Goal: Task Accomplishment & Management: Manage account settings

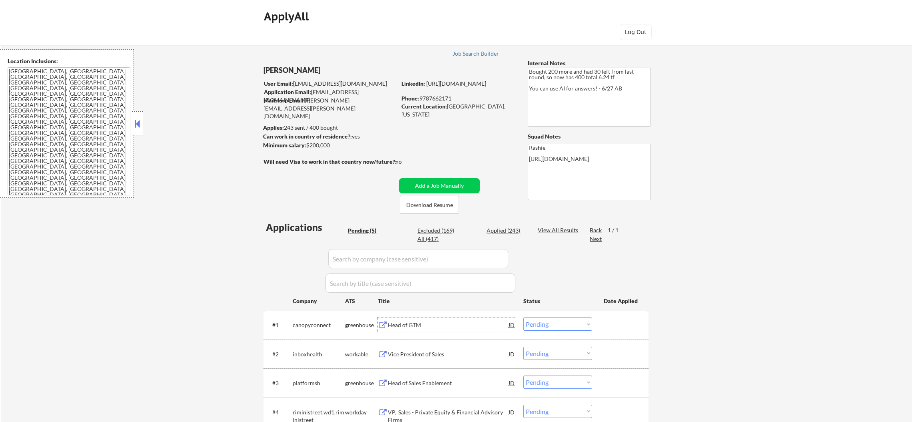
select select ""pending""
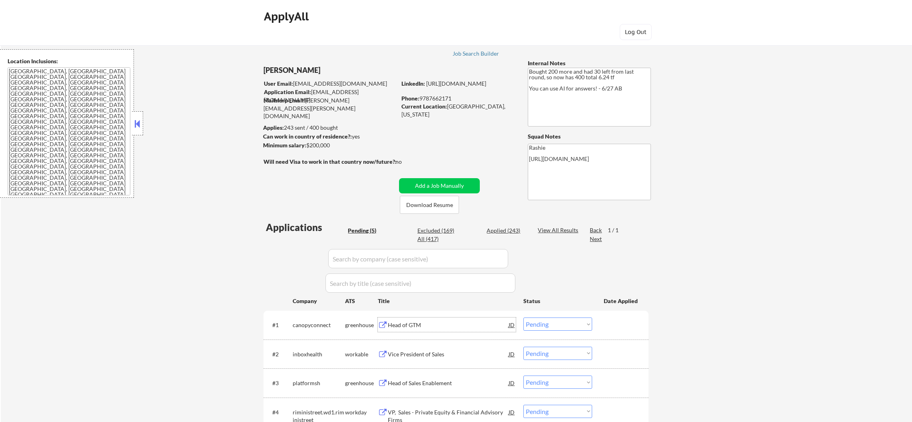
drag, startPoint x: 0, startPoint y: 0, endPoint x: 544, endPoint y: 108, distance: 555.1
click at [544, 317] on select "Choose an option... Pending Applied Excluded (Questions) Excluded (Expired) Exc…" at bounding box center [558, 323] width 69 height 13
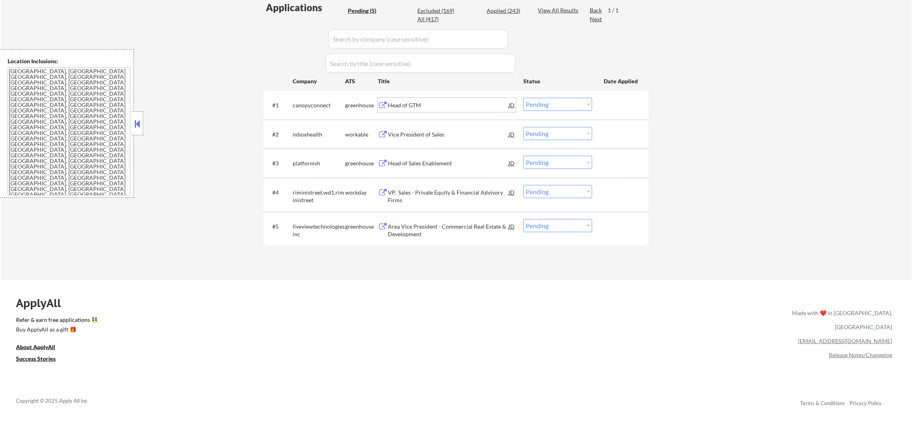
scroll to position [220, 0]
click at [524, 98] on select "Choose an option... Pending Applied Excluded (Questions) Excluded (Expired) Exc…" at bounding box center [558, 104] width 69 height 13
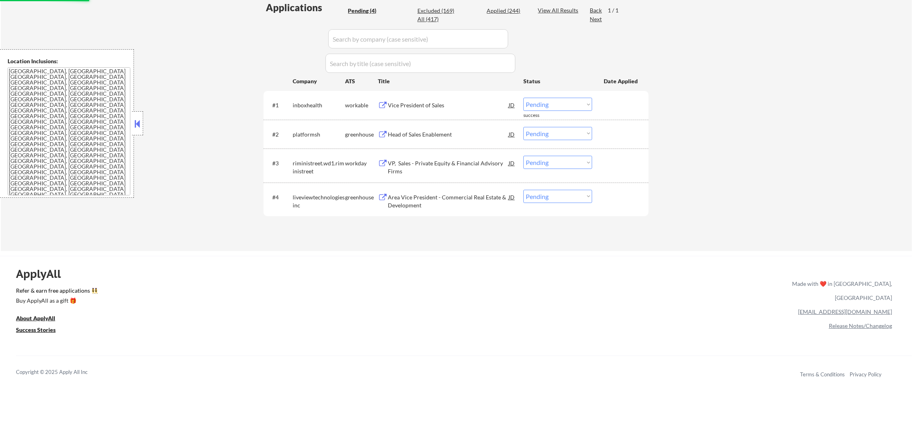
click at [420, 104] on div "Vice President of Sales" at bounding box center [448, 105] width 121 height 8
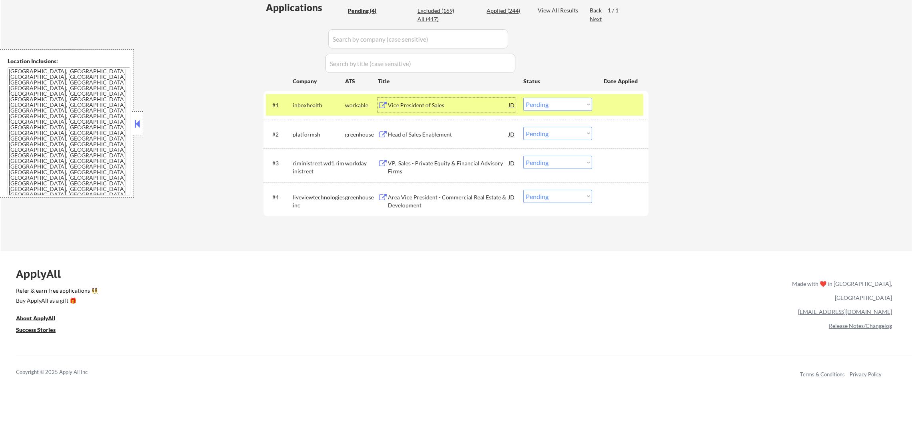
click at [553, 102] on select "Choose an option... Pending Applied Excluded (Questions) Excluded (Expired) Exc…" at bounding box center [558, 104] width 69 height 13
click at [524, 98] on select "Choose an option... Pending Applied Excluded (Questions) Excluded (Expired) Exc…" at bounding box center [558, 104] width 69 height 13
click at [334, 105] on div "inboxhealth" at bounding box center [319, 105] width 52 height 8
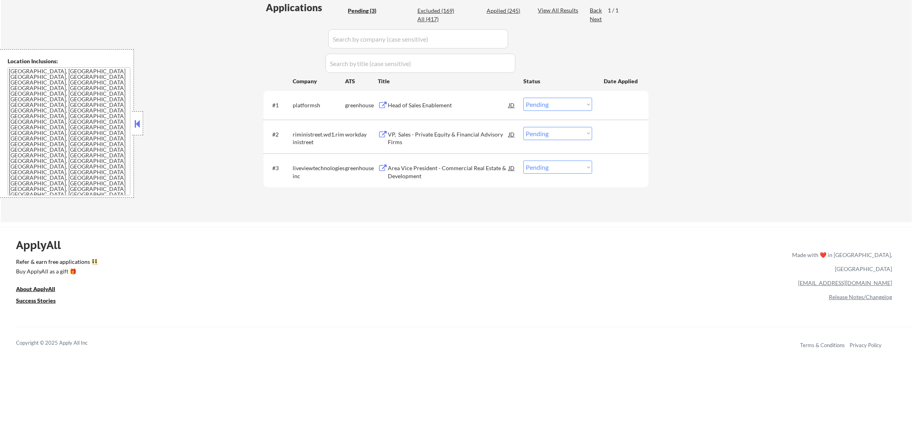
click at [448, 105] on div "Head of Sales Enablement" at bounding box center [448, 105] width 121 height 8
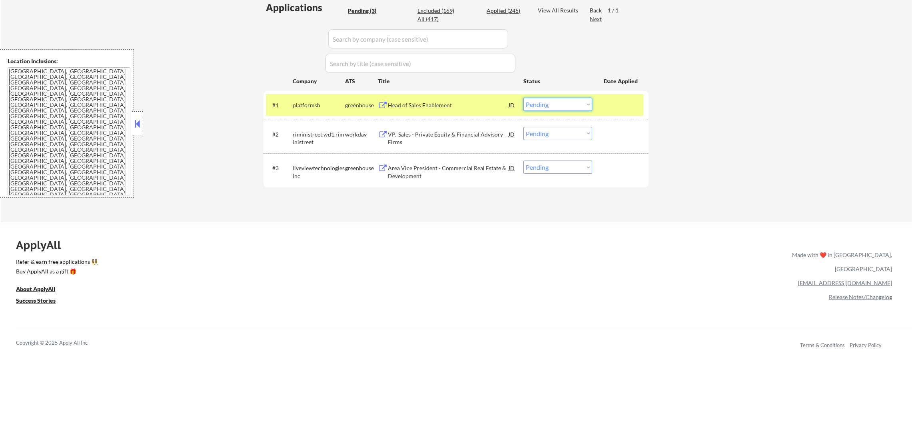
drag, startPoint x: 580, startPoint y: 105, endPoint x: 580, endPoint y: 109, distance: 4.0
click at [580, 106] on select "Choose an option... Pending Applied Excluded (Questions) Excluded (Expired) Exc…" at bounding box center [558, 104] width 69 height 13
click at [524, 98] on select "Choose an option... Pending Applied Excluded (Questions) Excluded (Expired) Exc…" at bounding box center [558, 104] width 69 height 13
click at [285, 100] on div "#1" at bounding box center [279, 104] width 14 height 9
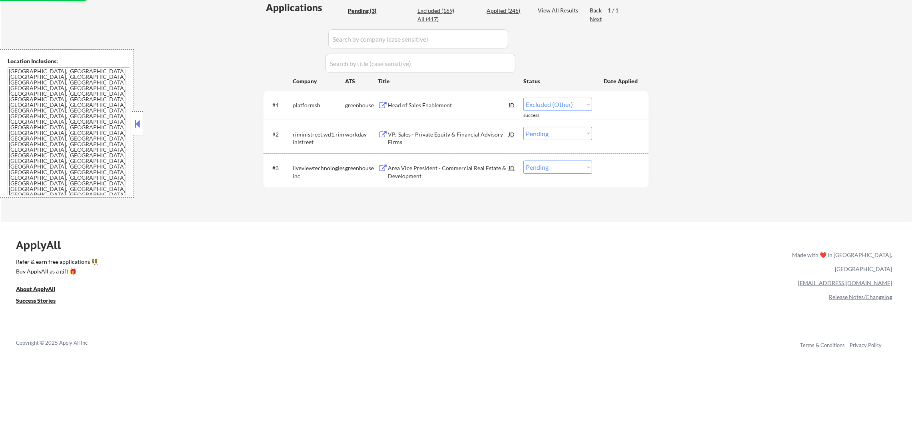
select select ""pending""
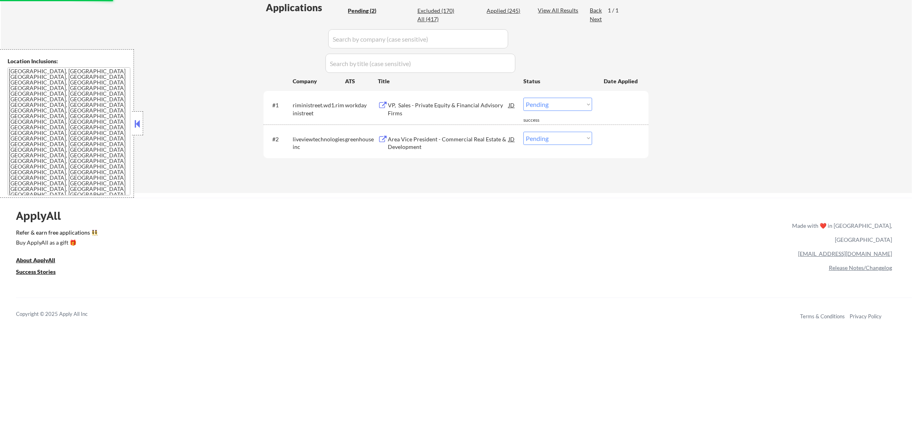
click at [431, 144] on div "Area Vice President - Commercial Real Estate & Development" at bounding box center [448, 143] width 121 height 16
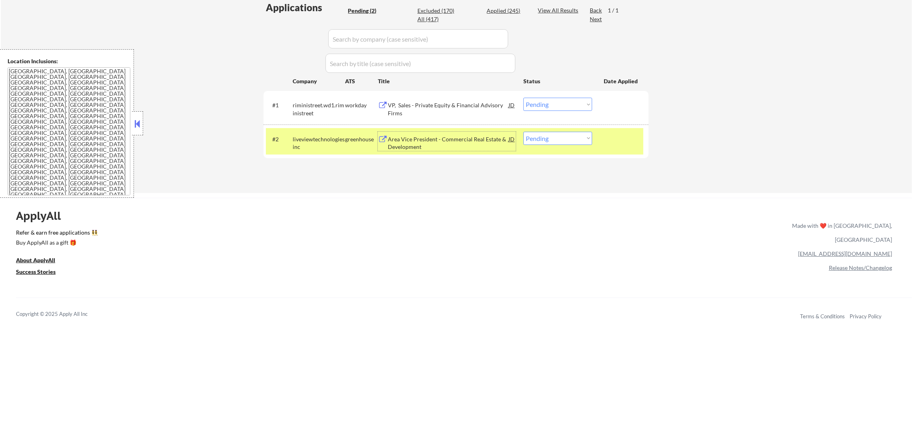
click at [530, 136] on select "Choose an option... Pending Applied Excluded (Questions) Excluded (Expired) Exc…" at bounding box center [558, 138] width 69 height 13
select select ""applied""
click at [524, 132] on select "Choose an option... Pending Applied Excluded (Questions) Excluded (Expired) Exc…" at bounding box center [558, 138] width 69 height 13
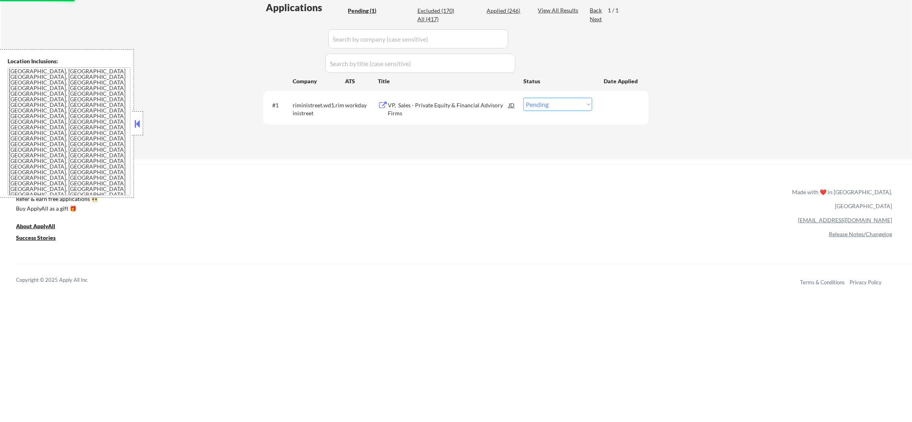
click at [432, 110] on div "VP, Sales - Private Equity & Financial Advisory Firms" at bounding box center [448, 109] width 121 height 16
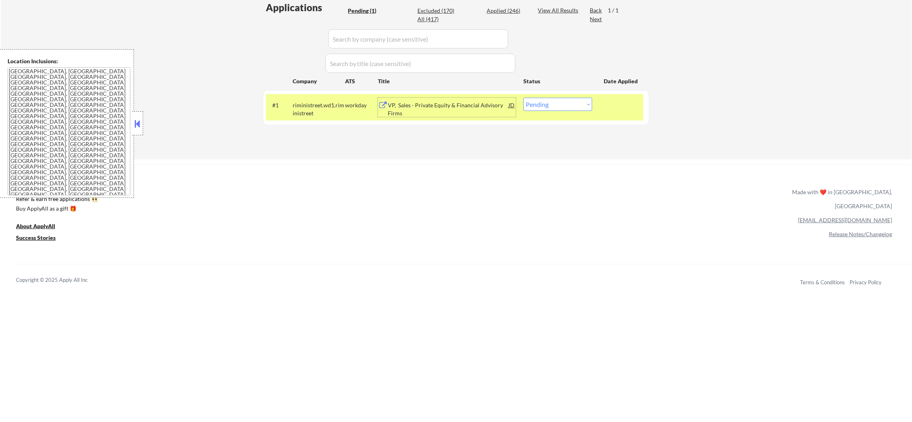
click at [532, 106] on select "Choose an option... Pending Applied Excluded (Questions) Excluded (Expired) Exc…" at bounding box center [558, 104] width 69 height 13
click at [524, 98] on select "Choose an option... Pending Applied Excluded (Questions) Excluded (Expired) Exc…" at bounding box center [558, 104] width 69 height 13
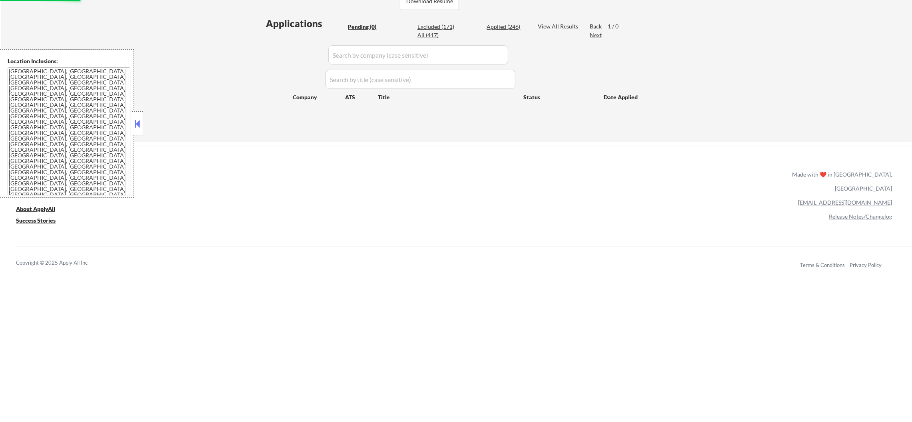
scroll to position [200, 0]
click at [520, 32] on div "Applied (246)" at bounding box center [507, 30] width 40 height 8
select select ""applied""
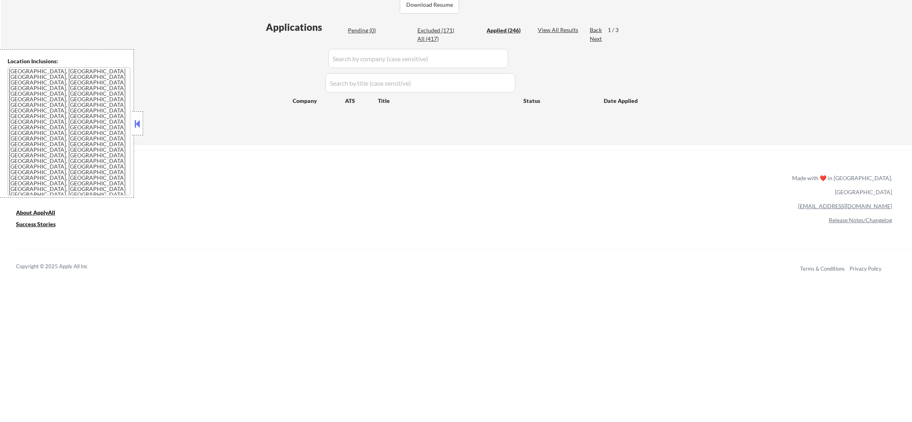
select select ""applied""
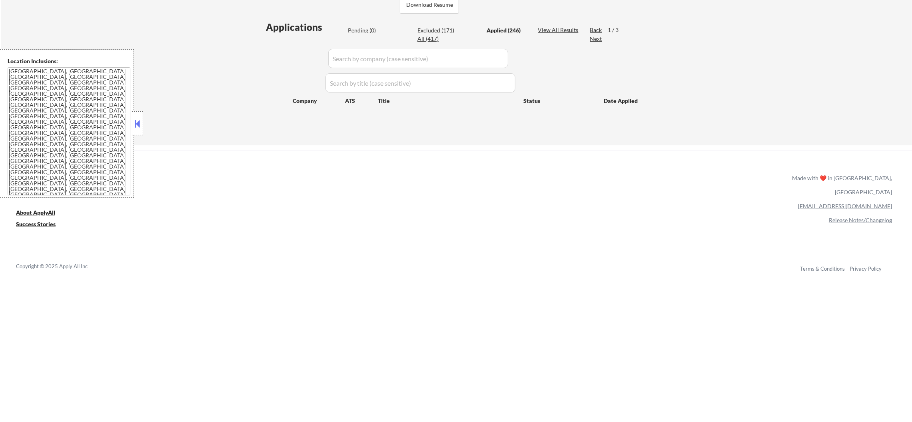
select select ""applied""
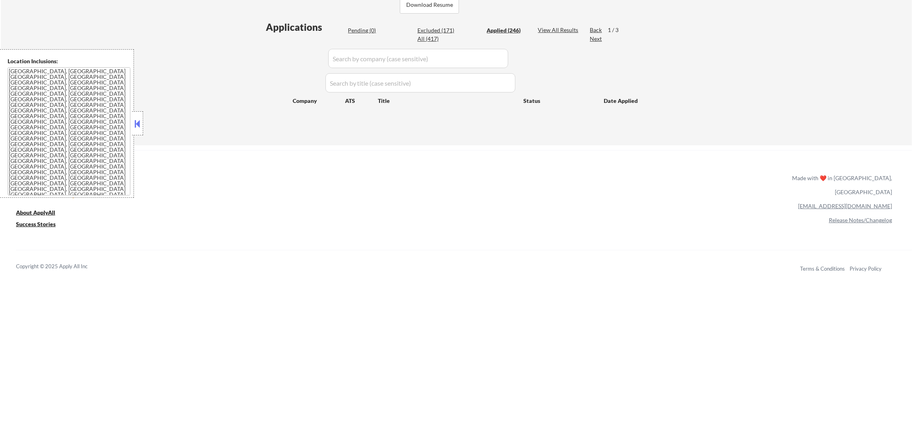
select select ""applied""
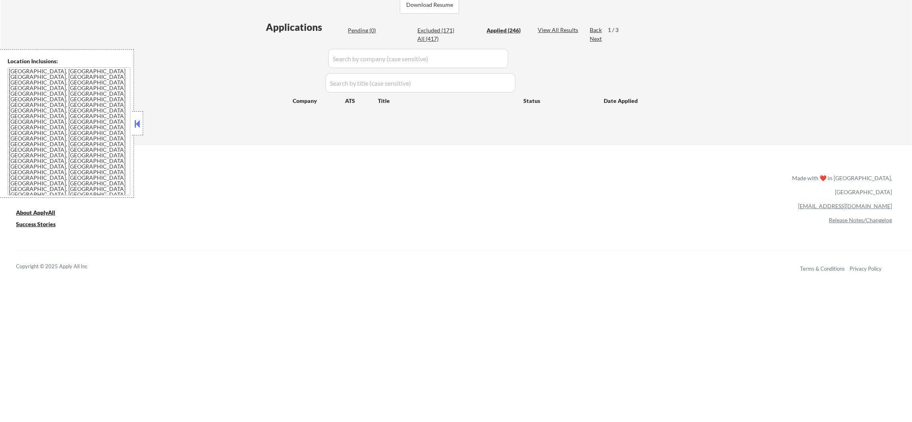
select select ""applied""
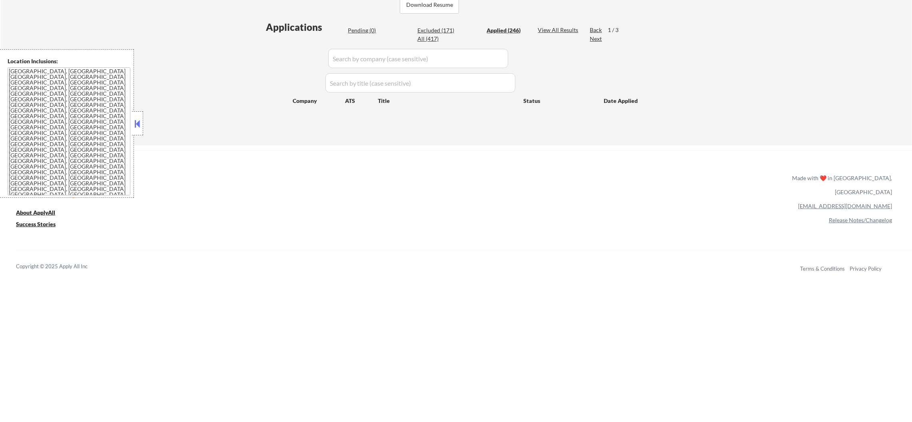
select select ""applied""
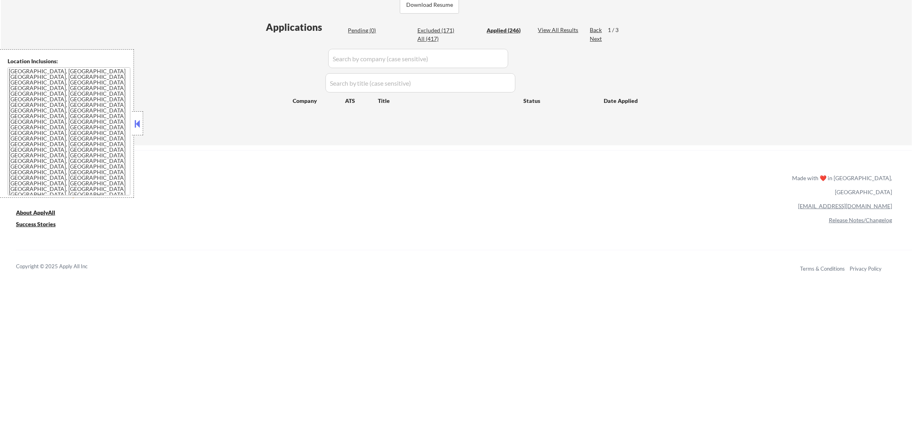
select select ""applied""
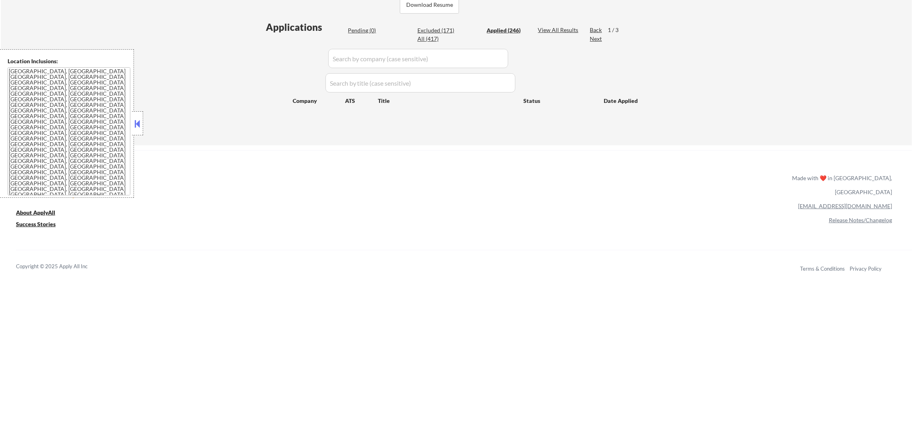
select select ""applied""
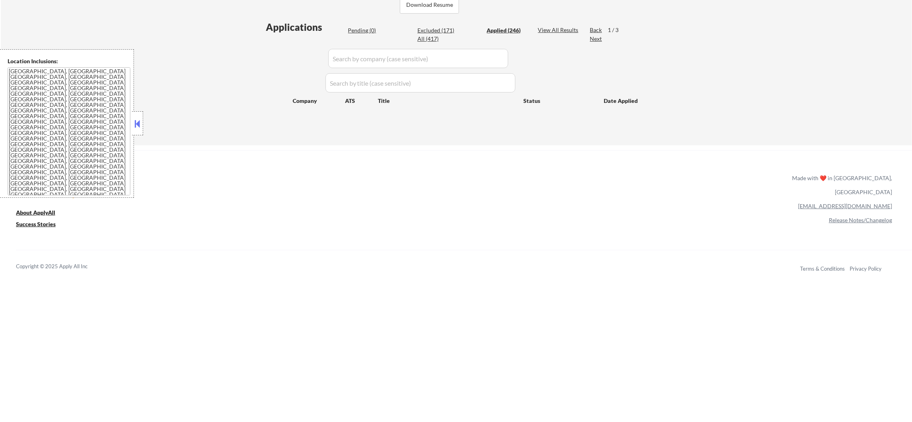
select select ""applied""
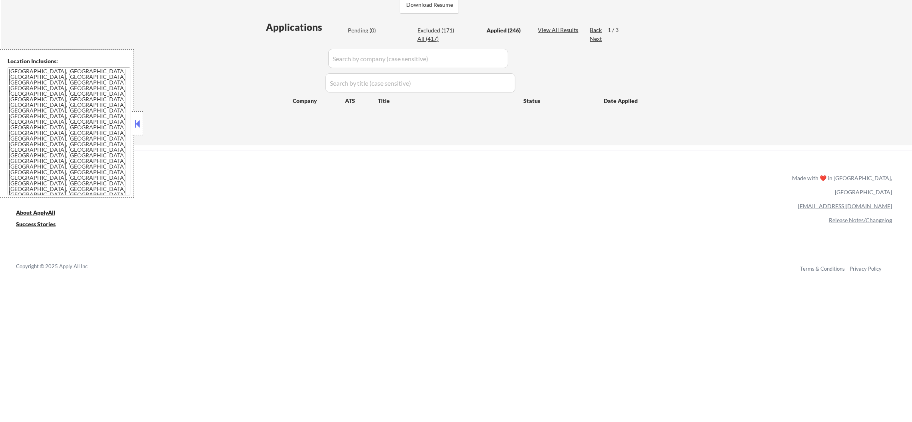
select select ""applied""
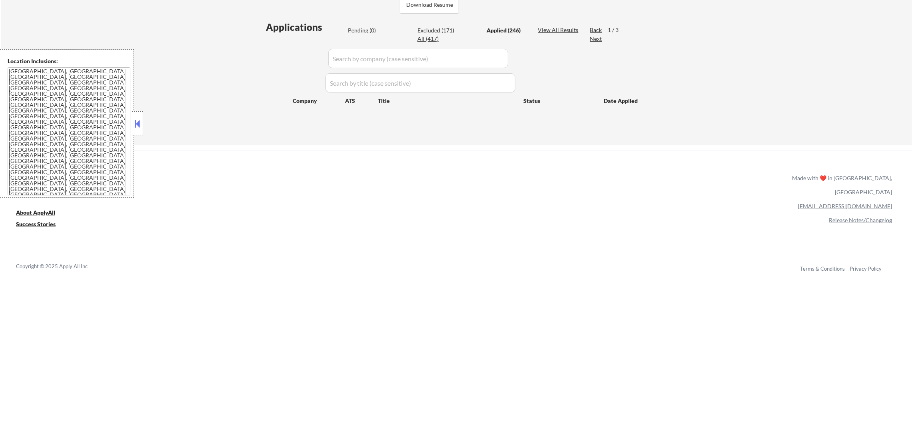
select select ""applied""
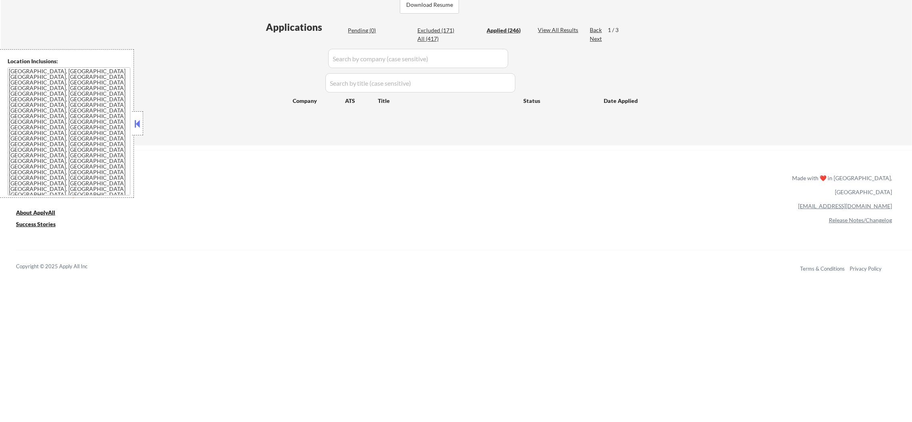
select select ""applied""
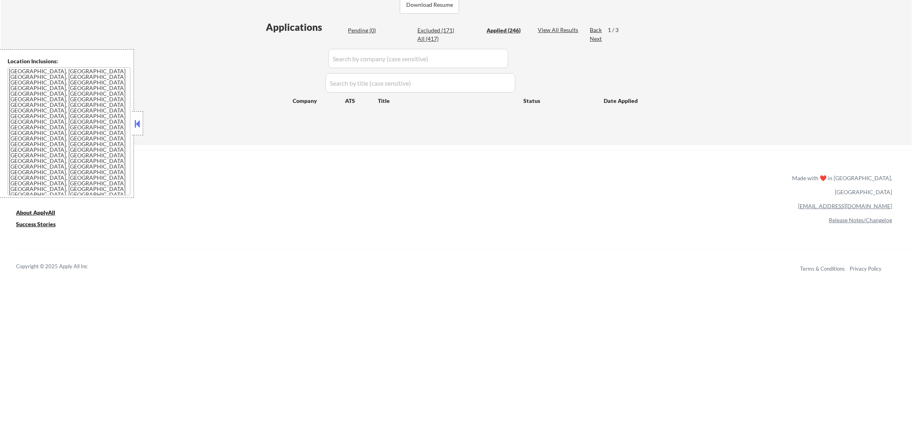
select select ""applied""
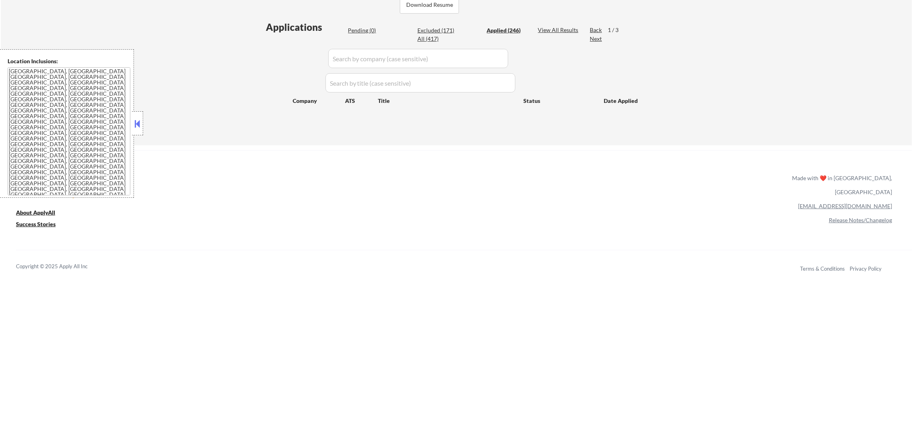
select select ""applied""
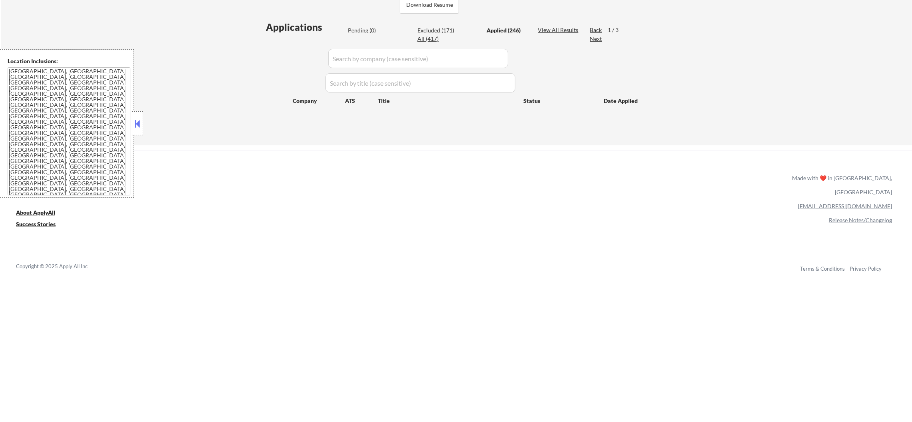
select select ""applied""
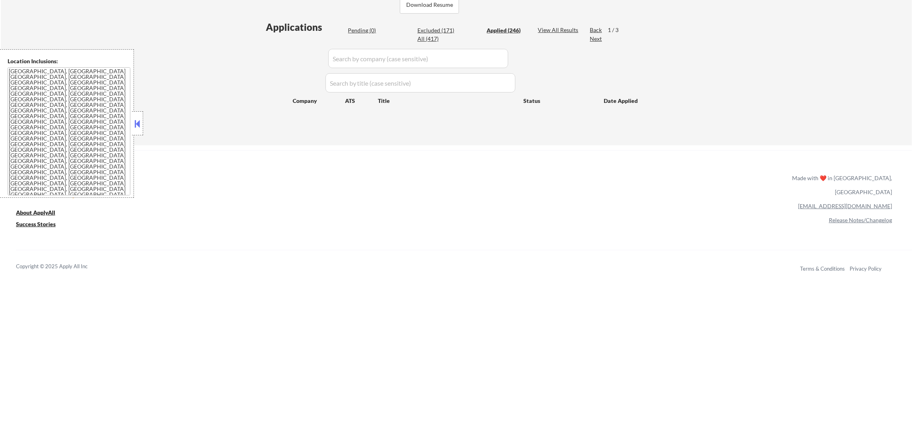
select select ""applied""
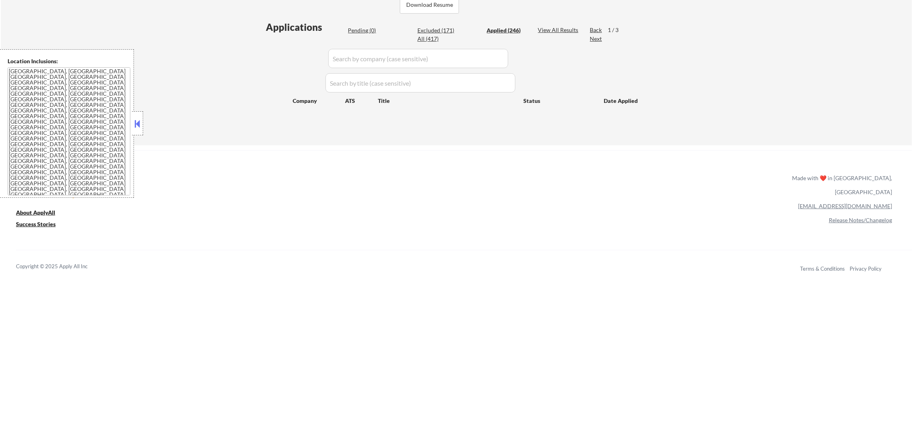
select select ""applied""
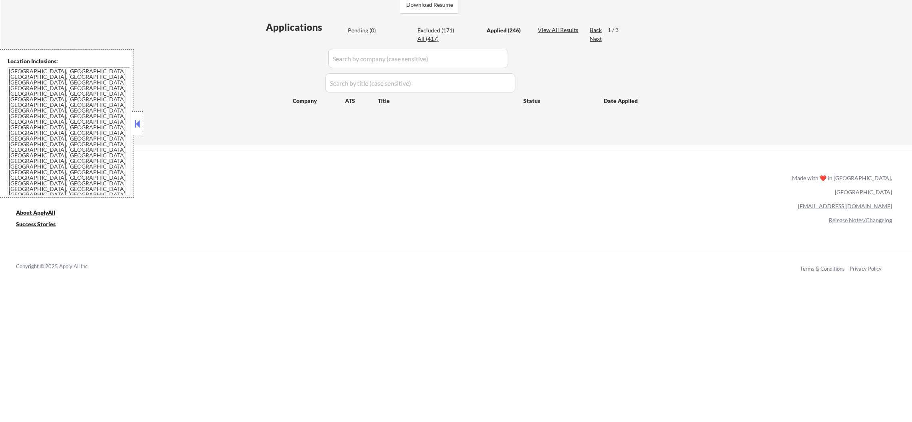
select select ""applied""
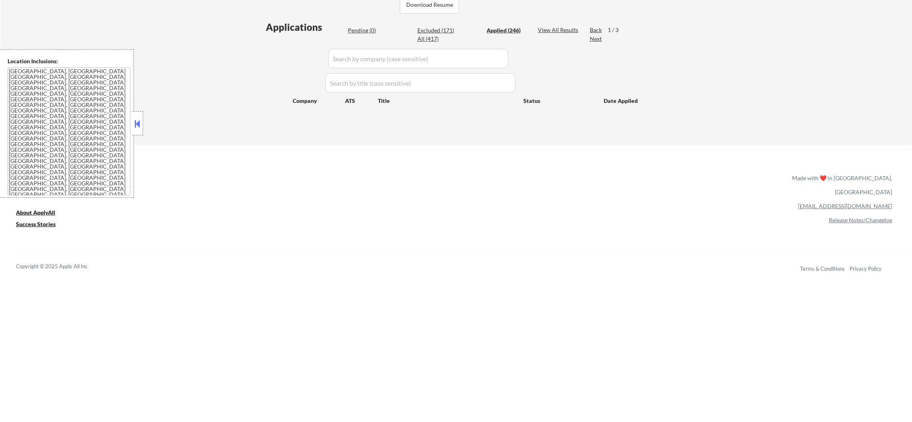
select select ""applied""
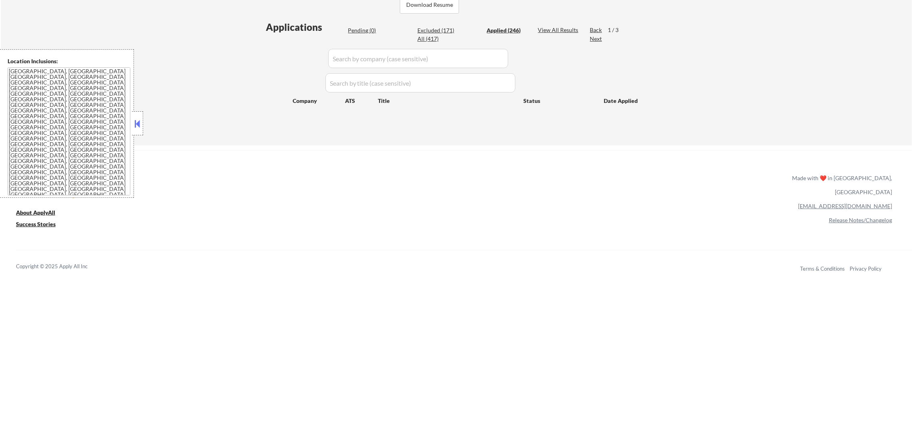
select select ""applied""
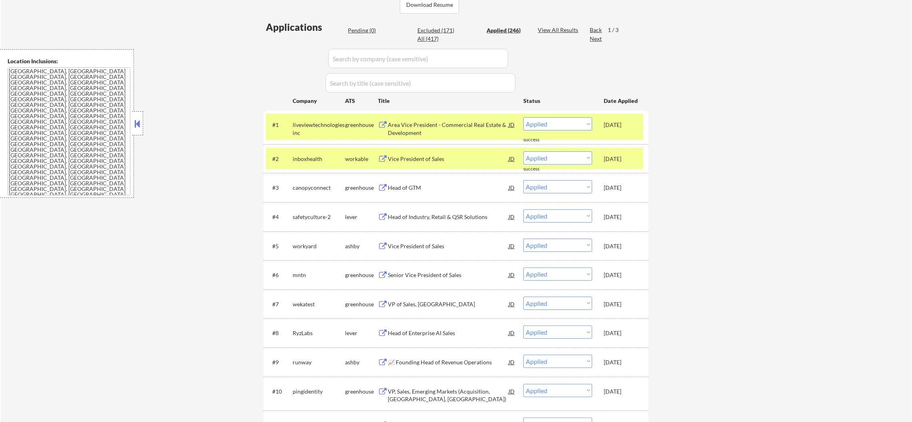
click at [316, 146] on div "#2 inboxhealth workable Vice President of Sales JD Choose an option... Pending …" at bounding box center [456, 158] width 385 height 29
click at [316, 124] on div "liveviewtechnologiesinc" at bounding box center [319, 129] width 52 height 16
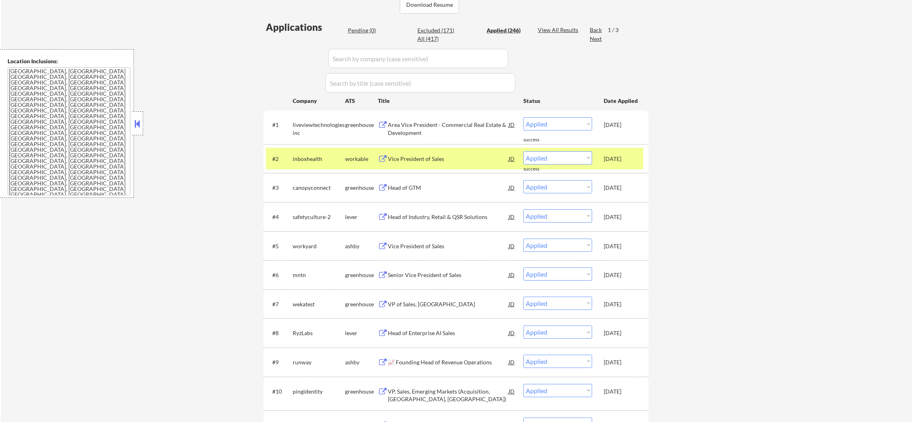
drag, startPoint x: 302, startPoint y: 167, endPoint x: 298, endPoint y: 164, distance: 4.9
click at [302, 167] on div "#2 inboxhealth workable Vice President of Sales JD Choose an option... Pending …" at bounding box center [455, 159] width 378 height 22
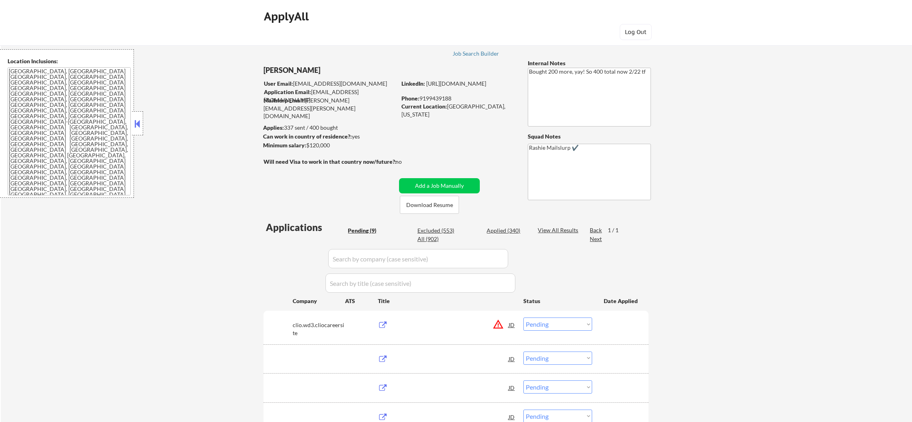
select select ""pending""
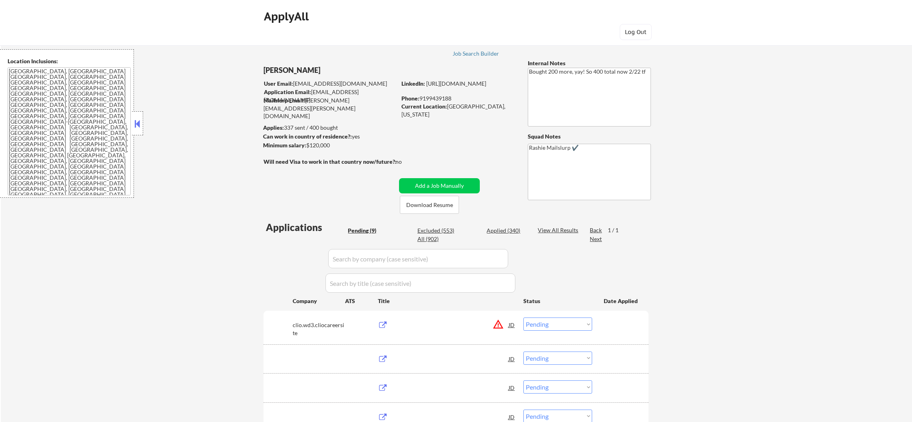
select select ""pending""
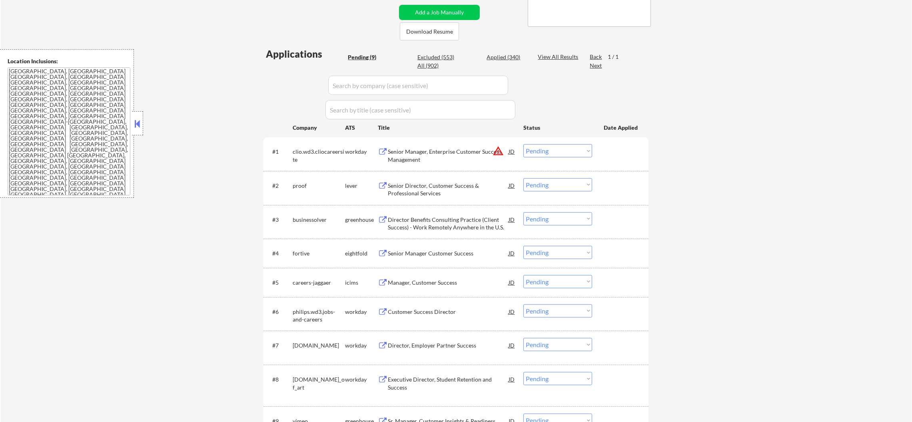
scroll to position [180, 0]
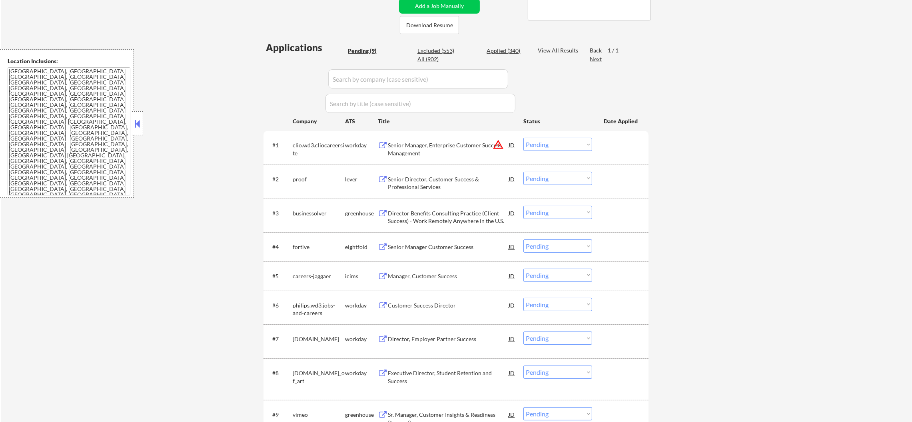
click at [497, 142] on button "warning_amber" at bounding box center [498, 144] width 11 height 11
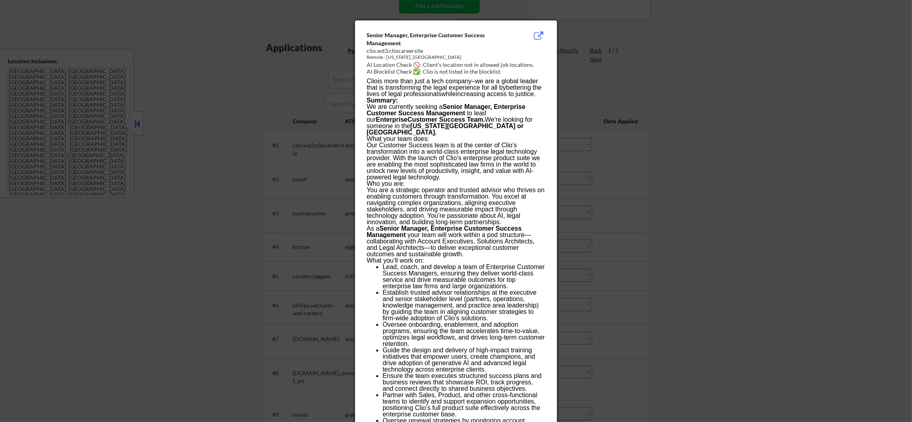
click at [613, 139] on div at bounding box center [456, 211] width 912 height 422
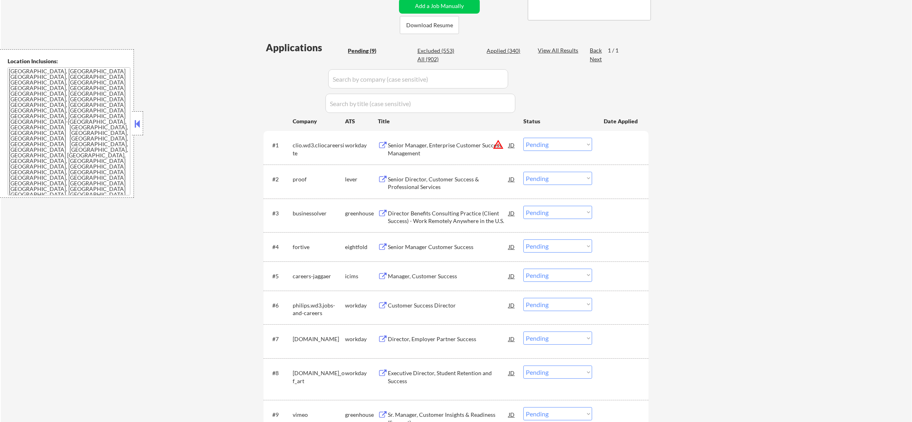
click at [573, 142] on select "Choose an option... Pending Applied Excluded (Questions) Excluded (Expired) Exc…" at bounding box center [558, 144] width 69 height 13
click at [524, 138] on select "Choose an option... Pending Applied Excluded (Questions) Excluded (Expired) Exc…" at bounding box center [558, 144] width 69 height 13
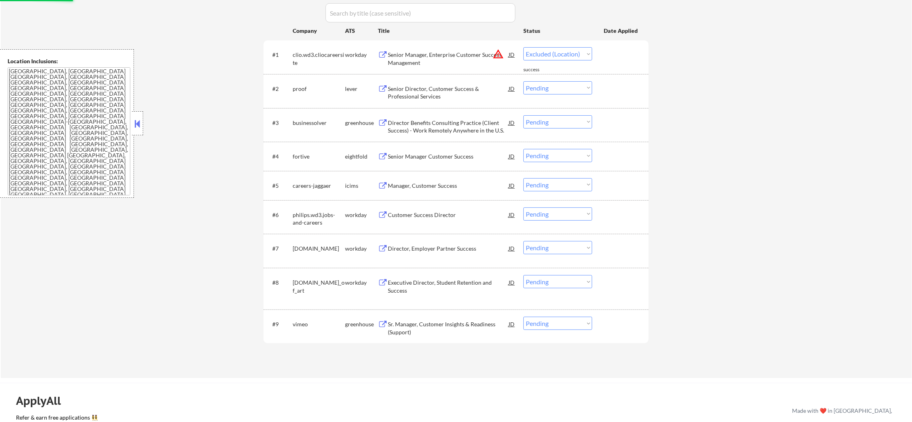
scroll to position [280, 0]
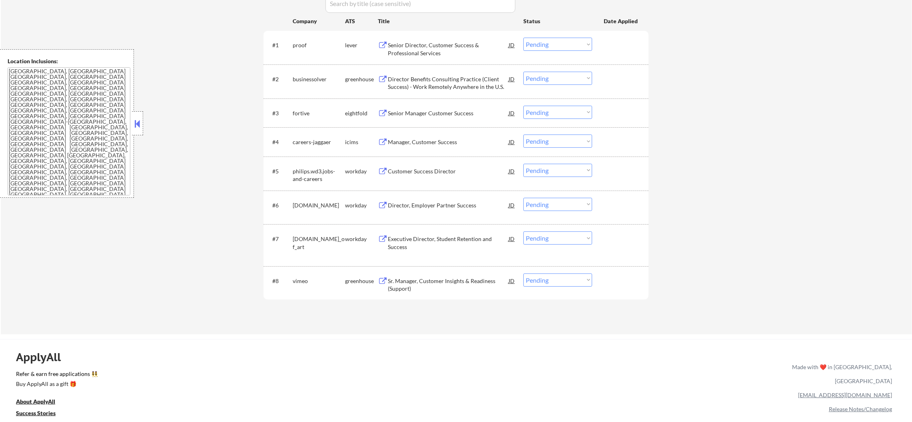
click at [442, 42] on div "Senior Director, Customer Success & Professional Services" at bounding box center [448, 49] width 121 height 16
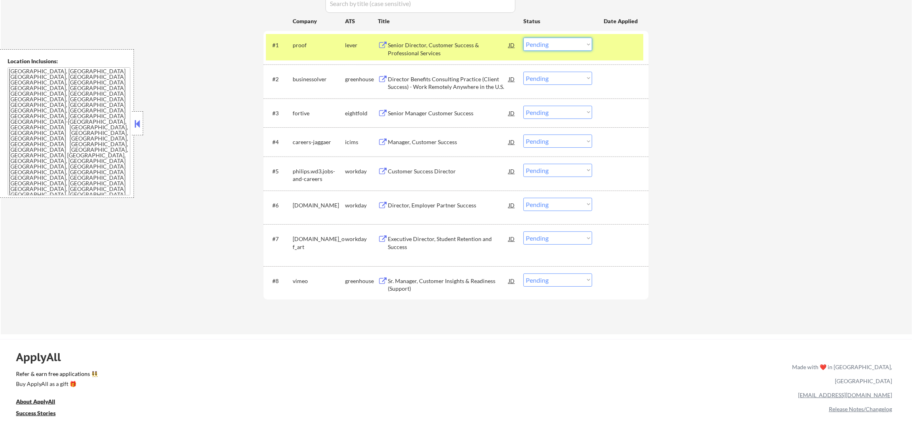
click at [536, 42] on select "Choose an option... Pending Applied Excluded (Questions) Excluded (Expired) Exc…" at bounding box center [558, 44] width 69 height 13
click at [524, 38] on select "Choose an option... Pending Applied Excluded (Questions) Excluded (Expired) Exc…" at bounding box center [558, 44] width 69 height 13
click at [329, 52] on div "#1 proof lever Senior Director, Customer Success & Professional Services JD war…" at bounding box center [455, 47] width 378 height 26
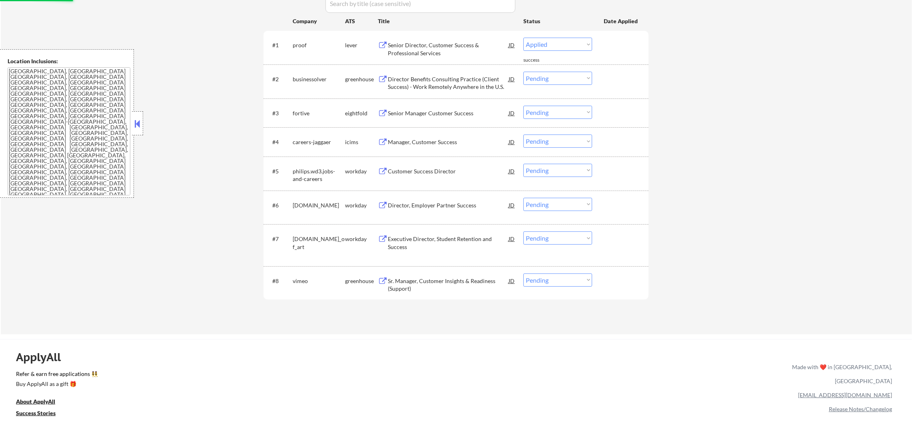
select select ""pending""
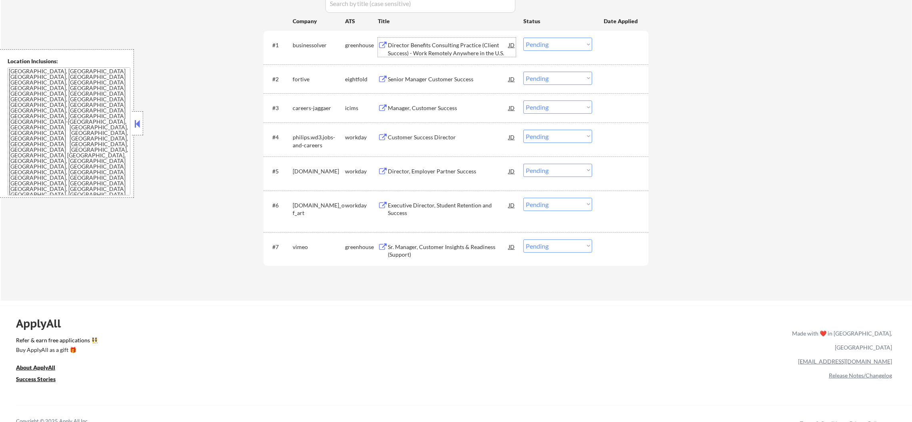
click at [446, 48] on div "Director Benefits Consulting Practice (Client Success) - Work Remotely Anywhere…" at bounding box center [448, 49] width 121 height 16
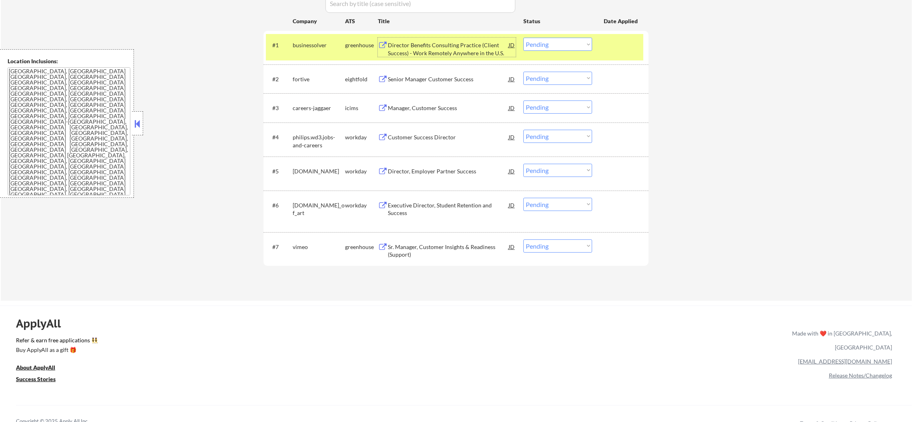
click at [329, 46] on div "businessolver" at bounding box center [319, 45] width 52 height 8
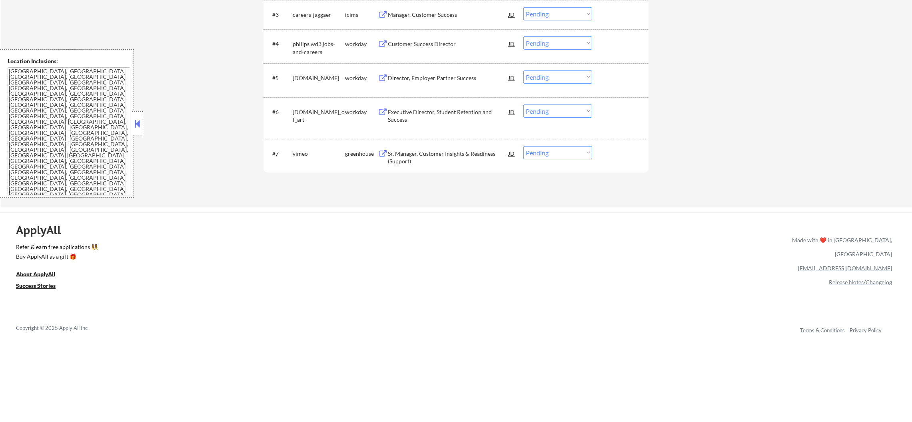
scroll to position [400, 0]
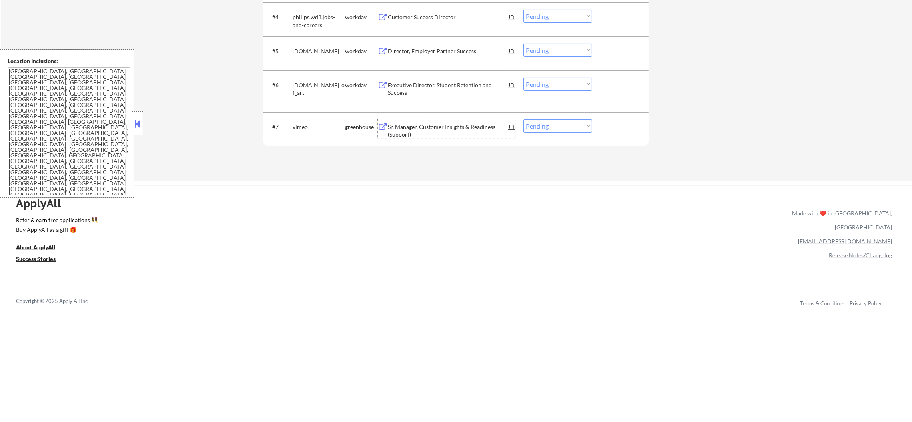
click at [459, 125] on div "Sr. Manager, Customer Insights & Readiness (Support)" at bounding box center [448, 131] width 121 height 16
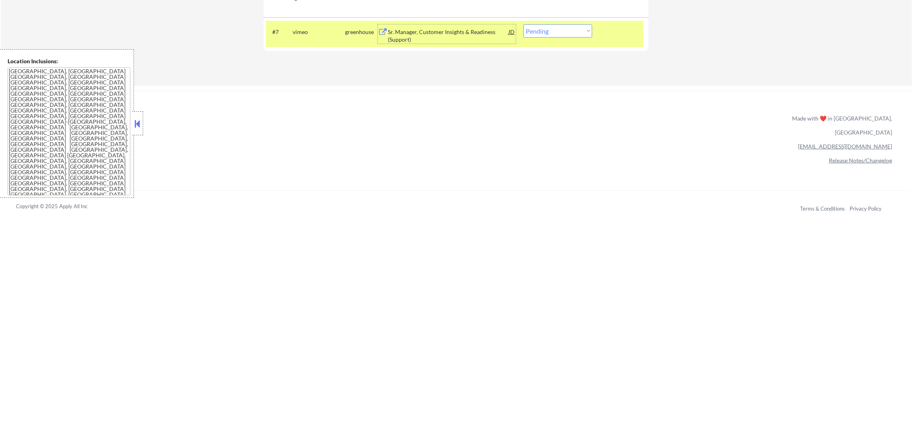
scroll to position [500, 0]
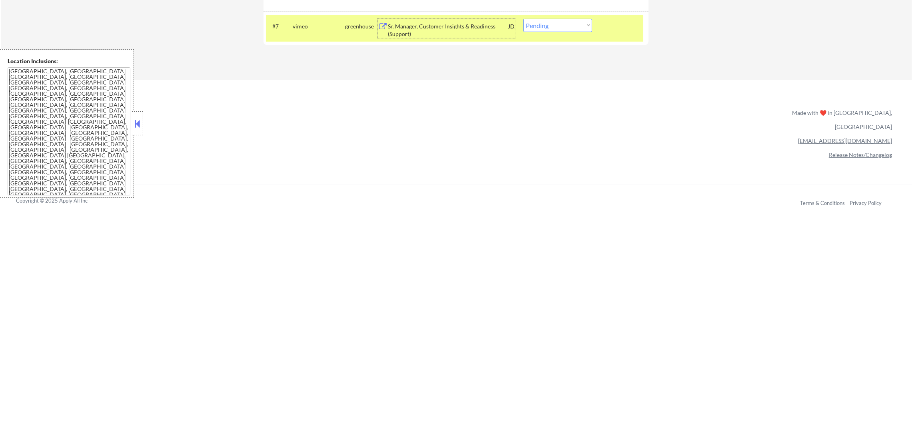
click at [568, 29] on select "Choose an option... Pending Applied Excluded (Questions) Excluded (Expired) Exc…" at bounding box center [558, 25] width 69 height 13
select select ""applied""
click at [524, 19] on select "Choose an option... Pending Applied Excluded (Questions) Excluded (Expired) Exc…" at bounding box center [558, 25] width 69 height 13
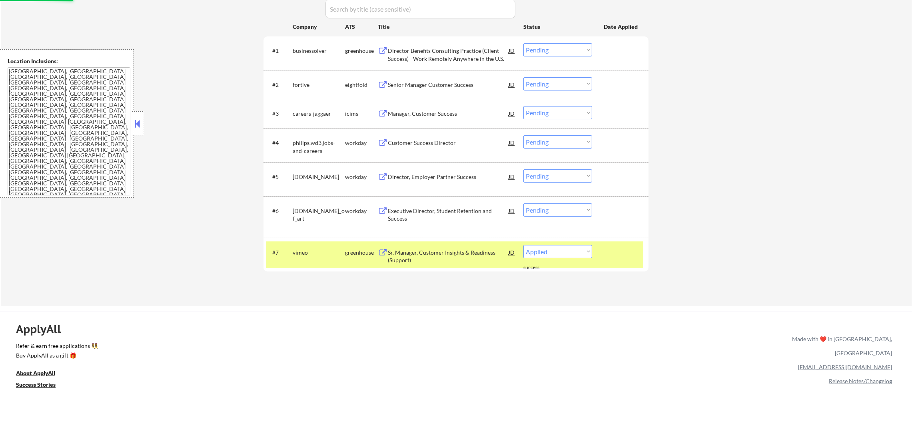
scroll to position [240, 0]
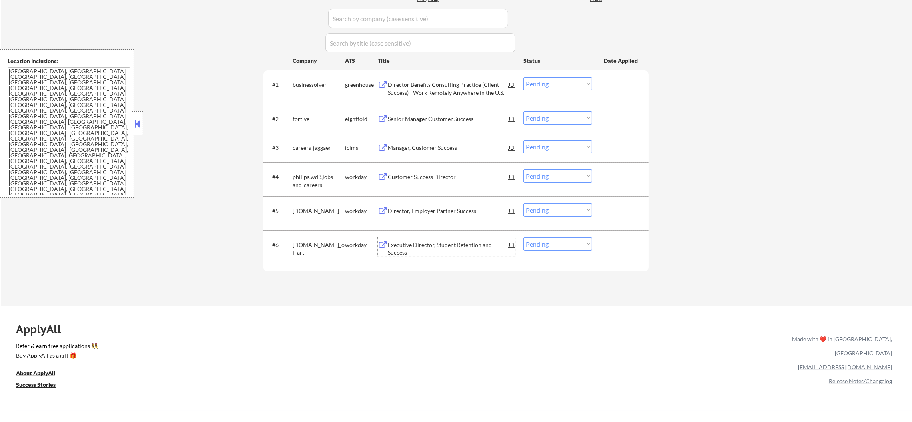
click at [438, 242] on div "Executive Director, Student Retention and Success" at bounding box center [448, 249] width 121 height 16
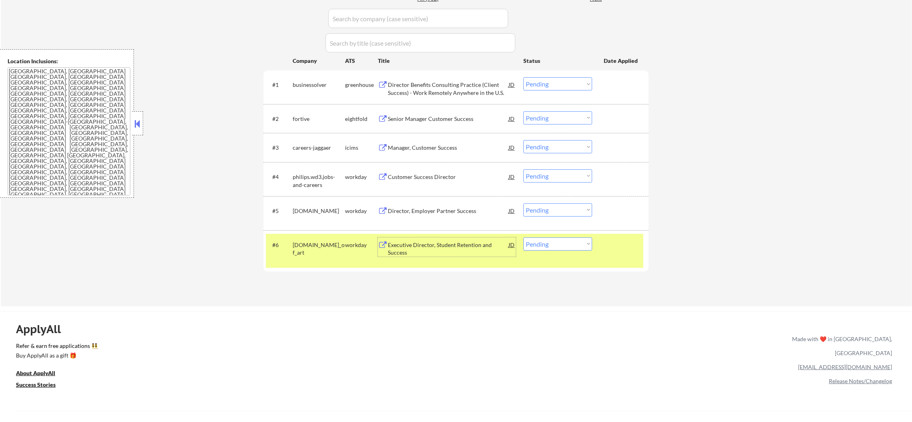
click at [529, 243] on select "Choose an option... Pending Applied Excluded (Questions) Excluded (Expired) Exc…" at bounding box center [558, 243] width 69 height 13
select select ""excluded__bad_match_""
click at [524, 237] on select "Choose an option... Pending Applied Excluded (Questions) Excluded (Expired) Exc…" at bounding box center [558, 243] width 69 height 13
click at [273, 248] on div "#6" at bounding box center [279, 244] width 14 height 9
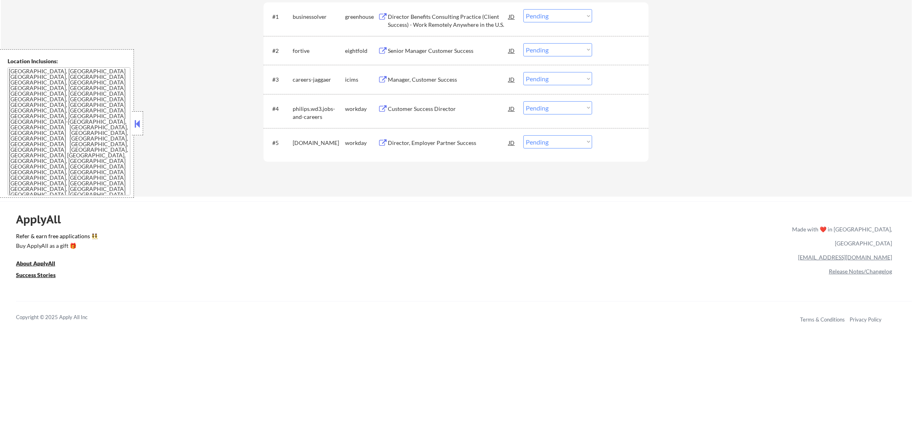
scroll to position [320, 0]
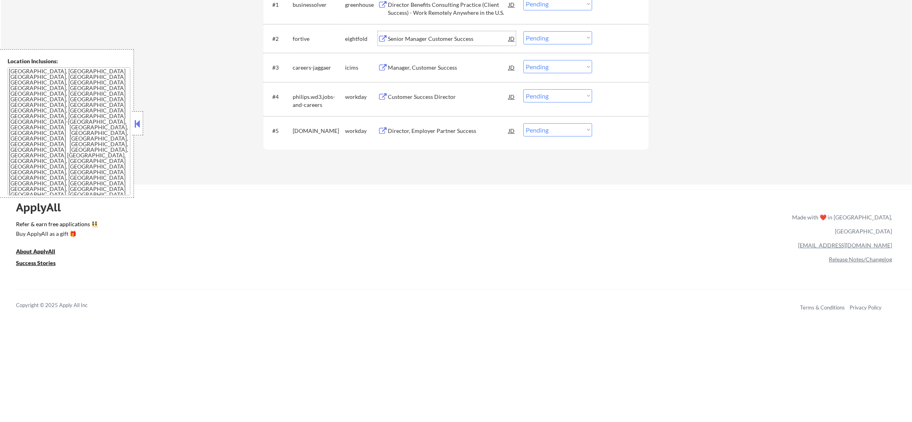
click at [447, 38] on div "Senior Manager Customer Success" at bounding box center [448, 39] width 121 height 8
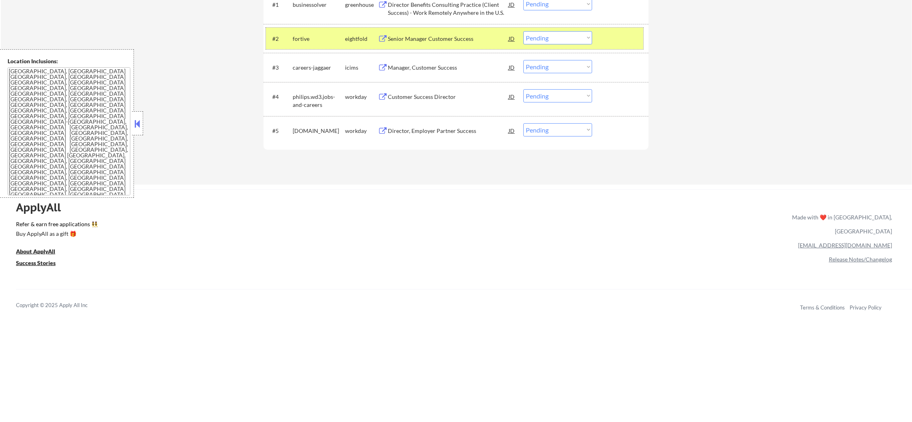
click at [308, 33] on div "fortive" at bounding box center [319, 38] width 52 height 14
copy div "fortive"
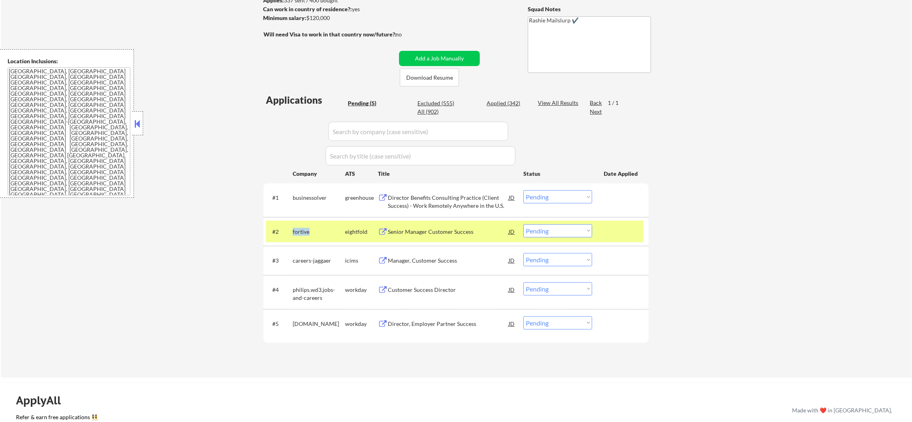
scroll to position [47, 0]
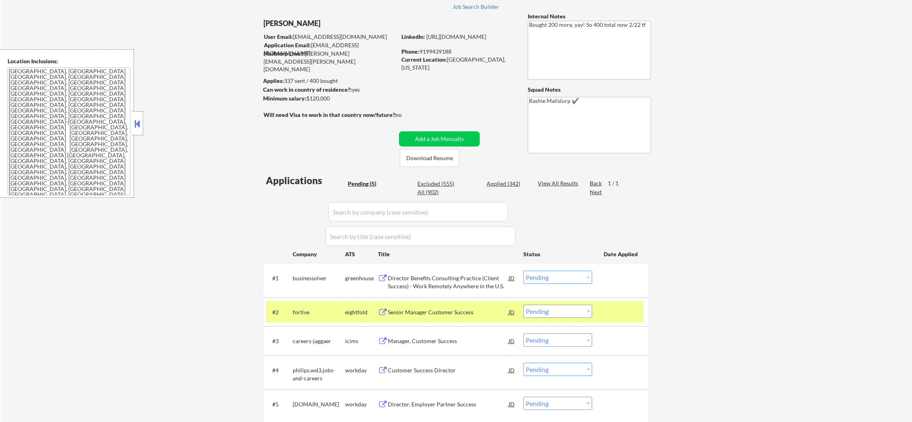
click at [421, 191] on div "All (902)" at bounding box center [438, 192] width 40 height 8
click at [361, 210] on input "input" at bounding box center [418, 211] width 180 height 19
click at [423, 191] on div "All (902)" at bounding box center [438, 192] width 40 height 8
select select ""applied""
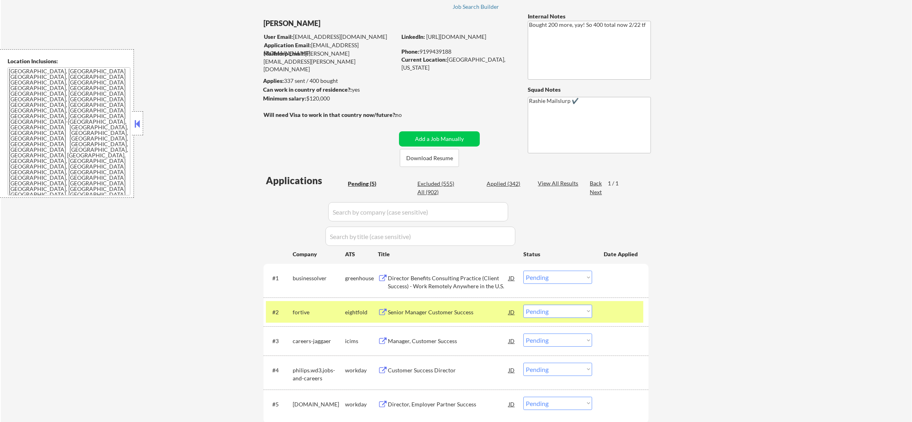
select select ""applied""
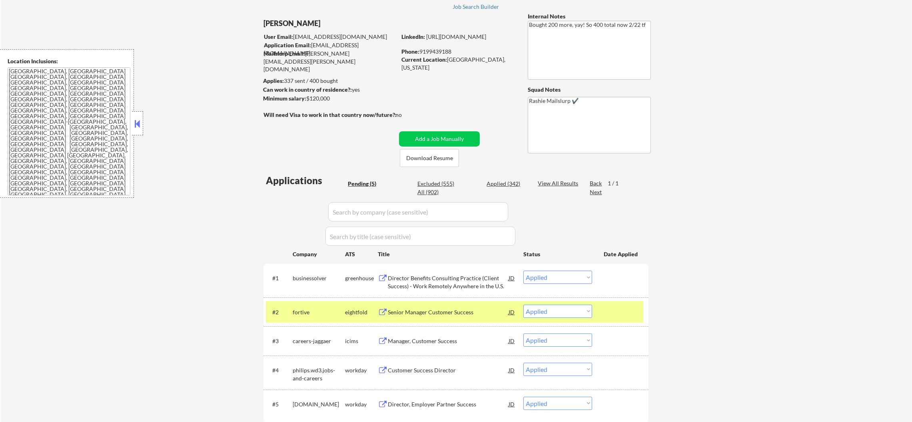
select select ""applied""
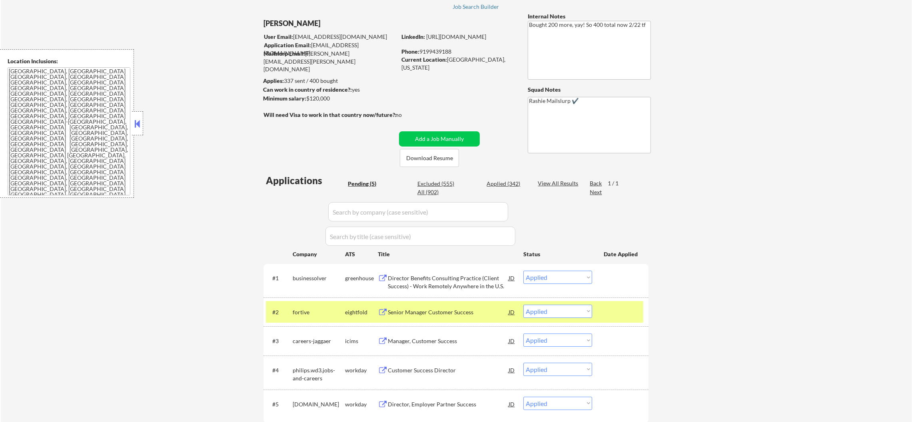
select select ""applied""
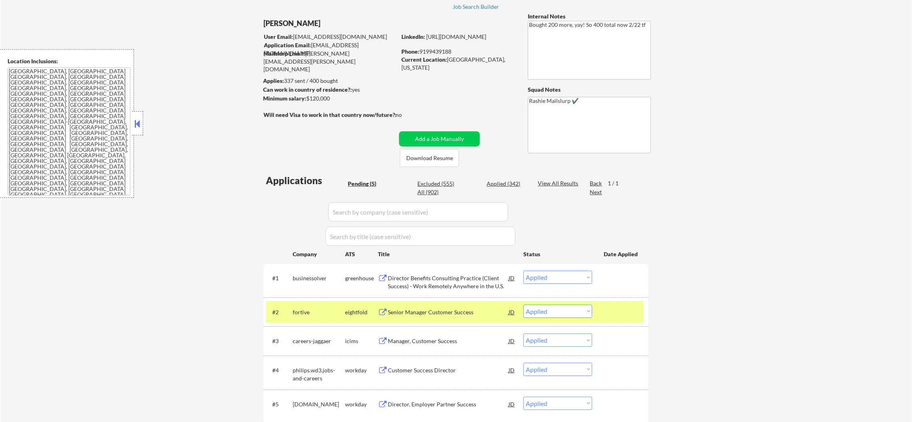
select select ""applied""
select select ""excluded__bad_match_""
select select ""applied""
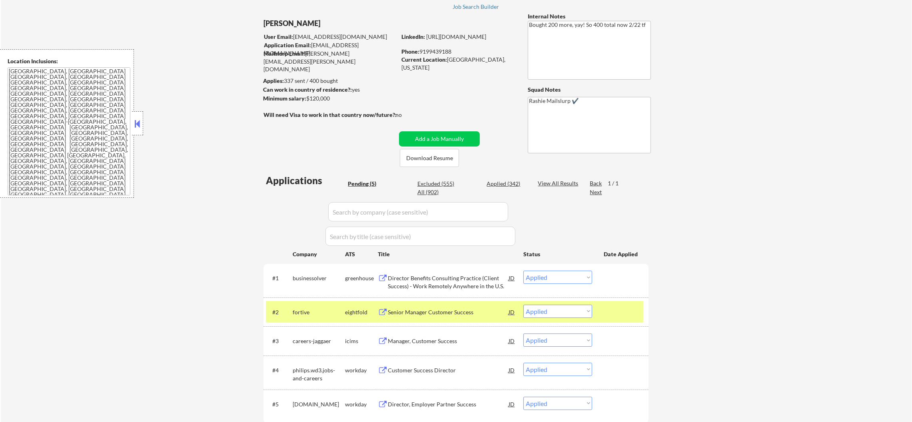
select select ""applied""
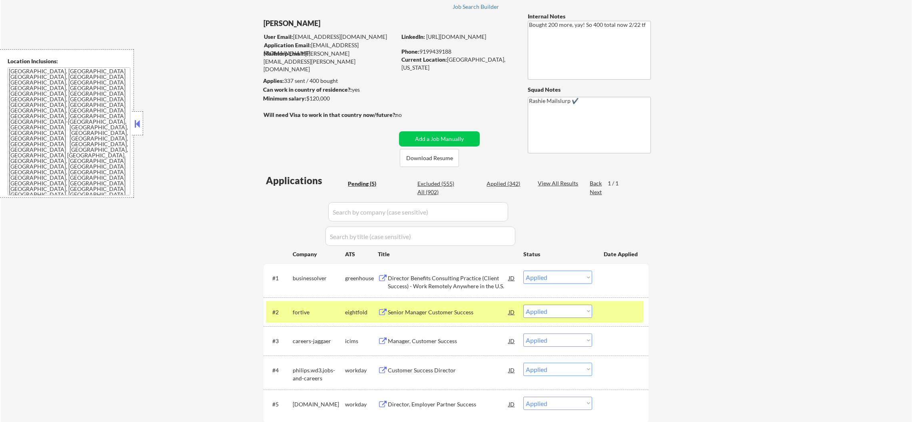
select select ""applied""
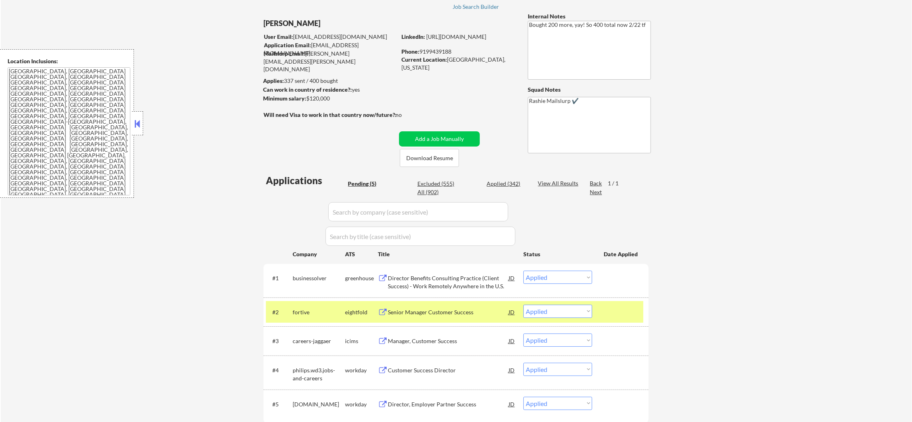
select select ""applied""
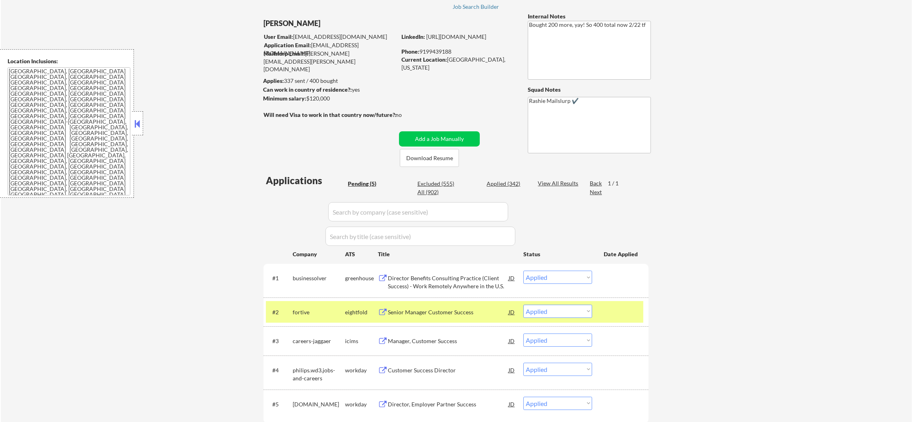
select select ""applied""
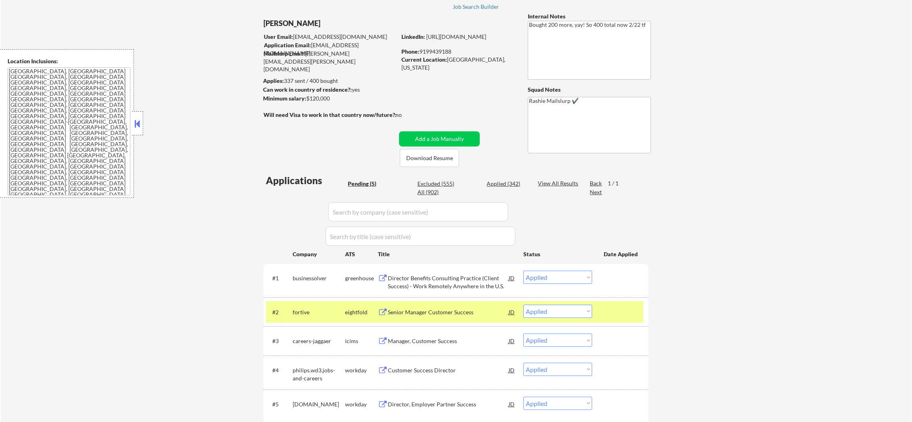
select select ""applied""
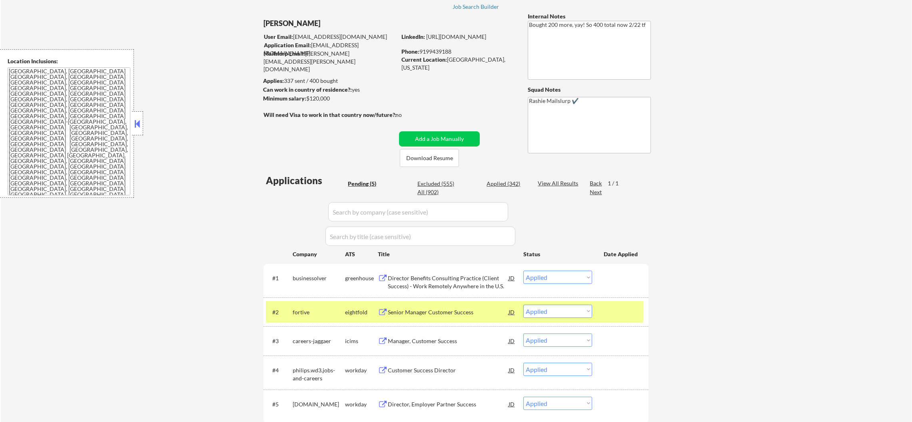
select select ""applied""
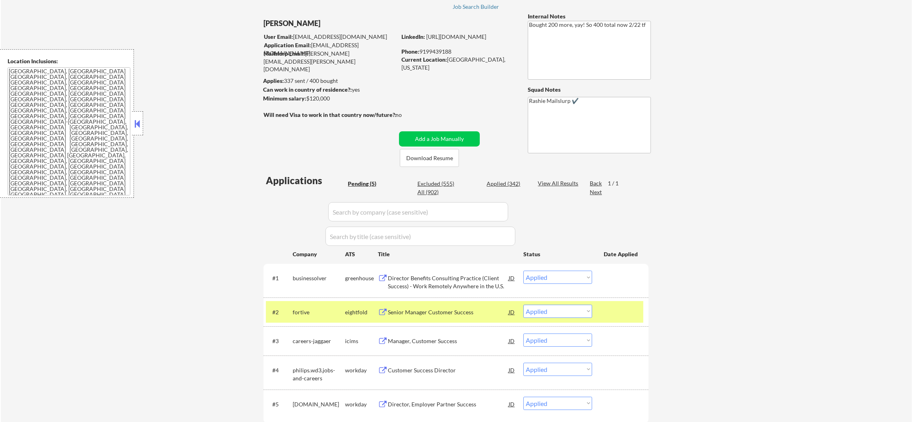
select select ""applied""
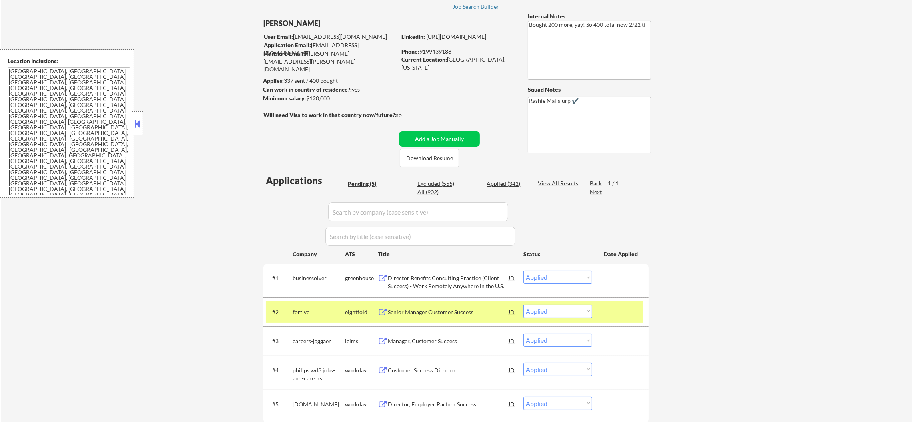
select select ""applied""
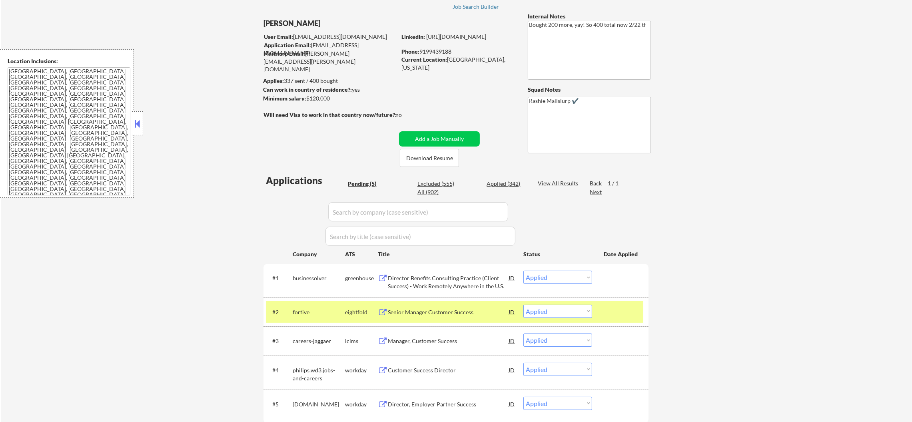
select select ""applied""
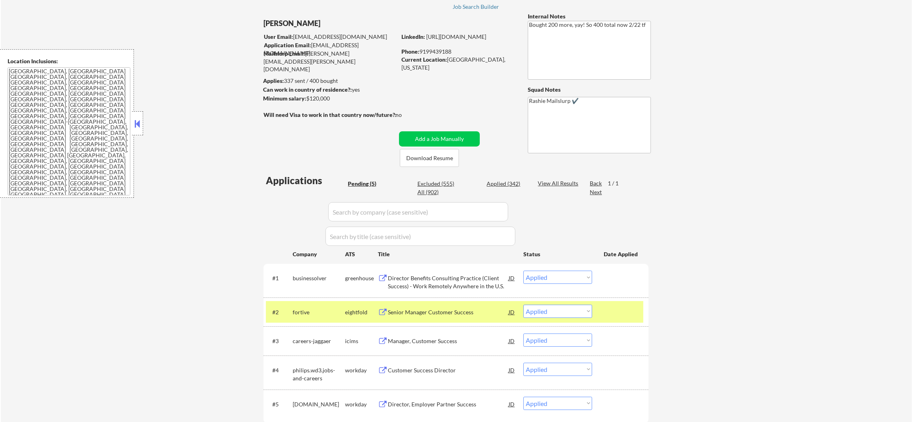
select select ""applied""
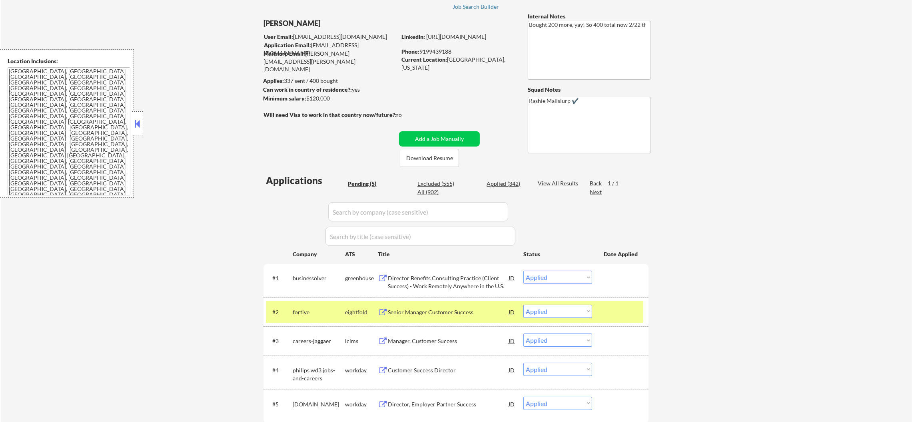
select select ""applied""
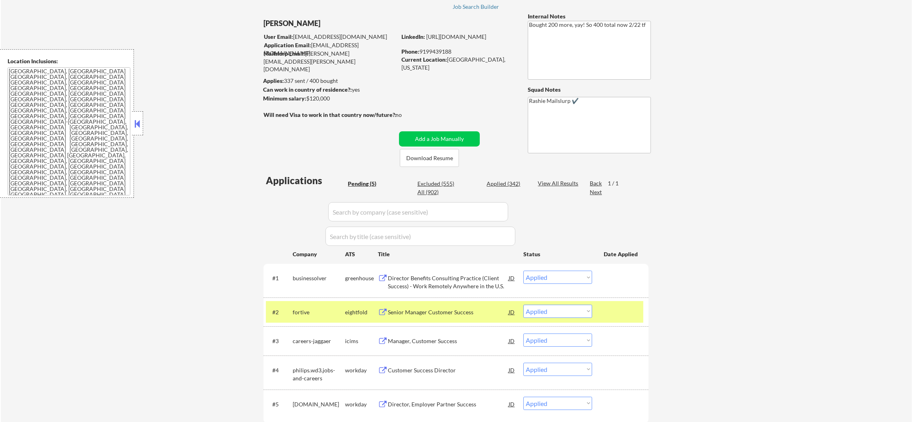
select select ""applied""
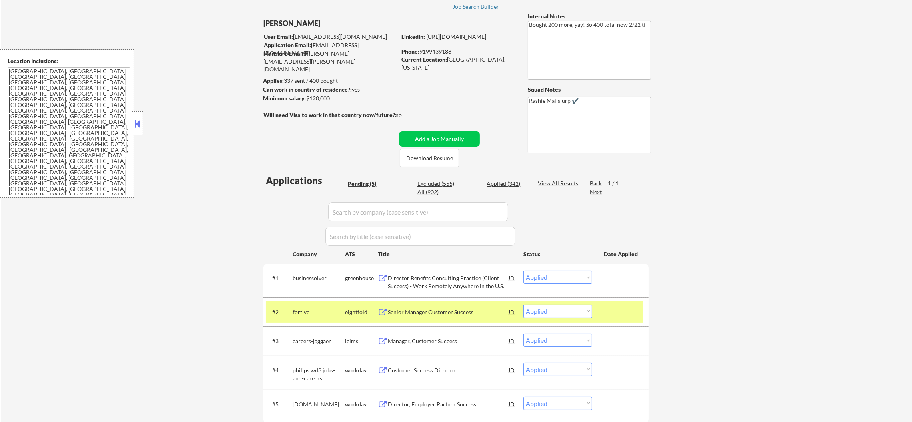
select select ""applied""
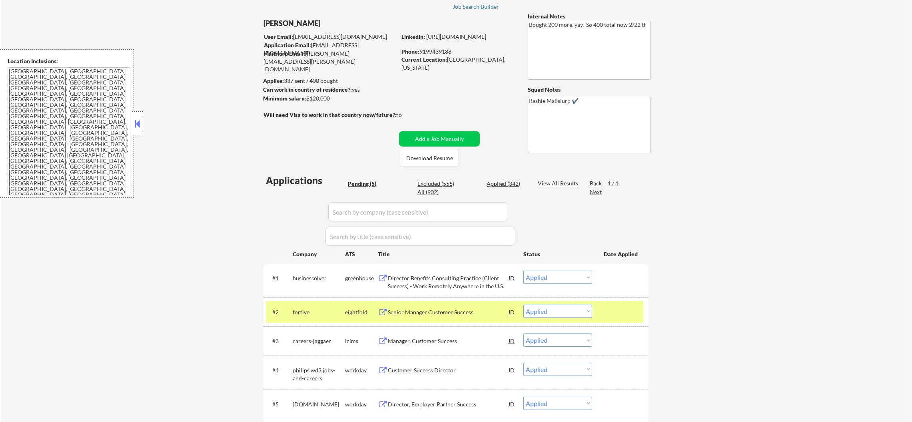
select select ""applied""
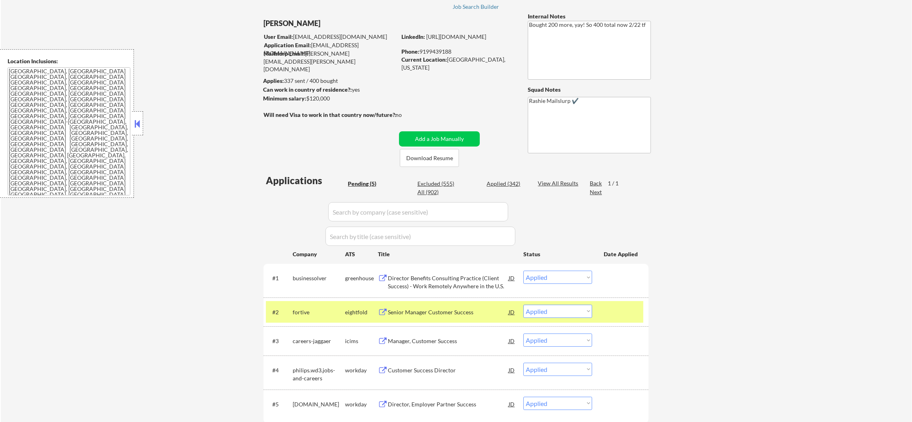
select select ""applied""
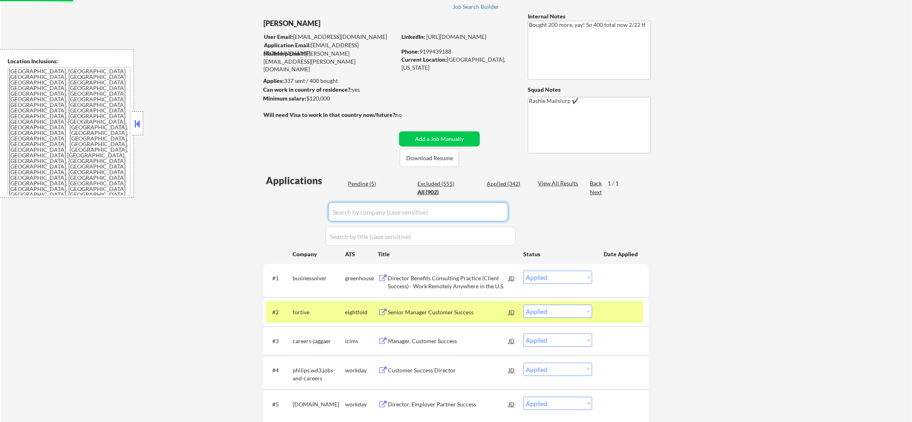
click at [352, 213] on input "input" at bounding box center [418, 211] width 180 height 19
paste input "fortive"
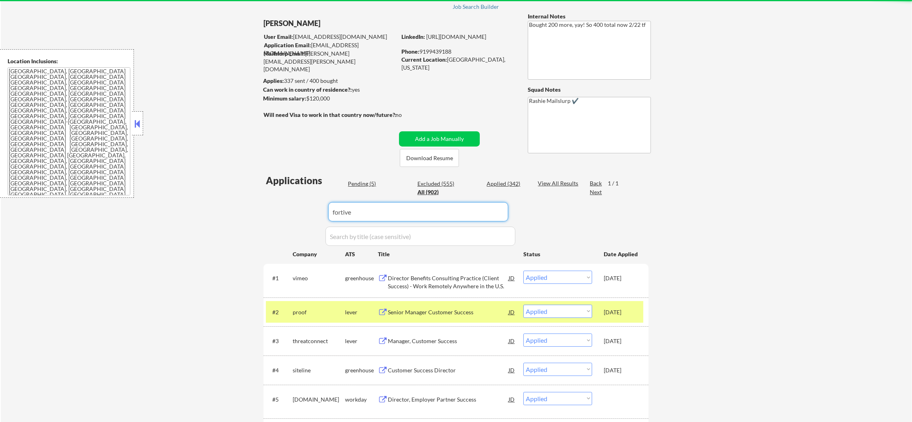
type input "fortive"
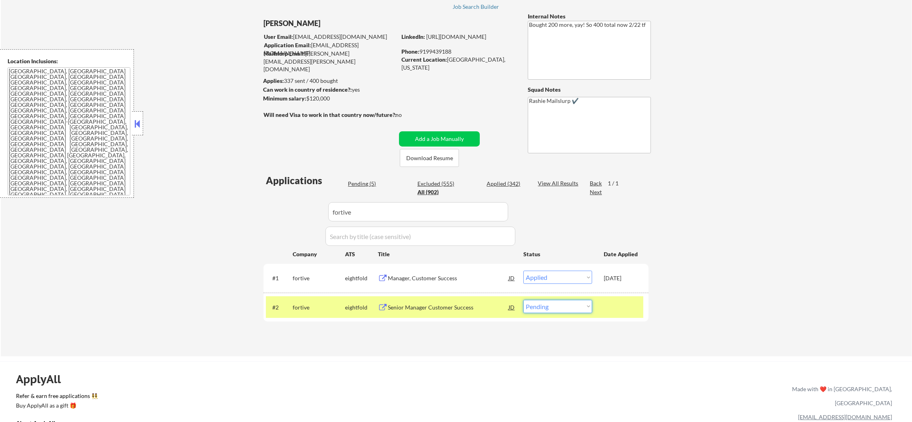
click at [552, 310] on select "Choose an option... Pending Applied Excluded (Questions) Excluded (Expired) Exc…" at bounding box center [558, 306] width 69 height 13
select select ""applied""
click at [524, 300] on select "Choose an option... Pending Applied Excluded (Questions) Excluded (Expired) Exc…" at bounding box center [558, 306] width 69 height 13
click at [330, 304] on div "fortive" at bounding box center [319, 307] width 52 height 8
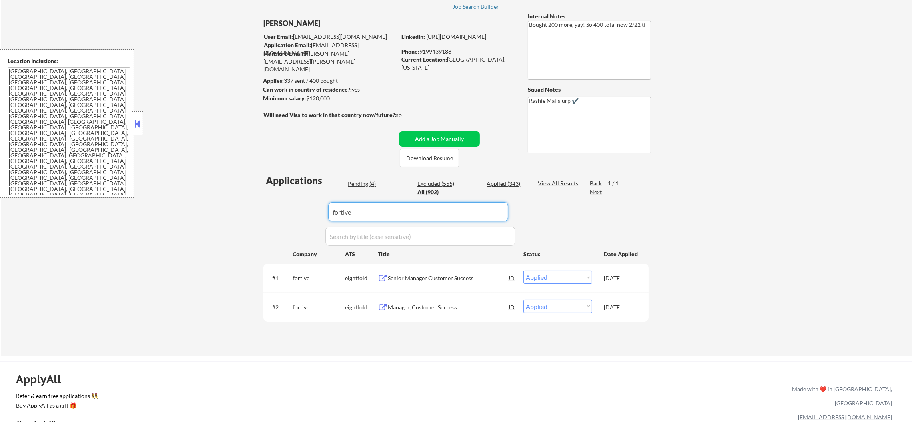
drag, startPoint x: 309, startPoint y: 214, endPoint x: 298, endPoint y: 215, distance: 11.3
click at [306, 214] on div "Applications Pending (4) Excluded (555) Applied (343) All (902) View All Result…" at bounding box center [456, 257] width 385 height 167
click at [361, 183] on div "Pending (4)" at bounding box center [368, 184] width 40 height 8
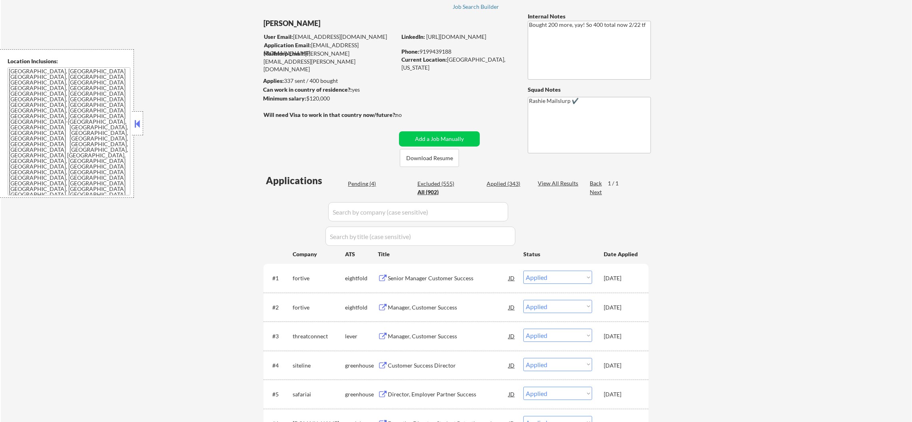
select select ""applied""
select select ""excluded__bad_match_""
select select ""pending""
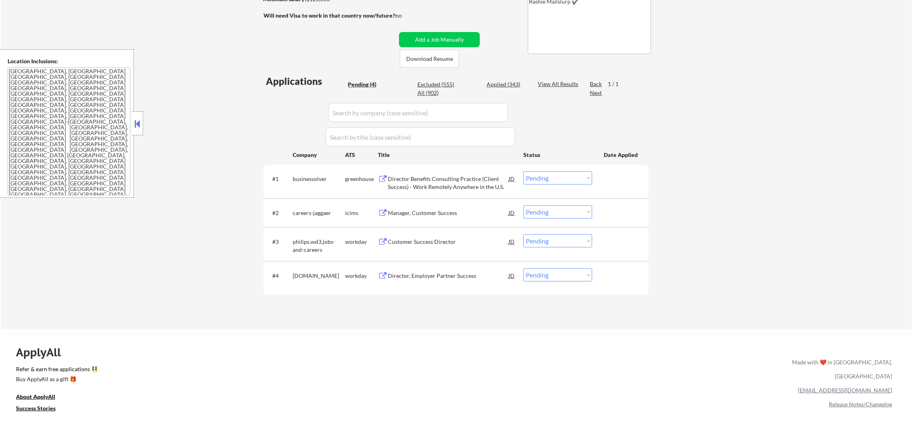
scroll to position [167, 0]
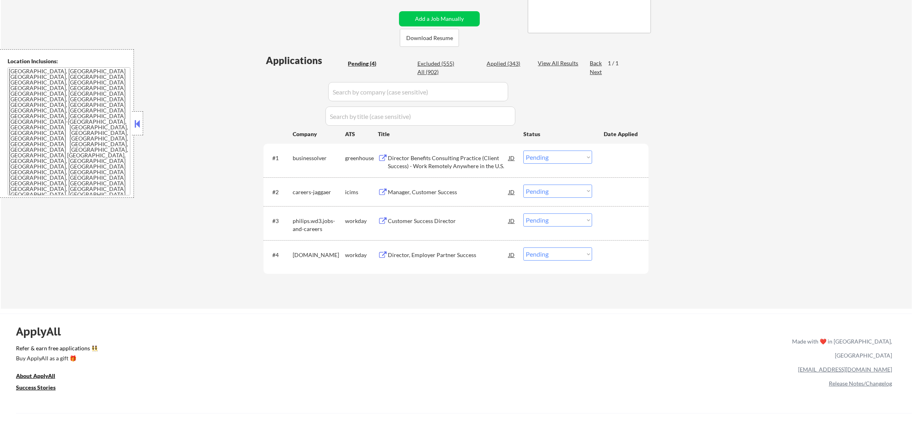
click at [427, 254] on div "Director, Employer Partner Success" at bounding box center [448, 255] width 121 height 8
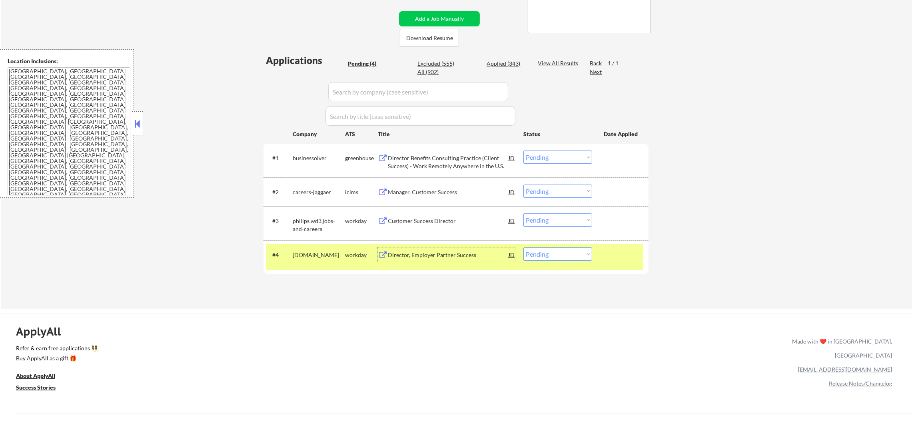
click at [554, 244] on div "#4 collegeboard.wd1.careers workday Director, Employer Partner Success JD Choos…" at bounding box center [455, 257] width 378 height 26
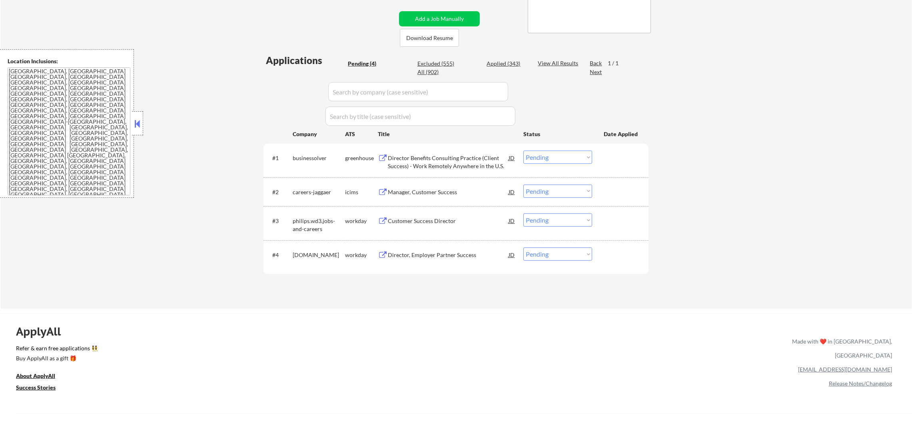
drag, startPoint x: 554, startPoint y: 251, endPoint x: 553, endPoint y: 255, distance: 4.0
click at [554, 252] on select "Choose an option... Pending Applied Excluded (Questions) Excluded (Expired) Exc…" at bounding box center [558, 253] width 69 height 13
select select ""applied""
click at [524, 247] on select "Choose an option... Pending Applied Excluded (Questions) Excluded (Expired) Exc…" at bounding box center [558, 253] width 69 height 13
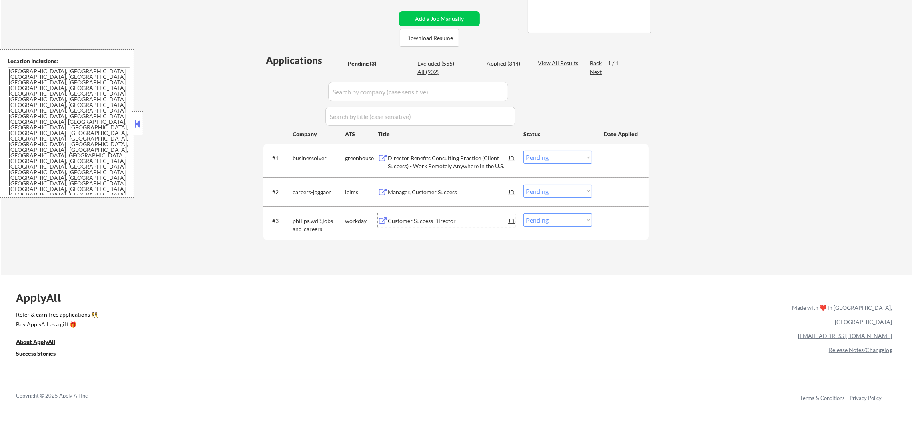
click at [449, 220] on div "Customer Success Director" at bounding box center [448, 221] width 121 height 8
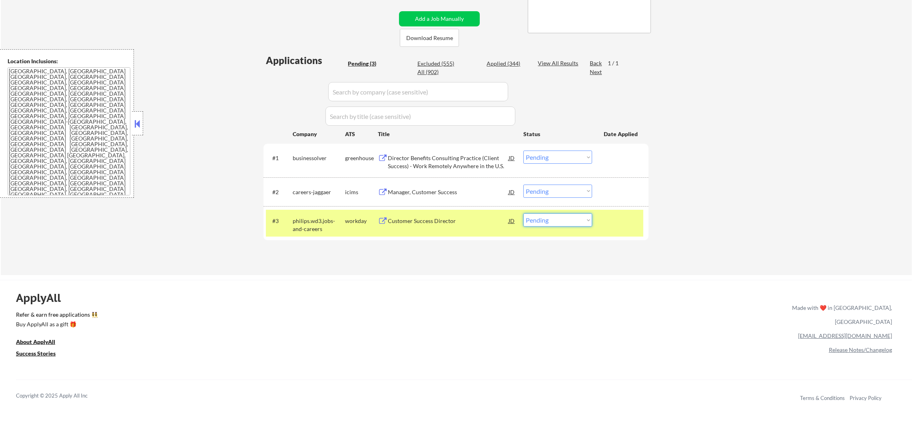
drag, startPoint x: 541, startPoint y: 214, endPoint x: 544, endPoint y: 225, distance: 11.0
click at [544, 222] on select "Choose an option... Pending Applied Excluded (Questions) Excluded (Expired) Exc…" at bounding box center [558, 219] width 69 height 13
select select ""excluded__expired_""
click at [524, 213] on select "Choose an option... Pending Applied Excluded (Questions) Excluded (Expired) Exc…" at bounding box center [558, 219] width 69 height 13
click at [320, 227] on div "philips.wd3.jobs-and-careers" at bounding box center [319, 225] width 52 height 16
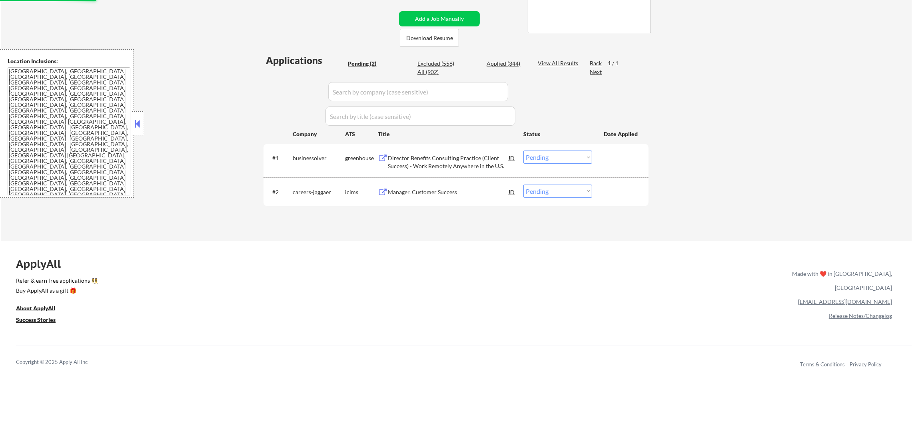
click at [441, 190] on div "Manager, Customer Success" at bounding box center [448, 192] width 121 height 8
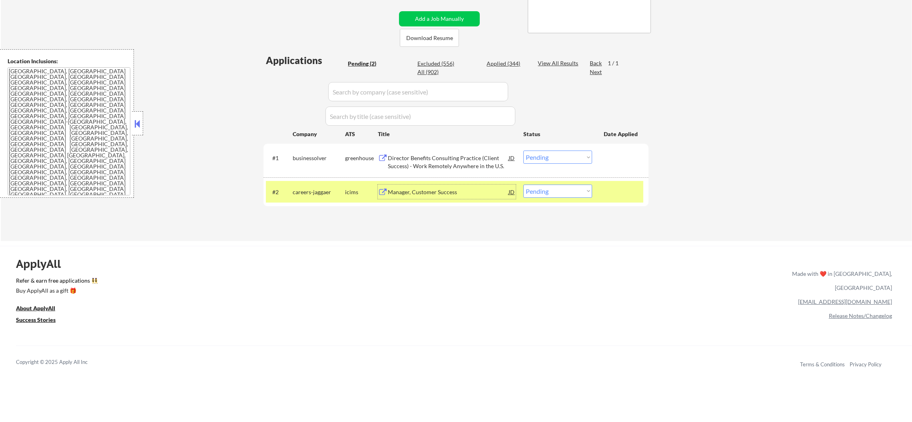
click at [543, 197] on div "#2 careers-jaggaer icims Manager, Customer Success JD Choose an option... Pendi…" at bounding box center [455, 192] width 378 height 22
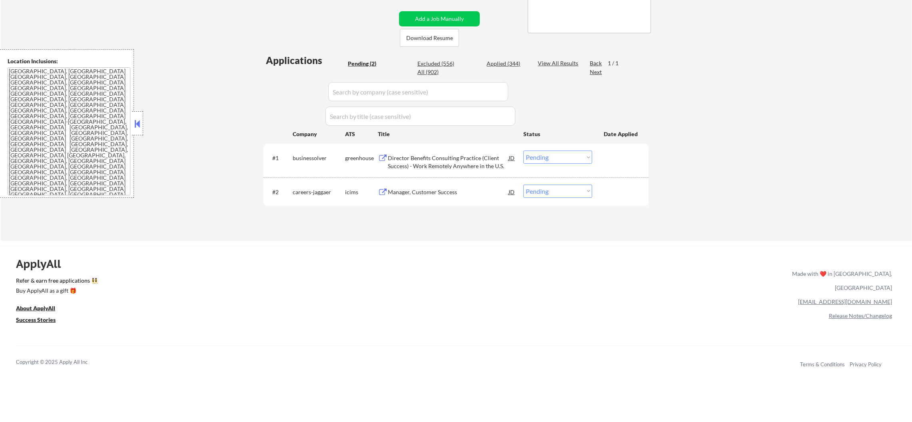
click at [554, 194] on select "Choose an option... Pending Applied Excluded (Questions) Excluded (Expired) Exc…" at bounding box center [558, 190] width 69 height 13
select select ""excluded__expired_""
click at [524, 184] on select "Choose an option... Pending Applied Excluded (Questions) Excluded (Expired) Exc…" at bounding box center [558, 190] width 69 height 13
click at [502, 58] on div "Applications Pending (2) Excluded (556) Applied (344) All (902) View All Result…" at bounding box center [456, 140] width 385 height 172
click at [503, 69] on div "Pending (2) Excluded (556) Applied (344) All (902)" at bounding box center [437, 68] width 179 height 17
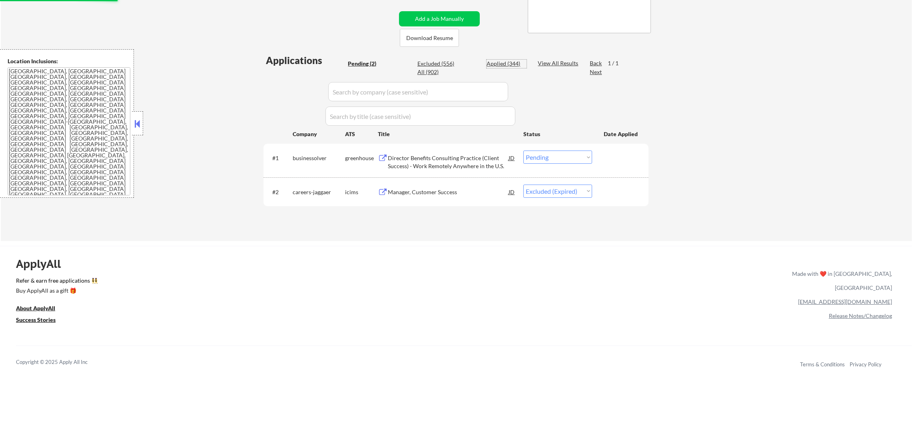
click at [507, 60] on div "Applied (344)" at bounding box center [507, 64] width 40 height 8
select select ""applied""
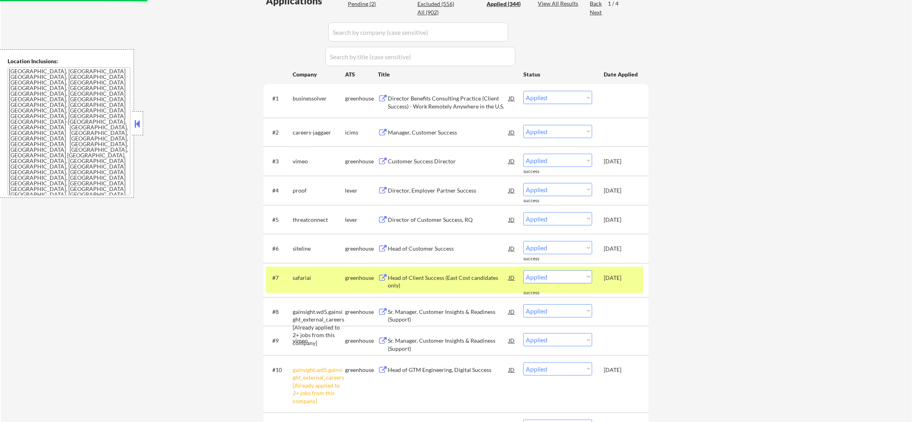
scroll to position [227, 0]
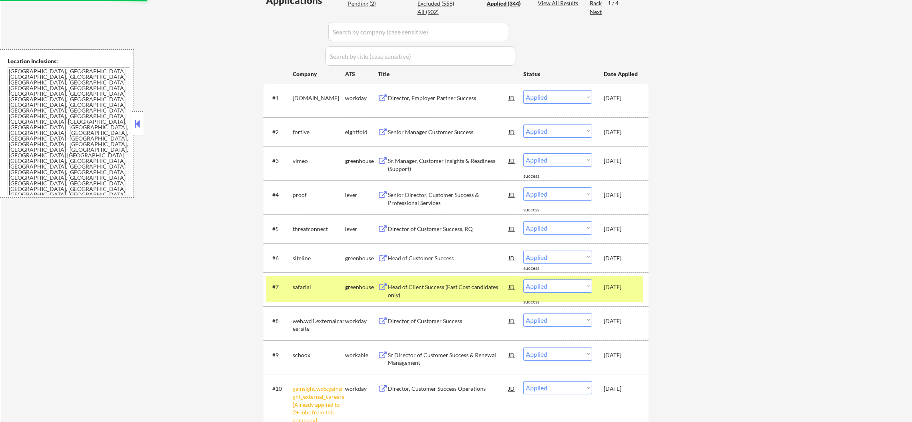
click at [311, 290] on div "safariai" at bounding box center [319, 287] width 52 height 8
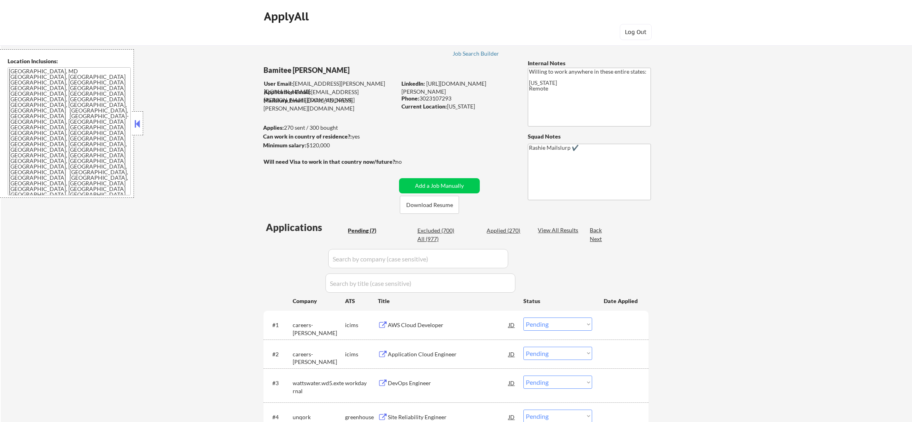
select select ""pending""
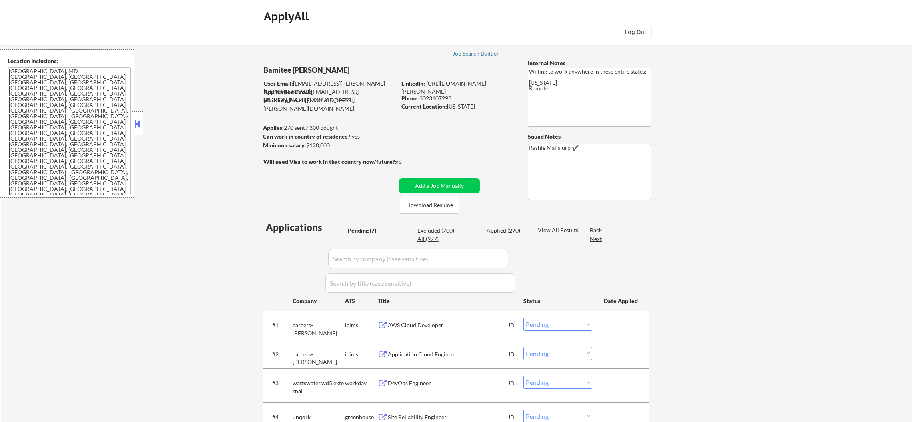
select select ""pending""
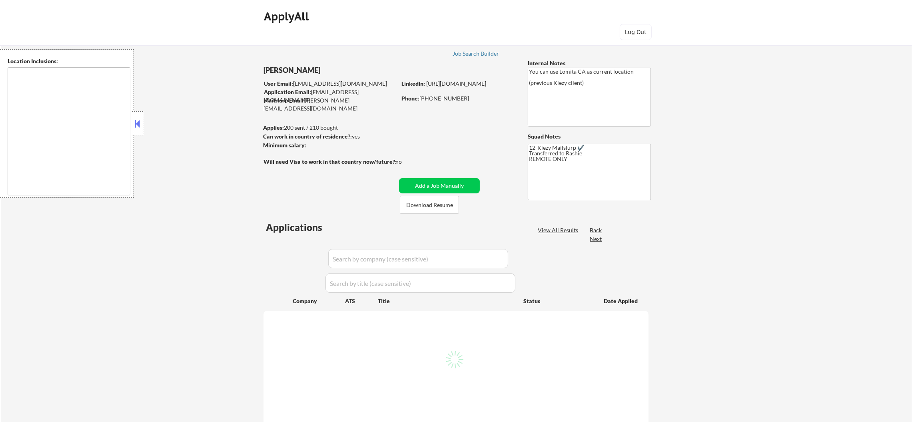
type textarea "remote"
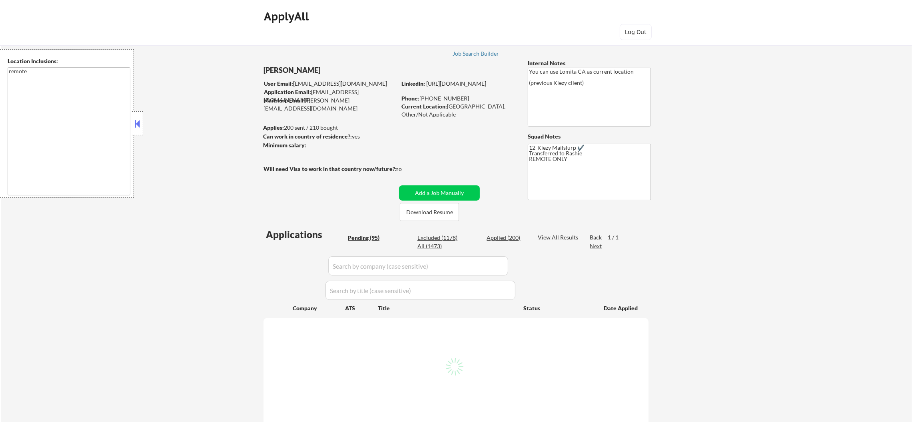
select select ""pending""
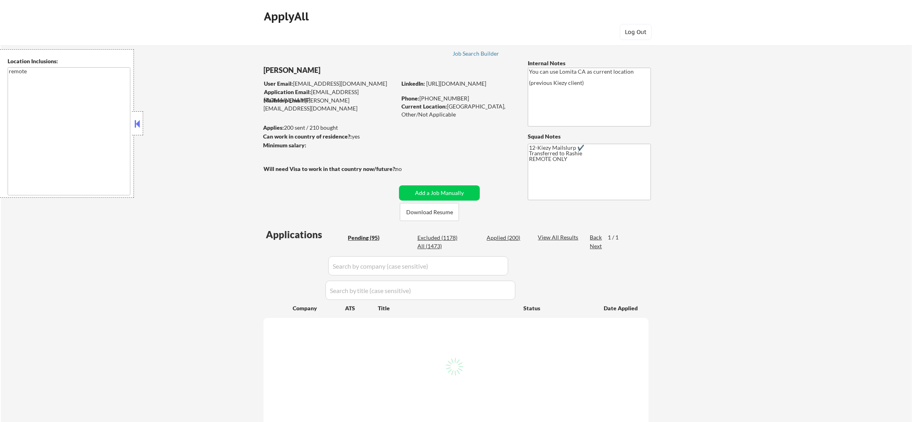
select select ""pending""
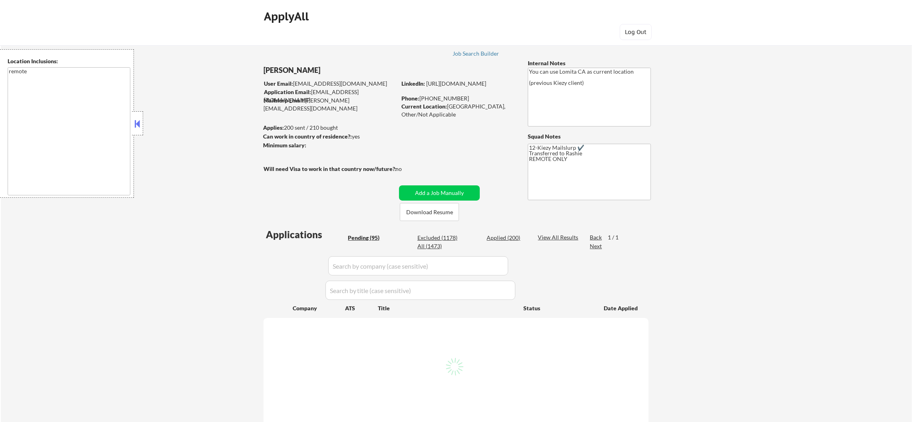
select select ""pending""
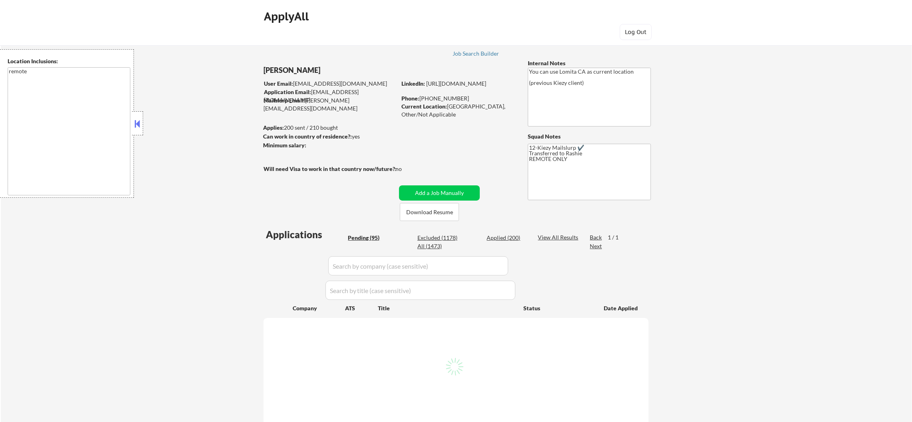
select select ""pending""
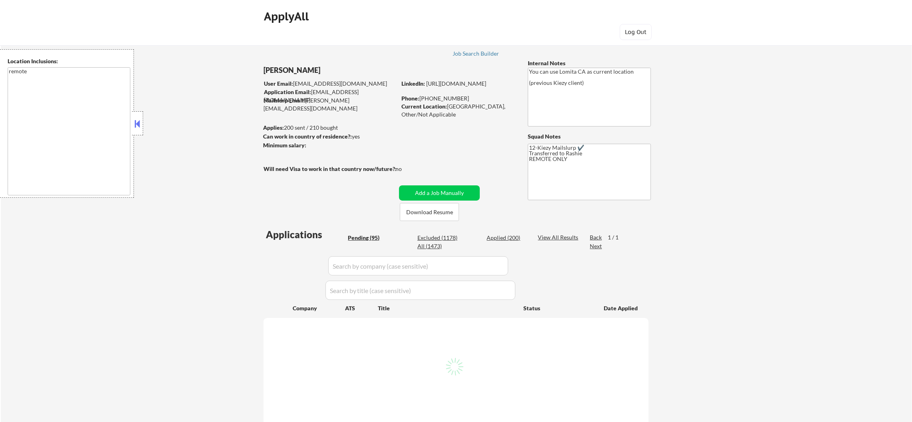
select select ""pending""
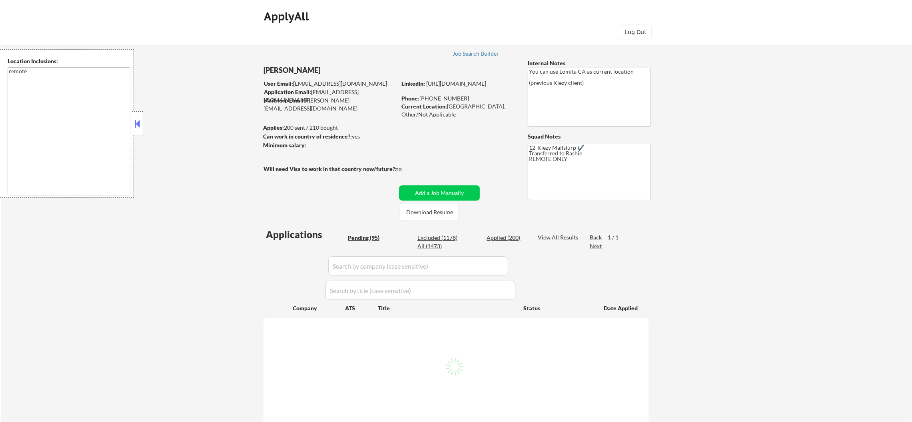
select select ""pending""
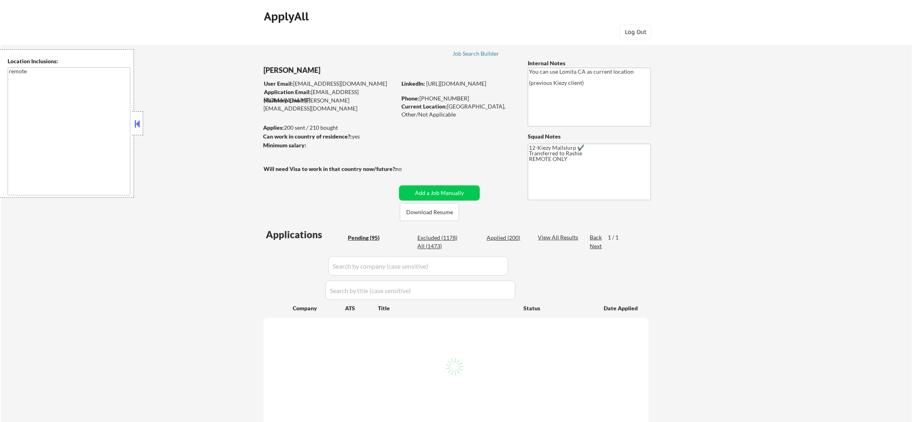
select select ""pending""
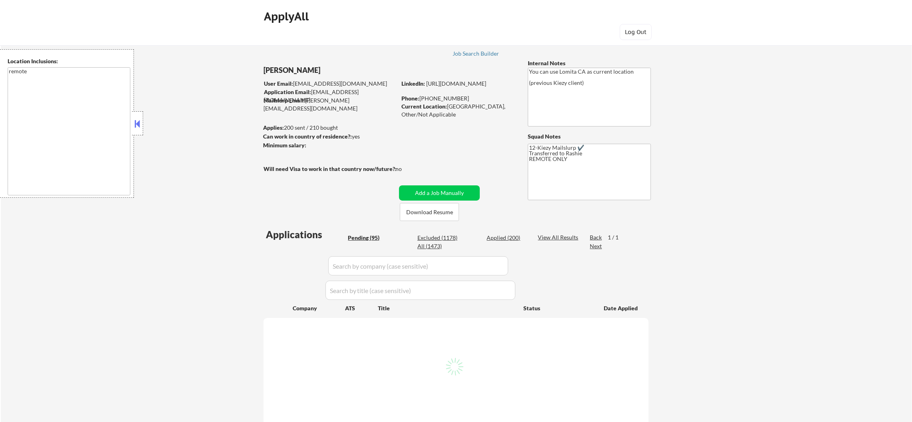
select select ""pending""
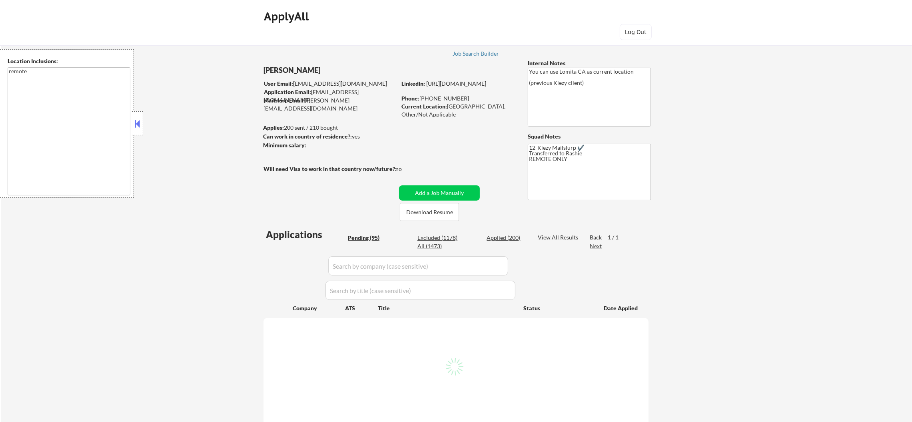
select select ""pending""
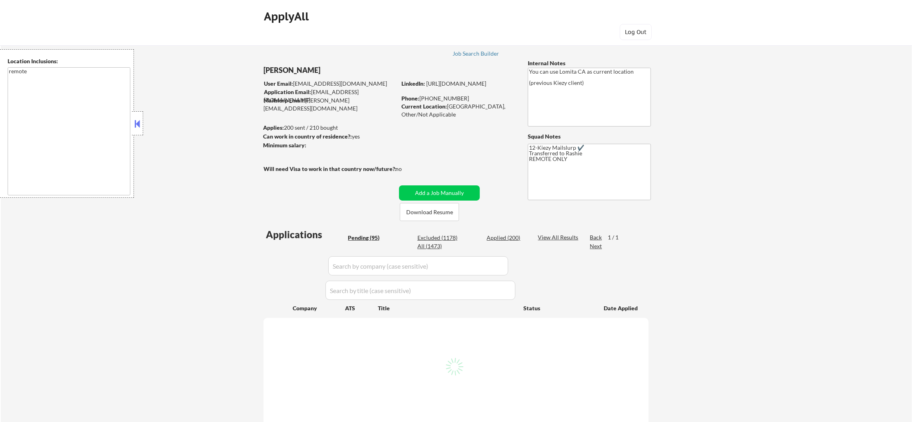
select select ""pending""
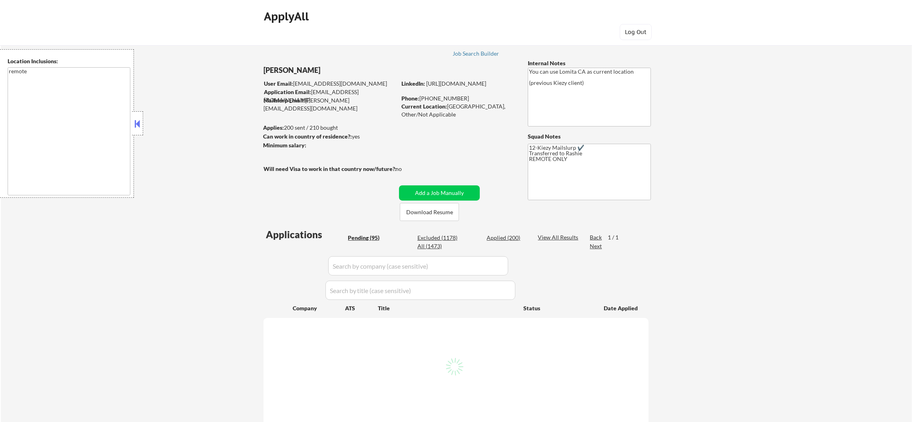
select select ""pending""
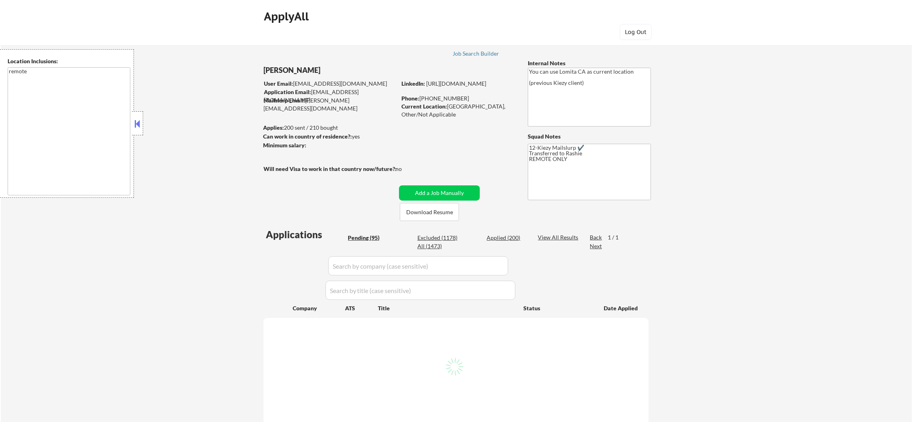
select select ""pending""
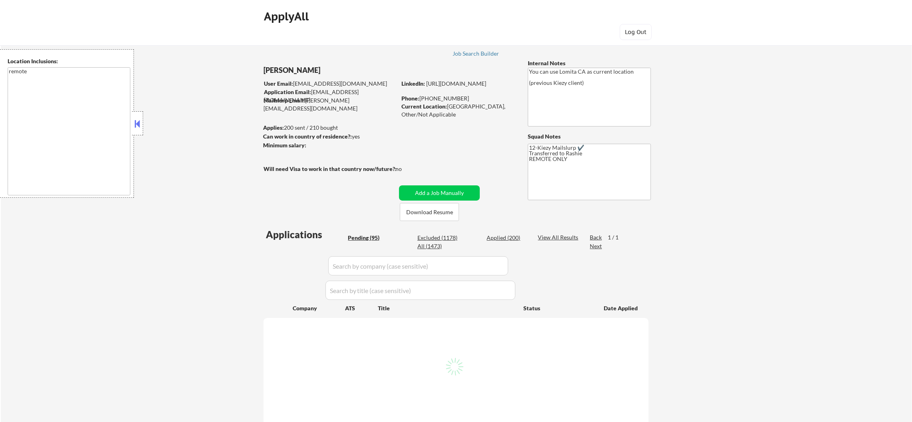
select select ""pending""
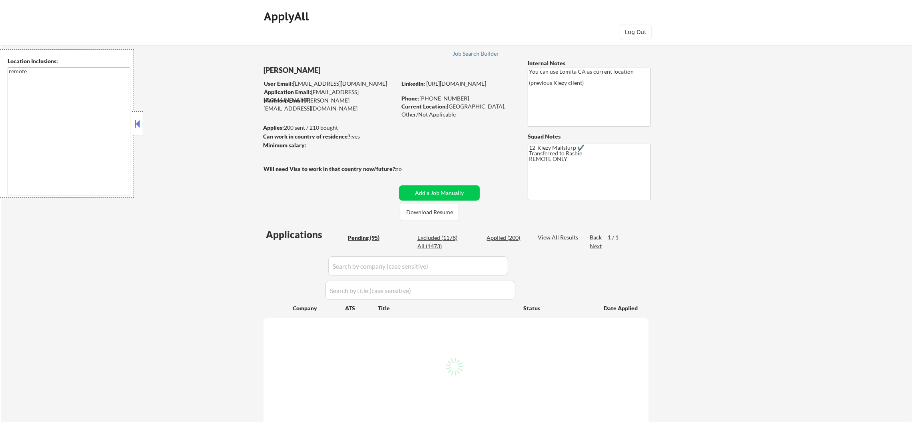
select select ""pending""
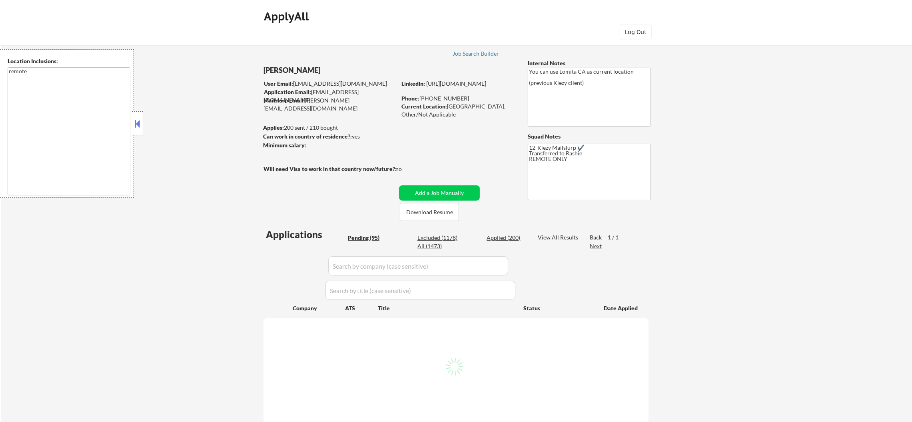
select select ""pending""
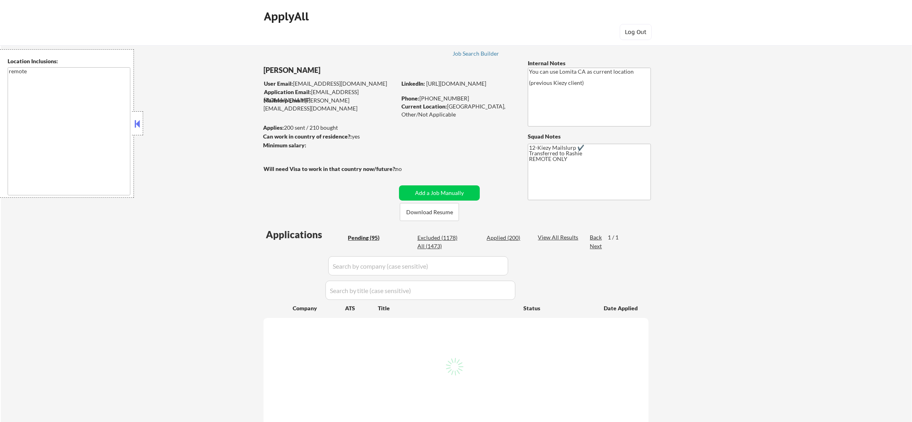
select select ""pending""
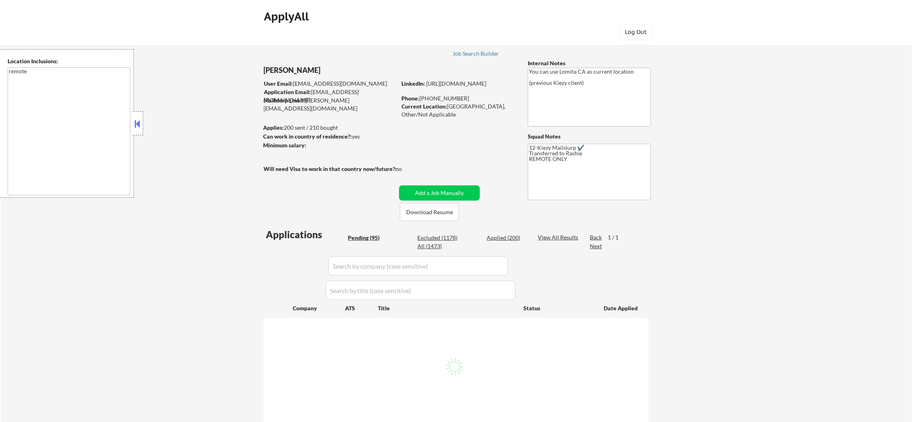
select select ""pending""
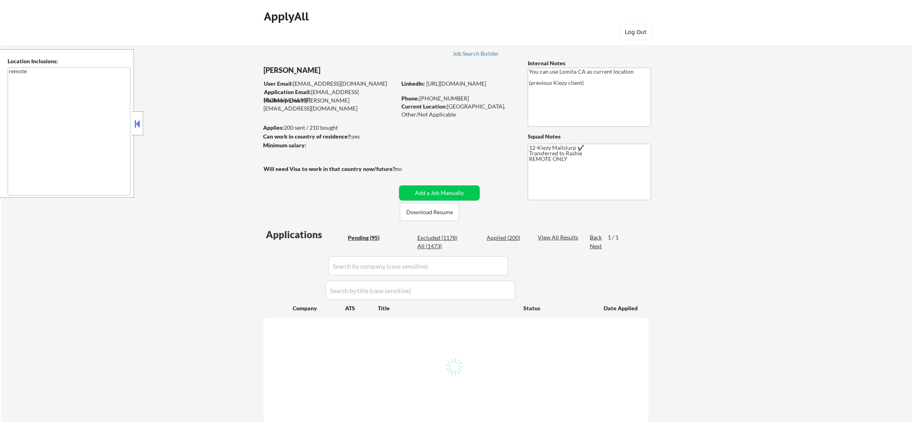
select select ""pending""
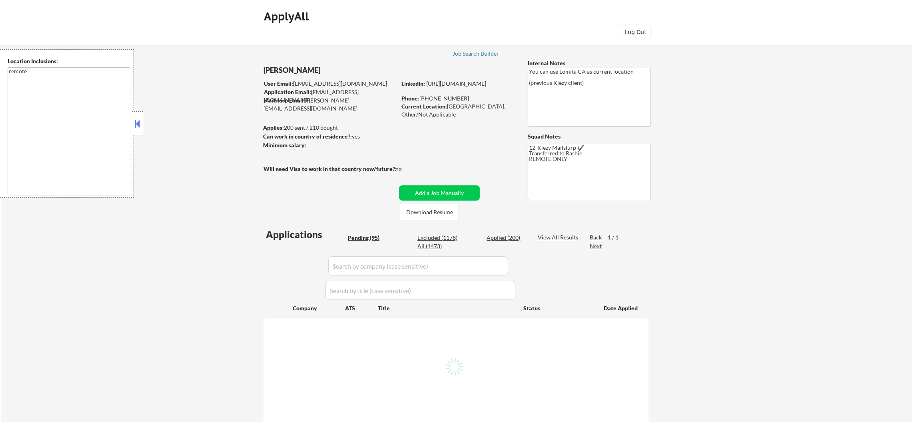
select select ""pending""
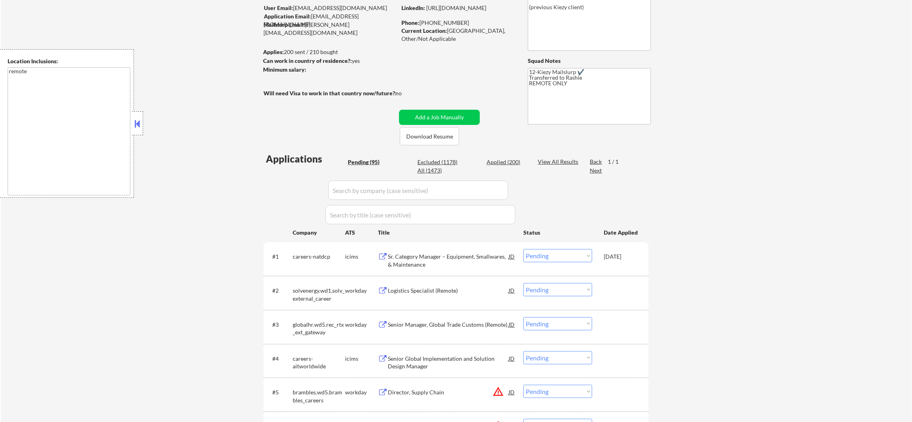
scroll to position [140, 0]
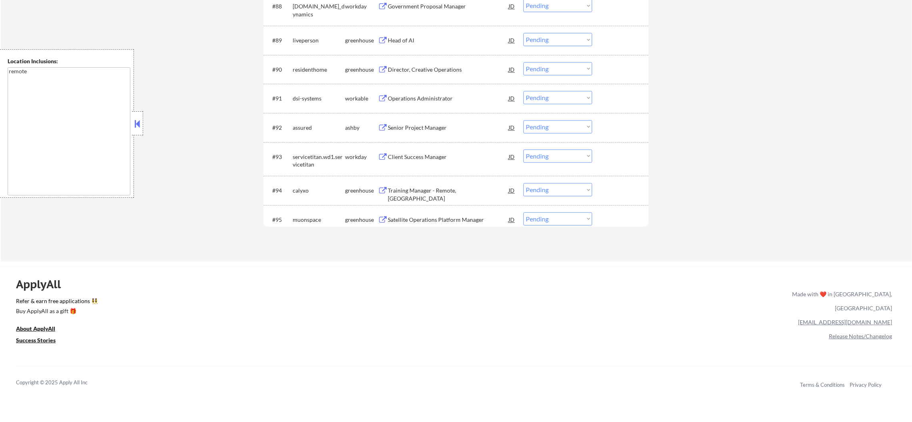
scroll to position [3144, 0]
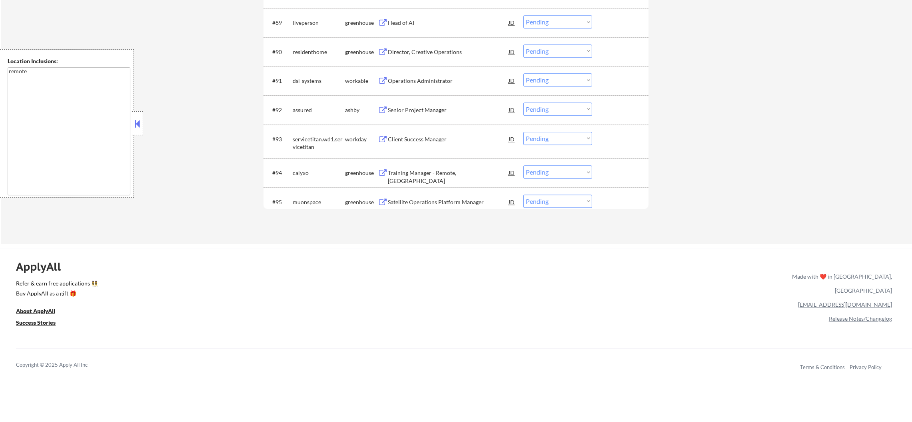
click at [441, 203] on div "Satellite Operations Platform Manager" at bounding box center [448, 202] width 121 height 8
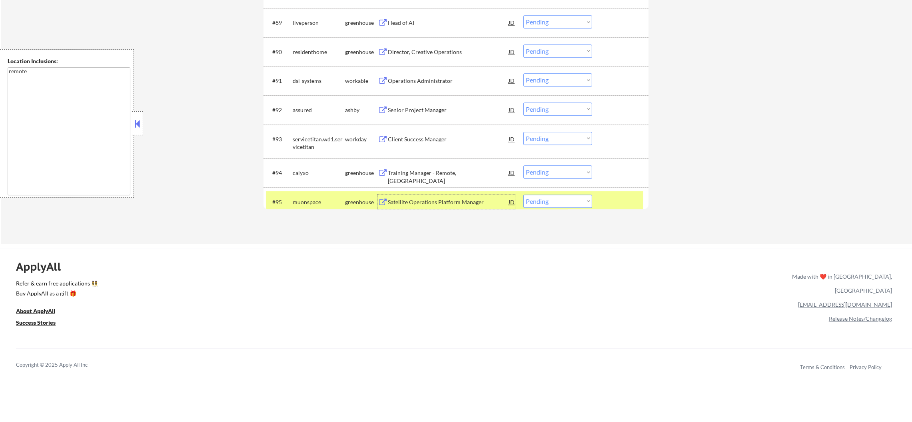
click at [307, 198] on div "muonspace" at bounding box center [319, 202] width 52 height 8
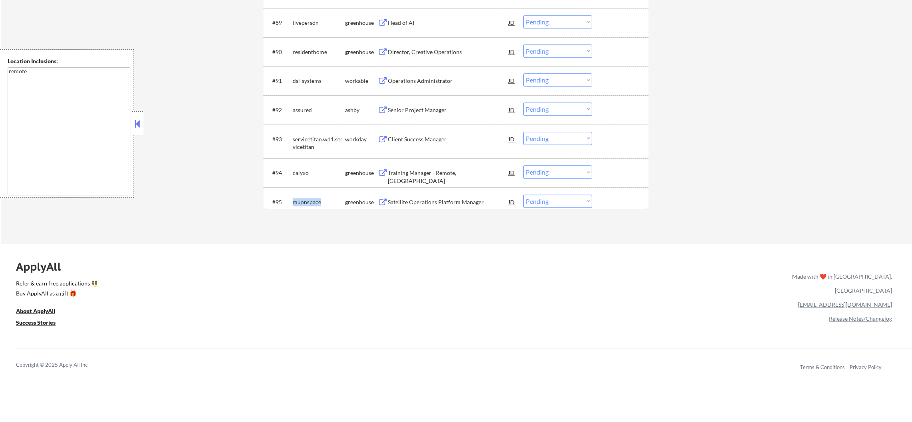
click at [307, 198] on div "muonspace" at bounding box center [319, 202] width 52 height 8
copy div "muonspace"
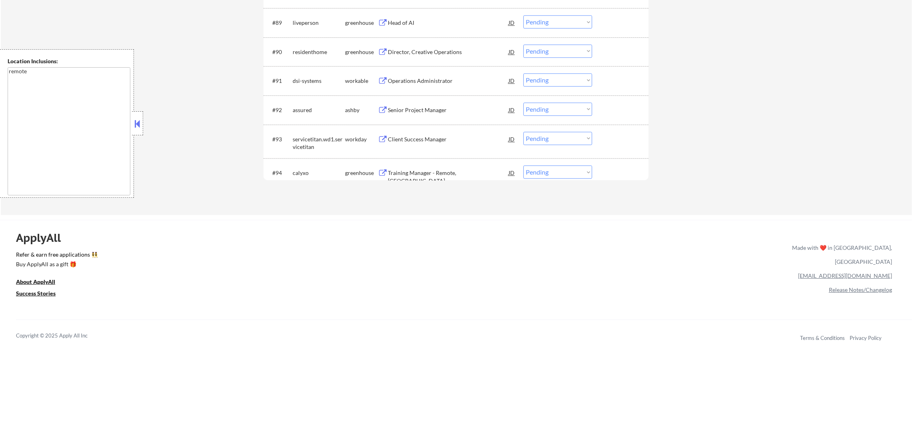
click at [309, 175] on div "calyxo" at bounding box center [319, 173] width 52 height 8
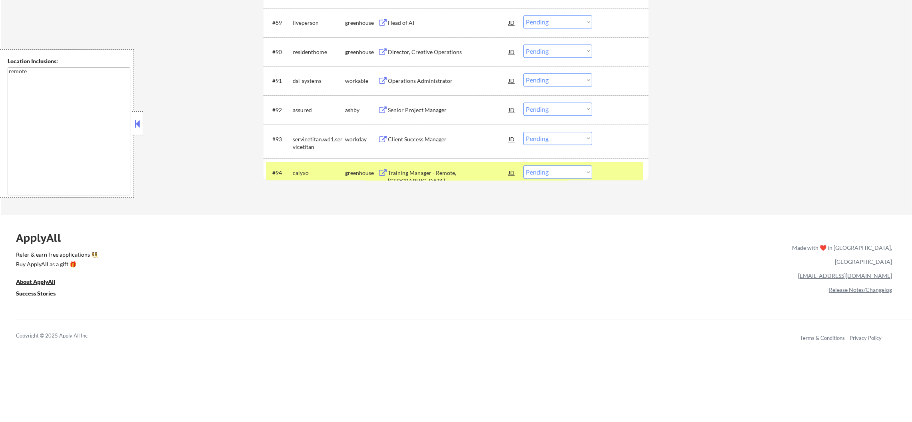
click at [305, 175] on div "calyxo" at bounding box center [319, 173] width 52 height 8
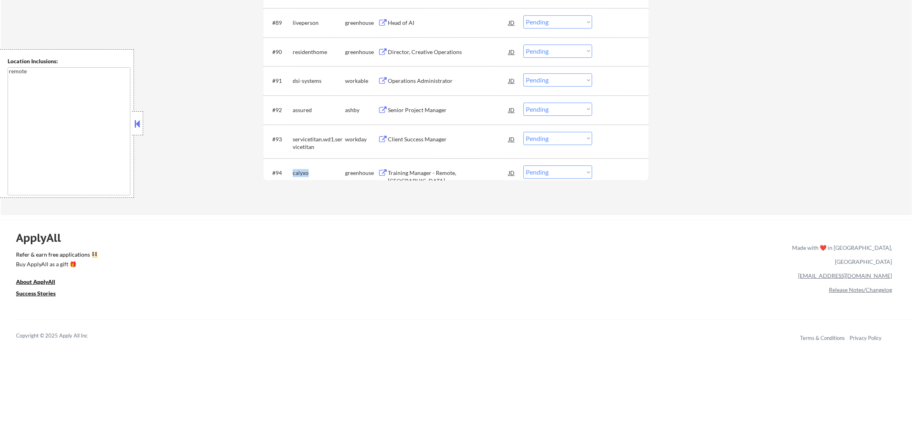
click at [305, 175] on div "calyxo" at bounding box center [319, 173] width 52 height 8
copy div "calyxo"
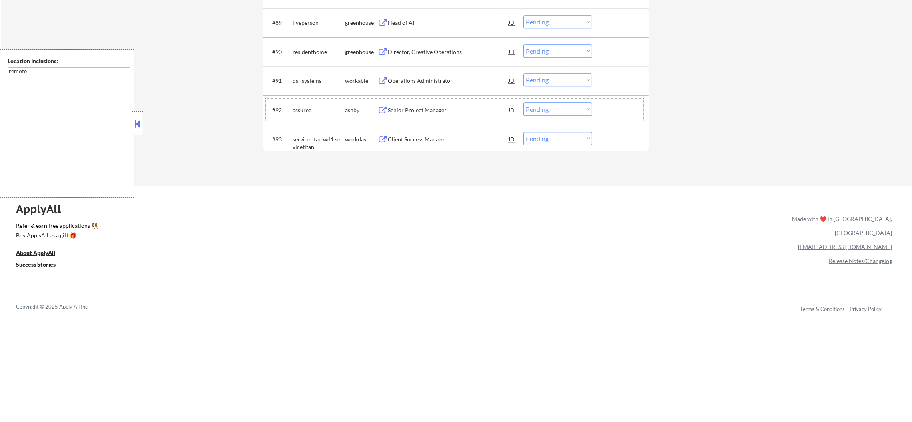
click at [310, 110] on div "assured" at bounding box center [319, 110] width 52 height 8
click at [299, 112] on div "assured" at bounding box center [319, 110] width 52 height 8
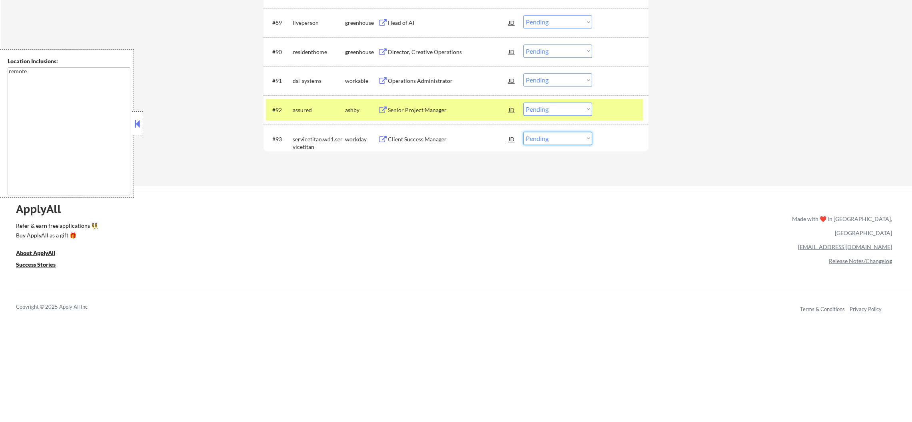
drag, startPoint x: 580, startPoint y: 138, endPoint x: 572, endPoint y: 143, distance: 9.2
click at [580, 138] on select "Choose an option... Pending Applied Excluded (Questions) Excluded (Expired) Exc…" at bounding box center [558, 138] width 69 height 13
select select ""excluded""
click at [524, 132] on select "Choose an option... Pending Applied Excluded (Questions) Excluded (Expired) Exc…" at bounding box center [558, 138] width 69 height 13
click at [308, 110] on div "assured" at bounding box center [319, 110] width 52 height 8
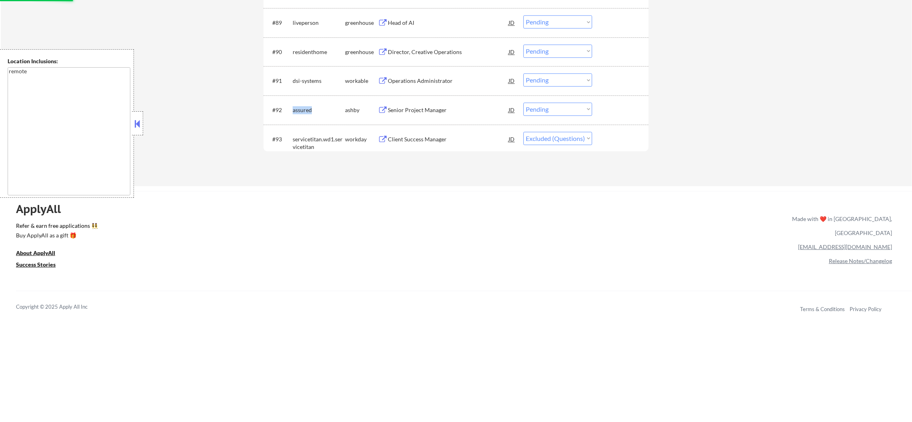
click at [308, 110] on div "assured" at bounding box center [319, 110] width 52 height 8
copy div "assured"
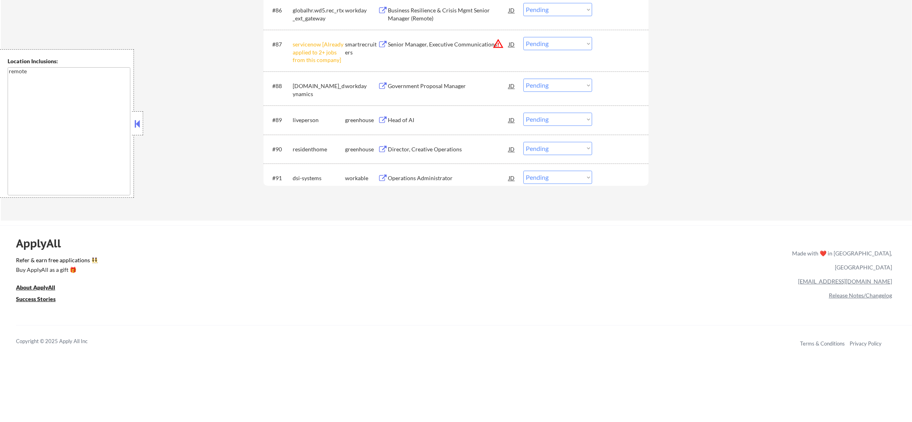
scroll to position [3044, 0]
click at [308, 181] on div "dsi-systems" at bounding box center [319, 181] width 52 height 8
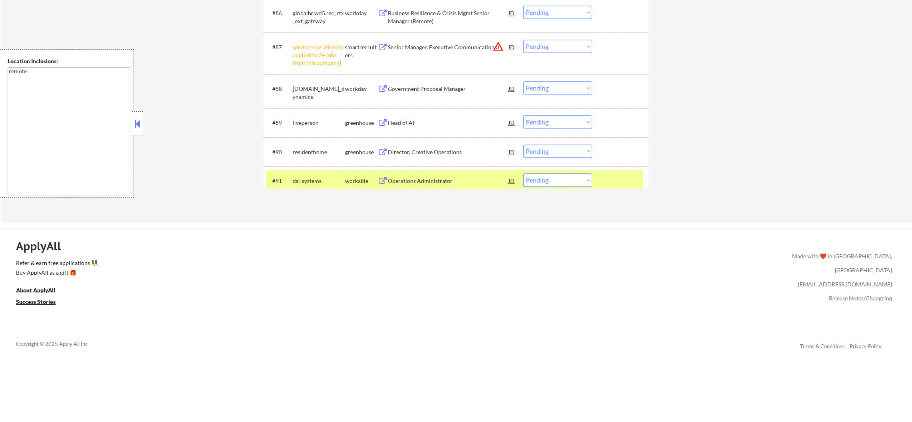
click at [539, 50] on select "Choose an option... Pending Applied Excluded (Questions) Excluded (Expired) Exc…" at bounding box center [558, 46] width 69 height 13
click at [524, 40] on select "Choose an option... Pending Applied Excluded (Questions) Excluded (Expired) Exc…" at bounding box center [558, 46] width 69 height 13
click at [337, 179] on div "dsi-systems" at bounding box center [319, 181] width 52 height 8
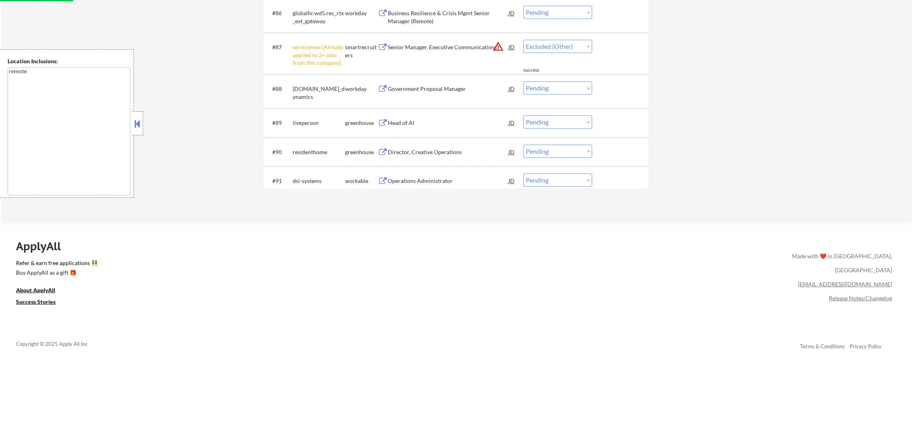
select select ""pending""
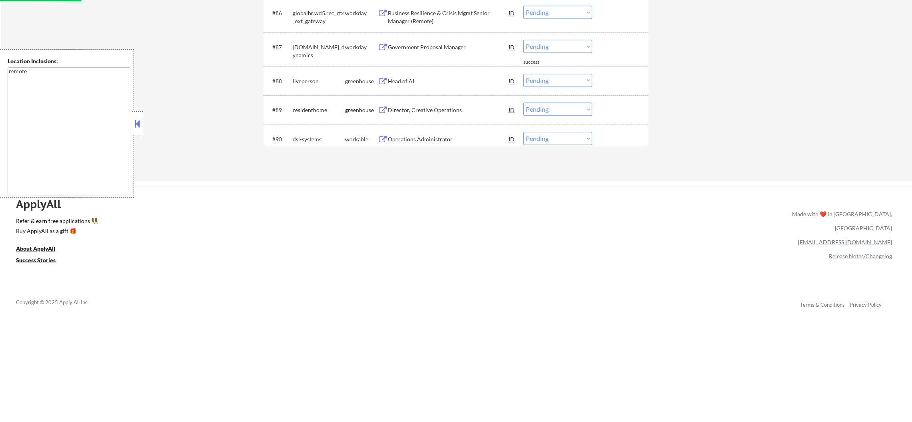
click at [314, 81] on div "liveperson" at bounding box center [319, 81] width 52 height 8
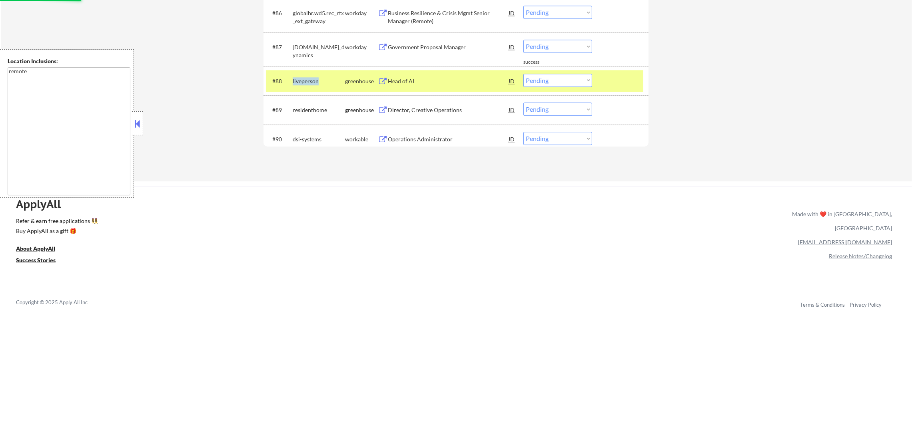
click at [314, 81] on div "liveperson" at bounding box center [319, 81] width 52 height 8
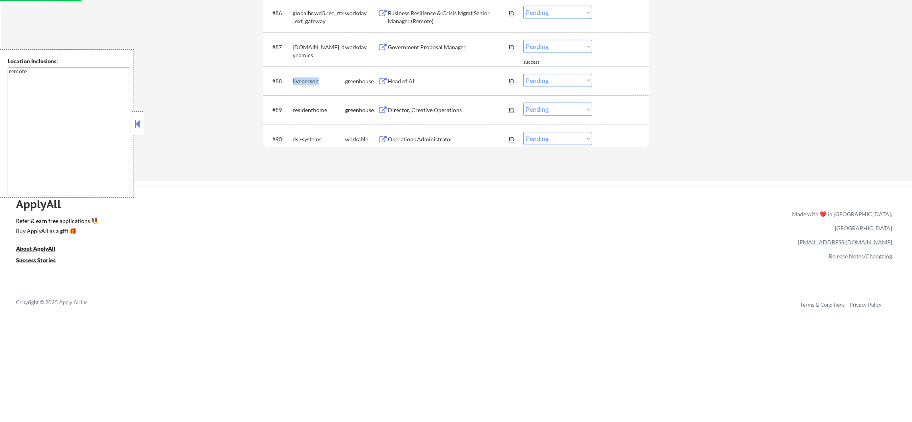
copy div "liveperson"
click at [537, 82] on select "Choose an option... Pending Applied Excluded (Questions) Excluded (Expired) Exc…" at bounding box center [558, 80] width 69 height 13
click at [524, 74] on select "Choose an option... Pending Applied Excluded (Questions) Excluded (Expired) Exc…" at bounding box center [558, 80] width 69 height 13
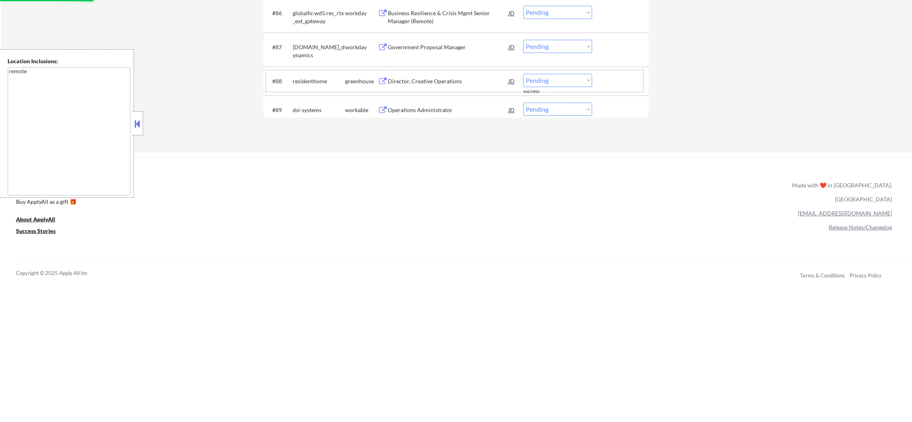
click at [309, 82] on div "residenthome" at bounding box center [319, 81] width 52 height 8
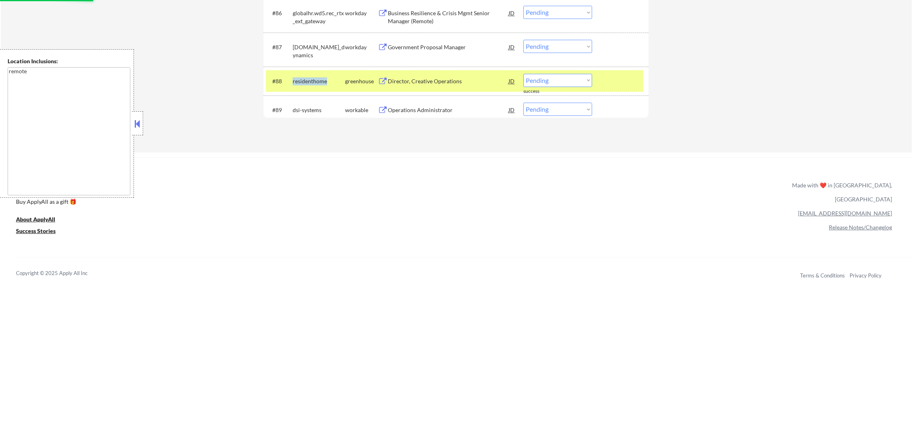
click at [309, 82] on div "residenthome" at bounding box center [319, 81] width 52 height 8
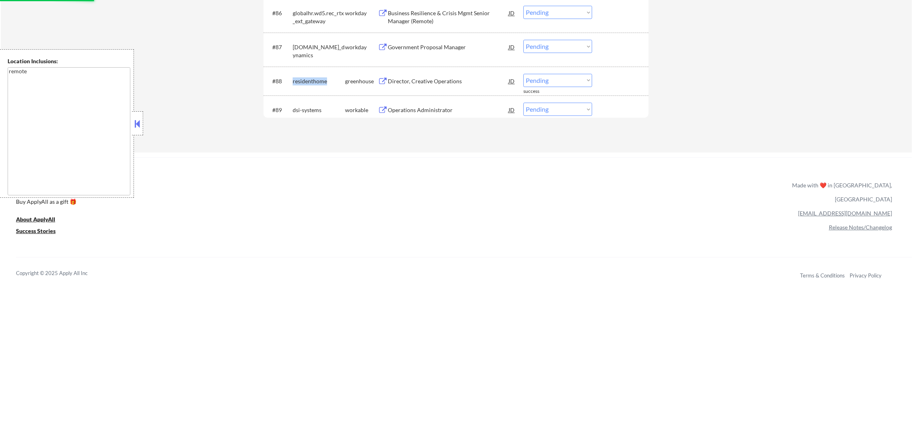
copy div "residenthome"
drag, startPoint x: 561, startPoint y: 78, endPoint x: 561, endPoint y: 85, distance: 6.4
click at [561, 78] on select "Choose an option... Pending Applied Excluded (Questions) Excluded (Expired) Exc…" at bounding box center [558, 80] width 69 height 13
click at [524, 74] on select "Choose an option... Pending Applied Excluded (Questions) Excluded (Expired) Exc…" at bounding box center [558, 80] width 69 height 13
click at [318, 83] on div "residenthome" at bounding box center [319, 81] width 52 height 8
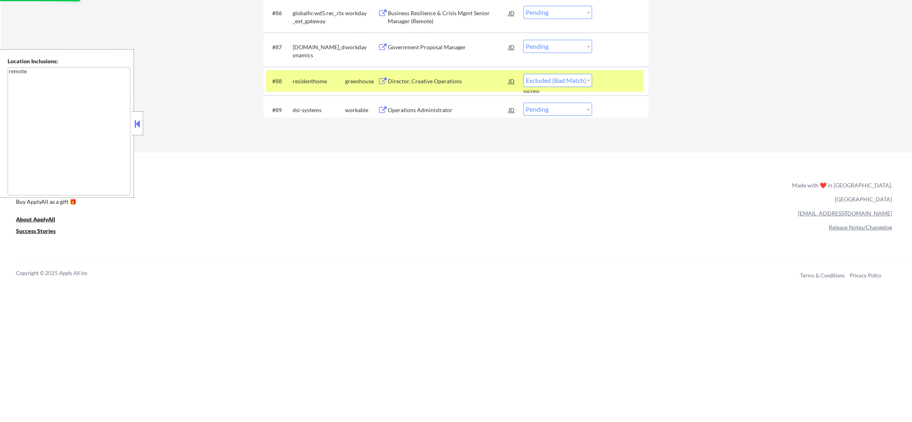
select select ""pending""
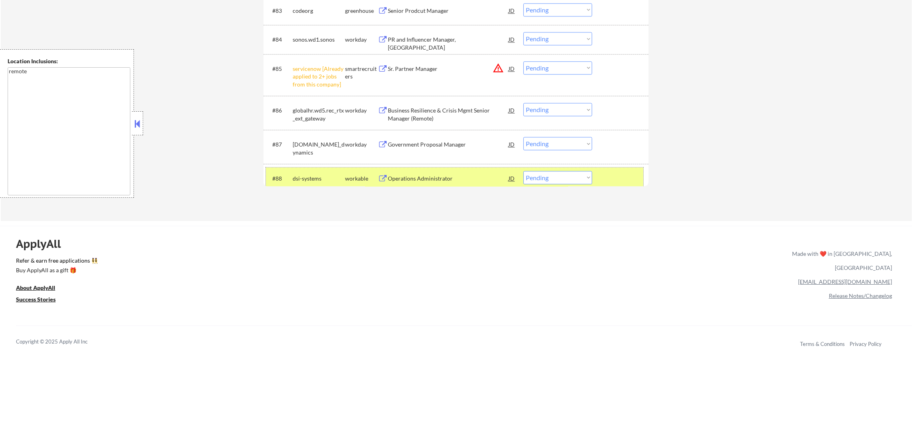
scroll to position [2944, 0]
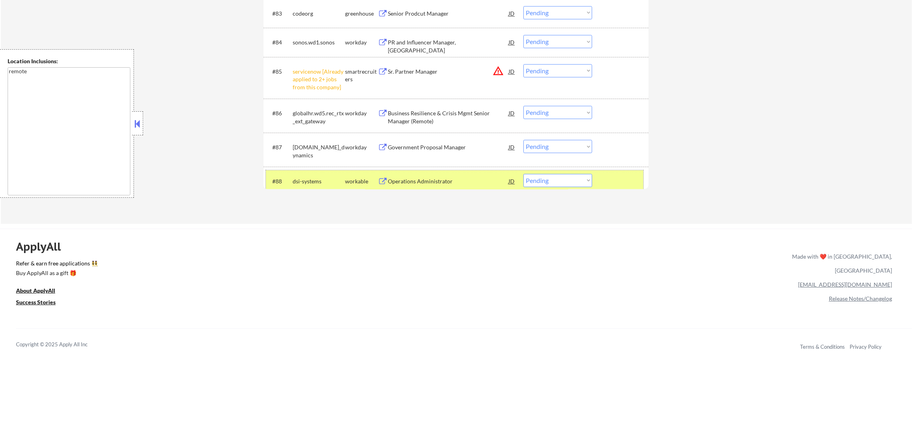
click at [539, 73] on select "Choose an option... Pending Applied Excluded (Questions) Excluded (Expired) Exc…" at bounding box center [558, 70] width 69 height 13
click at [524, 64] on select "Choose an option... Pending Applied Excluded (Questions) Excluded (Expired) Exc…" at bounding box center [558, 70] width 69 height 13
click at [314, 181] on div "dsi-systems" at bounding box center [319, 181] width 52 height 8
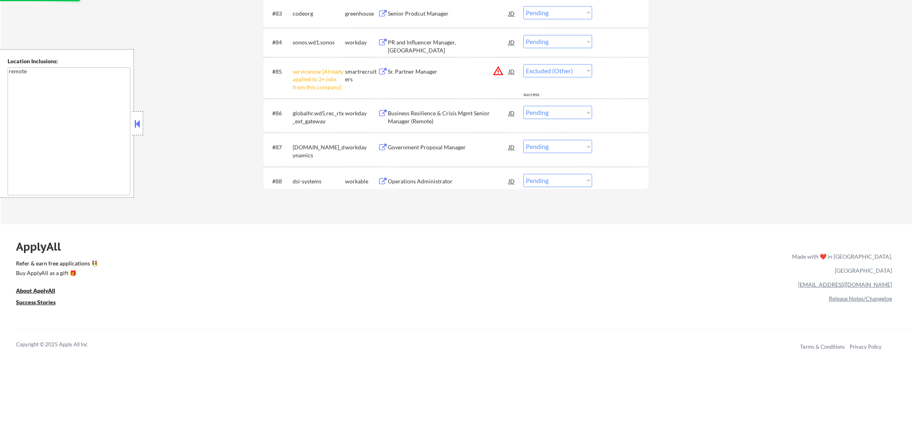
select select ""pending""
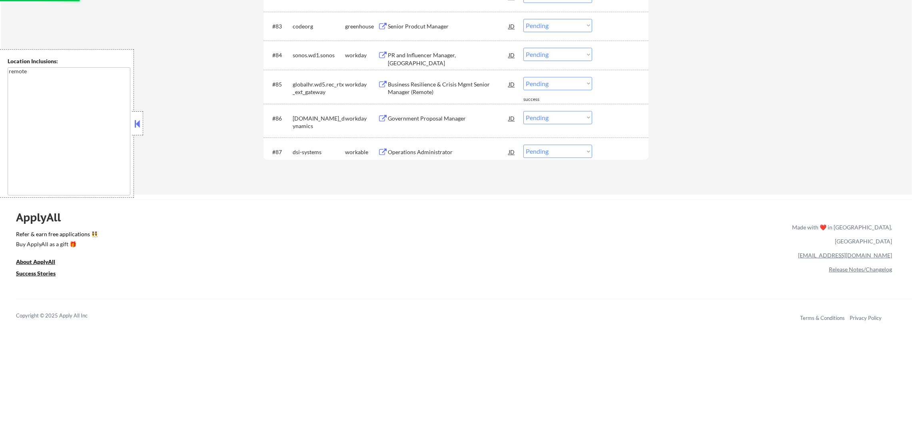
scroll to position [2904, 0]
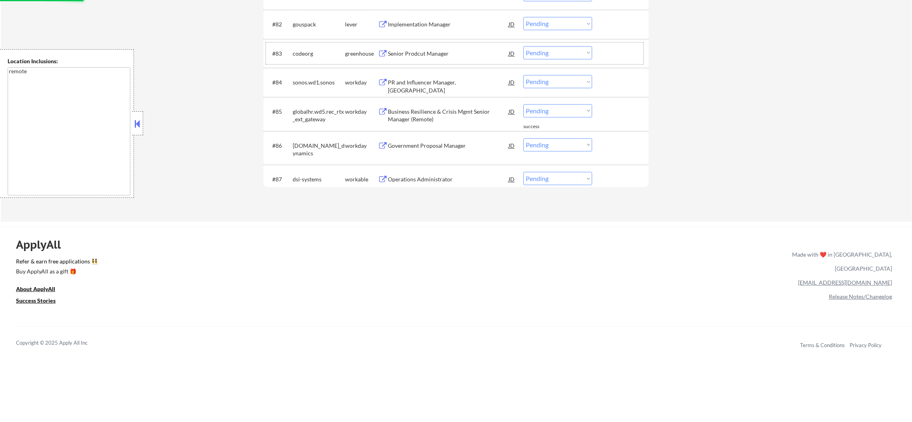
click at [304, 47] on div "codeorg" at bounding box center [319, 53] width 52 height 14
copy div "codeorg"
select select ""pending""
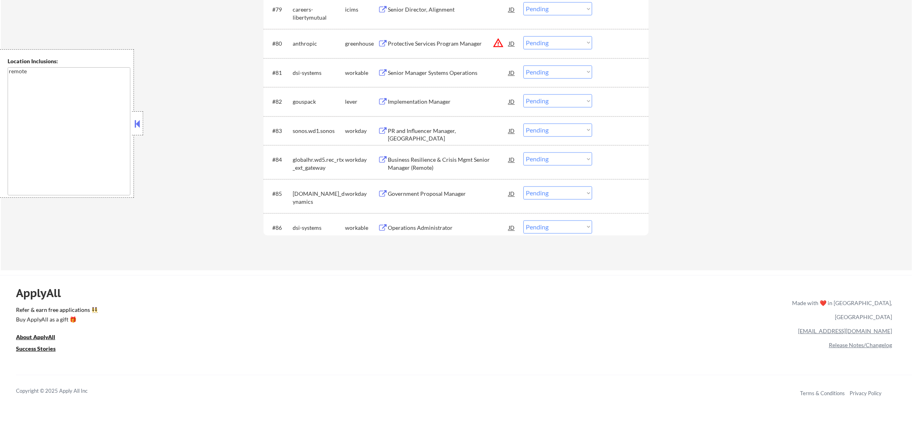
scroll to position [2804, 0]
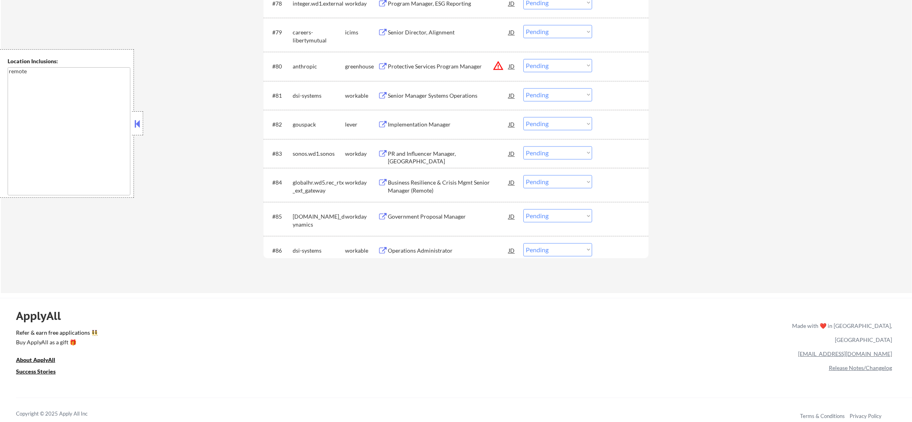
click at [314, 121] on div "gouspack" at bounding box center [319, 124] width 52 height 8
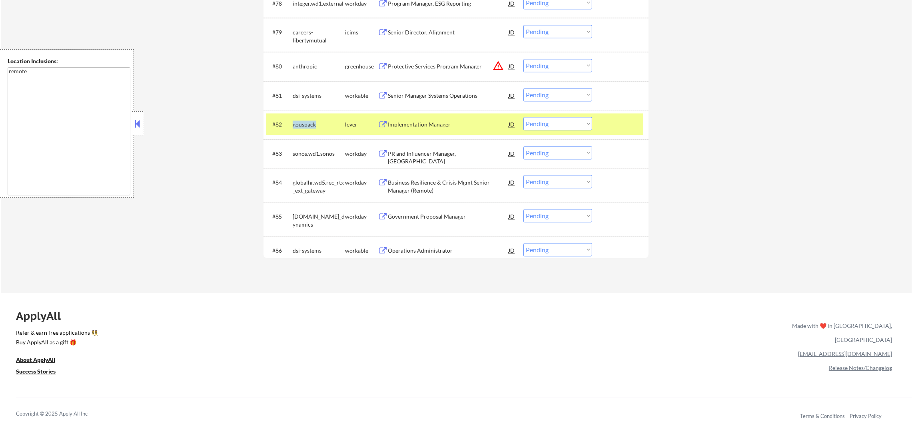
click at [314, 121] on div "gouspack" at bounding box center [319, 124] width 52 height 8
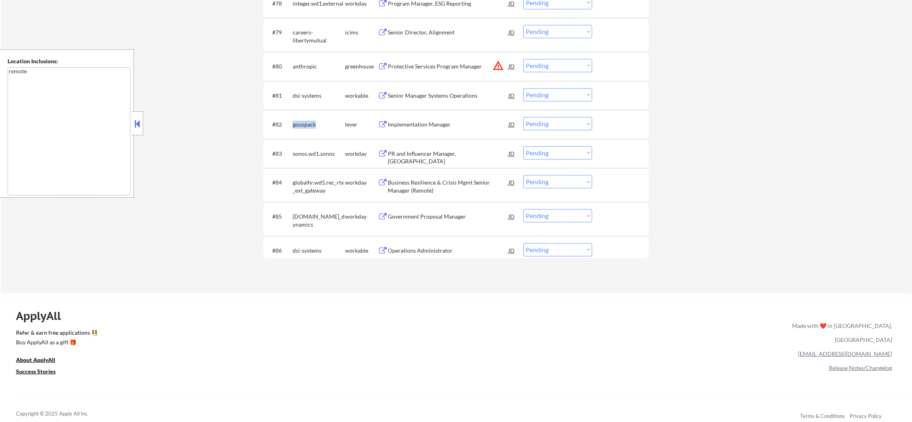
copy div "gouspack"
select select ""pending""
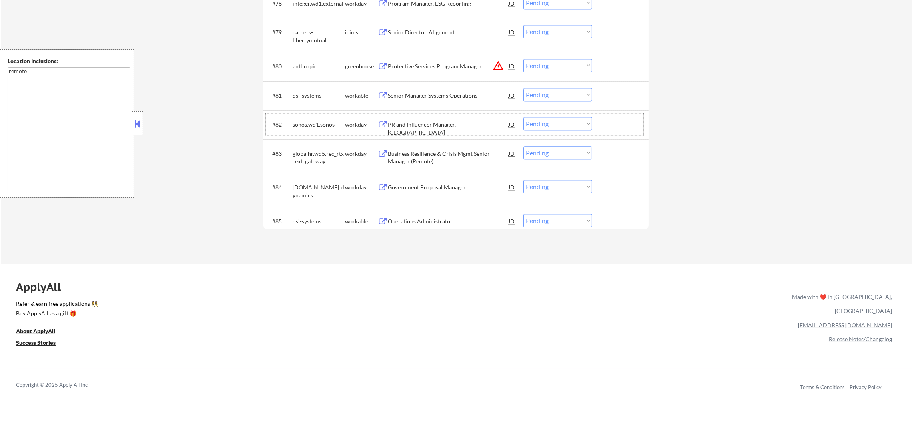
click at [560, 69] on select "Choose an option... Pending Applied Excluded (Questions) Excluded (Expired) Exc…" at bounding box center [558, 65] width 69 height 13
click at [524, 59] on select "Choose an option... Pending Applied Excluded (Questions) Excluded (Expired) Exc…" at bounding box center [558, 65] width 69 height 13
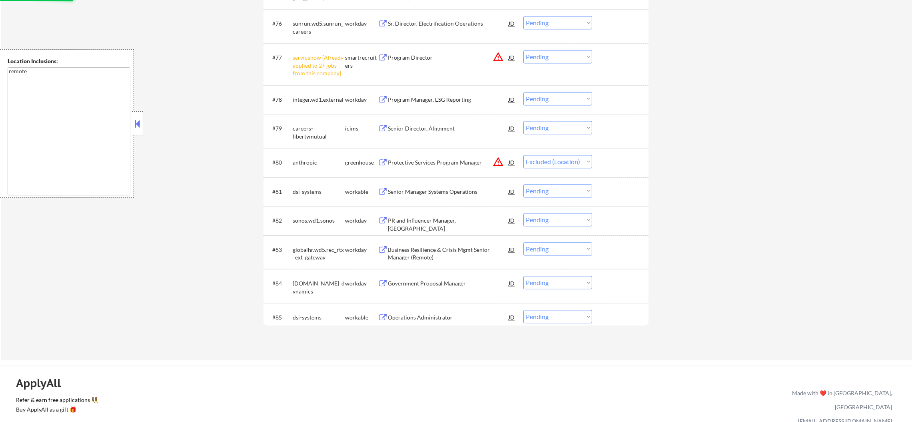
scroll to position [2704, 0]
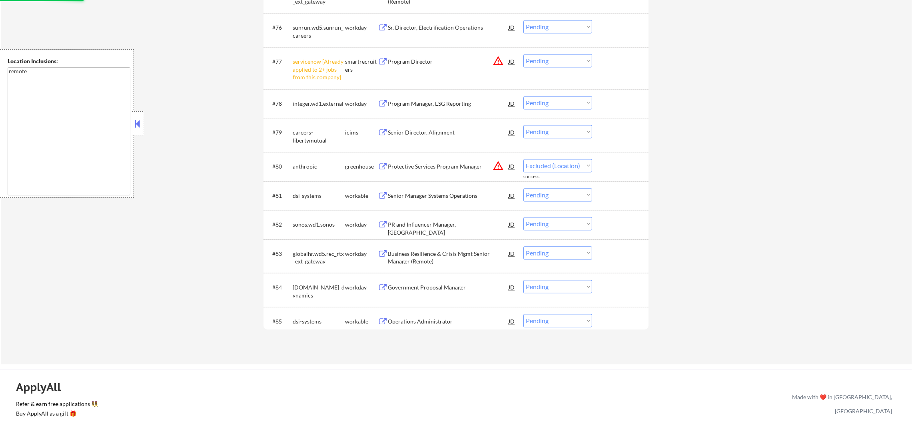
select select ""pending""
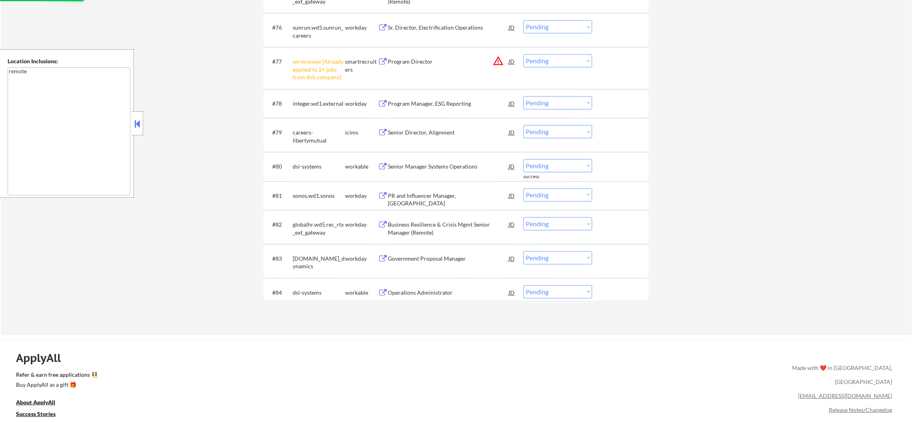
drag, startPoint x: 554, startPoint y: 59, endPoint x: 558, endPoint y: 66, distance: 8.2
click at [554, 59] on select "Choose an option... Pending Applied Excluded (Questions) Excluded (Expired) Exc…" at bounding box center [558, 60] width 69 height 13
click at [524, 54] on select "Choose an option... Pending Applied Excluded (Questions) Excluded (Expired) Exc…" at bounding box center [558, 60] width 69 height 13
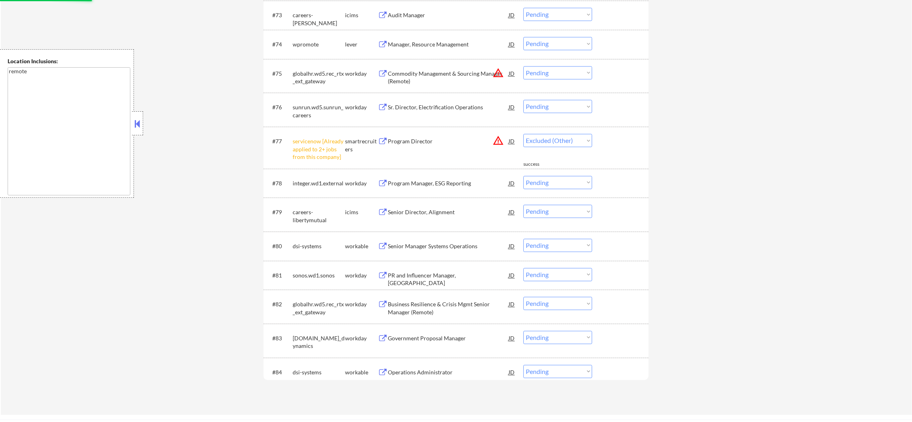
select select ""pending""
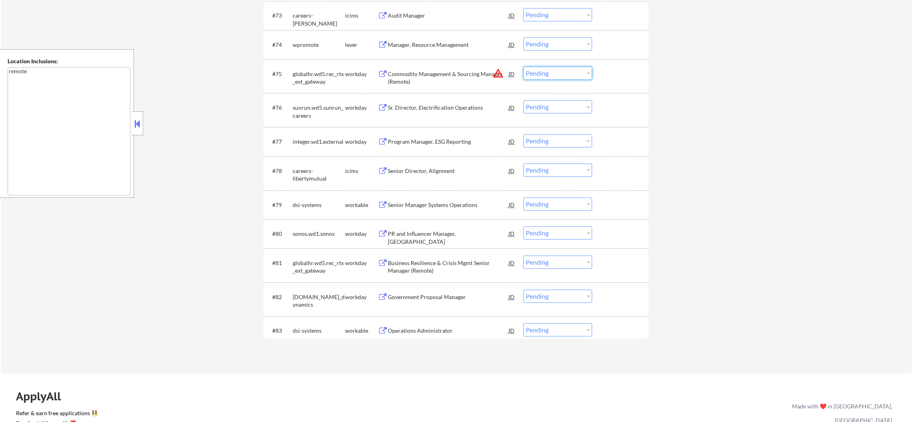
click at [564, 75] on select "Choose an option... Pending Applied Excluded (Questions) Excluded (Expired) Exc…" at bounding box center [558, 72] width 69 height 13
click at [524, 66] on select "Choose an option... Pending Applied Excluded (Questions) Excluded (Expired) Exc…" at bounding box center [558, 72] width 69 height 13
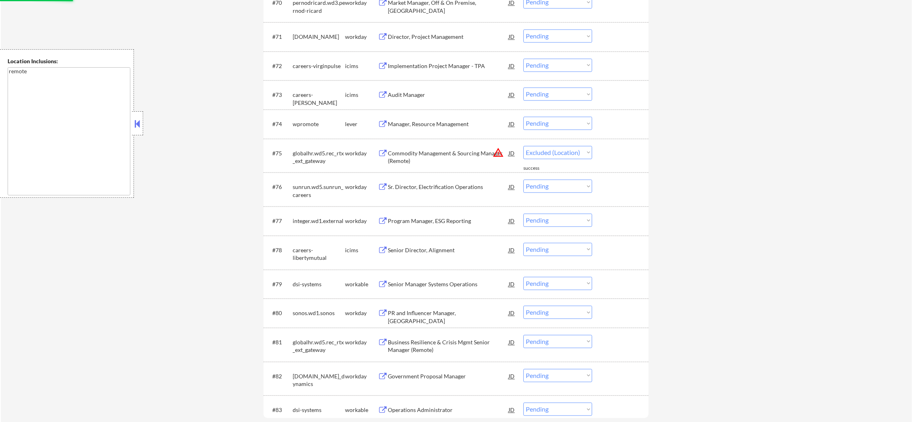
scroll to position [2544, 0]
select select ""pending""
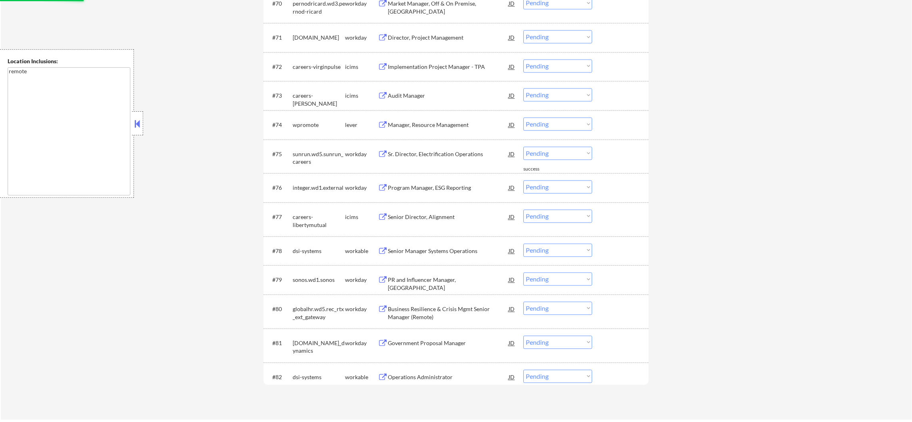
click at [308, 122] on div "wpromote" at bounding box center [319, 125] width 52 height 8
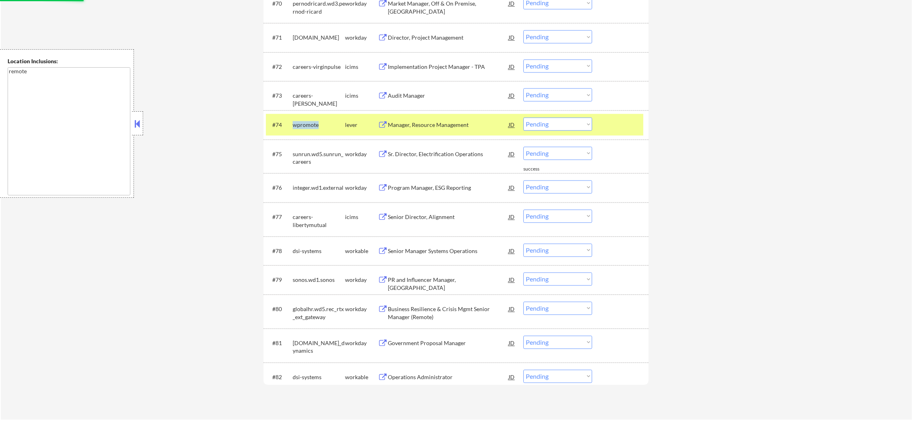
click at [308, 122] on div "wpromote" at bounding box center [319, 125] width 52 height 8
copy div "wpromote"
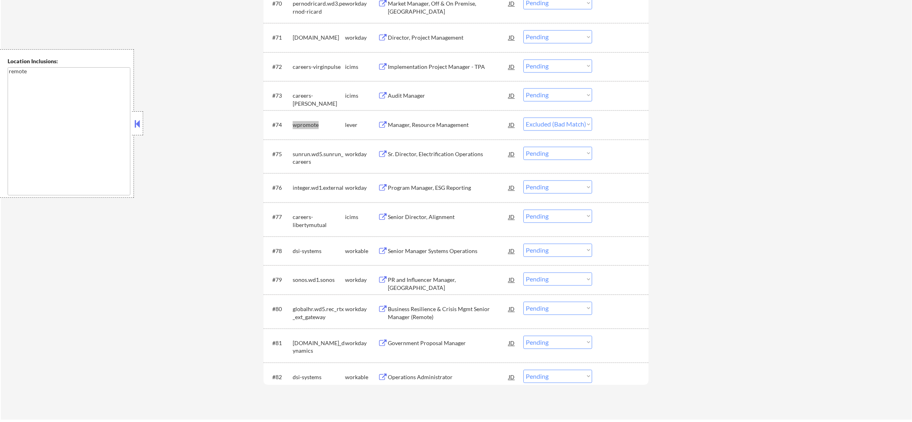
select select ""pending""
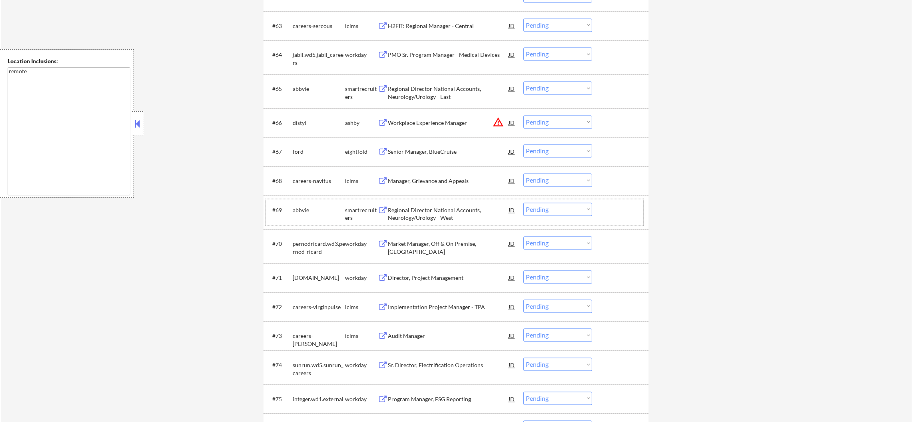
click at [306, 209] on div "abbvie" at bounding box center [319, 210] width 52 height 8
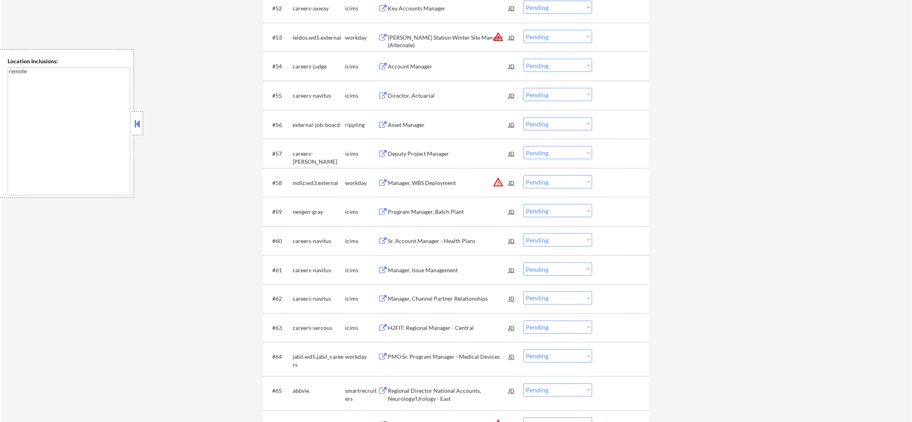
scroll to position [1984, 0]
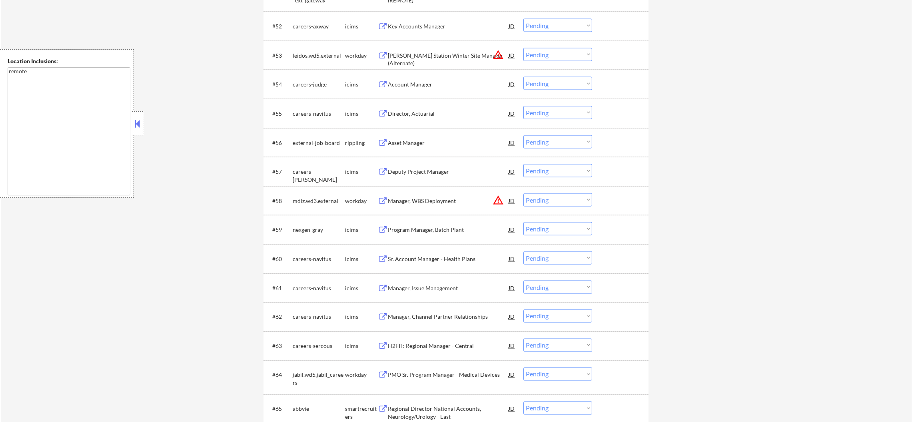
click at [308, 139] on div "external-job-board" at bounding box center [319, 143] width 52 height 8
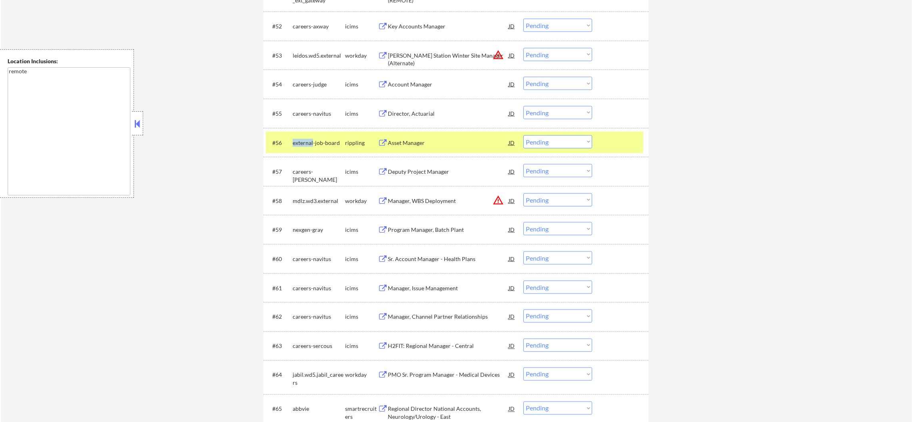
click at [308, 139] on div "external-job-board" at bounding box center [319, 143] width 52 height 8
copy div "external-job-board"
click at [432, 135] on div "Asset Manager" at bounding box center [448, 142] width 121 height 14
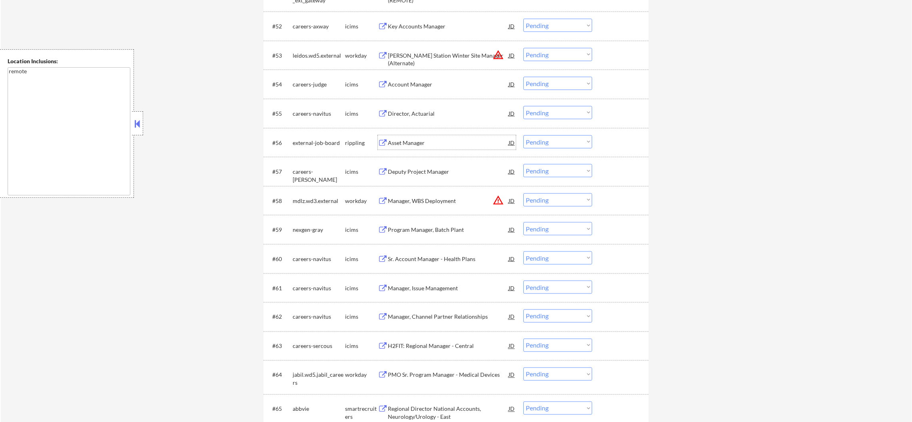
click at [543, 147] on select "Choose an option... Pending Applied Excluded (Questions) Excluded (Expired) Exc…" at bounding box center [558, 141] width 69 height 13
click at [524, 135] on select "Choose an option... Pending Applied Excluded (Questions) Excluded (Expired) Exc…" at bounding box center [558, 141] width 69 height 13
select select ""pending""
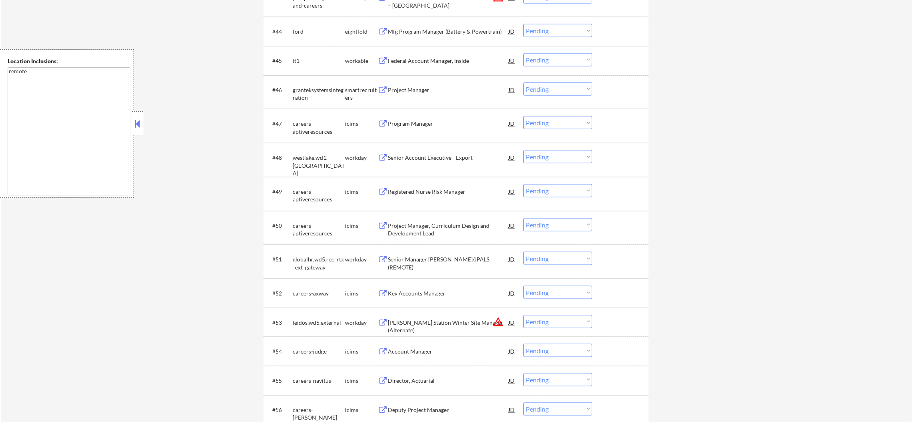
scroll to position [1684, 0]
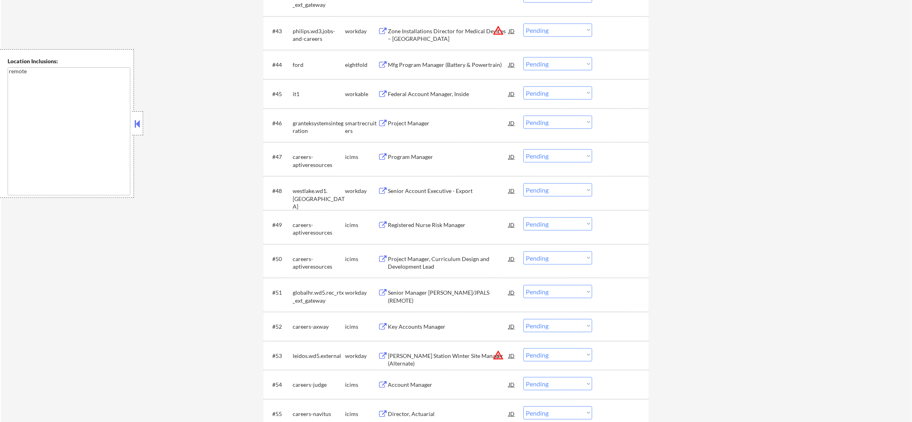
click at [297, 122] on div "granteksystemsintegration" at bounding box center [319, 127] width 52 height 16
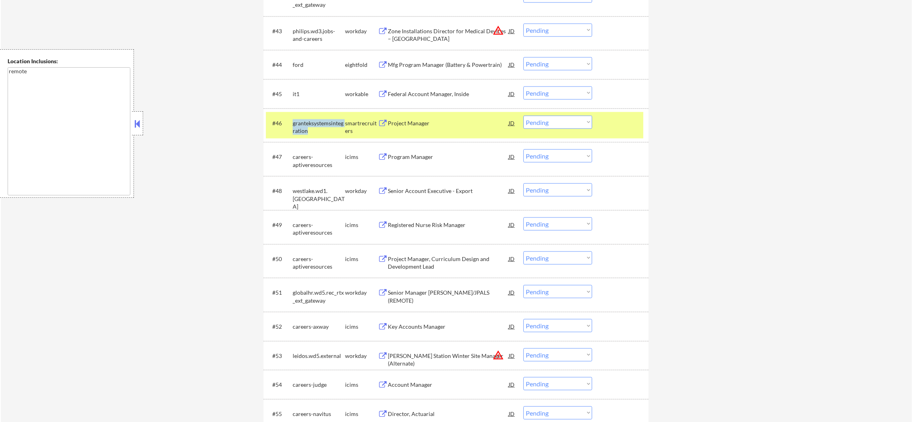
click at [297, 122] on div "granteksystemsintegration" at bounding box center [319, 127] width 52 height 16
copy div "granteksystemsintegration"
click at [564, 119] on select "Choose an option... Pending Applied Excluded (Questions) Excluded (Expired) Exc…" at bounding box center [558, 122] width 69 height 13
click at [524, 116] on select "Choose an option... Pending Applied Excluded (Questions) Excluded (Expired) Exc…" at bounding box center [558, 122] width 69 height 13
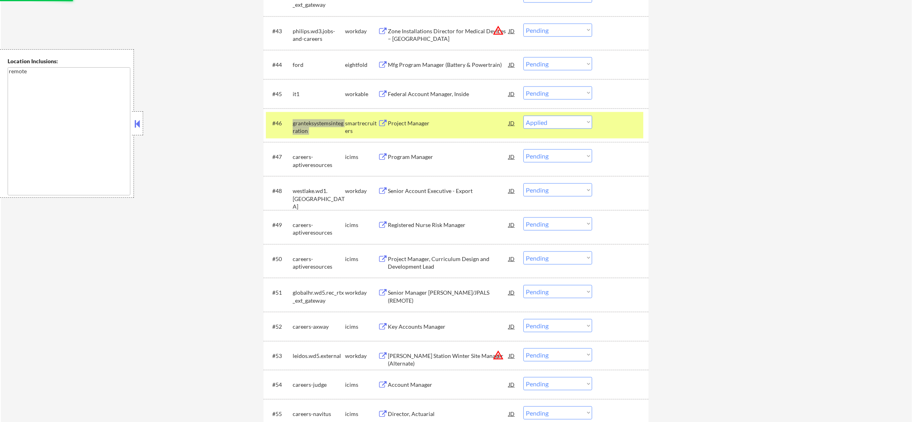
select select ""pending""
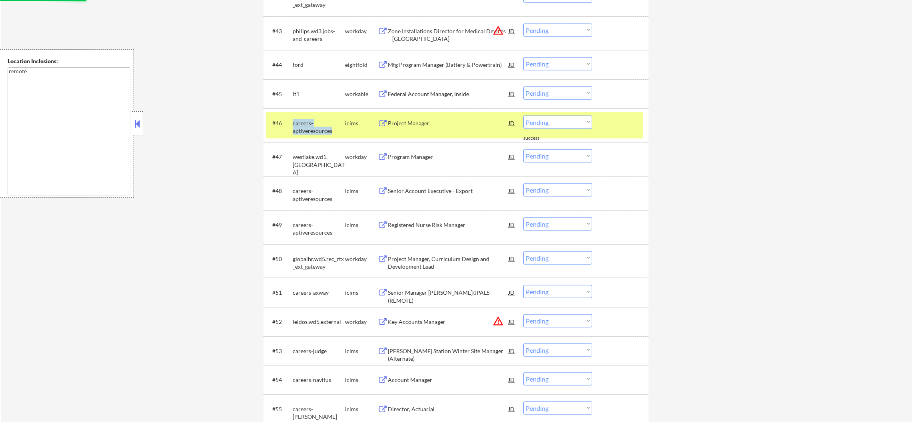
click at [304, 122] on div "careers-aptiveresources" at bounding box center [319, 127] width 52 height 16
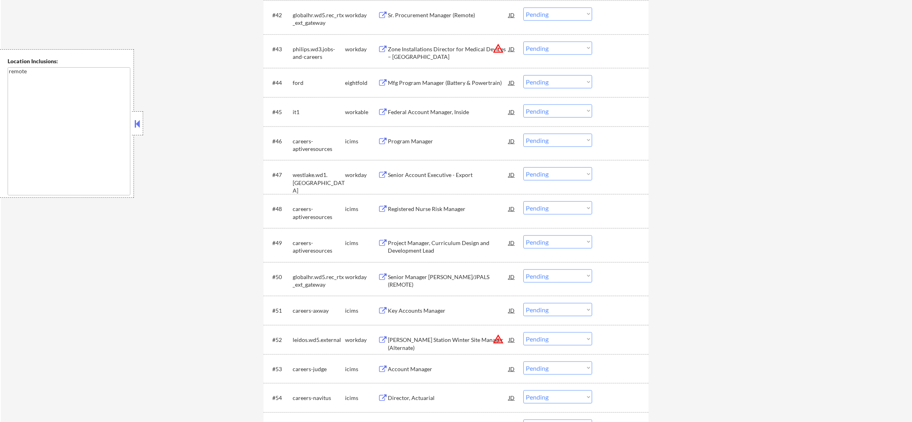
scroll to position [1644, 0]
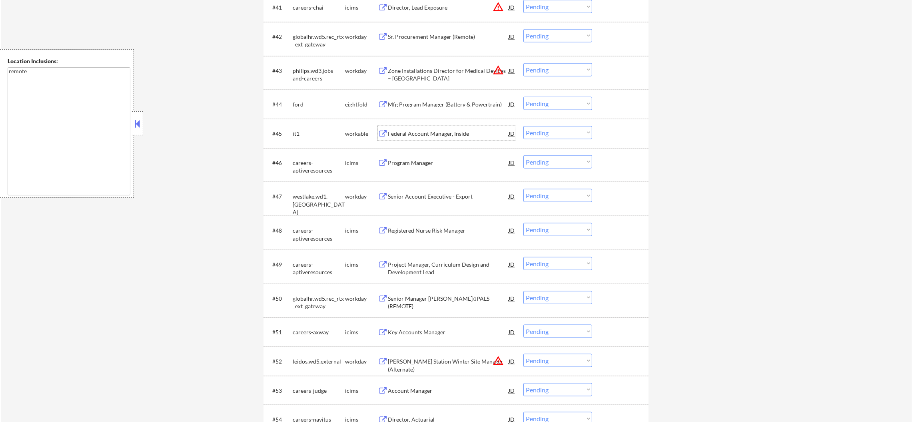
click at [432, 136] on div "Federal Account Manager, Inside" at bounding box center [448, 134] width 121 height 8
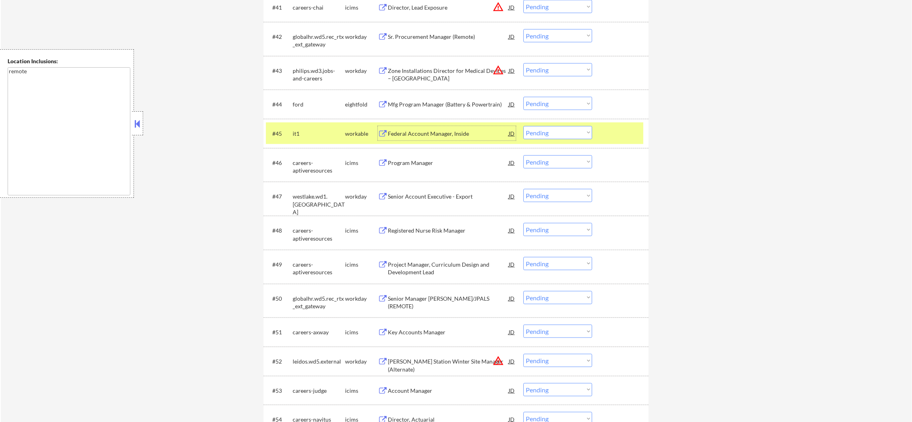
drag, startPoint x: 541, startPoint y: 128, endPoint x: 541, endPoint y: 134, distance: 5.6
click at [541, 133] on select "Choose an option... Pending Applied Excluded (Questions) Excluded (Expired) Exc…" at bounding box center [558, 132] width 69 height 13
click at [524, 126] on select "Choose an option... Pending Applied Excluded (Questions) Excluded (Expired) Exc…" at bounding box center [558, 132] width 69 height 13
click at [312, 124] on div "#45 it1 workable Federal Account Manager, Inside JD Choose an option... Pending…" at bounding box center [455, 133] width 378 height 22
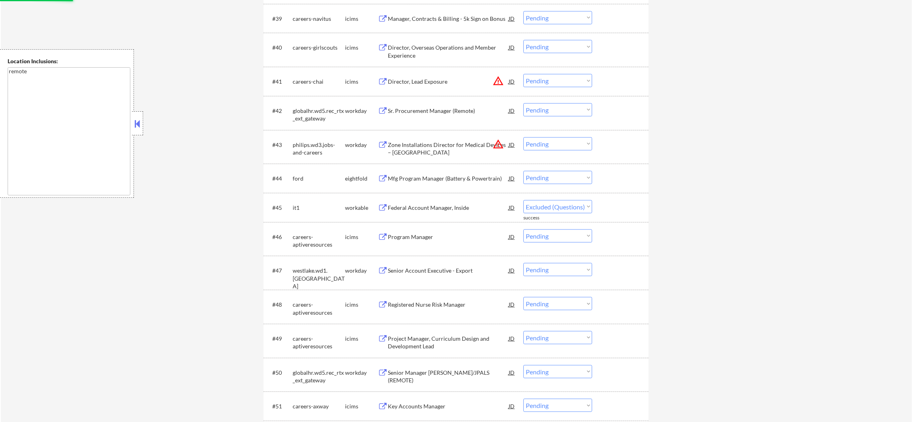
select select ""pending""
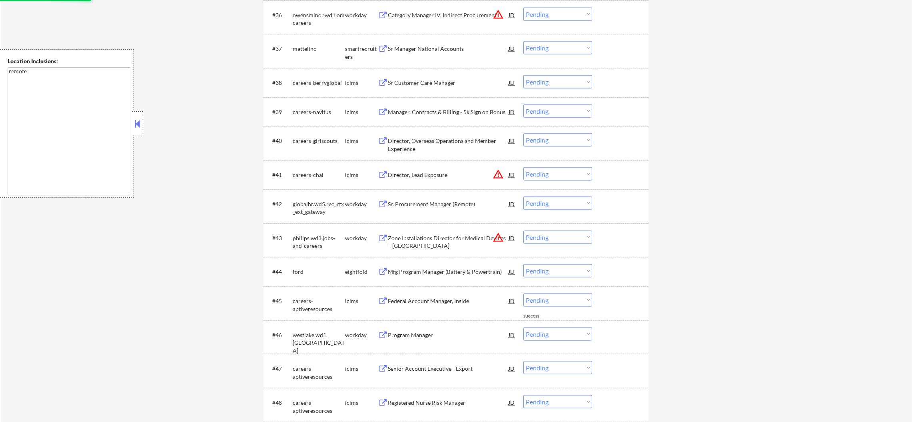
scroll to position [1404, 0]
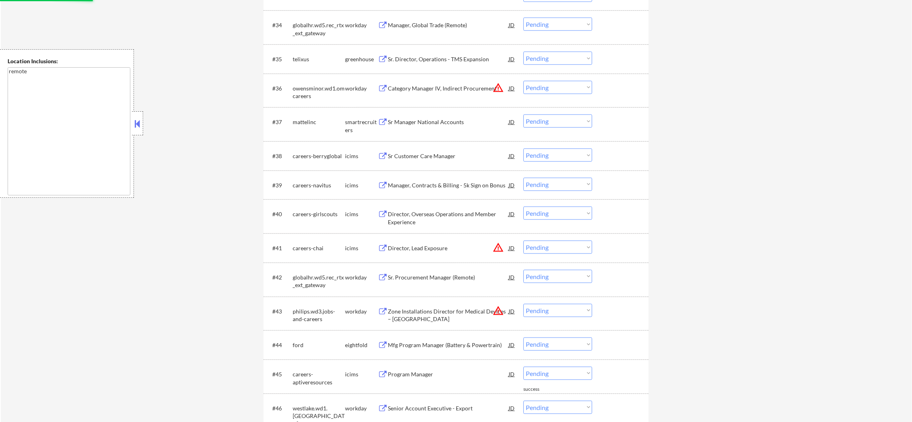
click at [298, 119] on div "mattelinc" at bounding box center [319, 122] width 52 height 8
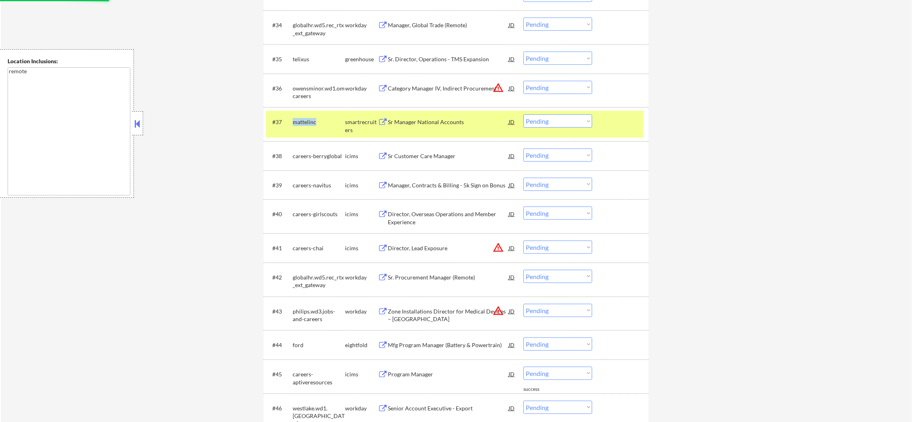
click at [298, 119] on div "mattelinc" at bounding box center [319, 122] width 52 height 8
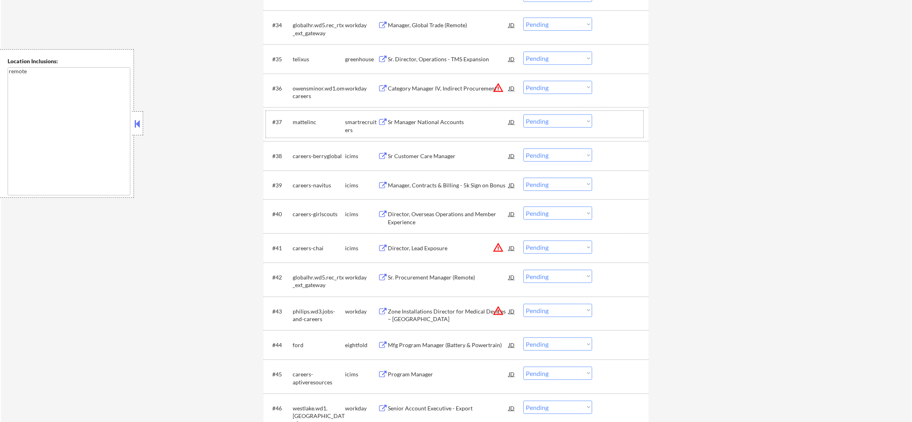
click at [416, 124] on div "Sr Manager National Accounts" at bounding box center [448, 122] width 121 height 8
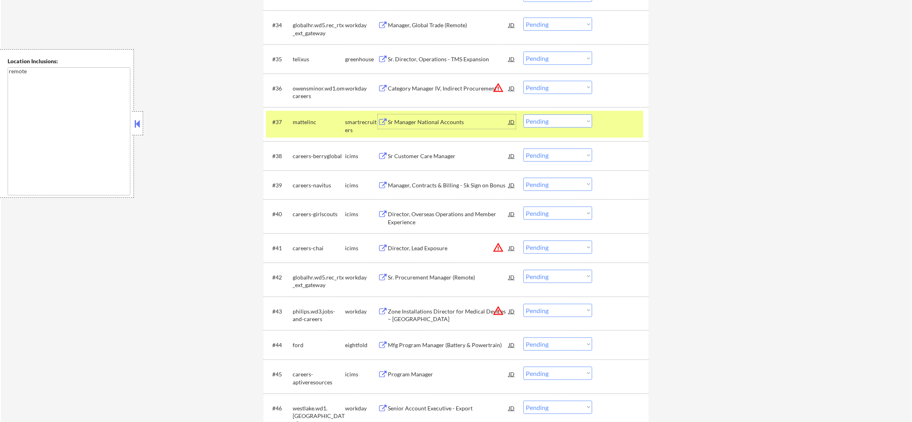
drag, startPoint x: 530, startPoint y: 117, endPoint x: 532, endPoint y: 124, distance: 7.1
click at [531, 118] on select "Choose an option... Pending Applied Excluded (Questions) Excluded (Expired) Exc…" at bounding box center [558, 120] width 69 height 13
click at [524, 114] on select "Choose an option... Pending Applied Excluded (Questions) Excluded (Expired) Exc…" at bounding box center [558, 120] width 69 height 13
click at [315, 124] on div "mattelinc" at bounding box center [319, 122] width 52 height 8
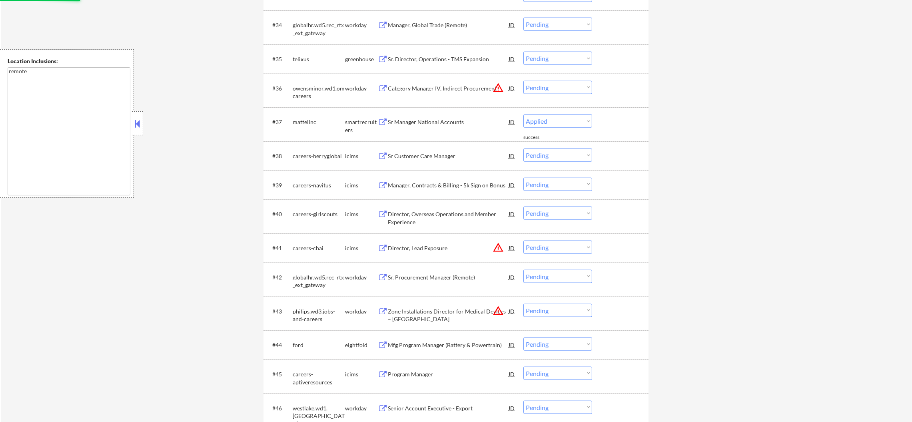
select select ""pending""
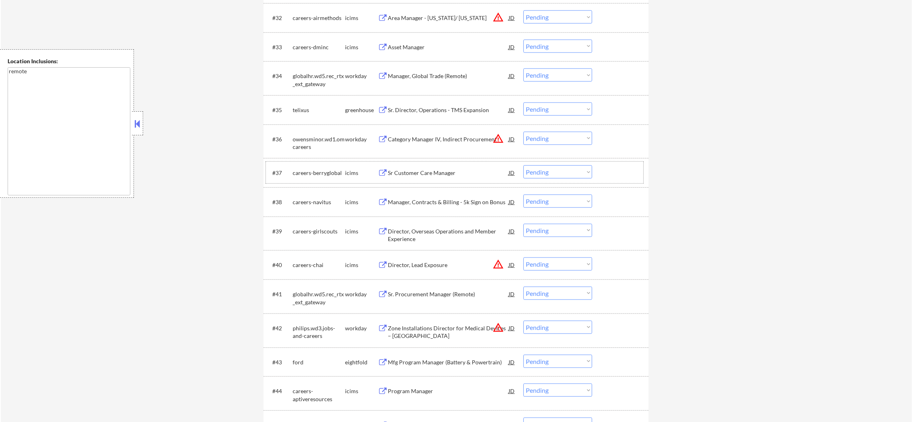
scroll to position [1344, 0]
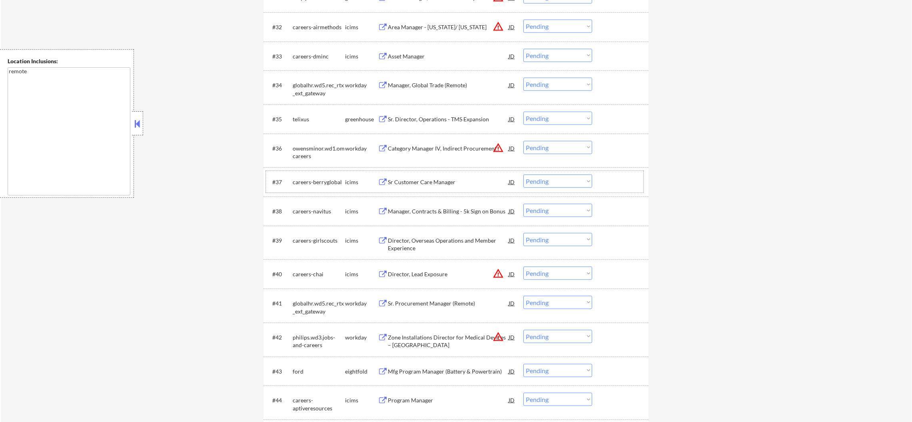
click at [460, 110] on div "#35 telixus greenhouse Sr. Director, Operations - TMS Expansion JD Choose an op…" at bounding box center [455, 119] width 378 height 22
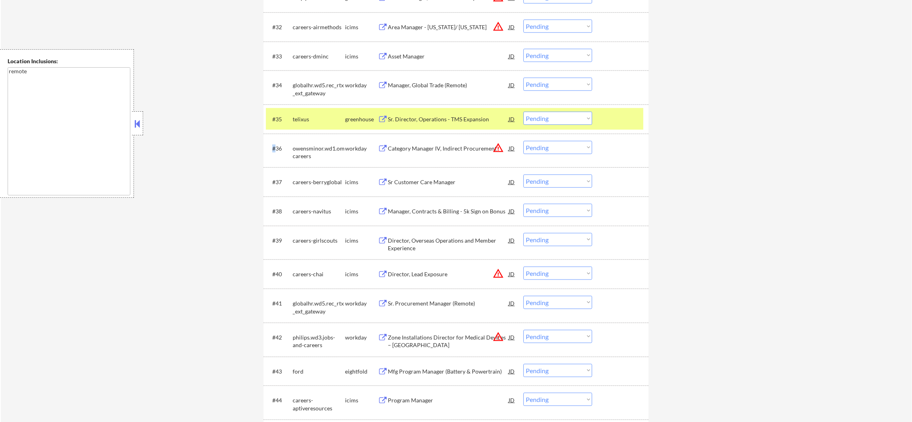
click at [460, 110] on div "#35 telixus greenhouse Sr. Director, Operations - TMS Expansion JD Choose an op…" at bounding box center [455, 119] width 378 height 22
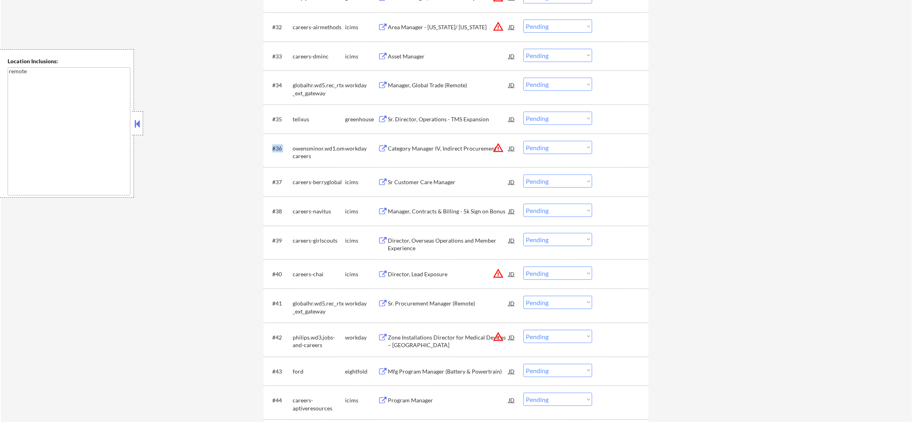
click at [460, 110] on div "#35 telixus greenhouse Sr. Director, Operations - TMS Expansion JD Choose an op…" at bounding box center [455, 119] width 378 height 22
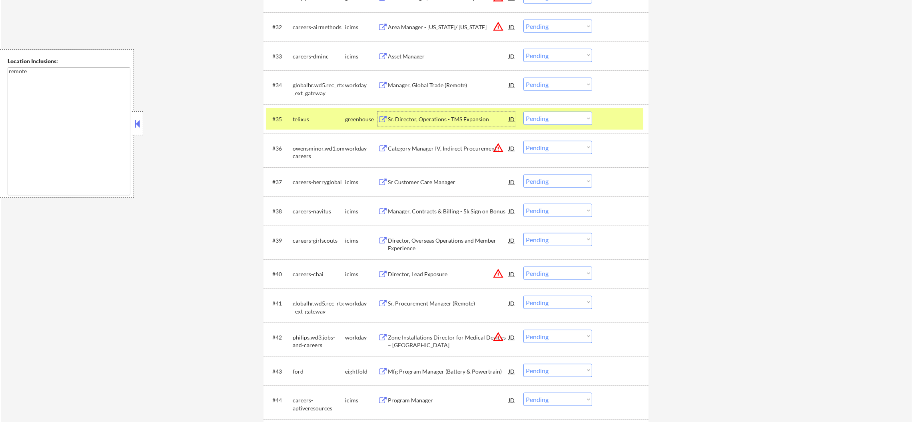
click at [457, 123] on div "Sr. Director, Operations - TMS Expansion" at bounding box center [448, 119] width 121 height 14
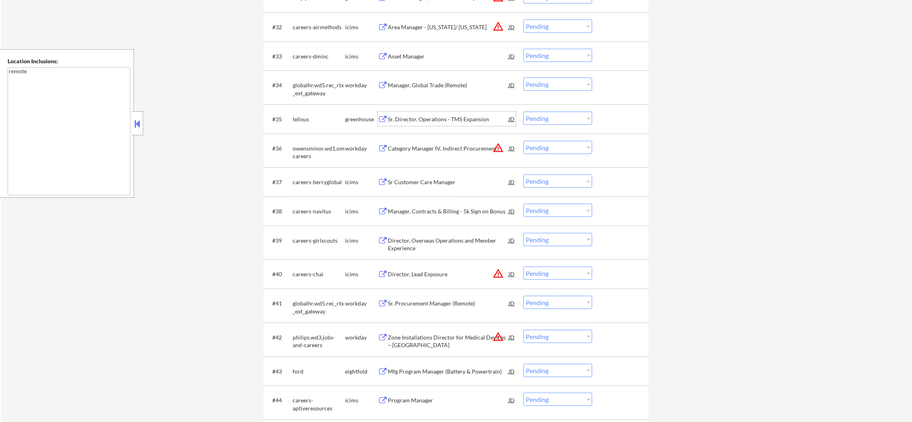
click at [316, 116] on div "telixus" at bounding box center [319, 119] width 52 height 8
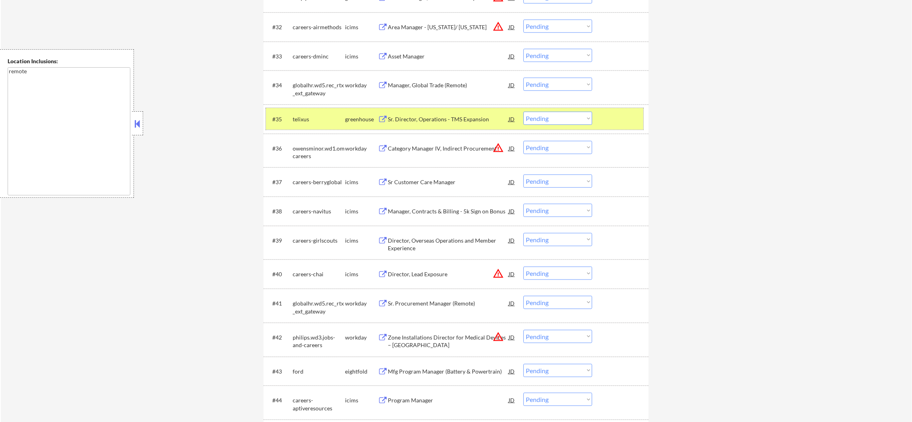
click at [531, 116] on select "Choose an option... Pending Applied Excluded (Questions) Excluded (Expired) Exc…" at bounding box center [558, 118] width 69 height 13
click at [524, 112] on select "Choose an option... Pending Applied Excluded (Questions) Excluded (Expired) Exc…" at bounding box center [558, 118] width 69 height 13
click at [302, 120] on div "telixus" at bounding box center [319, 119] width 52 height 8
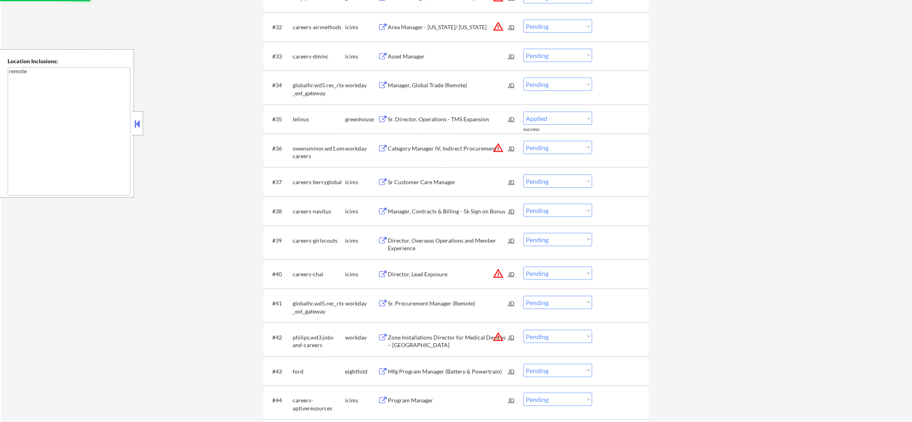
select select ""pending""
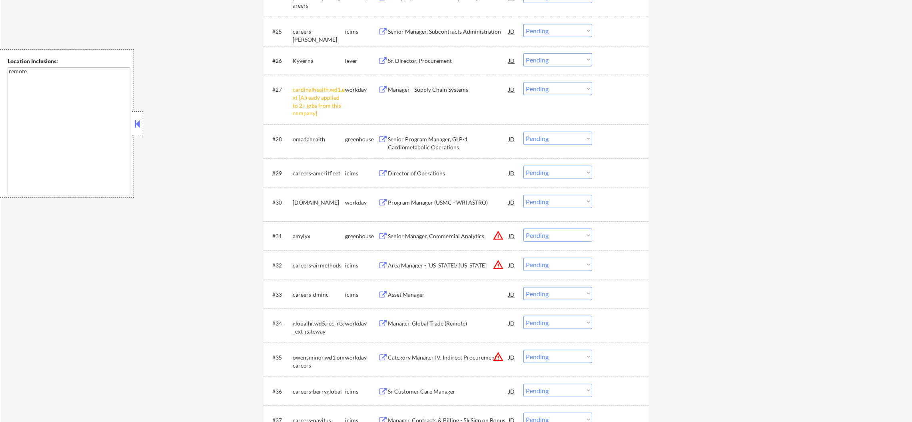
scroll to position [1104, 0]
click at [544, 86] on select "Choose an option... Pending Applied Excluded (Questions) Excluded (Expired) Exc…" at bounding box center [558, 90] width 69 height 13
click at [524, 84] on select "Choose an option... Pending Applied Excluded (Questions) Excluded (Expired) Exc…" at bounding box center [558, 90] width 69 height 13
select select ""pending""
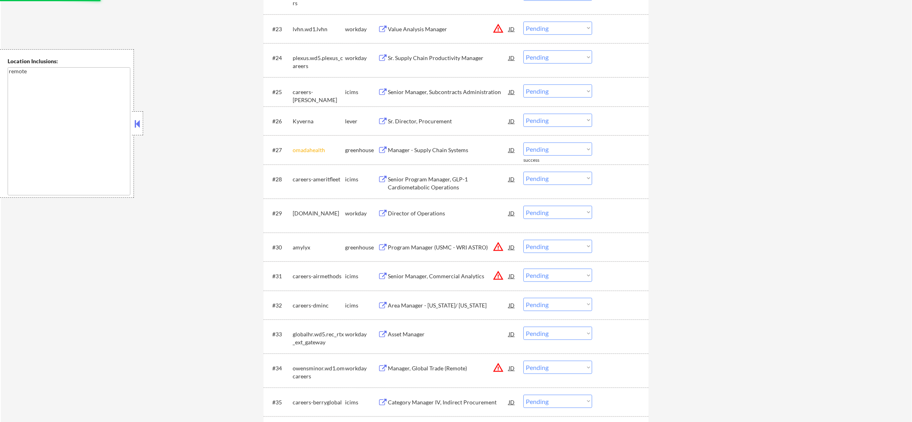
scroll to position [1044, 0]
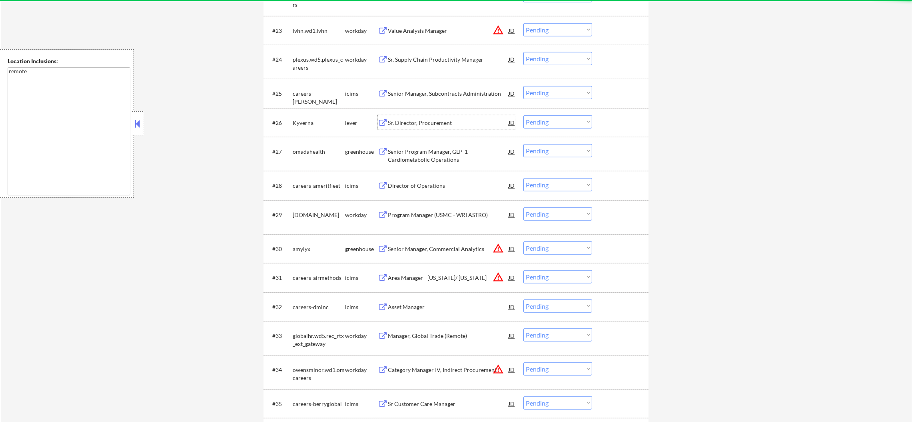
click at [440, 126] on div "Sr. Director, Procurement" at bounding box center [448, 123] width 121 height 8
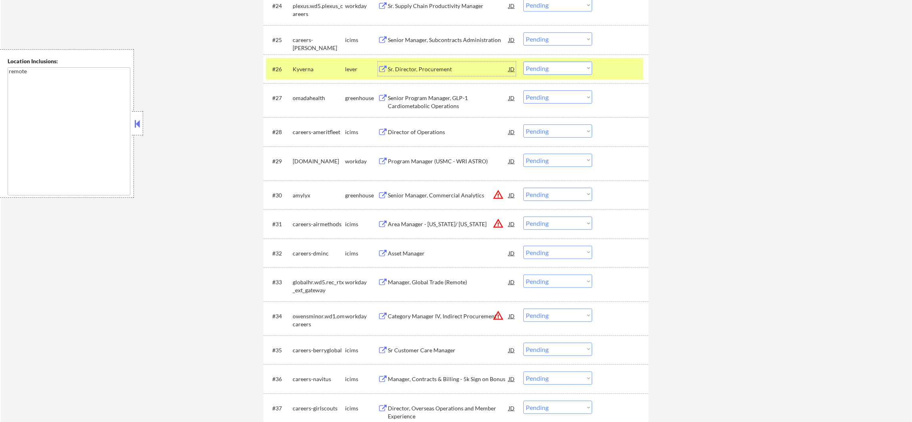
scroll to position [1078, 0]
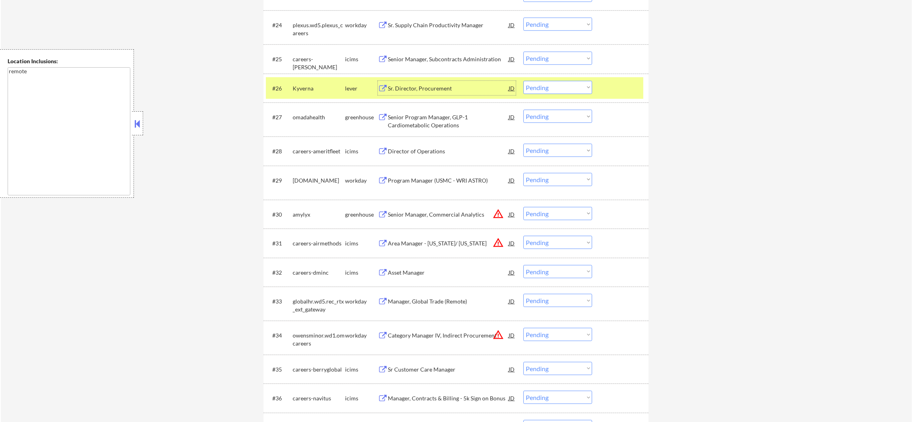
click at [551, 95] on div "#26 Kyverna lever Sr. Director, Procurement JD Choose an option... Pending Appl…" at bounding box center [455, 88] width 378 height 22
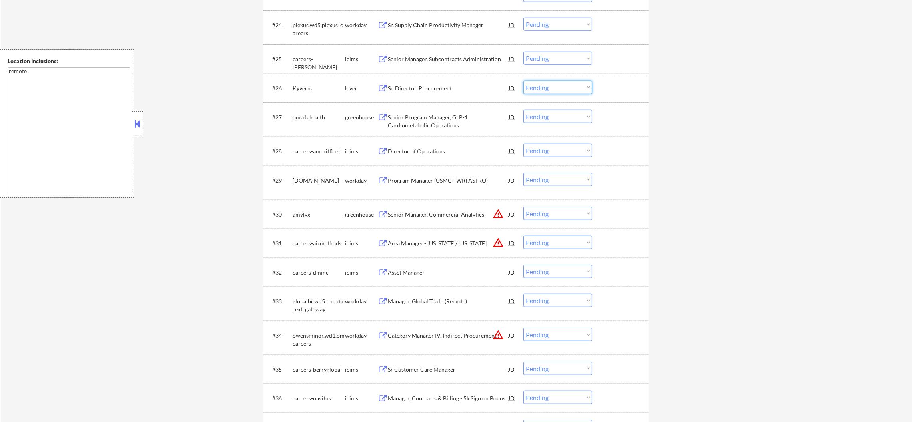
click at [555, 89] on select "Choose an option... Pending Applied Excluded (Questions) Excluded (Expired) Exc…" at bounding box center [558, 87] width 69 height 13
click at [524, 81] on select "Choose an option... Pending Applied Excluded (Questions) Excluded (Expired) Exc…" at bounding box center [558, 87] width 69 height 13
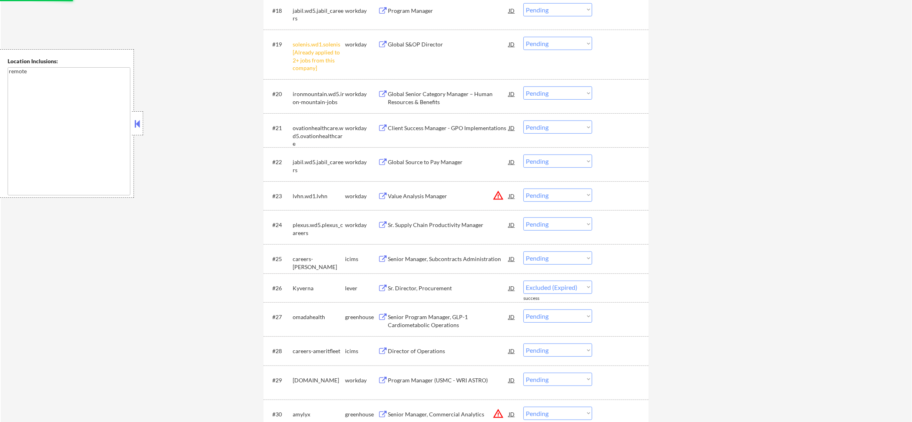
select select ""pending""
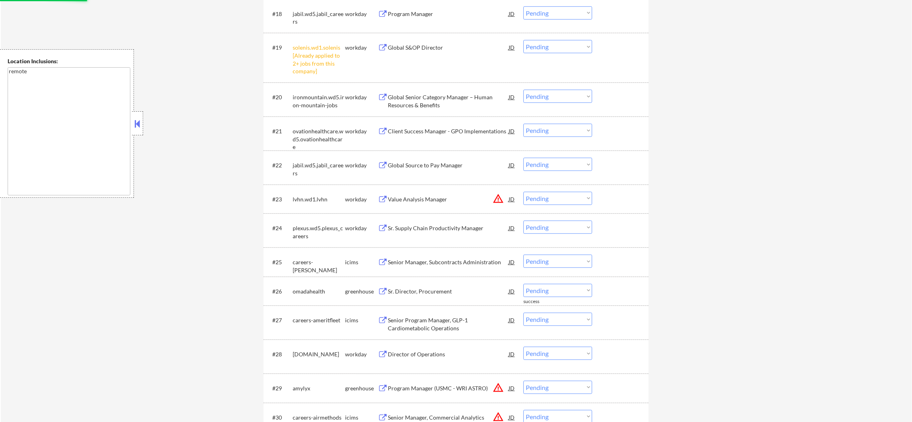
scroll to position [838, 0]
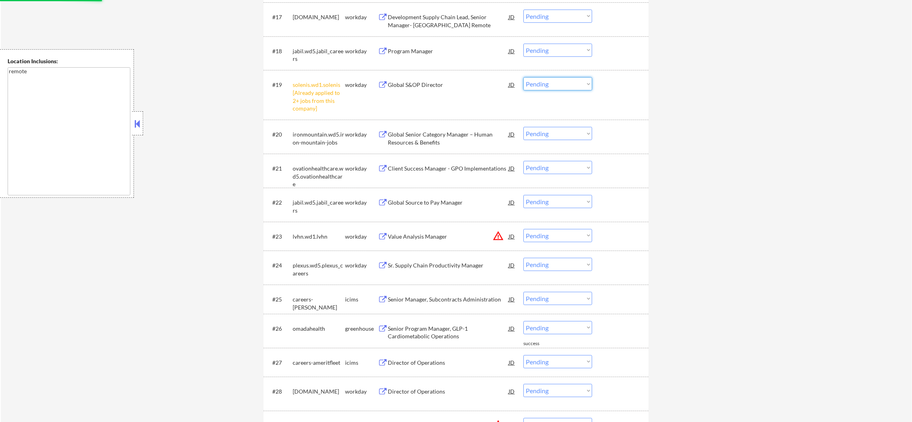
click at [550, 78] on select "Choose an option... Pending Applied Excluded (Questions) Excluded (Expired) Exc…" at bounding box center [558, 83] width 69 height 13
click at [524, 77] on select "Choose an option... Pending Applied Excluded (Questions) Excluded (Expired) Exc…" at bounding box center [558, 83] width 69 height 13
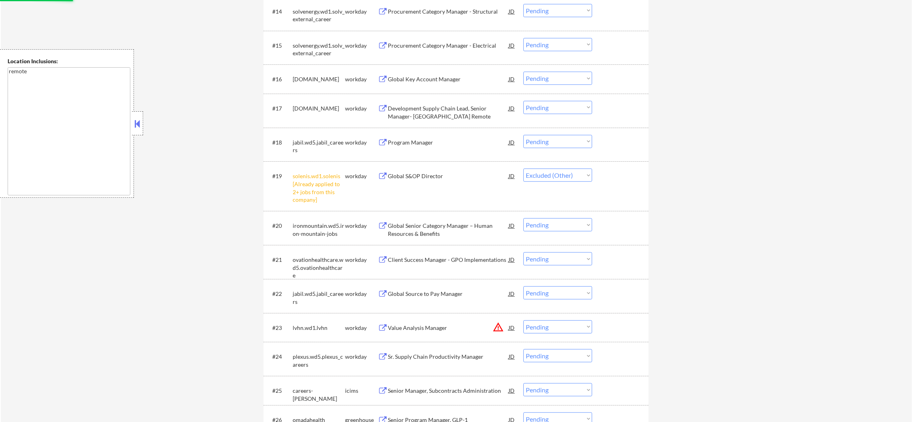
scroll to position [738, 0]
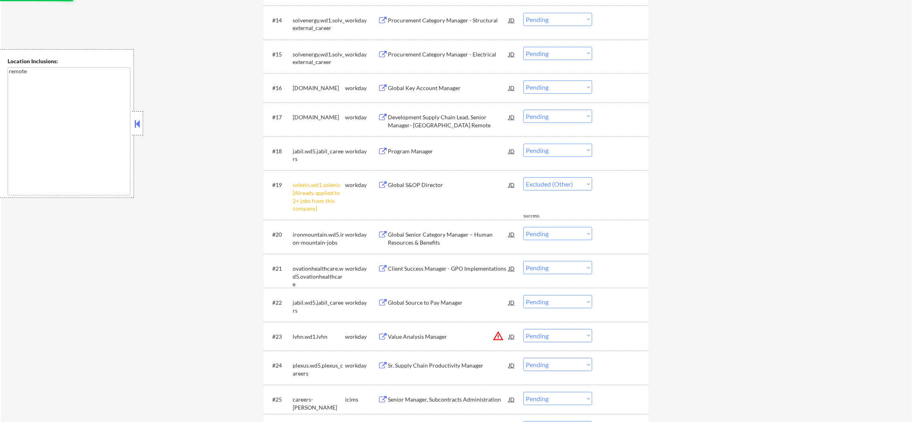
select select ""pending""
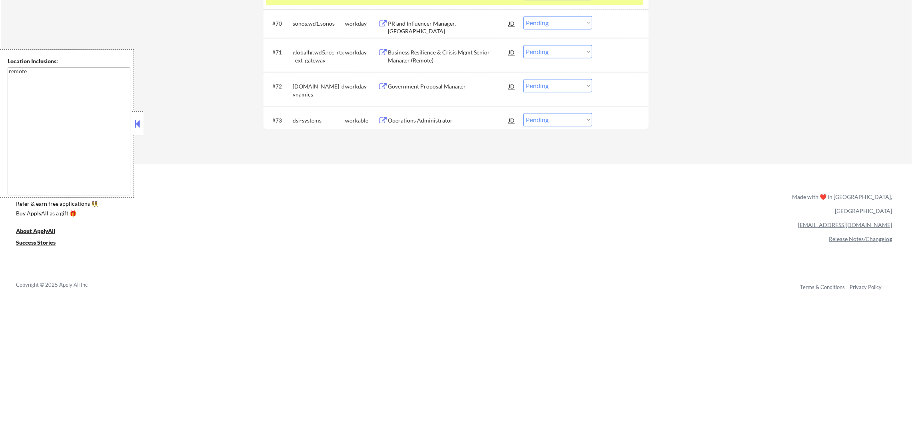
scroll to position [2330, 0]
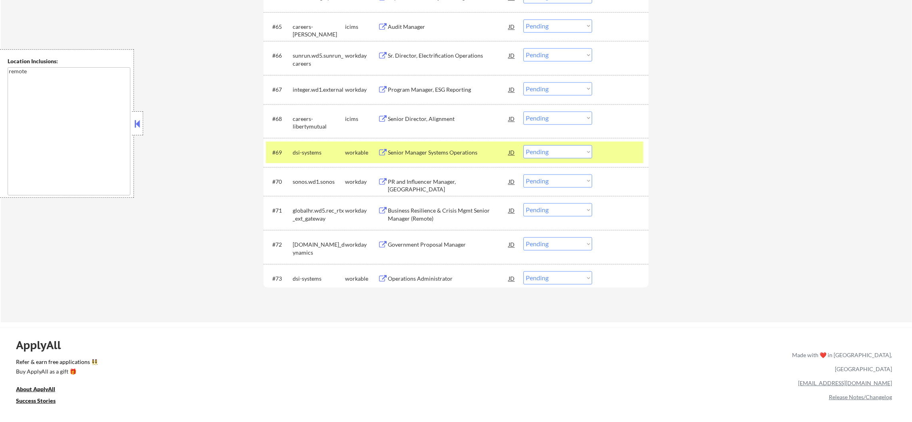
click at [318, 163] on div "#69 dsi-systems workable Senior Manager Systems Operations JD Choose an option.…" at bounding box center [456, 152] width 385 height 29
click at [301, 156] on div "dsi-systems" at bounding box center [319, 152] width 52 height 8
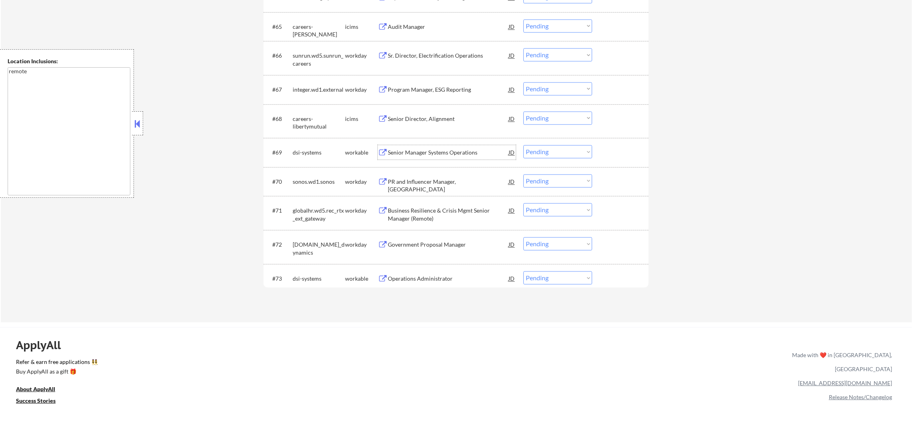
click at [428, 153] on div "Senior Manager Systems Operations" at bounding box center [448, 152] width 121 height 8
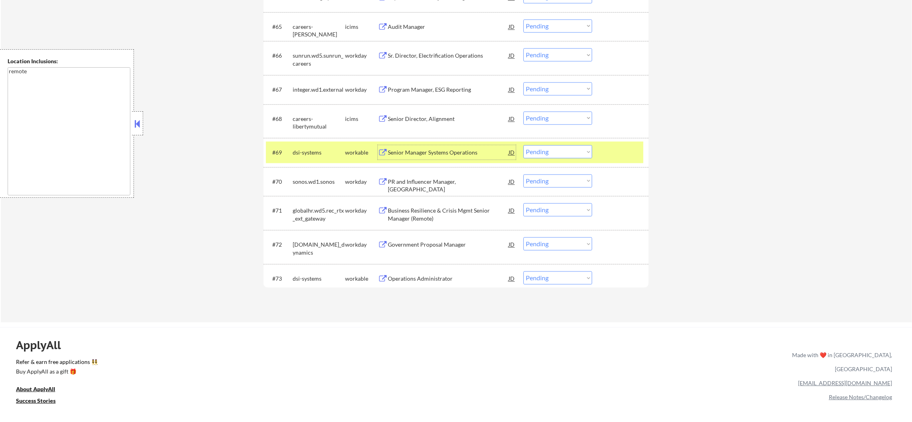
drag, startPoint x: 533, startPoint y: 149, endPoint x: 534, endPoint y: 153, distance: 4.6
click at [533, 149] on select "Choose an option... Pending Applied Excluded (Questions) Excluded (Expired) Exc…" at bounding box center [558, 151] width 69 height 13
click at [524, 145] on select "Choose an option... Pending Applied Excluded (Questions) Excluded (Expired) Exc…" at bounding box center [558, 151] width 69 height 13
click at [329, 155] on div "dsi-systems" at bounding box center [319, 152] width 52 height 8
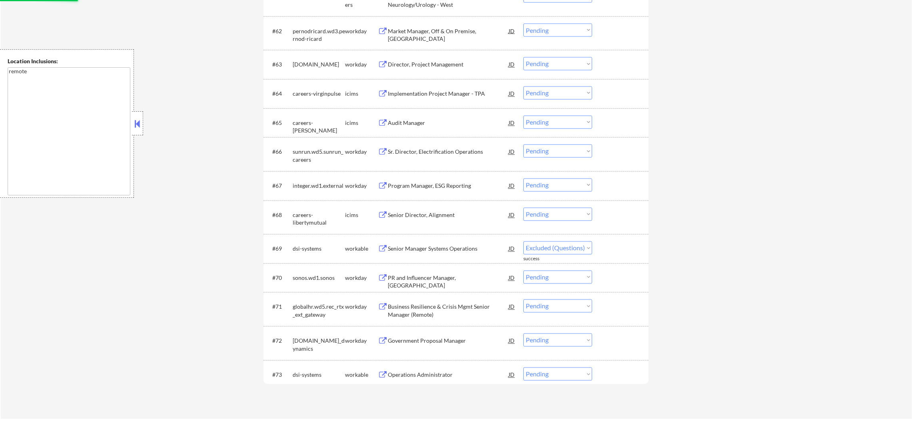
select select ""pending""
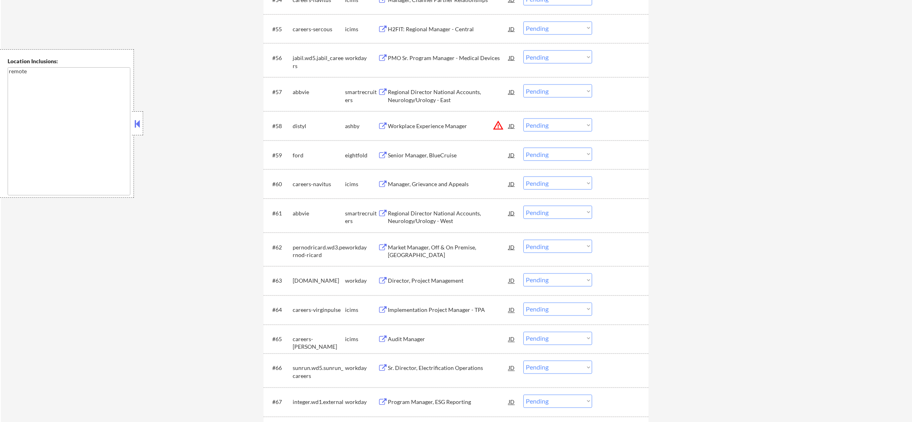
scroll to position [2010, 0]
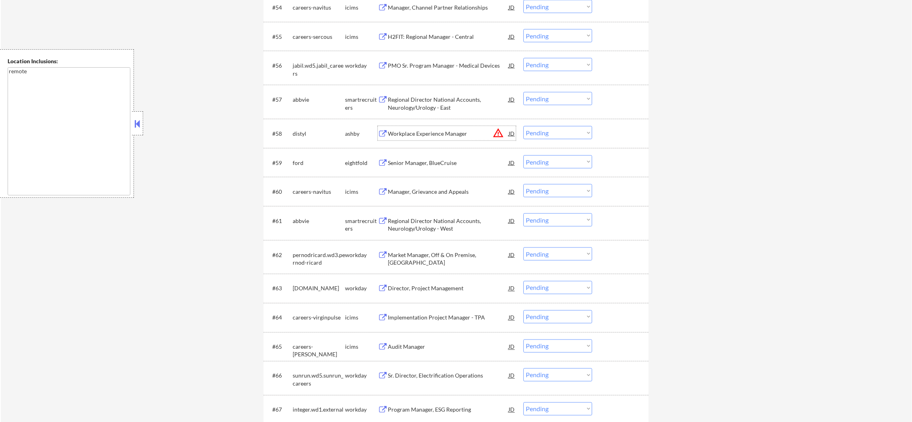
click at [490, 132] on div "Workplace Experience Manager" at bounding box center [448, 134] width 121 height 8
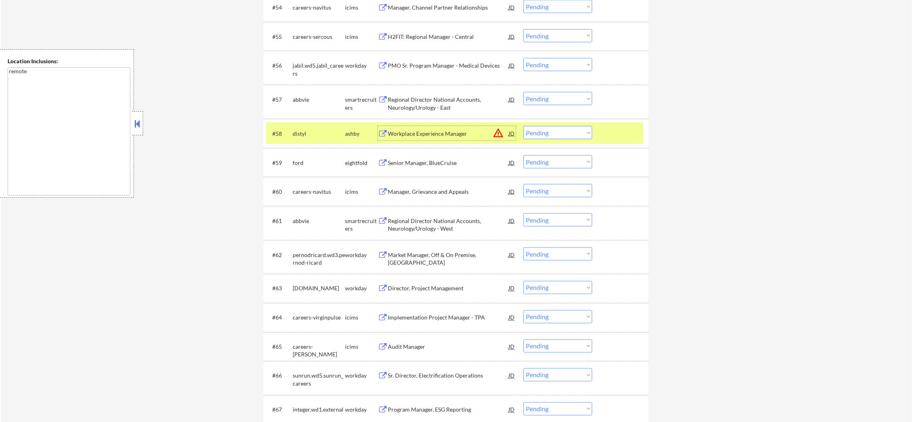
drag, startPoint x: 555, startPoint y: 119, endPoint x: 551, endPoint y: 133, distance: 14.2
click at [553, 129] on div "#58 distyl ashby Workplace Experience Manager JD warning_amber Choose an option…" at bounding box center [456, 133] width 385 height 29
drag, startPoint x: 551, startPoint y: 133, endPoint x: 550, endPoint y: 138, distance: 5.3
click at [551, 133] on select "Choose an option... Pending Applied Excluded (Questions) Excluded (Expired) Exc…" at bounding box center [558, 132] width 69 height 13
click at [524, 126] on select "Choose an option... Pending Applied Excluded (Questions) Excluded (Expired) Exc…" at bounding box center [558, 132] width 69 height 13
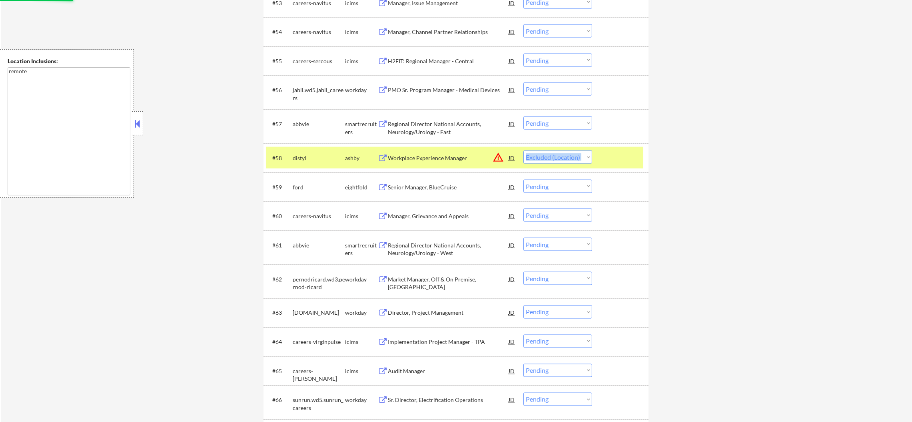
scroll to position [1970, 0]
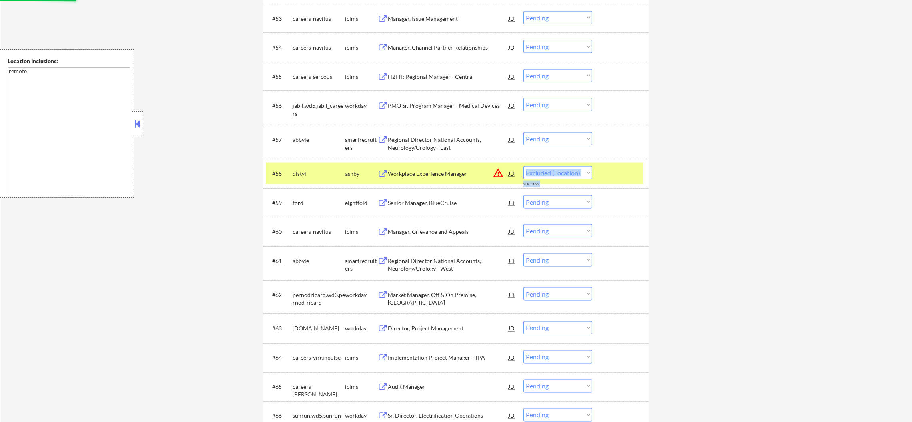
select select ""pending""
click at [292, 176] on div "#58 distyl ashby Workplace Experience Manager JD warning_amber Choose an option…" at bounding box center [455, 173] width 378 height 22
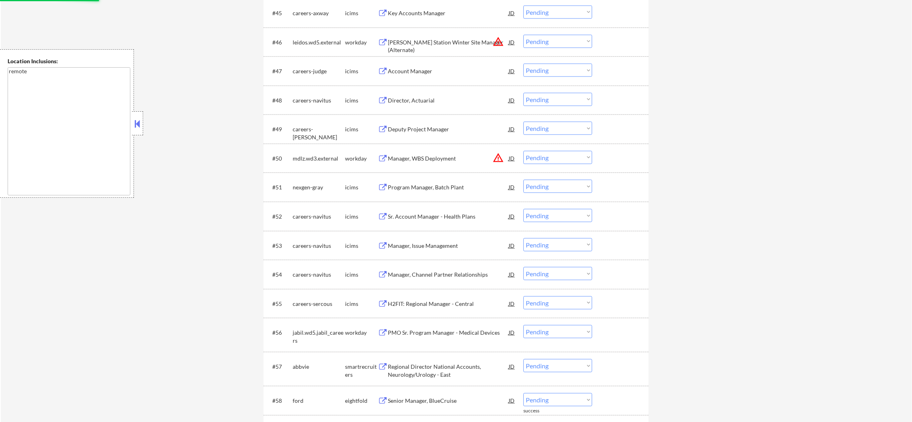
scroll to position [1730, 0]
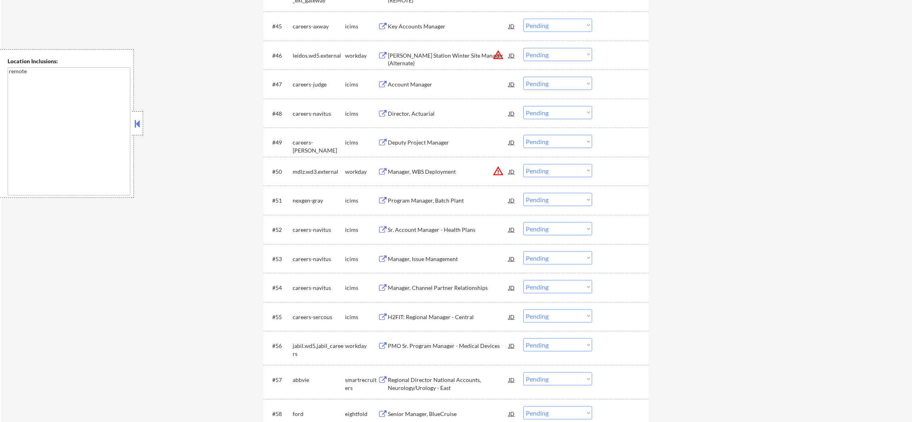
click at [550, 169] on select "Choose an option... Pending Applied Excluded (Questions) Excluded (Expired) Exc…" at bounding box center [558, 170] width 69 height 13
select select ""excluded__location_""
click at [524, 164] on select "Choose an option... Pending Applied Excluded (Questions) Excluded (Expired) Exc…" at bounding box center [558, 170] width 69 height 13
click at [534, 55] on select "Choose an option... Pending Applied Excluded (Questions) Excluded (Expired) Exc…" at bounding box center [558, 54] width 69 height 13
select select ""excluded__location_""
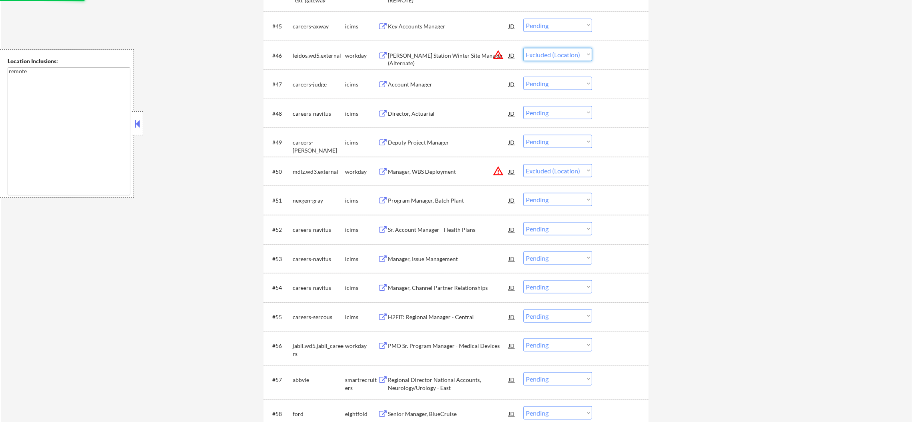
click at [524, 48] on select "Choose an option... Pending Applied Excluded (Questions) Excluded (Expired) Exc…" at bounding box center [558, 54] width 69 height 13
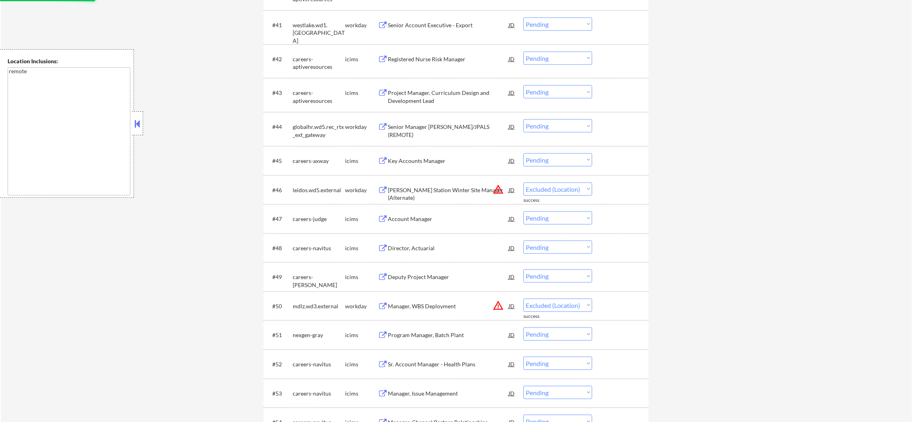
select select ""pending""
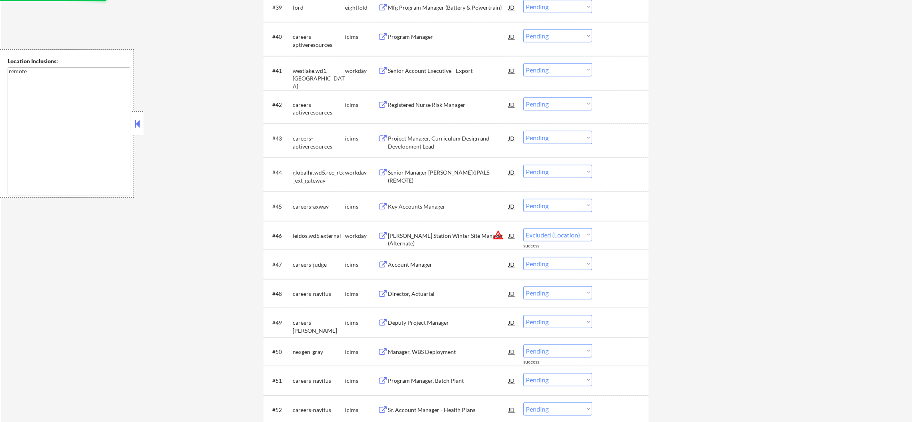
select select ""pending""
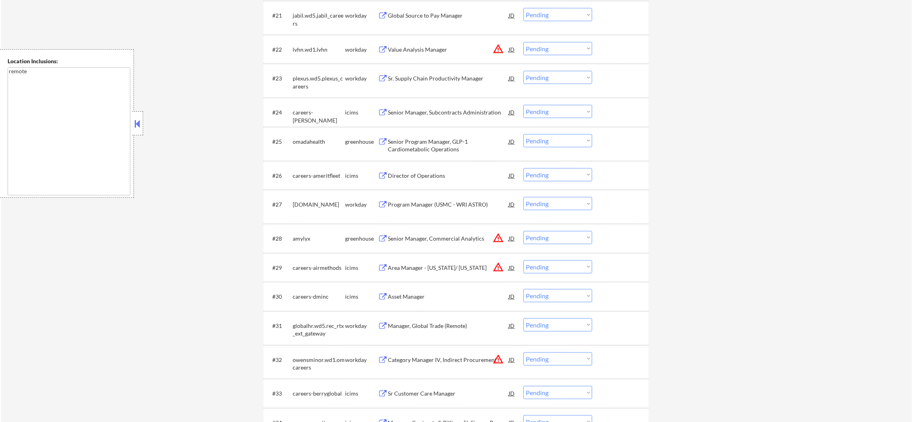
scroll to position [950, 0]
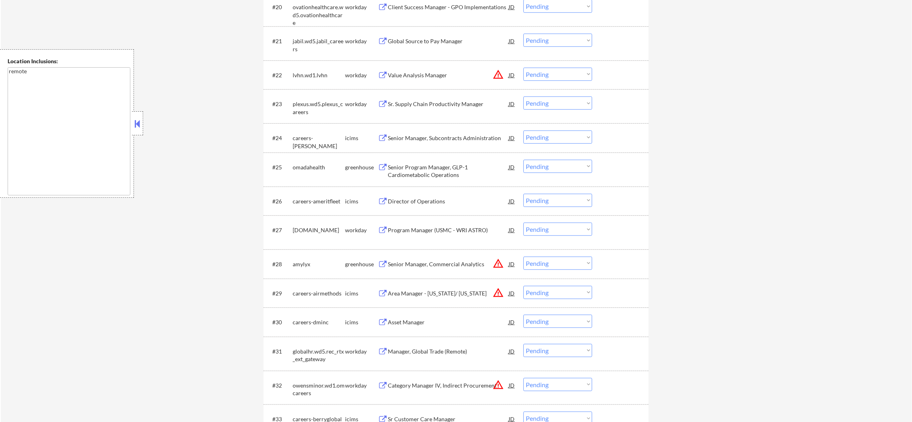
click at [440, 168] on div "Senior Program Manager, GLP-1 Cardiometabolic Operations" at bounding box center [448, 171] width 121 height 16
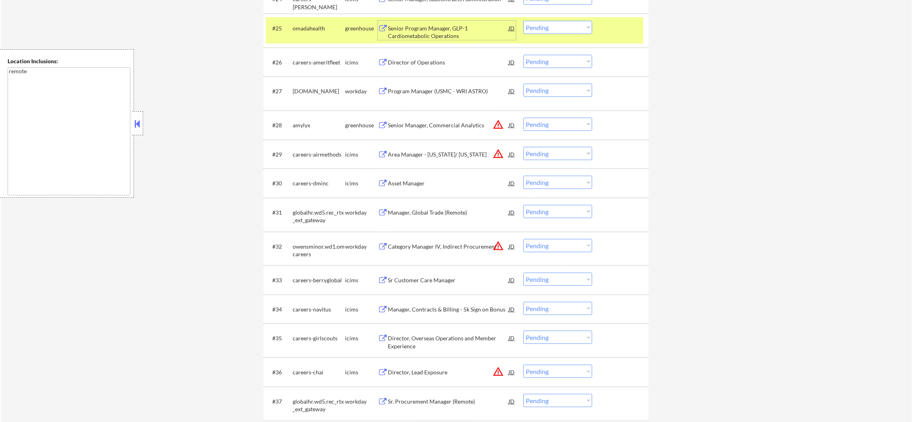
scroll to position [1089, 0]
click at [565, 26] on select "Choose an option... Pending Applied Excluded (Questions) Excluded (Expired) Exc…" at bounding box center [558, 26] width 69 height 13
click at [524, 20] on select "Choose an option... Pending Applied Excluded (Questions) Excluded (Expired) Exc…" at bounding box center [558, 26] width 69 height 13
click at [338, 31] on div "omadahealth" at bounding box center [319, 27] width 52 height 14
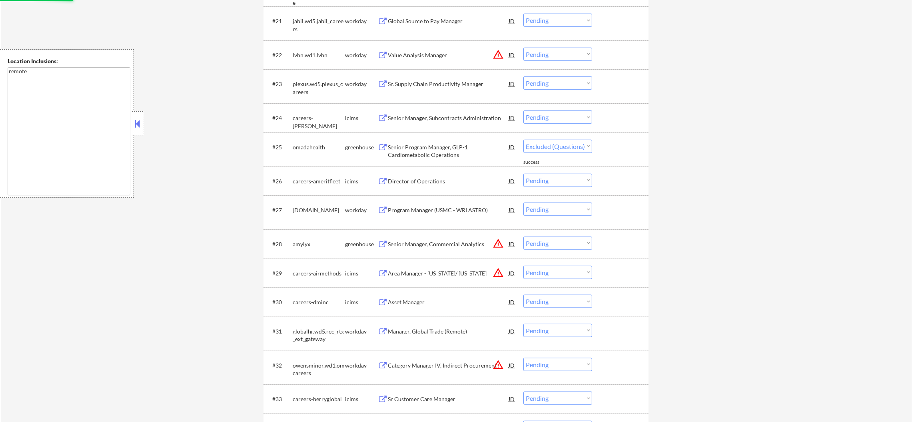
select select ""pending""
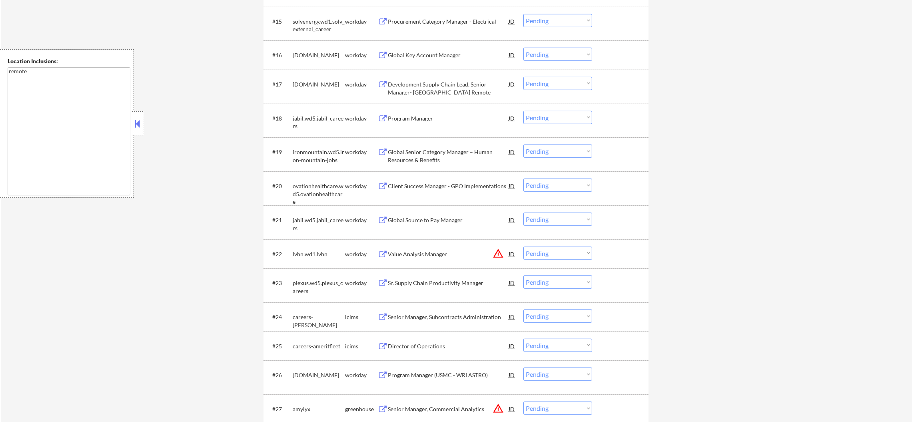
scroll to position [770, 0]
click at [428, 118] on div "Program Manager" at bounding box center [448, 120] width 121 height 8
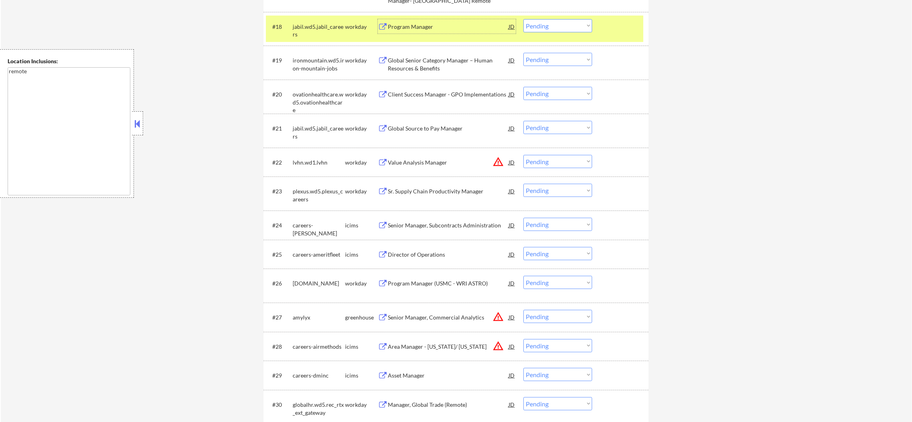
scroll to position [870, 0]
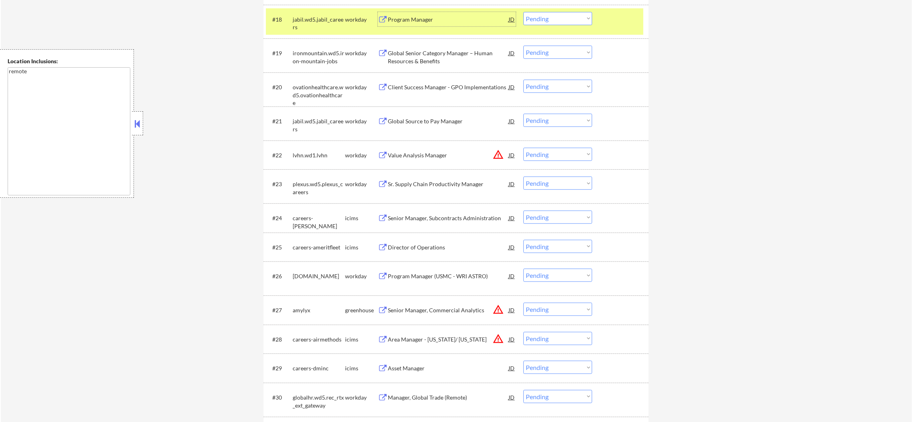
drag, startPoint x: 546, startPoint y: 30, endPoint x: 548, endPoint y: 26, distance: 4.3
click at [547, 26] on div "#18 jabil.wd5.jabil_careers workday Program Manager JD Choose an option... Pend…" at bounding box center [455, 21] width 378 height 26
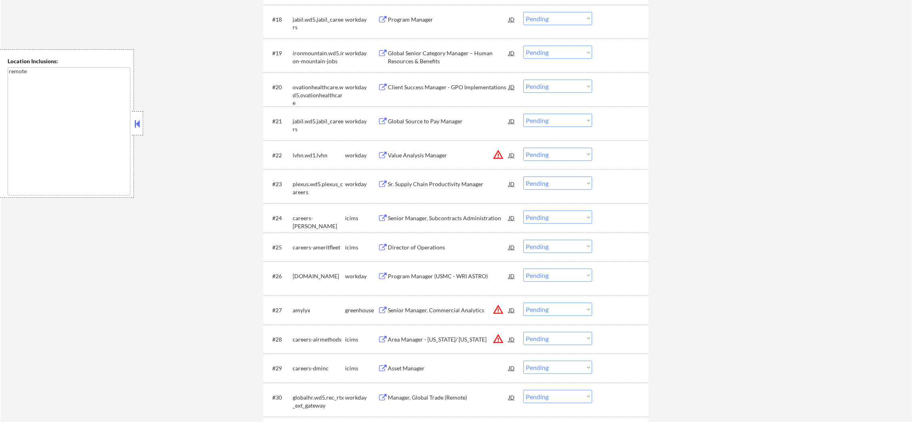
click at [552, 17] on select "Choose an option... Pending Applied Excluded (Questions) Excluded (Expired) Exc…" at bounding box center [558, 18] width 69 height 13
click at [524, 12] on select "Choose an option... Pending Applied Excluded (Questions) Excluded (Expired) Exc…" at bounding box center [558, 18] width 69 height 13
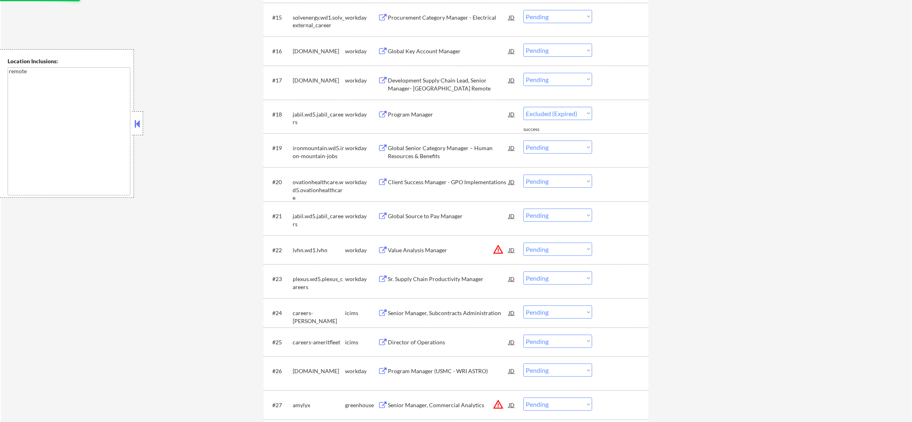
select select ""pending""
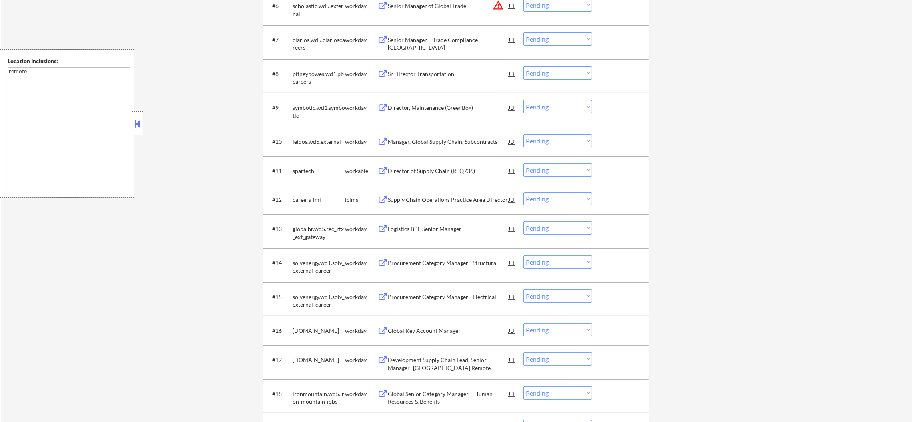
scroll to position [490, 0]
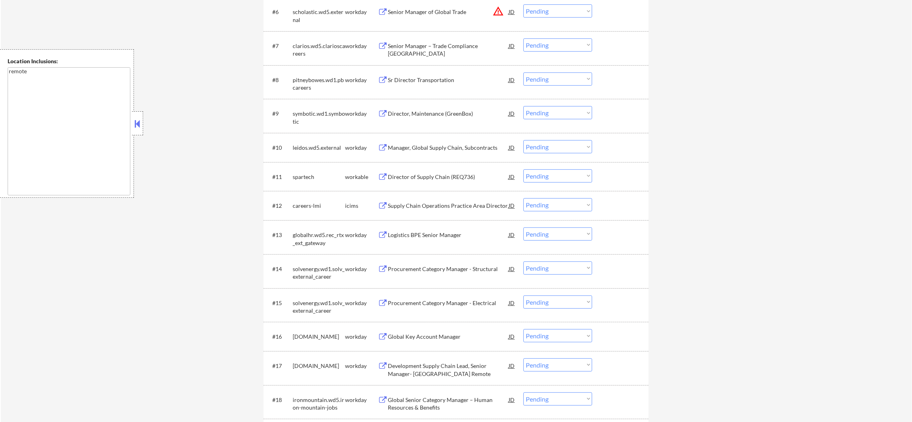
click at [425, 174] on div "Director of Supply Chain (REQ736)" at bounding box center [448, 177] width 121 height 8
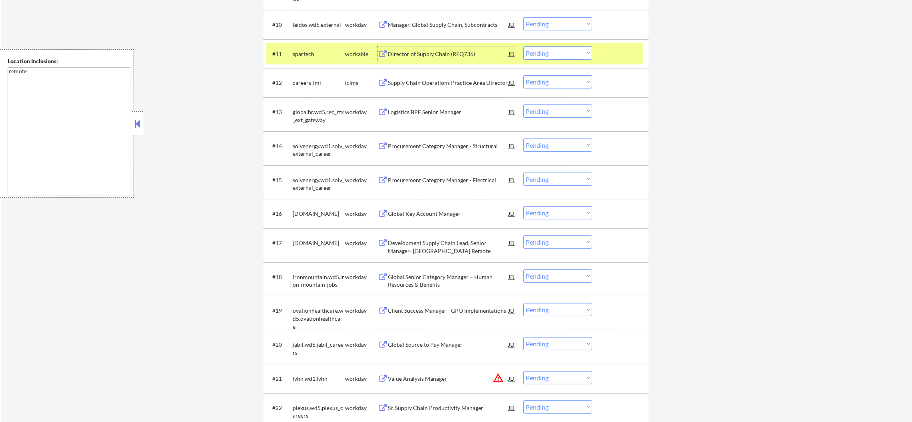
scroll to position [630, 0]
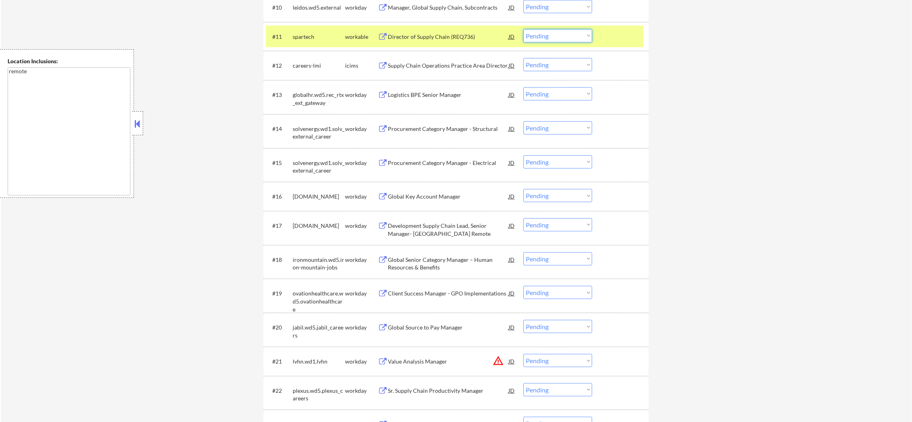
drag, startPoint x: 556, startPoint y: 35, endPoint x: 556, endPoint y: 40, distance: 5.2
click at [556, 35] on select "Choose an option... Pending Applied Excluded (Questions) Excluded (Expired) Exc…" at bounding box center [558, 35] width 69 height 13
click at [524, 29] on select "Choose an option... Pending Applied Excluded (Questions) Excluded (Expired) Exc…" at bounding box center [558, 35] width 69 height 13
click at [316, 44] on div "#11 spartech workable Director of Supply Chain (REQ736) JD Choose an option... …" at bounding box center [455, 37] width 378 height 22
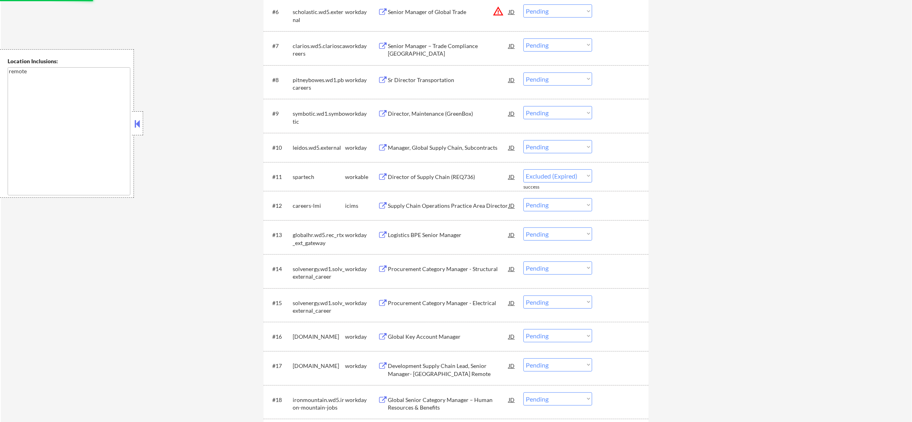
scroll to position [470, 0]
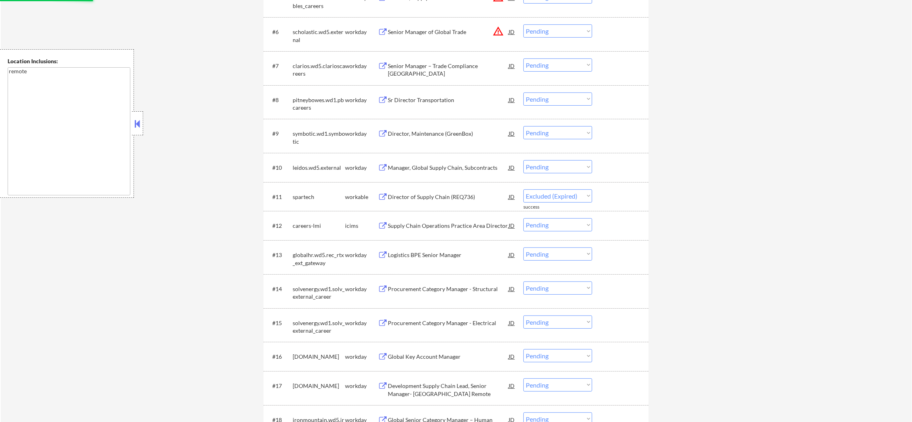
select select ""pending""
click at [450, 100] on div "Sr Director Transportation" at bounding box center [448, 100] width 121 height 8
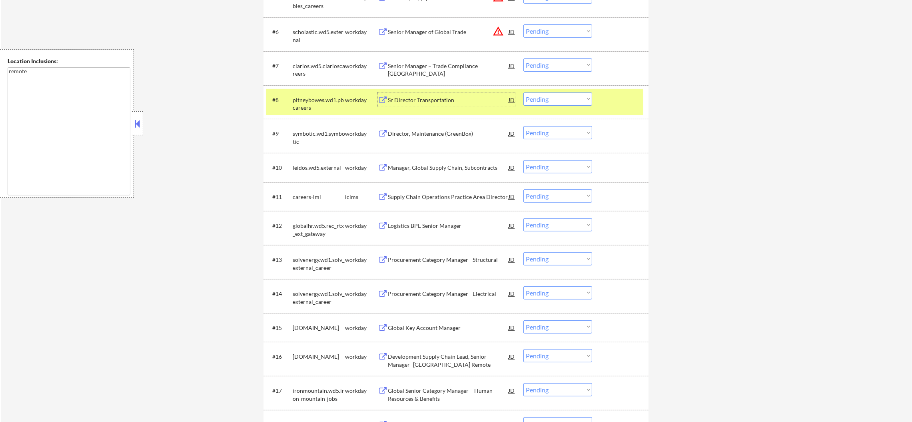
click at [550, 102] on select "Choose an option... Pending Applied Excluded (Questions) Excluded (Expired) Exc…" at bounding box center [558, 98] width 69 height 13
click at [524, 92] on select "Choose an option... Pending Applied Excluded (Questions) Excluded (Expired) Exc…" at bounding box center [558, 98] width 69 height 13
click at [333, 95] on div "pitneybowes.wd1.pbcareers" at bounding box center [319, 101] width 52 height 19
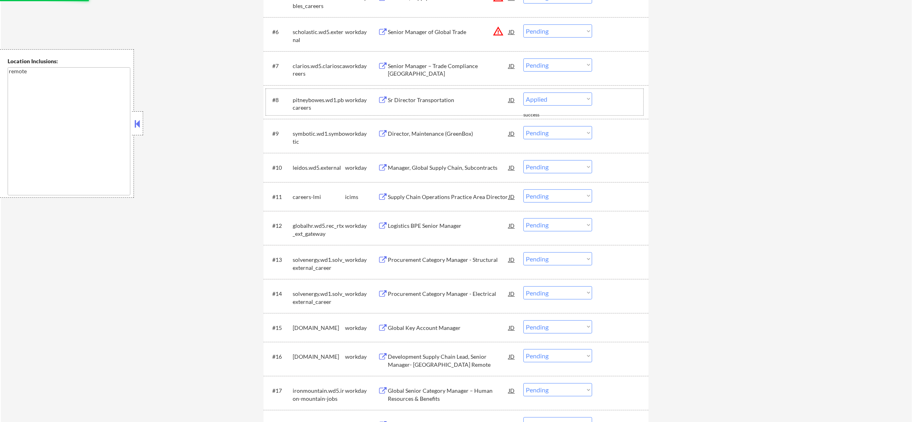
select select ""pending""
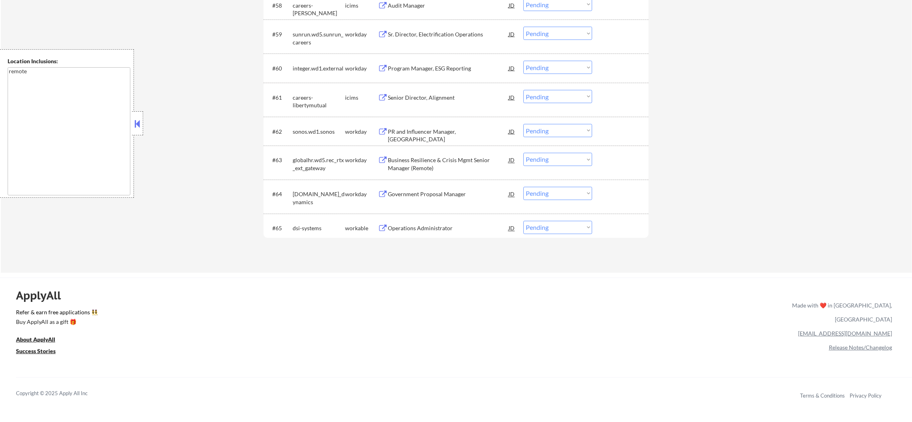
scroll to position [2181, 0]
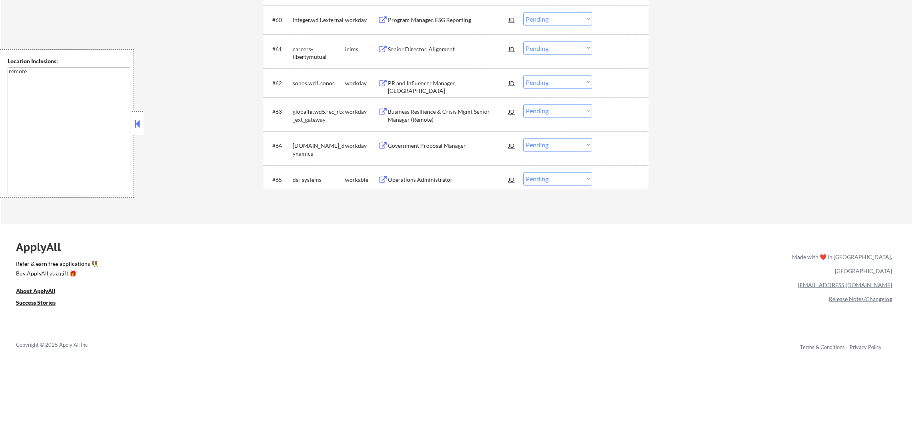
click at [437, 148] on div "Government Proposal Manager" at bounding box center [448, 146] width 121 height 8
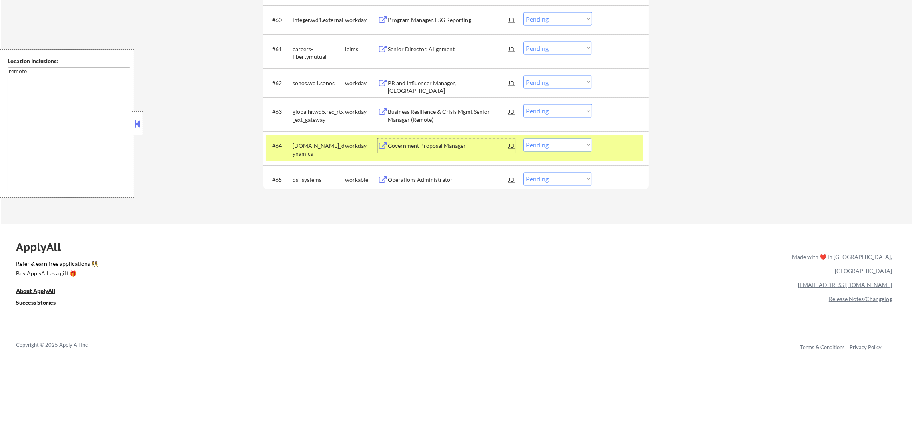
click at [537, 148] on select "Choose an option... Pending Applied Excluded (Questions) Excluded (Expired) Exc…" at bounding box center [558, 144] width 69 height 13
click at [524, 138] on select "Choose an option... Pending Applied Excluded (Questions) Excluded (Expired) Exc…" at bounding box center [558, 144] width 69 height 13
click at [290, 131] on div "#64 bostondynamics.wd1.boston_dynamics workday Government Proposal Manager JD w…" at bounding box center [456, 148] width 385 height 34
click at [306, 146] on div "[DOMAIN_NAME]_dynamics" at bounding box center [319, 150] width 52 height 16
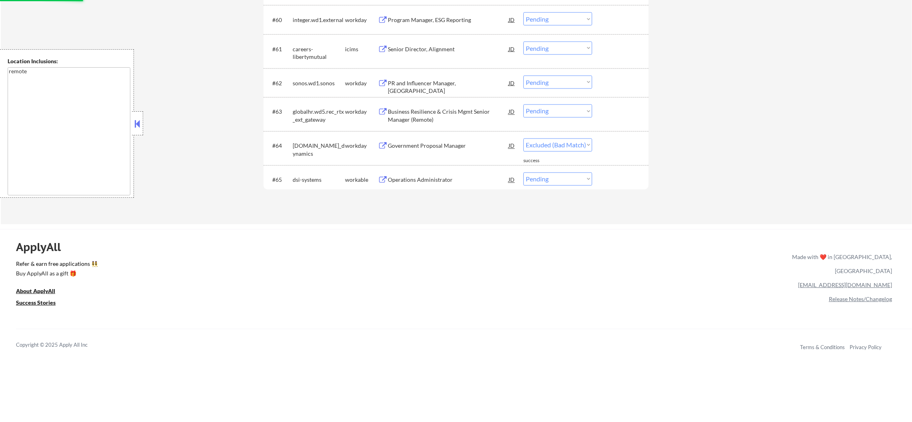
select select ""pending""
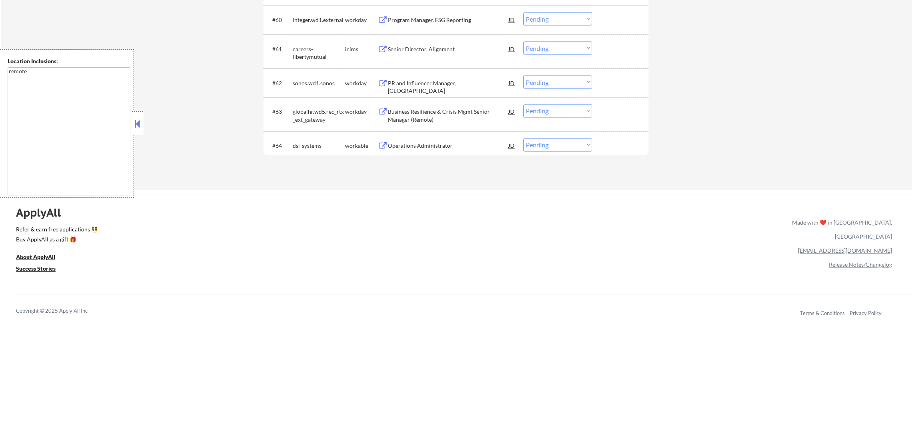
click at [428, 80] on div "PR and Influencer Manager, [GEOGRAPHIC_DATA]" at bounding box center [448, 87] width 121 height 16
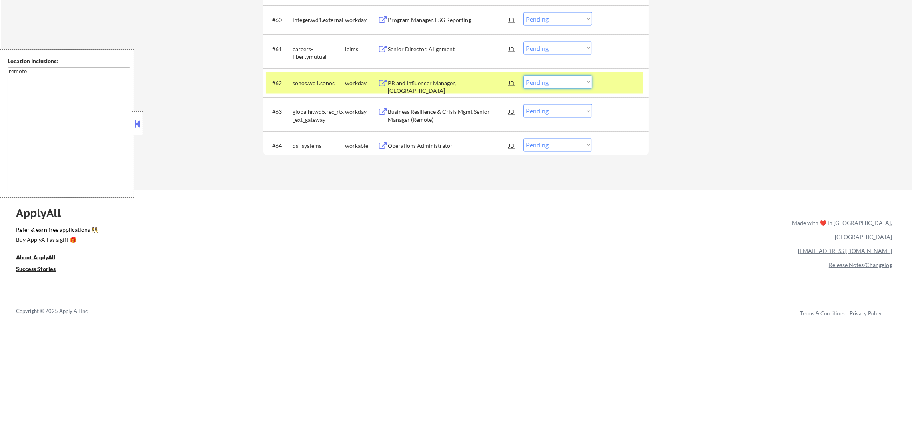
click at [546, 78] on select "Choose an option... Pending Applied Excluded (Questions) Excluded (Expired) Exc…" at bounding box center [558, 82] width 69 height 13
click at [524, 76] on select "Choose an option... Pending Applied Excluded (Questions) Excluded (Expired) Exc…" at bounding box center [558, 82] width 69 height 13
click at [325, 76] on div "sonos.wd1.sonos" at bounding box center [319, 83] width 52 height 14
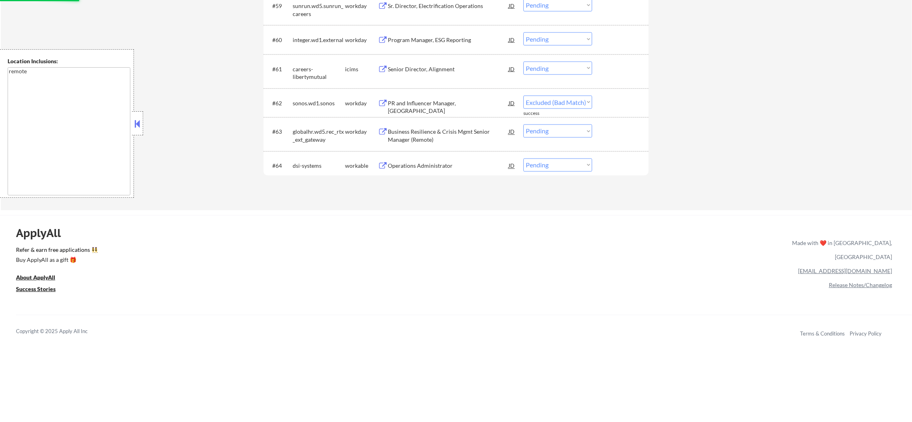
scroll to position [2142, 0]
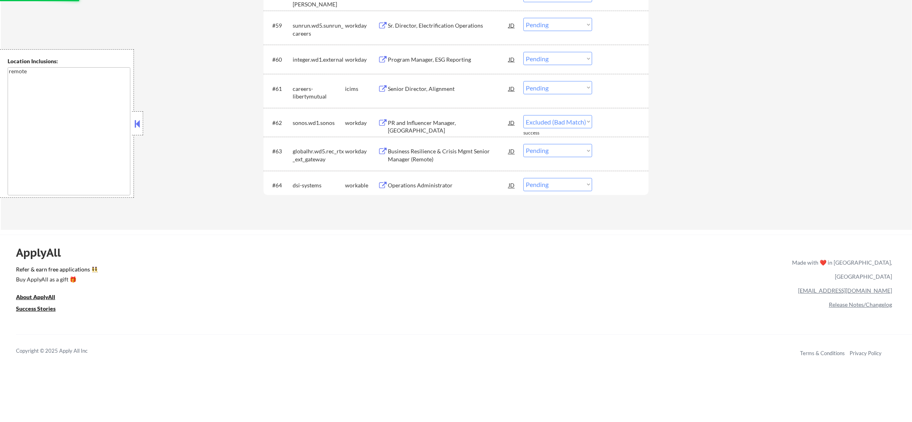
select select ""pending""
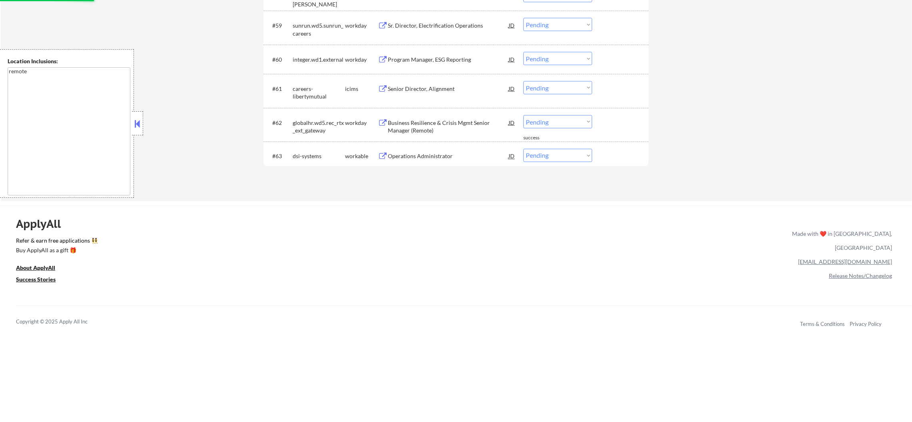
click at [433, 56] on div "Program Manager, ESG Reporting" at bounding box center [448, 60] width 121 height 8
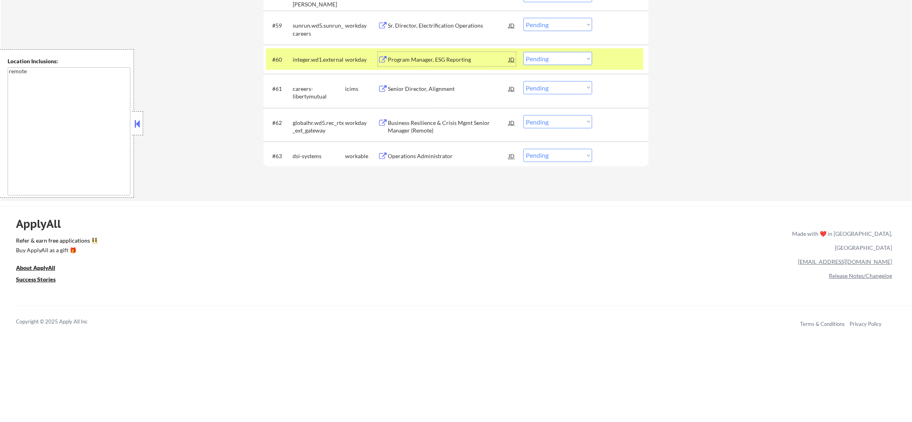
click at [555, 60] on select "Choose an option... Pending Applied Excluded (Questions) Excluded (Expired) Exc…" at bounding box center [558, 58] width 69 height 13
click at [524, 52] on select "Choose an option... Pending Applied Excluded (Questions) Excluded (Expired) Exc…" at bounding box center [558, 58] width 69 height 13
click at [328, 56] on div "integer.wd1.external" at bounding box center [319, 60] width 52 height 8
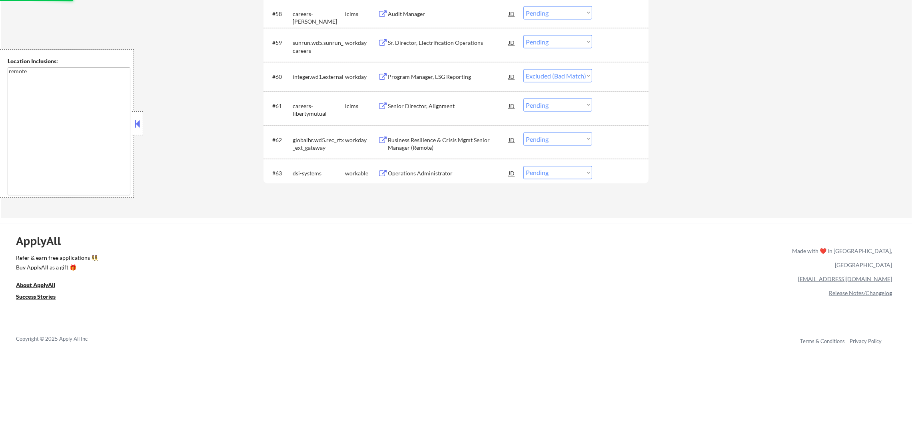
scroll to position [2042, 0]
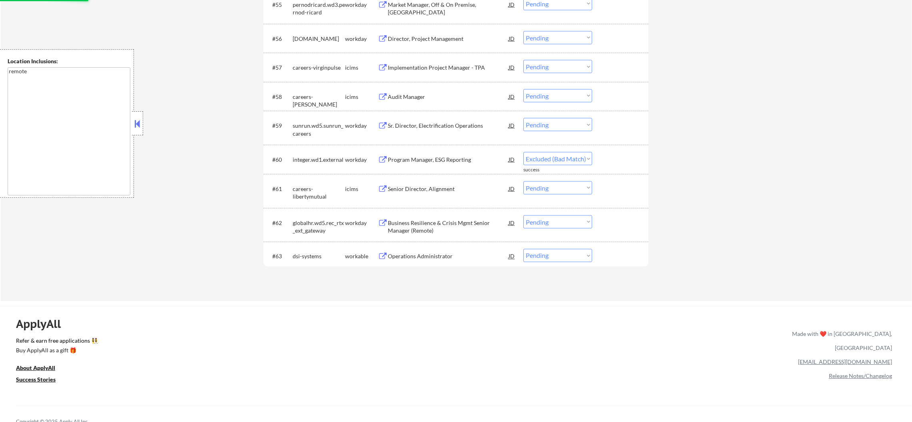
select select ""pending""
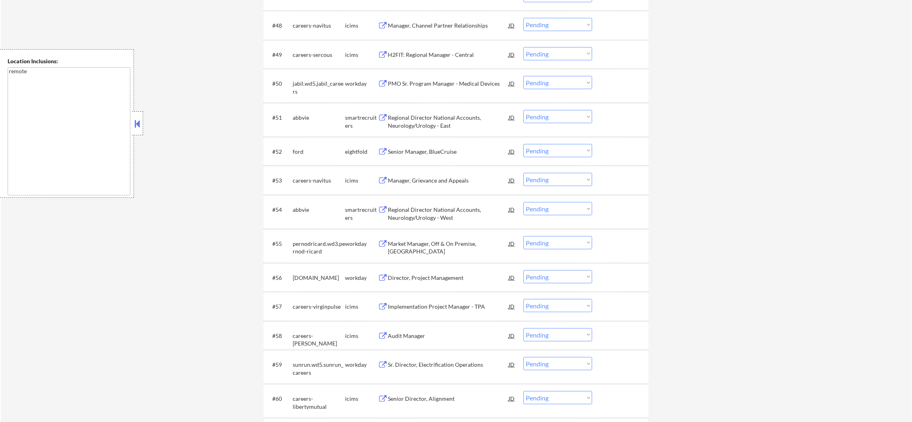
scroll to position [1762, 0]
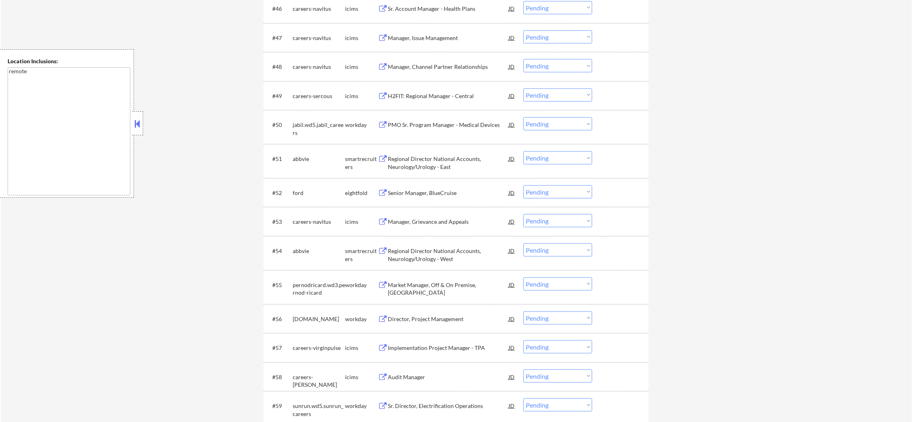
click at [446, 122] on div "PMO Sr. Program Manager - Medical Devices" at bounding box center [448, 125] width 121 height 8
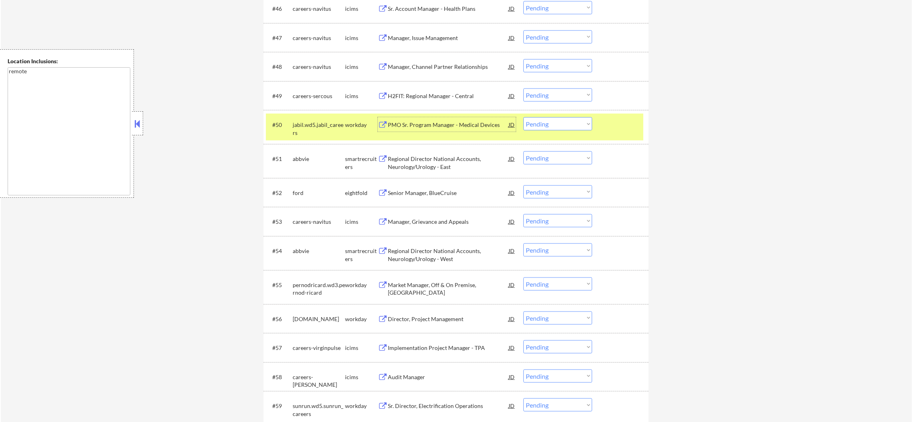
click at [522, 122] on div "#50 jabil.wd5.jabil_careers workday PMO Sr. Program Manager - Medical Devices J…" at bounding box center [455, 127] width 378 height 26
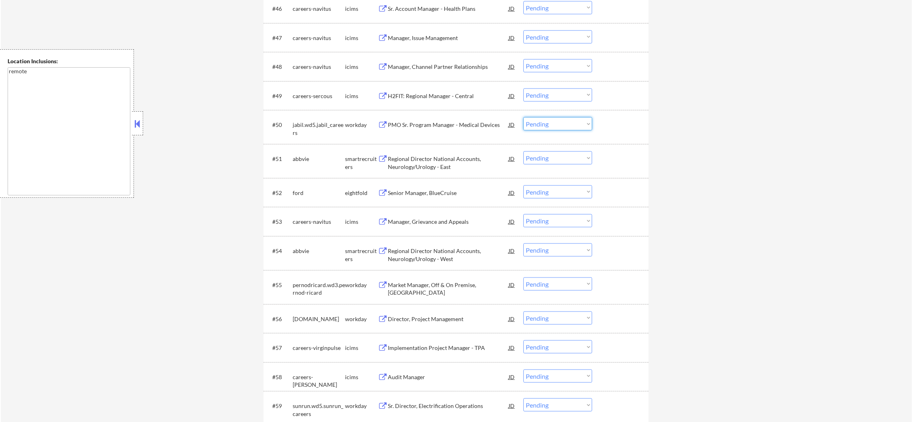
click at [539, 126] on select "Choose an option... Pending Applied Excluded (Questions) Excluded (Expired) Exc…" at bounding box center [558, 123] width 69 height 13
click at [524, 117] on select "Choose an option... Pending Applied Excluded (Questions) Excluded (Expired) Exc…" at bounding box center [558, 123] width 69 height 13
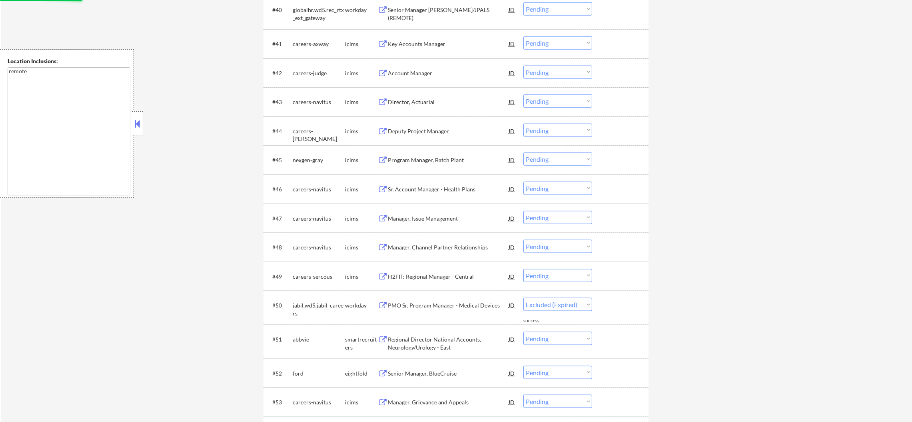
select select ""pending""
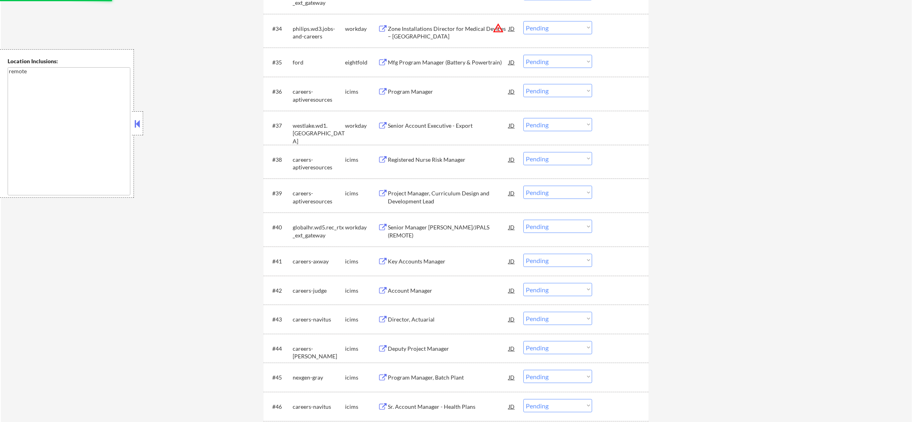
scroll to position [1341, 0]
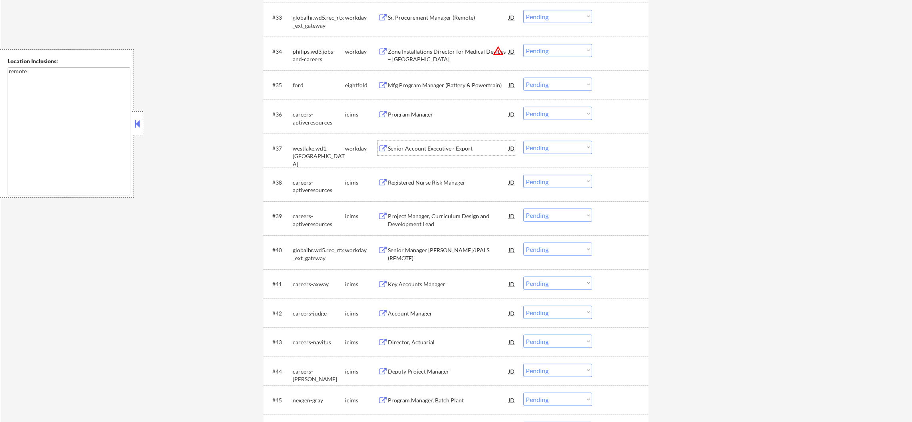
click at [448, 145] on div "Senior Account Executive - Export" at bounding box center [448, 148] width 121 height 8
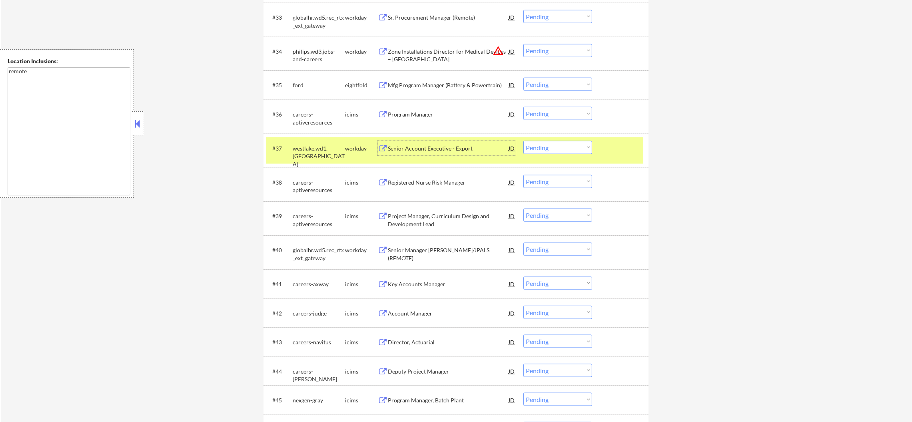
click at [529, 150] on select "Choose an option... Pending Applied Excluded (Questions) Excluded (Expired) Exc…" at bounding box center [558, 147] width 69 height 13
click at [524, 141] on select "Choose an option... Pending Applied Excluded (Questions) Excluded (Expired) Exc…" at bounding box center [558, 147] width 69 height 13
select select ""pending""
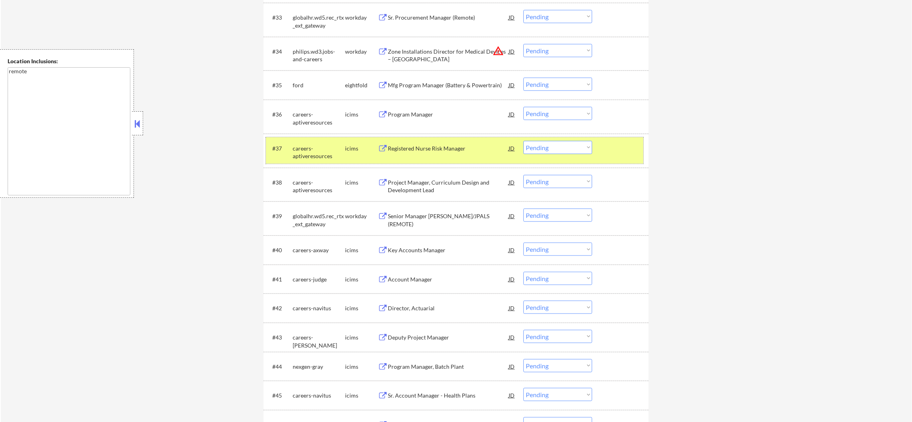
click at [318, 146] on div "careers-aptiveresources" at bounding box center [319, 152] width 52 height 16
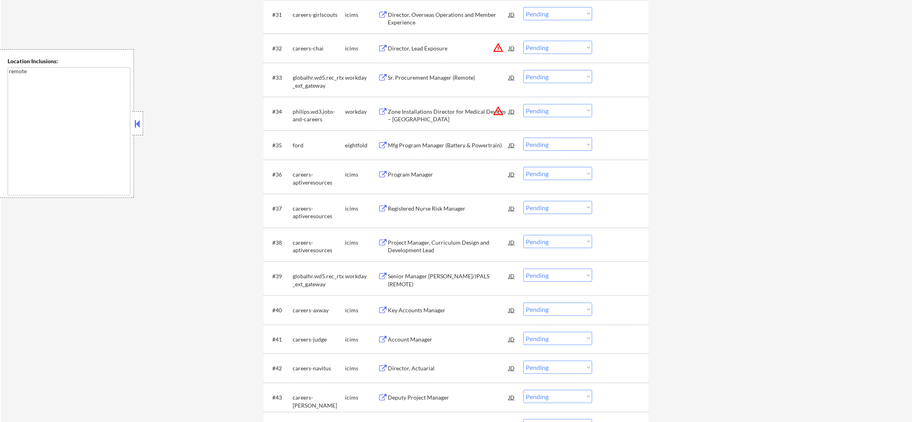
scroll to position [1302, 0]
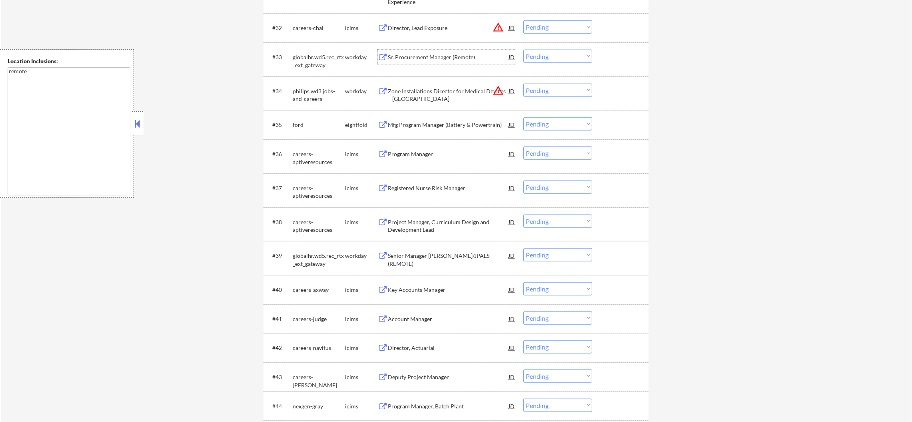
click at [453, 53] on div "Sr. Procurement Manager (Remote)" at bounding box center [448, 57] width 121 height 8
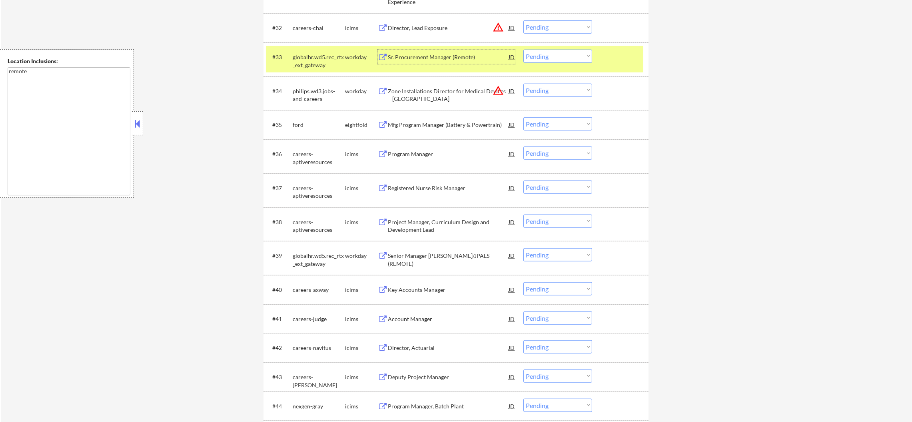
click at [543, 47] on div "#33 globalhr.wd5.rec_rtx_ext_gateway workday Sr. Procurement Manager (Remote) J…" at bounding box center [455, 59] width 378 height 26
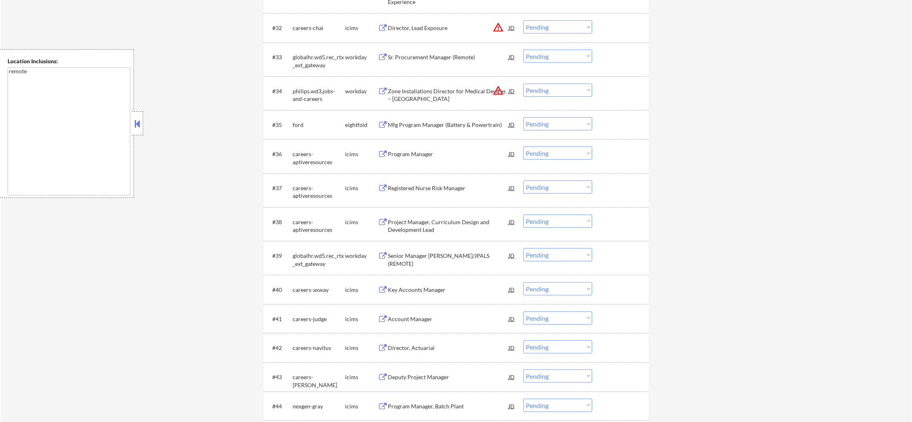
click at [544, 60] on select "Choose an option... Pending Applied Excluded (Questions) Excluded (Expired) Exc…" at bounding box center [558, 56] width 69 height 13
click at [524, 50] on select "Choose an option... Pending Applied Excluded (Questions) Excluded (Expired) Exc…" at bounding box center [558, 56] width 69 height 13
select select ""pending""
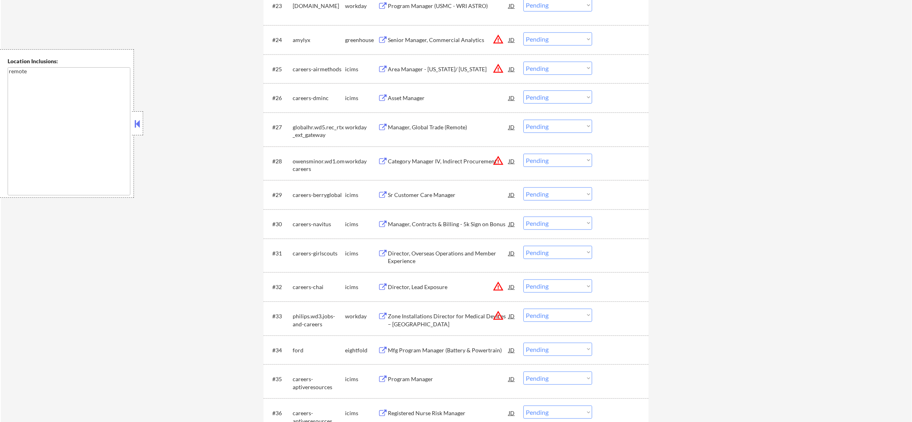
scroll to position [1041, 0]
click at [444, 129] on div "Manager, Global Trade (Remote)" at bounding box center [448, 129] width 121 height 8
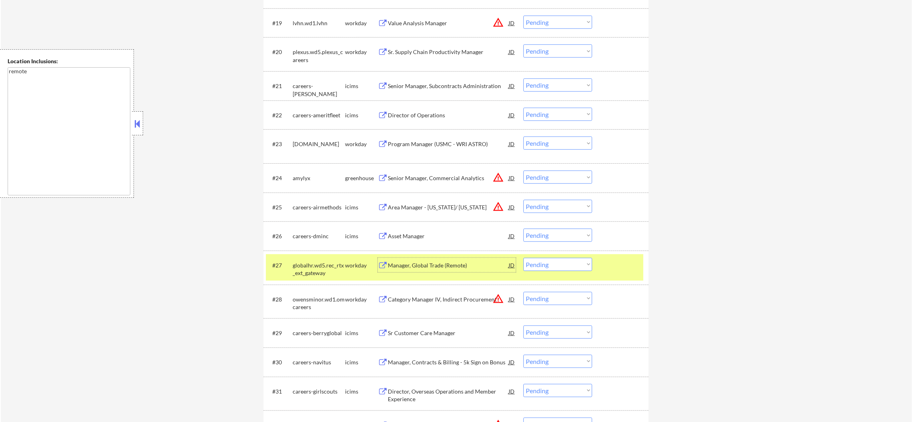
scroll to position [902, 0]
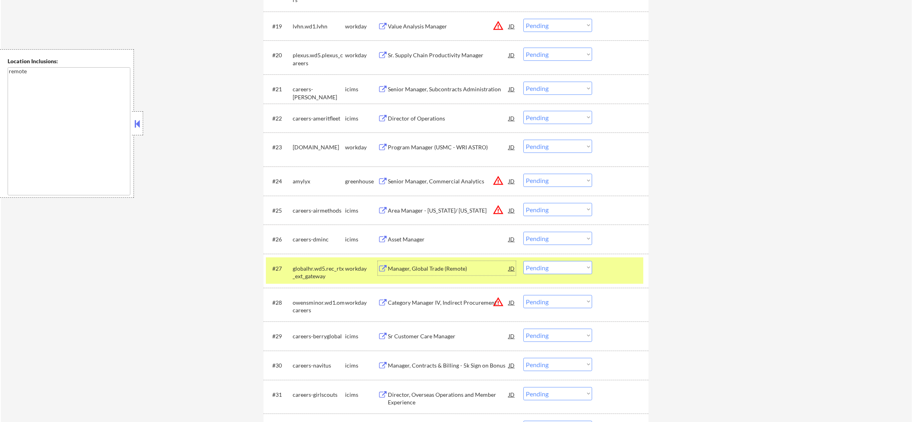
click at [326, 280] on div "globalhr.wd5.rec_rtx_ext_gateway" at bounding box center [319, 272] width 52 height 16
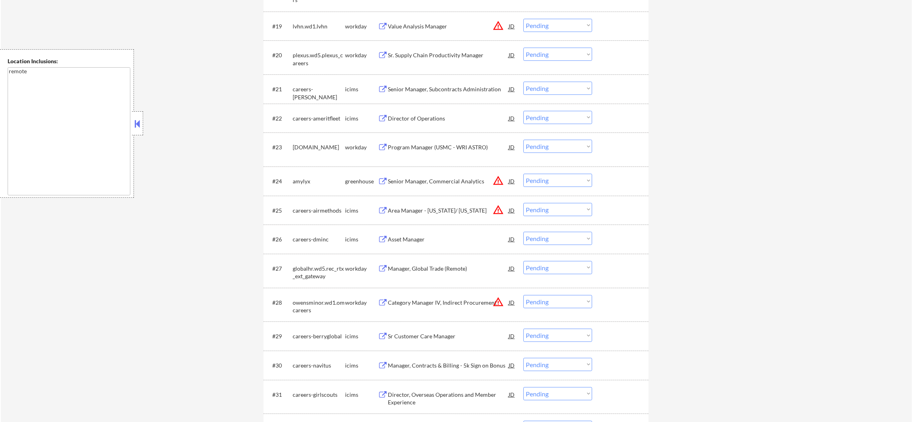
click at [438, 146] on div "Program Manager (USMC - WRI ASTRO)" at bounding box center [448, 147] width 121 height 8
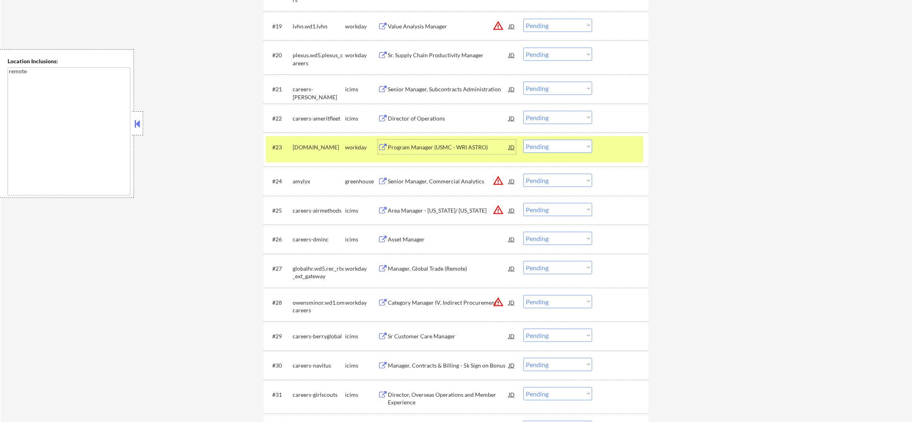
click at [534, 146] on select "Choose an option... Pending Applied Excluded (Questions) Excluded (Expired) Exc…" at bounding box center [558, 146] width 69 height 13
click at [524, 140] on select "Choose an option... Pending Applied Excluded (Questions) Excluded (Expired) Exc…" at bounding box center [558, 146] width 69 height 13
click at [302, 136] on div "#23 motorolasolutions.wd5.careers workday Program Manager (USMC - WRI ASTRO) JD…" at bounding box center [455, 149] width 378 height 26
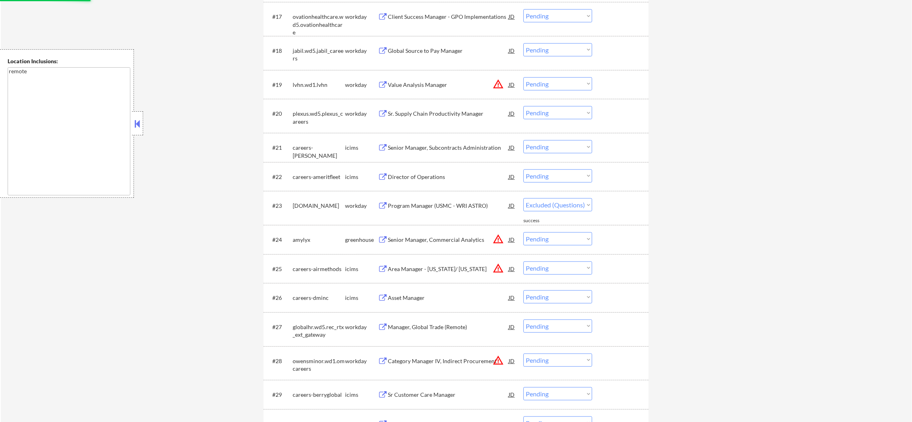
select select ""pending""
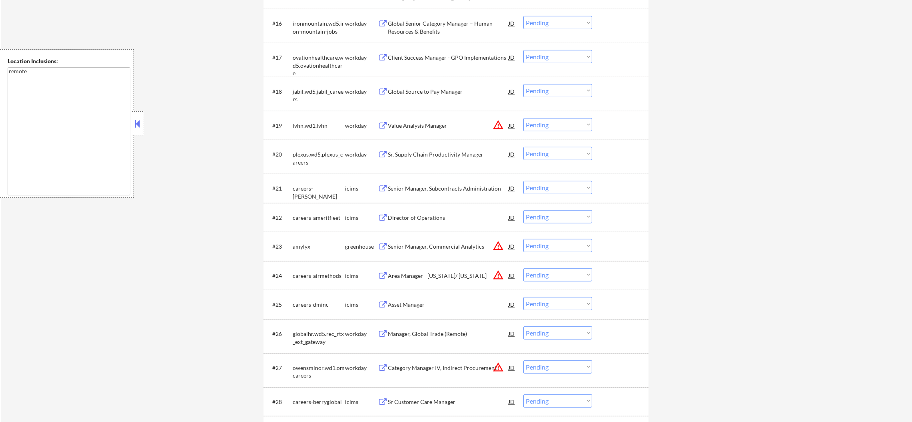
scroll to position [801, 0]
click at [463, 90] on div "Global Source to Pay Manager" at bounding box center [448, 93] width 121 height 8
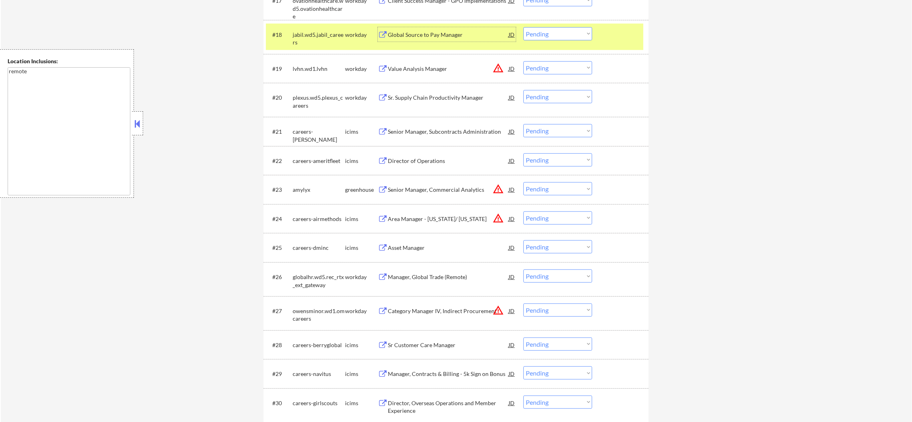
scroll to position [862, 0]
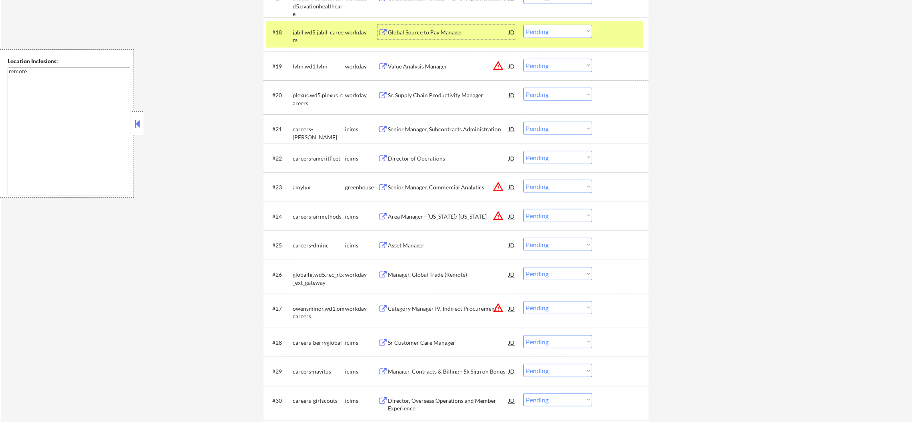
click at [552, 30] on select "Choose an option... Pending Applied Excluded (Questions) Excluded (Expired) Exc…" at bounding box center [558, 31] width 69 height 13
click at [524, 25] on select "Choose an option... Pending Applied Excluded (Questions) Excluded (Expired) Exc…" at bounding box center [558, 31] width 69 height 13
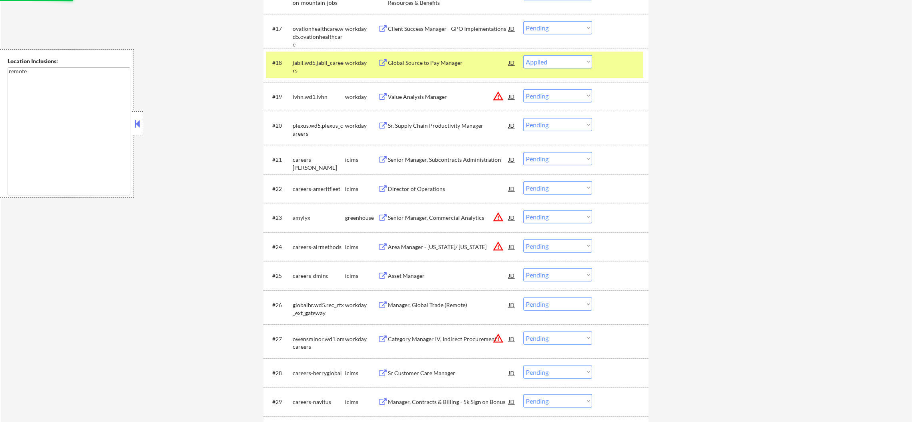
scroll to position [762, 0]
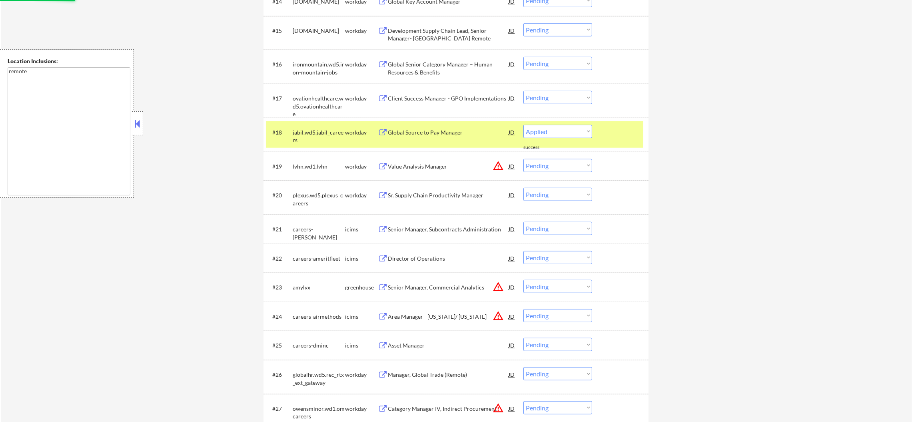
click at [323, 125] on div "jabil.wd5.jabil_careers" at bounding box center [319, 134] width 52 height 19
select select ""pending""
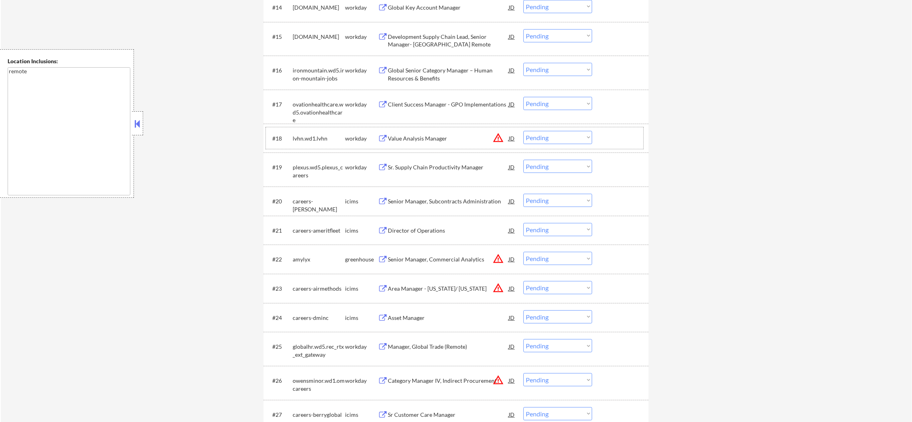
scroll to position [777, 0]
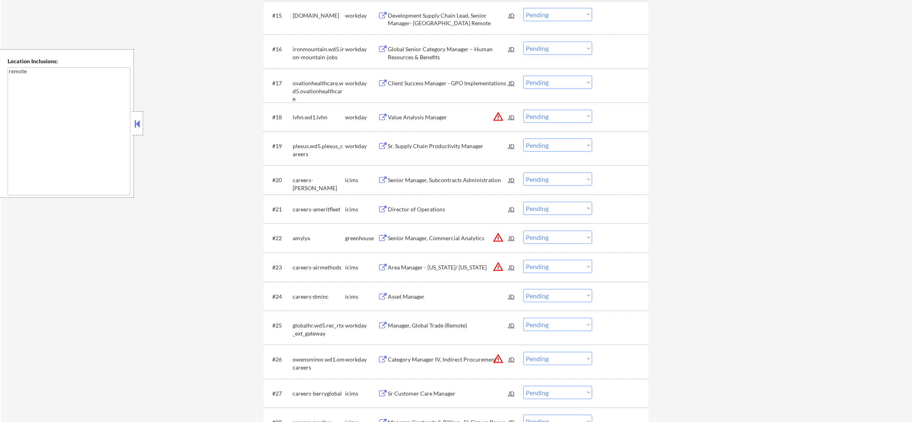
select select ""pending""
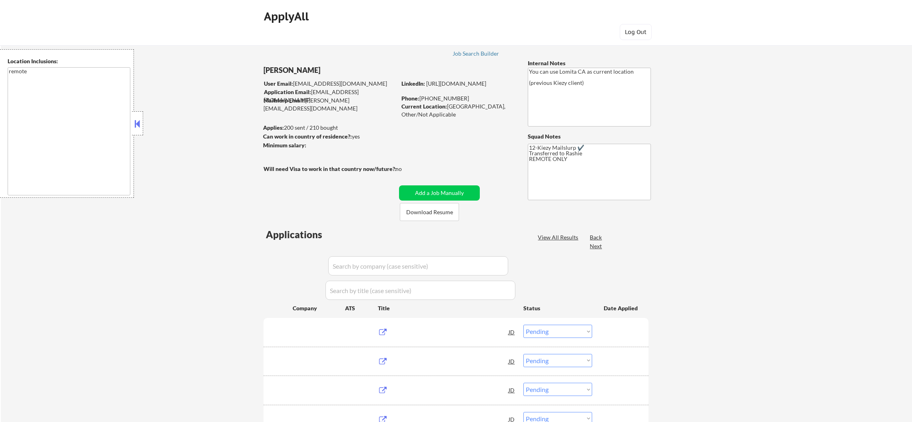
select select ""pending""
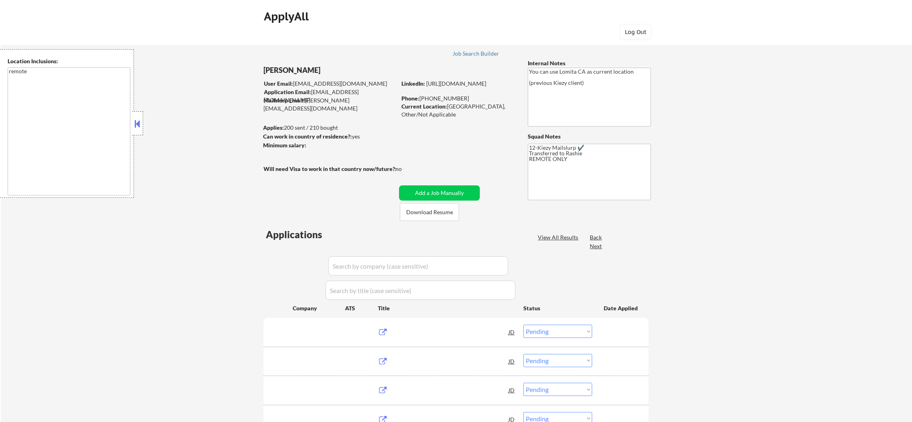
select select ""pending""
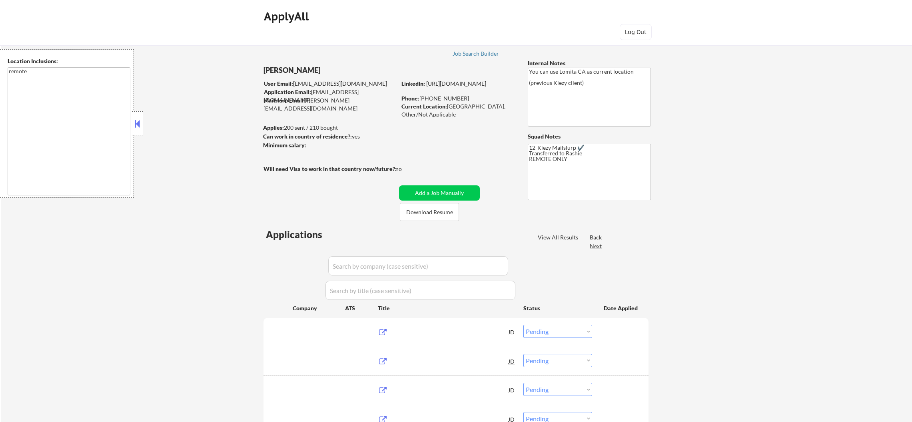
select select ""pending""
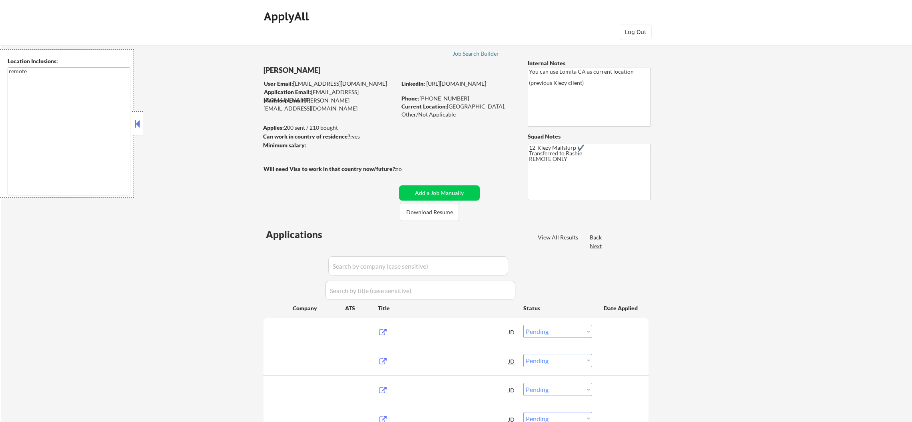
select select ""pending""
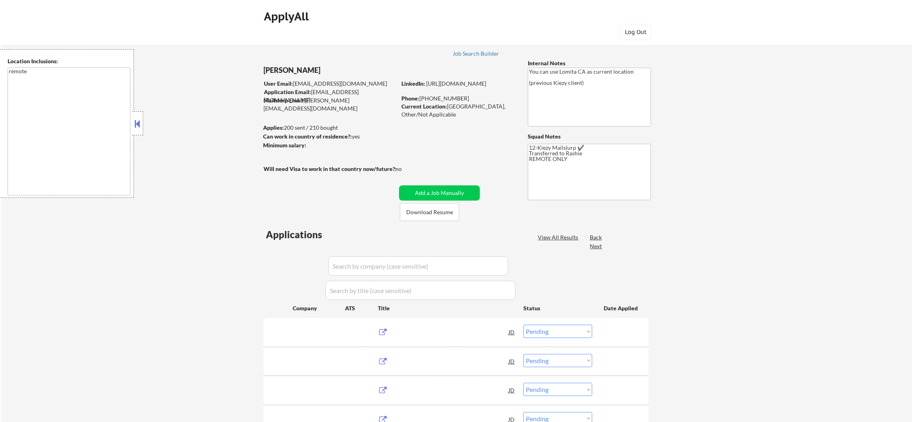
select select ""pending""
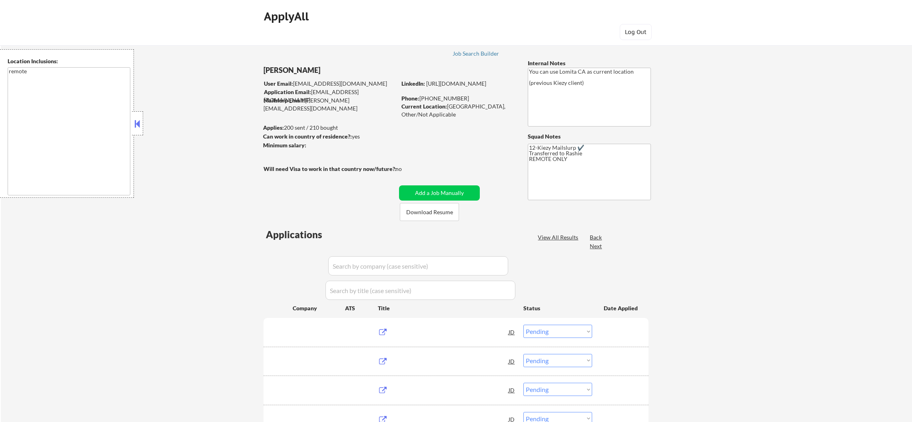
select select ""pending""
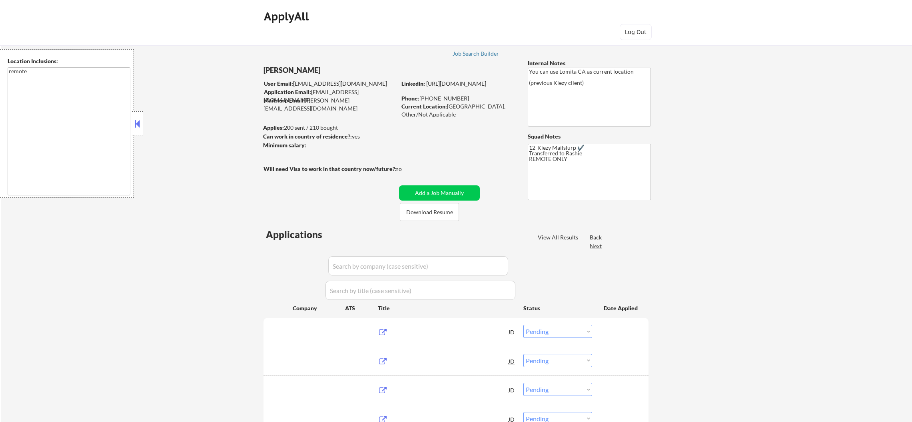
select select ""pending""
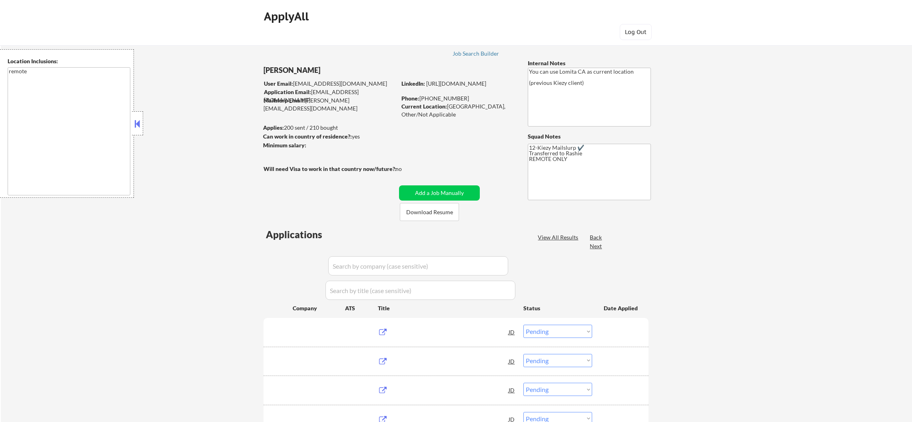
select select ""pending""
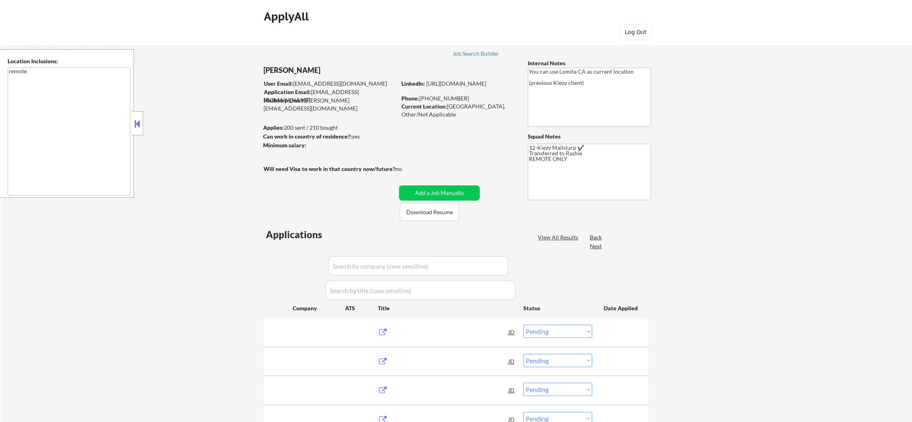
select select ""pending""
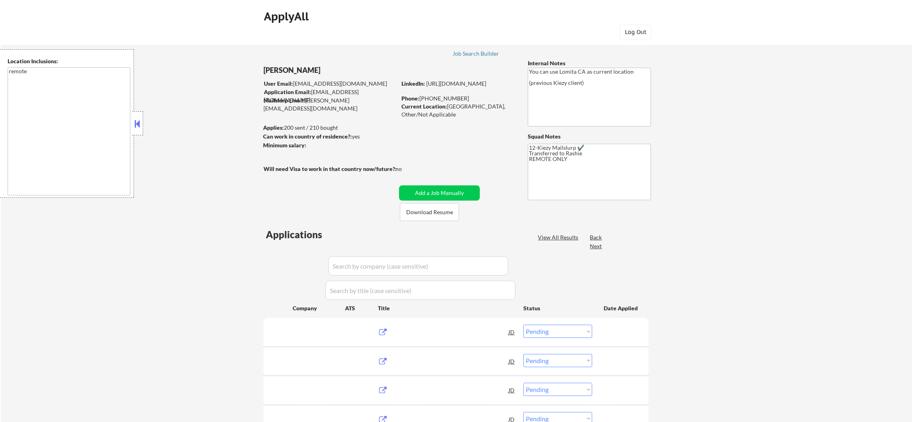
select select ""pending""
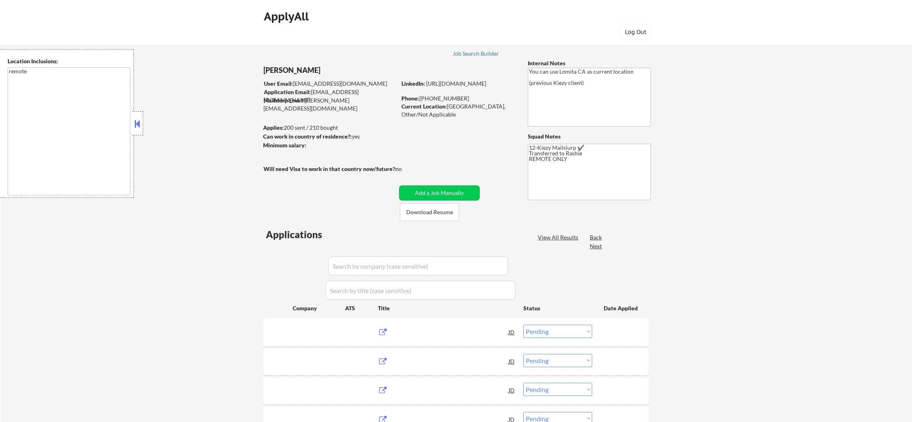
select select ""pending""
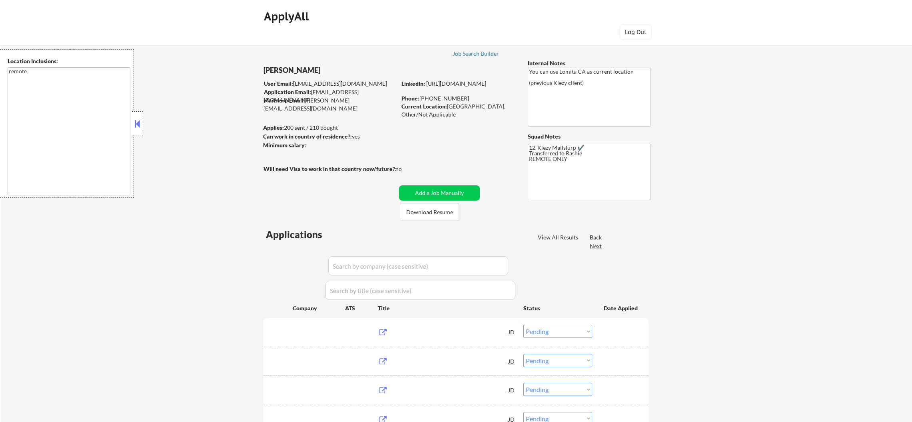
select select ""pending""
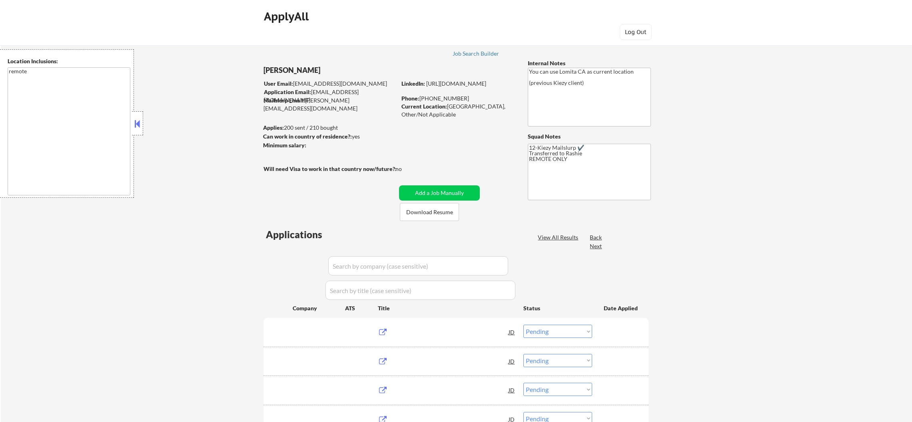
select select ""pending""
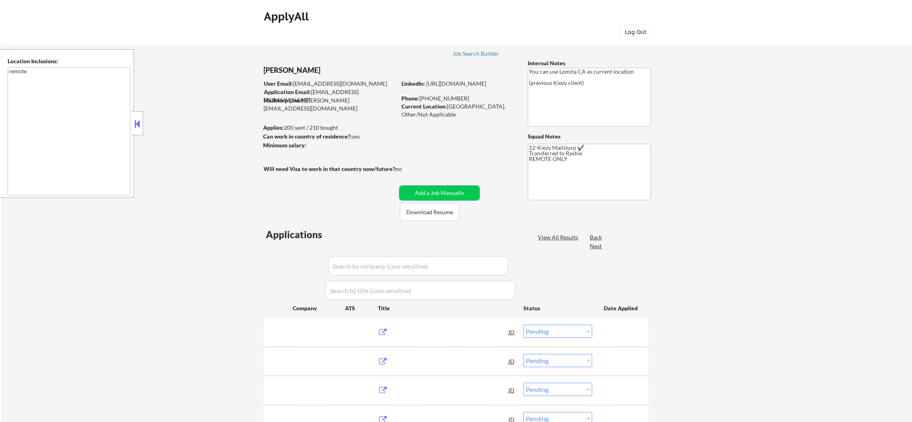
select select ""pending""
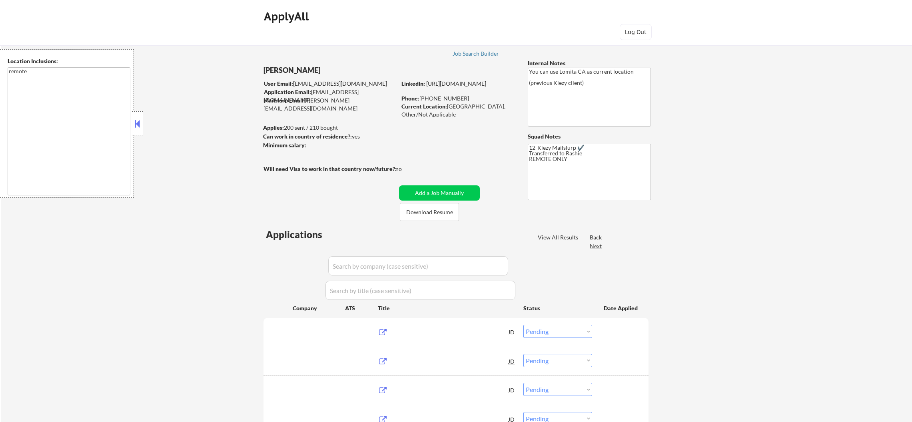
select select ""pending""
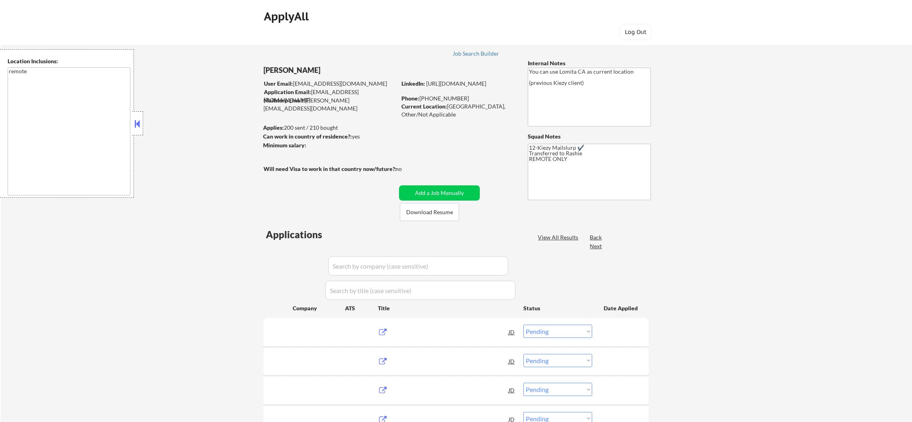
select select ""pending""
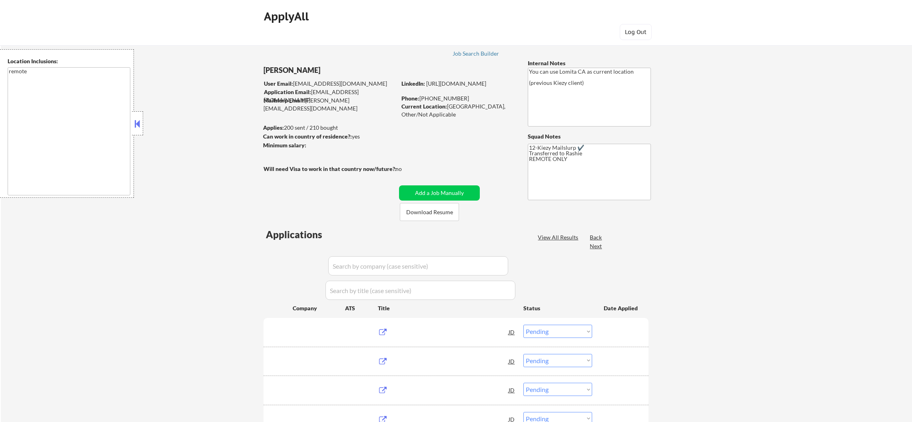
select select ""pending""
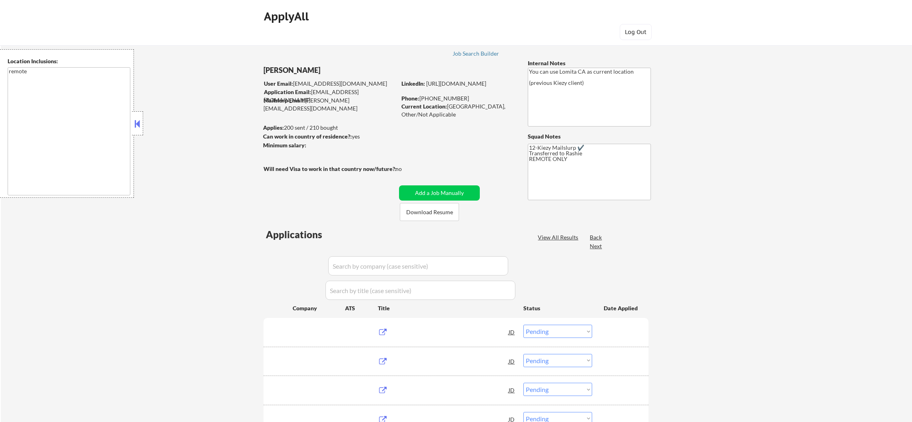
select select ""pending""
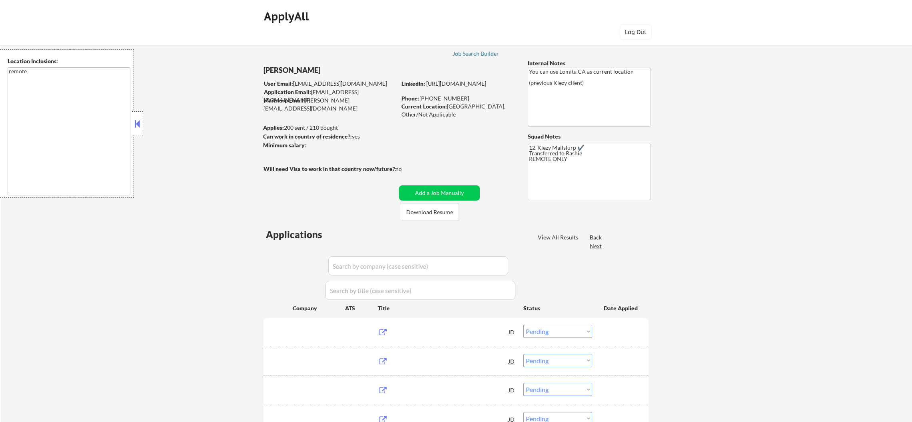
select select ""pending""
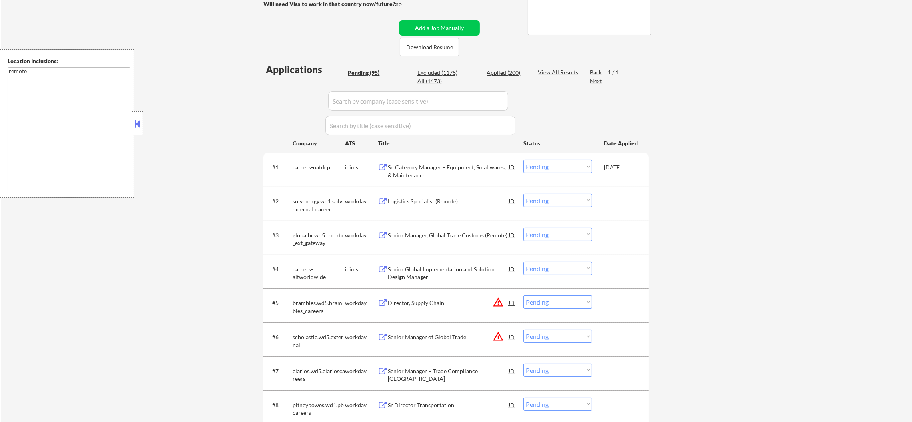
scroll to position [160, 0]
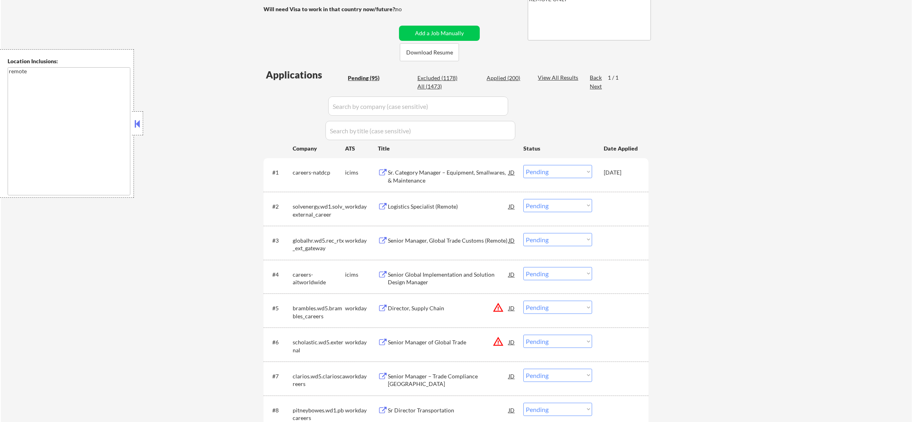
click at [429, 83] on div "All (1473)" at bounding box center [438, 86] width 40 height 8
select select ""applied""
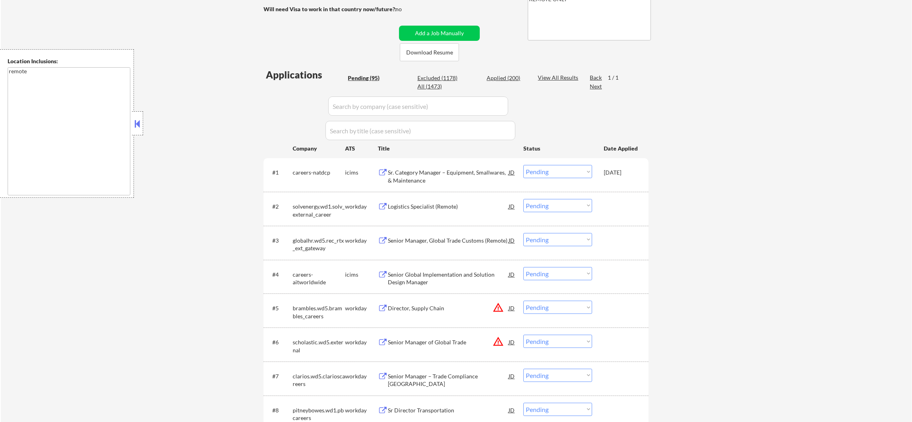
select select ""applied""
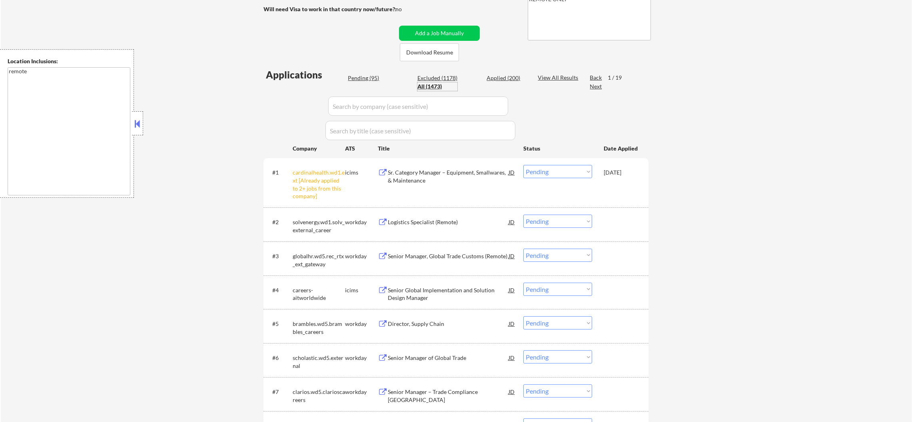
click at [375, 96] on input "input" at bounding box center [418, 105] width 180 height 19
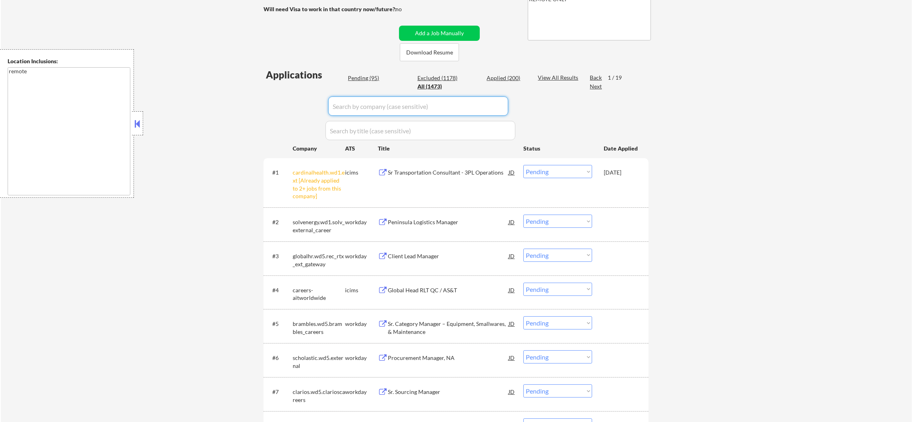
paste input "muonspace"
type input "muonspace"
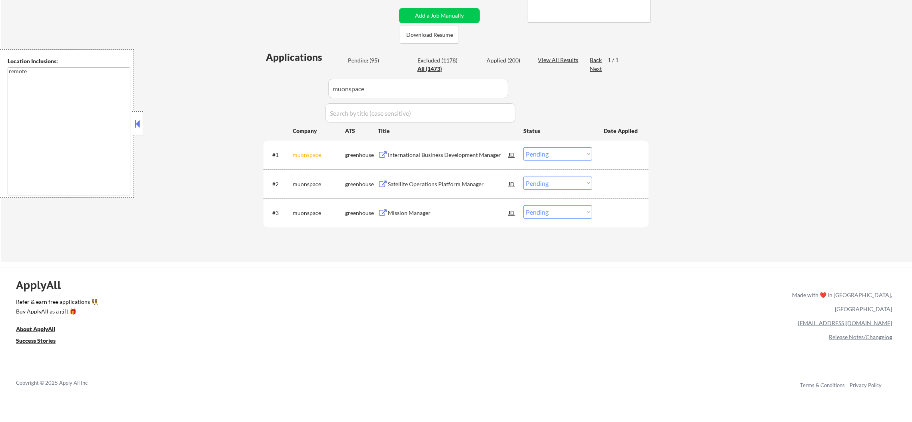
scroll to position [200, 0]
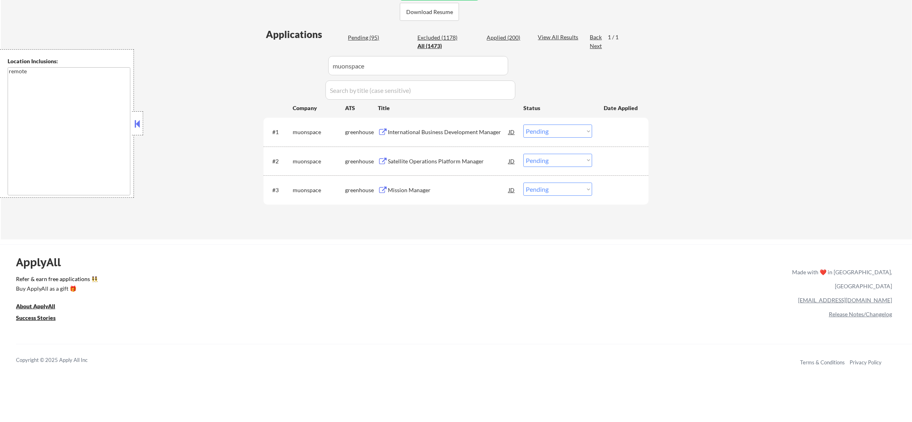
click at [458, 156] on div "Satellite Operations Platform Manager" at bounding box center [448, 161] width 121 height 14
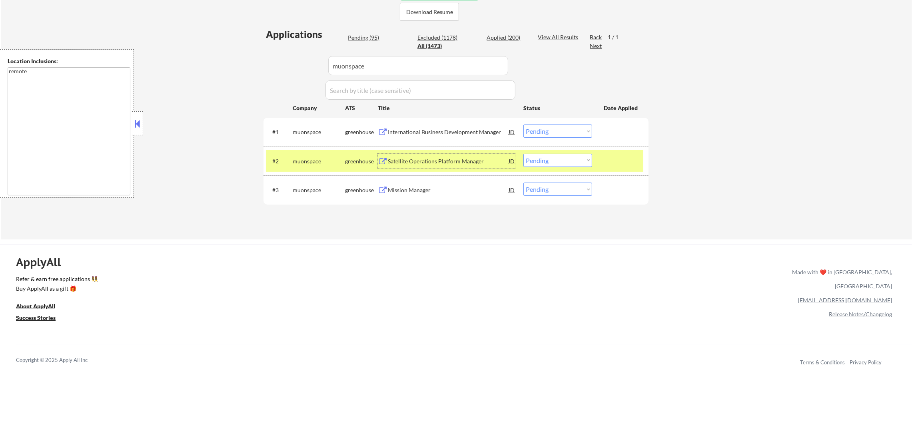
click at [549, 161] on select "Choose an option... Pending Applied Excluded (Questions) Excluded (Expired) Exc…" at bounding box center [558, 160] width 69 height 13
select select ""excluded__bad_match_""
click at [524, 154] on select "Choose an option... Pending Applied Excluded (Questions) Excluded (Expired) Exc…" at bounding box center [558, 160] width 69 height 13
click at [308, 162] on div "muonspace" at bounding box center [319, 161] width 52 height 8
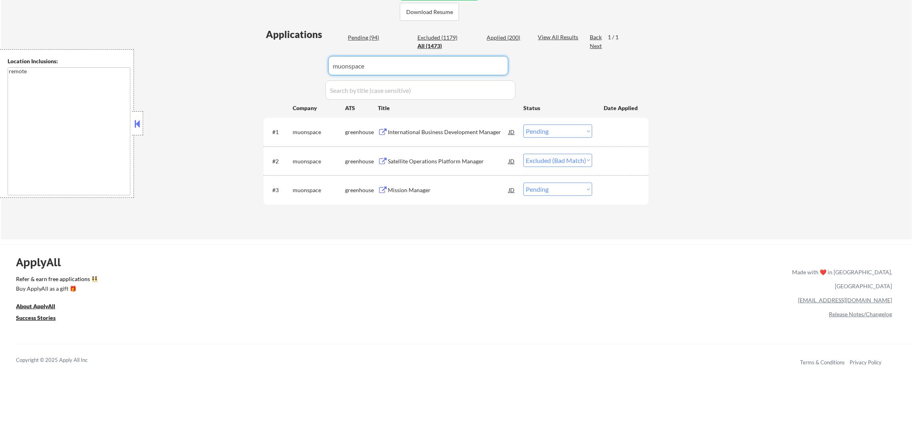
drag, startPoint x: 309, startPoint y: 68, endPoint x: 234, endPoint y: 66, distance: 74.4
click at [254, 68] on div "← Return to /applysquad Mailslurp Inbox Job Search Builder [PERSON_NAME] User E…" at bounding box center [457, 35] width 912 height 407
paste input "calyxo"
type input "calyxo"
click at [234, 66] on div "← Return to /applysquad Mailslurp Inbox Job Search Builder [PERSON_NAME] User E…" at bounding box center [457, 35] width 912 height 407
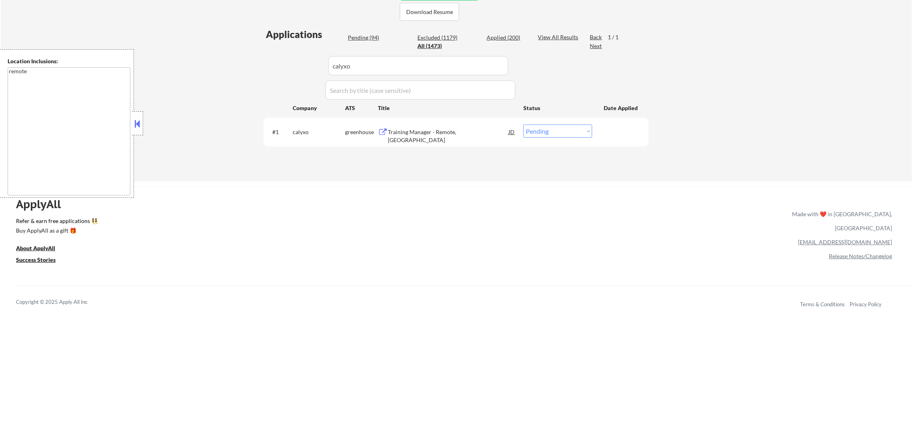
click at [454, 133] on div "Training Manager - Remote, [GEOGRAPHIC_DATA]" at bounding box center [448, 136] width 121 height 16
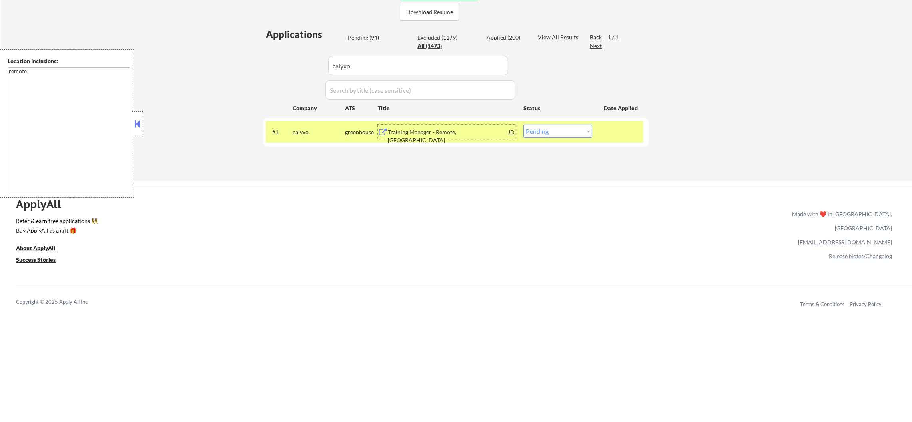
click at [565, 130] on select "Choose an option... Pending Applied Excluded (Questions) Excluded (Expired) Exc…" at bounding box center [558, 130] width 69 height 13
select select ""excluded__bad_match_""
click at [524, 124] on select "Choose an option... Pending Applied Excluded (Questions) Excluded (Expired) Exc…" at bounding box center [558, 130] width 69 height 13
click at [342, 132] on div "calyxo" at bounding box center [319, 132] width 52 height 8
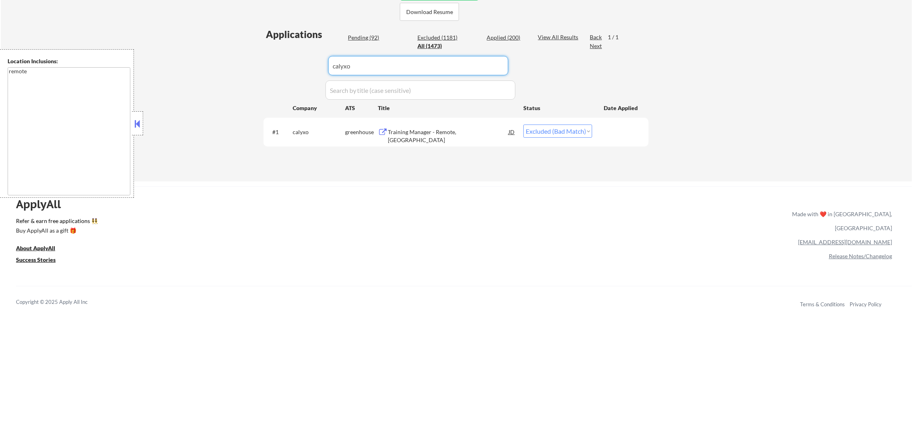
paste input "assured"
click at [162, 65] on div "← Return to /applysquad Mailslurp Inbox Job Search Builder [PERSON_NAME] User E…" at bounding box center [457, 6] width 912 height 349
type input "assured"
click at [162, 65] on div "← Return to /applysquad Mailslurp Inbox Job Search Builder [PERSON_NAME] User E…" at bounding box center [457, 6] width 912 height 349
click at [418, 124] on div "Senior Project Manager" at bounding box center [448, 131] width 121 height 14
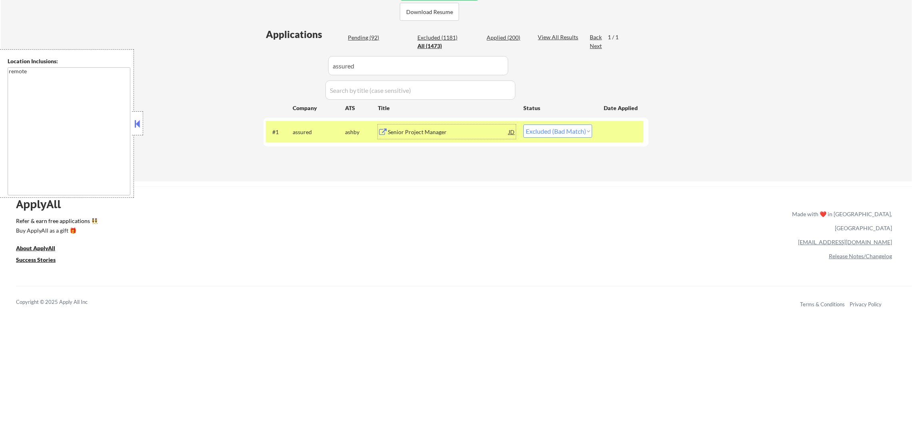
drag, startPoint x: 546, startPoint y: 127, endPoint x: 548, endPoint y: 134, distance: 7.1
click at [546, 127] on select "Choose an option... Pending Applied Excluded (Questions) Excluded (Expired) Exc…" at bounding box center [558, 130] width 69 height 13
select select ""excluded__bad_match_""
click at [524, 124] on select "Choose an option... Pending Applied Excluded (Questions) Excluded (Expired) Exc…" at bounding box center [558, 130] width 69 height 13
click at [305, 132] on div "assured" at bounding box center [319, 132] width 52 height 8
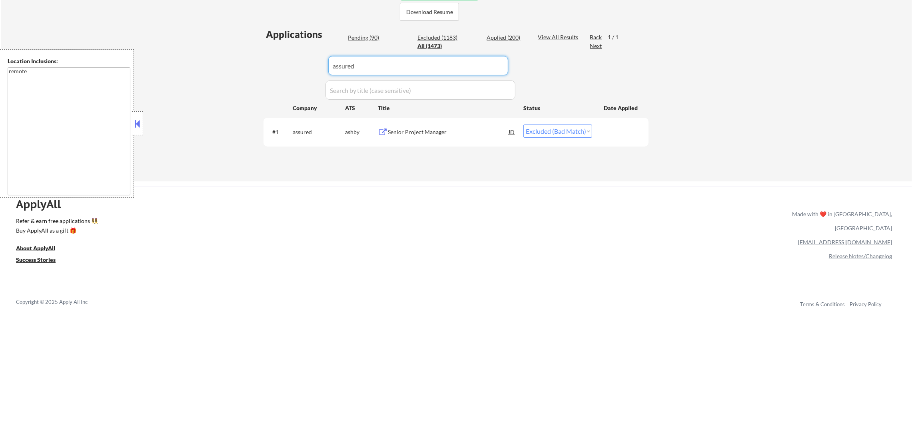
drag, startPoint x: 342, startPoint y: 62, endPoint x: 246, endPoint y: 60, distance: 96.4
click at [251, 61] on div "← Return to /applysquad Mailslurp Inbox Job Search Builder [PERSON_NAME] User E…" at bounding box center [457, 6] width 912 height 349
paste input "liveperson"
click at [242, 60] on div "← Return to /applysquad Mailslurp Inbox Job Search Builder [PERSON_NAME] User E…" at bounding box center [457, 6] width 912 height 349
click at [414, 131] on div "Head of AI" at bounding box center [448, 132] width 121 height 8
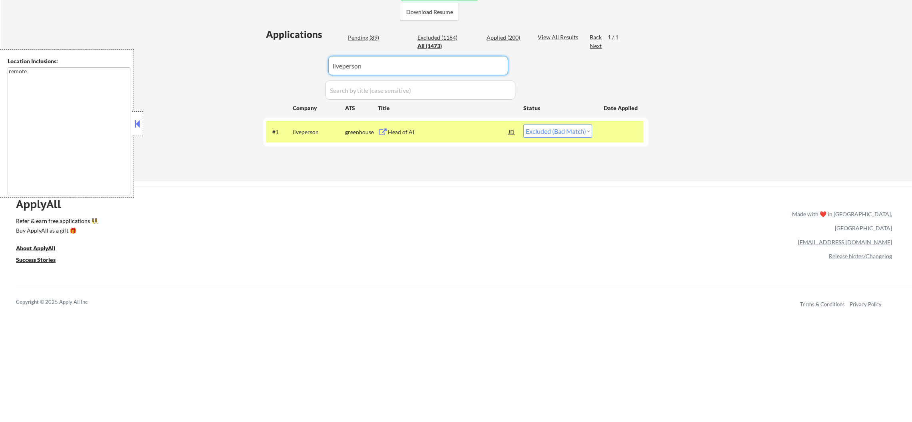
drag, startPoint x: 374, startPoint y: 63, endPoint x: 220, endPoint y: 63, distance: 153.6
click at [223, 63] on div "← Return to /applysquad Mailslurp Inbox Job Search Builder [PERSON_NAME] User E…" at bounding box center [457, 6] width 912 height 349
paste input "residenthome"
click at [220, 63] on div "← Return to /applysquad Mailslurp Inbox Job Search Builder [PERSON_NAME] User E…" at bounding box center [457, 6] width 912 height 349
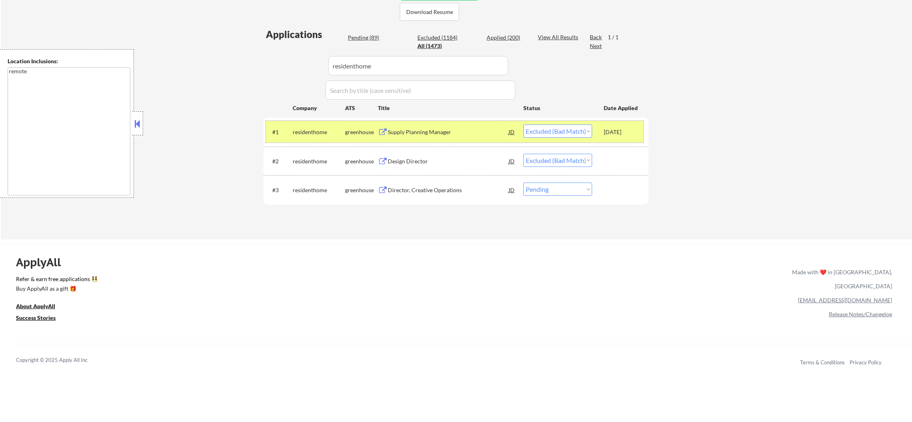
click at [320, 132] on div "residenthome" at bounding box center [319, 132] width 52 height 8
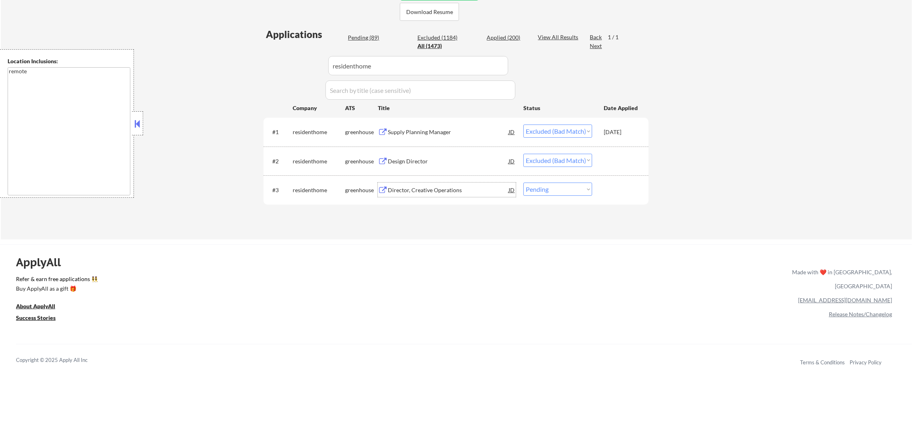
click at [440, 183] on div "Director, Creative Operations" at bounding box center [448, 189] width 121 height 14
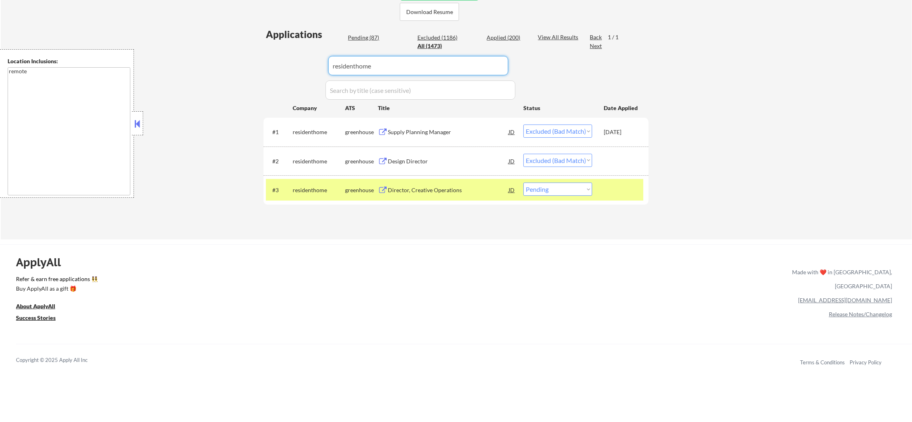
drag, startPoint x: 378, startPoint y: 57, endPoint x: 261, endPoint y: 56, distance: 117.6
click at [261, 56] on div "← Return to /applysquad Mailslurp Inbox Job Search Builder [PERSON_NAME] User E…" at bounding box center [456, 32] width 399 height 401
paste input "codeorg"
type input "codeorg"
click at [260, 56] on div "← Return to /applysquad Mailslurp Inbox Job Search Builder [PERSON_NAME] User E…" at bounding box center [456, 32] width 399 height 401
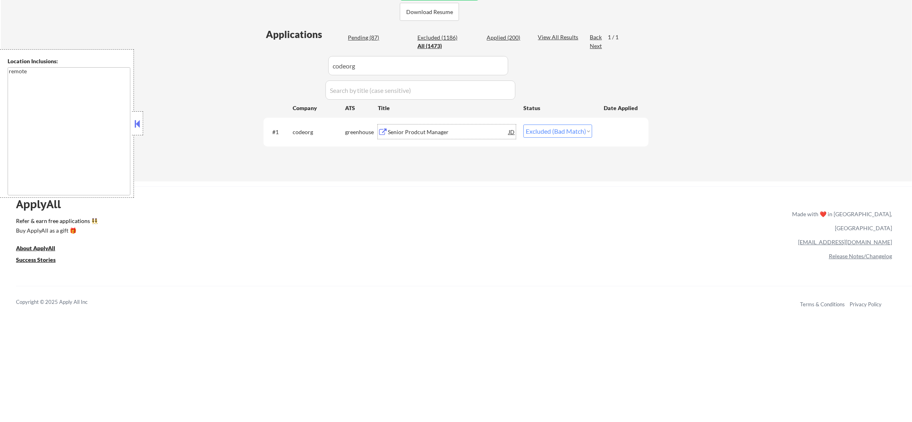
click at [426, 133] on div "Senior Prodcut Manager" at bounding box center [448, 132] width 121 height 8
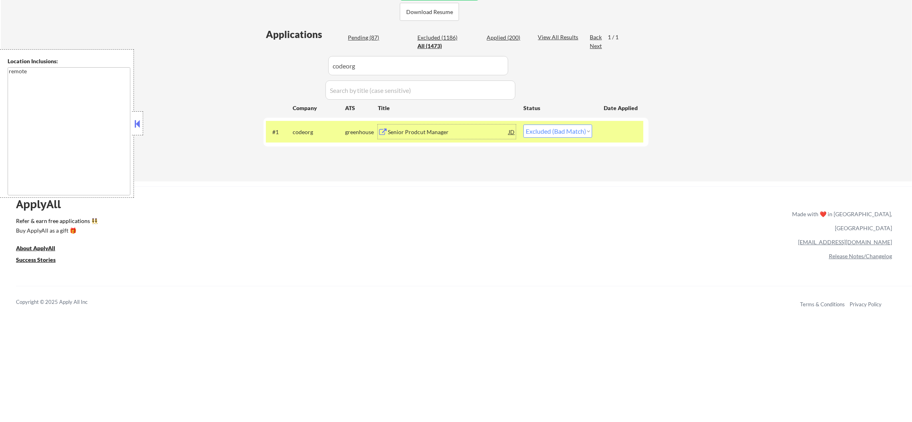
click at [536, 130] on select "Choose an option... Pending Applied Excluded (Questions) Excluded (Expired) Exc…" at bounding box center [558, 130] width 69 height 13
select select ""excluded__bad_match_""
click at [524, 124] on select "Choose an option... Pending Applied Excluded (Questions) Excluded (Expired) Exc…" at bounding box center [558, 130] width 69 height 13
click at [310, 132] on div "codeorg" at bounding box center [319, 132] width 52 height 8
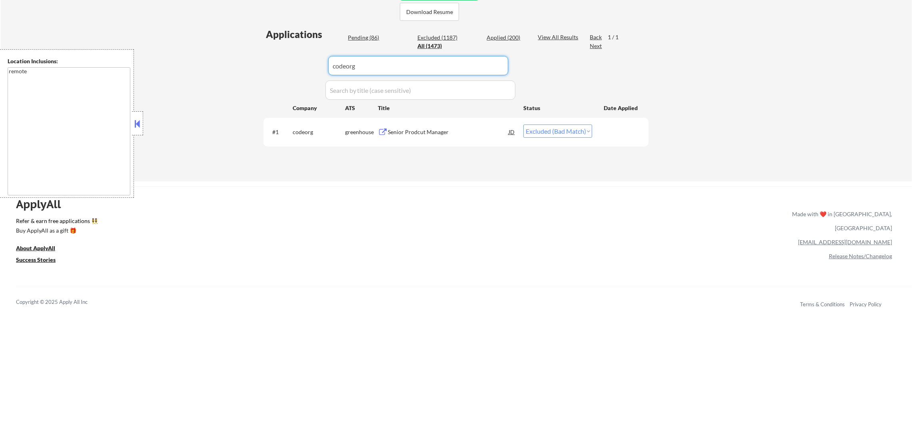
drag, startPoint x: 362, startPoint y: 59, endPoint x: 252, endPoint y: 57, distance: 109.6
click at [257, 57] on div "← Return to /applysquad Mailslurp Inbox Job Search Builder [PERSON_NAME] User E…" at bounding box center [456, 3] width 399 height 343
paste input "gouspack"
type input "gouspack"
click at [249, 57] on div "← Return to /applysquad Mailslurp Inbox Job Search Builder [PERSON_NAME] User E…" at bounding box center [457, 6] width 912 height 349
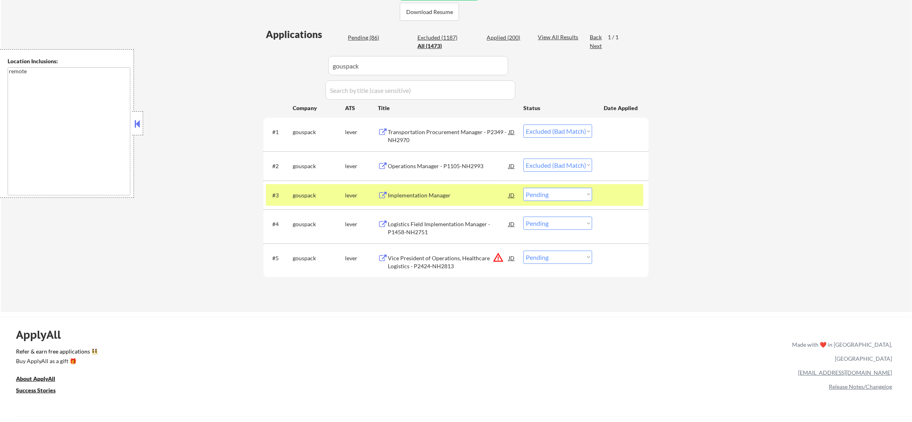
click at [316, 191] on div "gouspack" at bounding box center [319, 195] width 52 height 8
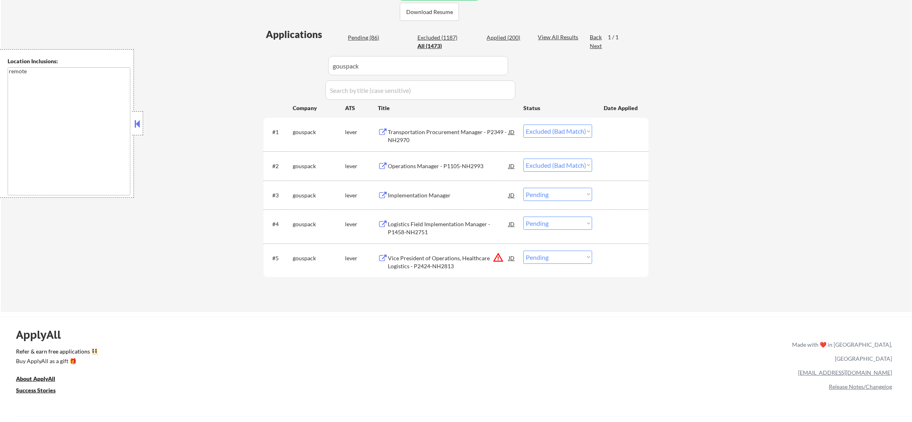
click at [474, 184] on div "#3 gouspack lever Implementation Manager JD Choose an option... Pending Applied…" at bounding box center [455, 195] width 378 height 22
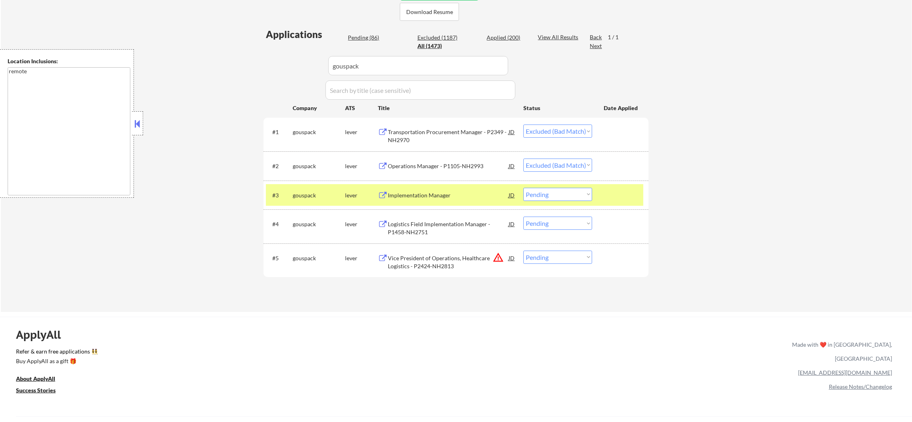
click at [454, 198] on div "Implementation Manager" at bounding box center [448, 195] width 121 height 8
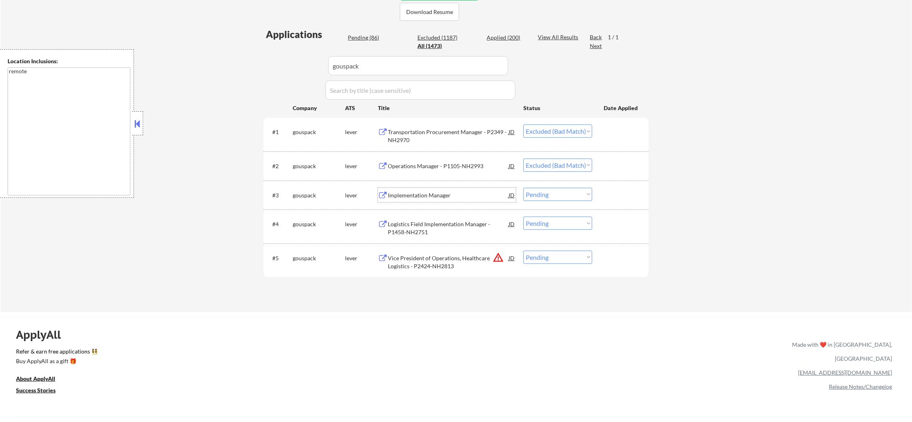
drag, startPoint x: 548, startPoint y: 191, endPoint x: 548, endPoint y: 198, distance: 6.8
click at [548, 191] on select "Choose an option... Pending Applied Excluded (Questions) Excluded (Expired) Exc…" at bounding box center [558, 194] width 69 height 13
select select ""excluded""
click at [524, 188] on select "Choose an option... Pending Applied Excluded (Questions) Excluded (Expired) Exc…" at bounding box center [558, 194] width 69 height 13
drag, startPoint x: 298, startPoint y: 62, endPoint x: 234, endPoint y: 61, distance: 64.8
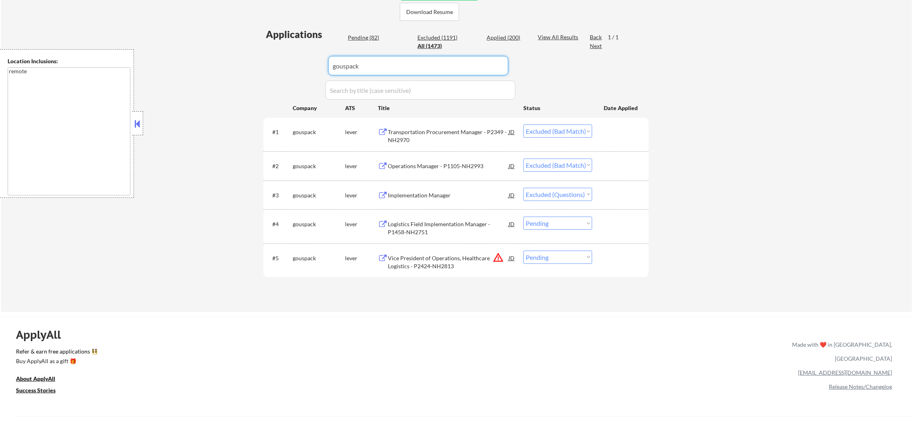
click at [244, 61] on div "← Return to /applysquad Mailslurp Inbox Job Search Builder [PERSON_NAME] User E…" at bounding box center [457, 72] width 912 height 480
paste input "wpromote"
type input "wpromote"
click at [234, 61] on div "← Return to /applysquad Mailslurp Inbox Job Search Builder [PERSON_NAME] User E…" at bounding box center [457, 72] width 912 height 480
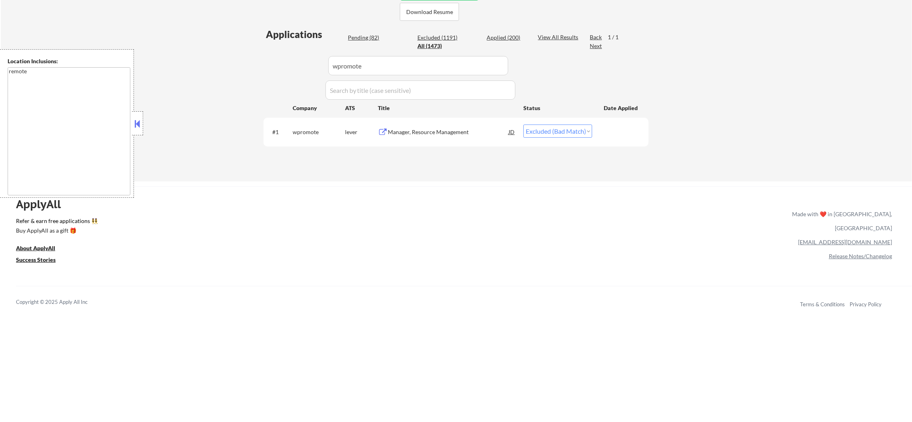
click at [445, 129] on div "Manager, Resource Management" at bounding box center [448, 132] width 121 height 8
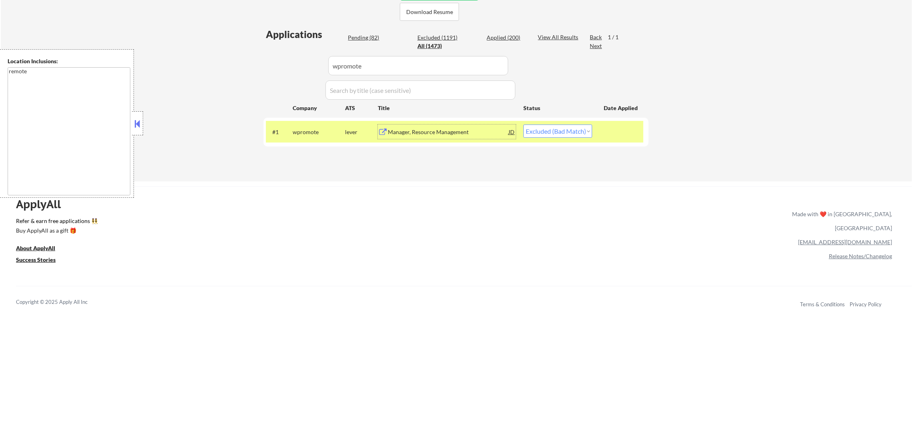
click at [529, 131] on select "Choose an option... Pending Applied Excluded (Questions) Excluded (Expired) Exc…" at bounding box center [558, 130] width 69 height 13
select select ""excluded__bad_match_""
click at [524, 124] on select "Choose an option... Pending Applied Excluded (Questions) Excluded (Expired) Exc…" at bounding box center [558, 130] width 69 height 13
click at [296, 140] on div "#1 wpromote lever Manager, Resource Management JD Choose an option... Pending A…" at bounding box center [455, 132] width 378 height 22
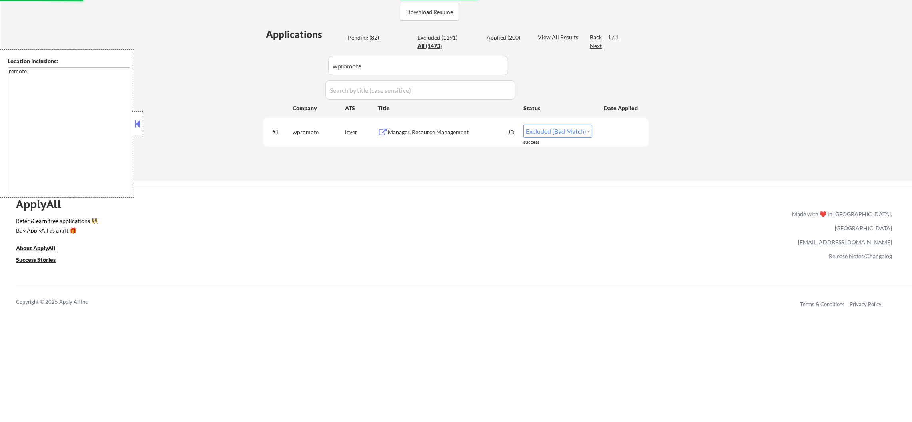
drag, startPoint x: 380, startPoint y: 64, endPoint x: 287, endPoint y: 59, distance: 93.7
click at [288, 59] on div "Applications Pending (82) Excluded (1191) Applied (200) All (1473) View All Res…" at bounding box center [456, 97] width 385 height 138
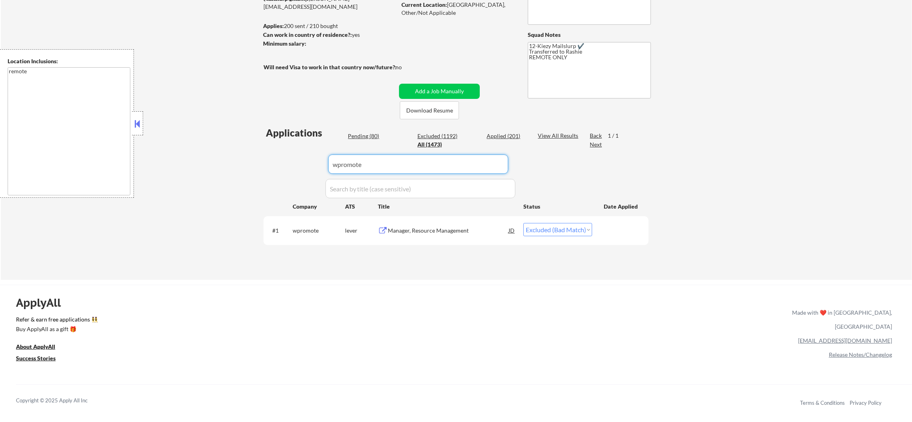
scroll to position [109, 0]
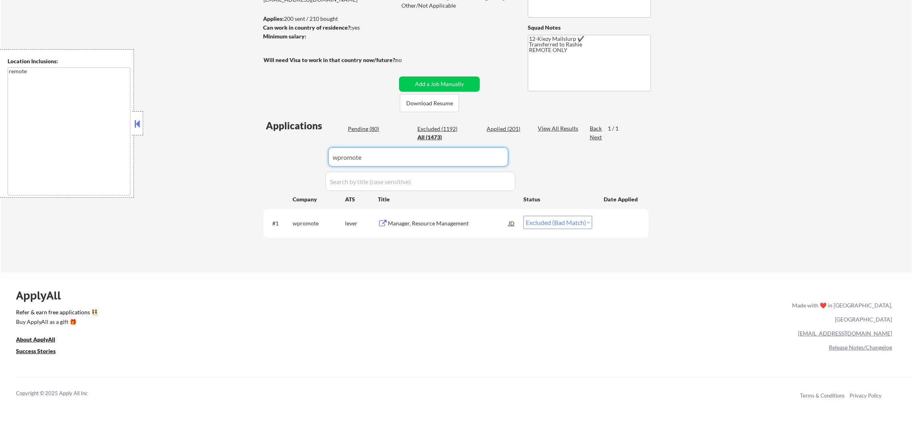
click at [236, 76] on div "← Return to /applysquad Mailslurp Inbox Job Search Builder [PERSON_NAME] User E…" at bounding box center [457, 97] width 912 height 349
drag, startPoint x: 363, startPoint y: 155, endPoint x: 268, endPoint y: 141, distance: 96.2
click at [270, 141] on div "Applications Pending (80) Excluded (1192) Applied (201) All (1473) View All Res…" at bounding box center [456, 188] width 385 height 138
paste input "granteksystemsintegration"
type input "granteksystemsintegration"
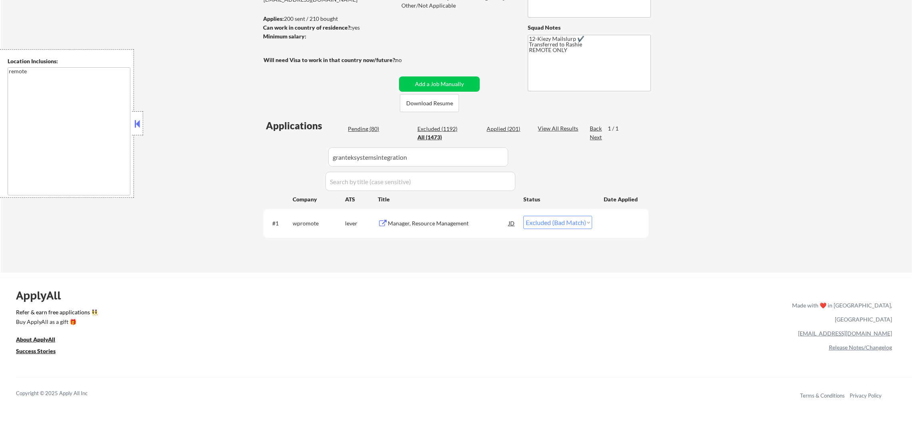
click at [268, 141] on div "Applications Pending (80) Excluded (1192) Applied (201) All (1473) View All Res…" at bounding box center [456, 188] width 385 height 138
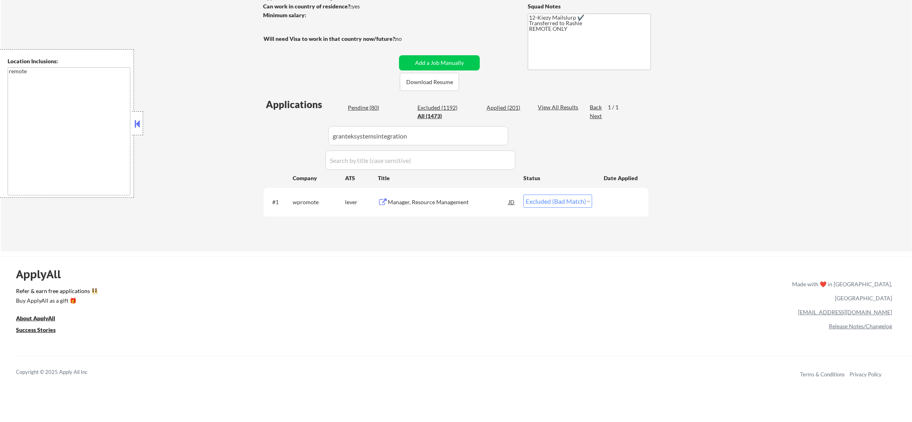
scroll to position [189, 0]
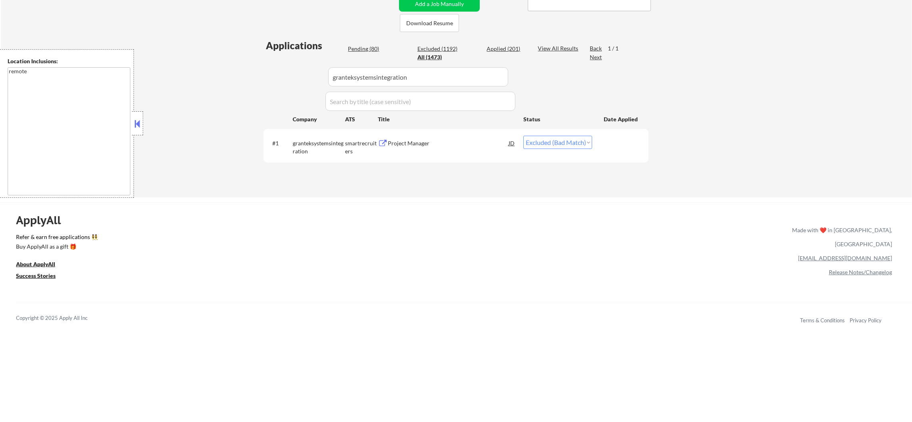
click at [431, 143] on div "Project Manager" at bounding box center [448, 143] width 121 height 8
